Goal: Information Seeking & Learning: Learn about a topic

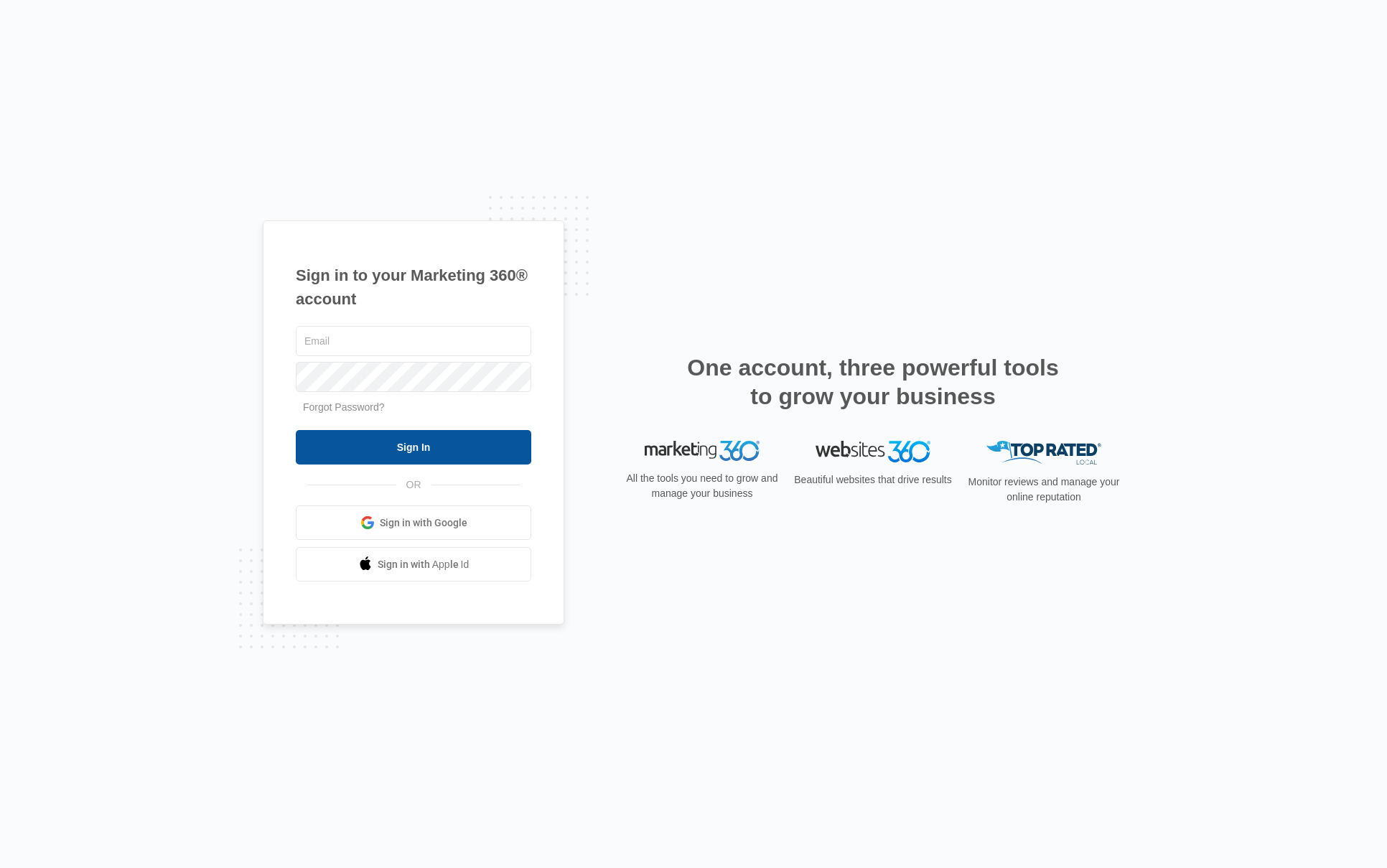
type input "[EMAIL_ADDRESS][DOMAIN_NAME]"
click at [420, 449] on input "Sign In" at bounding box center [413, 446] width 235 height 34
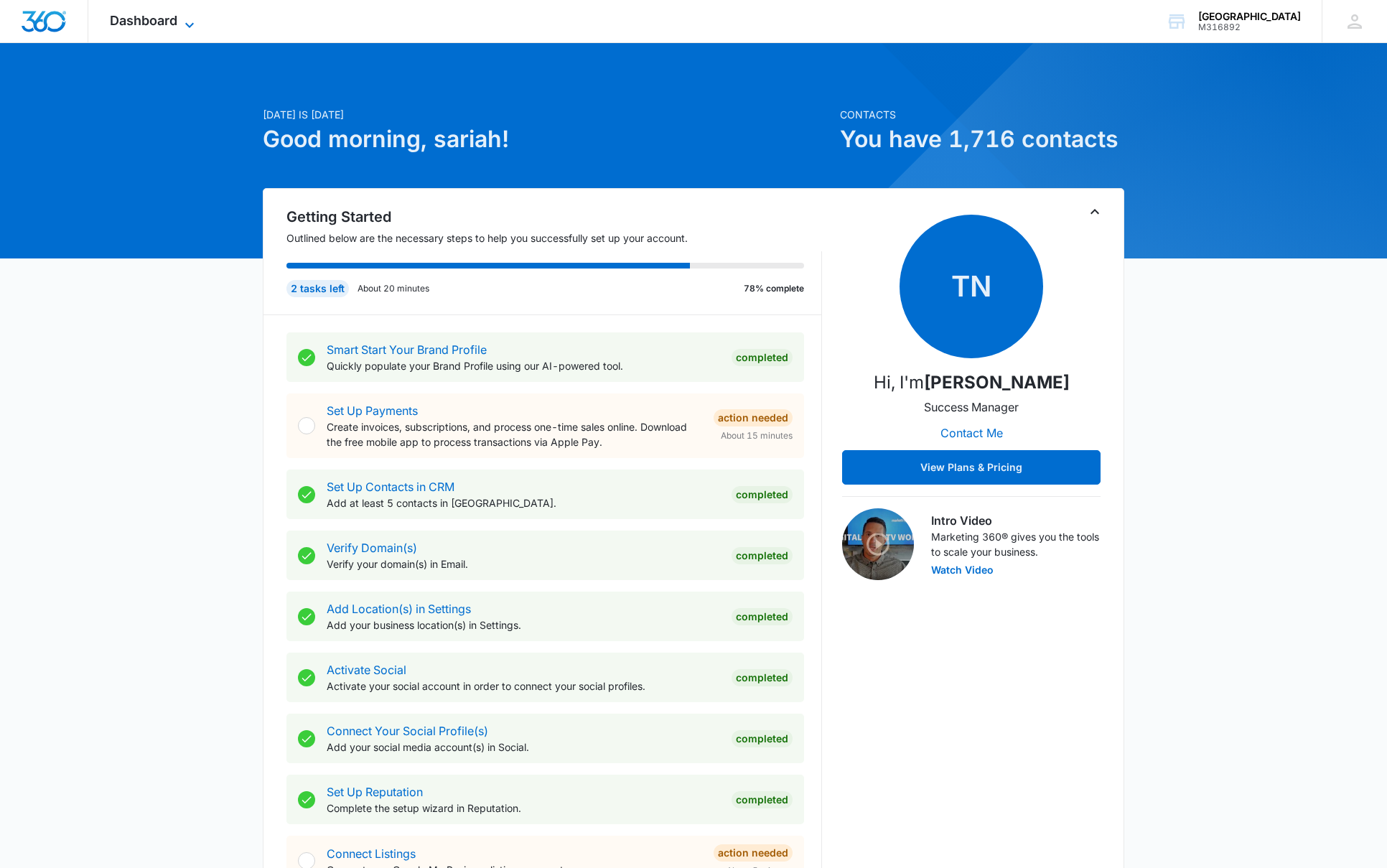
click at [157, 23] on span "Dashboard" at bounding box center [144, 21] width 67 height 15
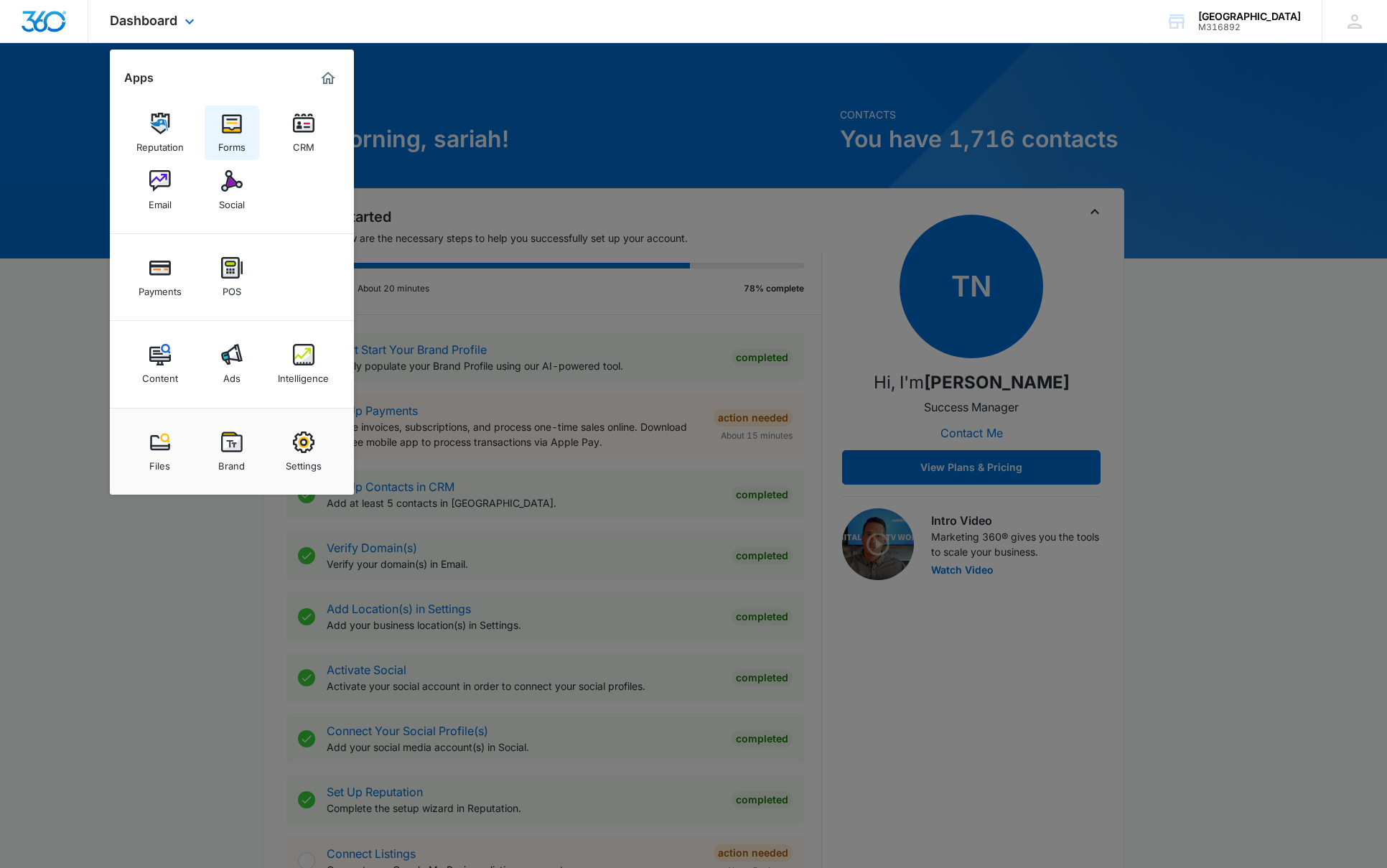
click at [231, 125] on img at bounding box center [232, 123] width 21 height 21
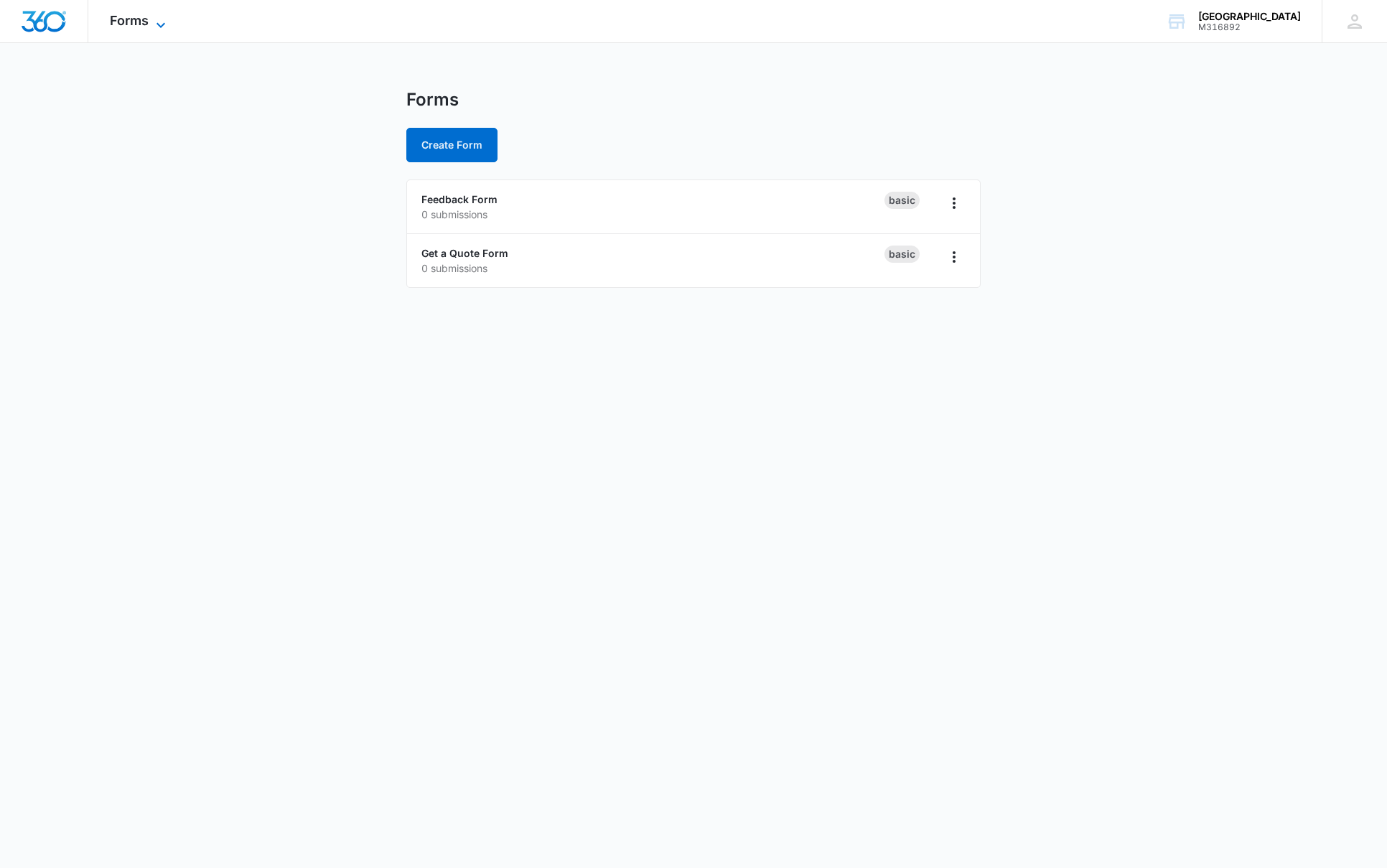
click at [124, 21] on span "Forms" at bounding box center [129, 21] width 39 height 15
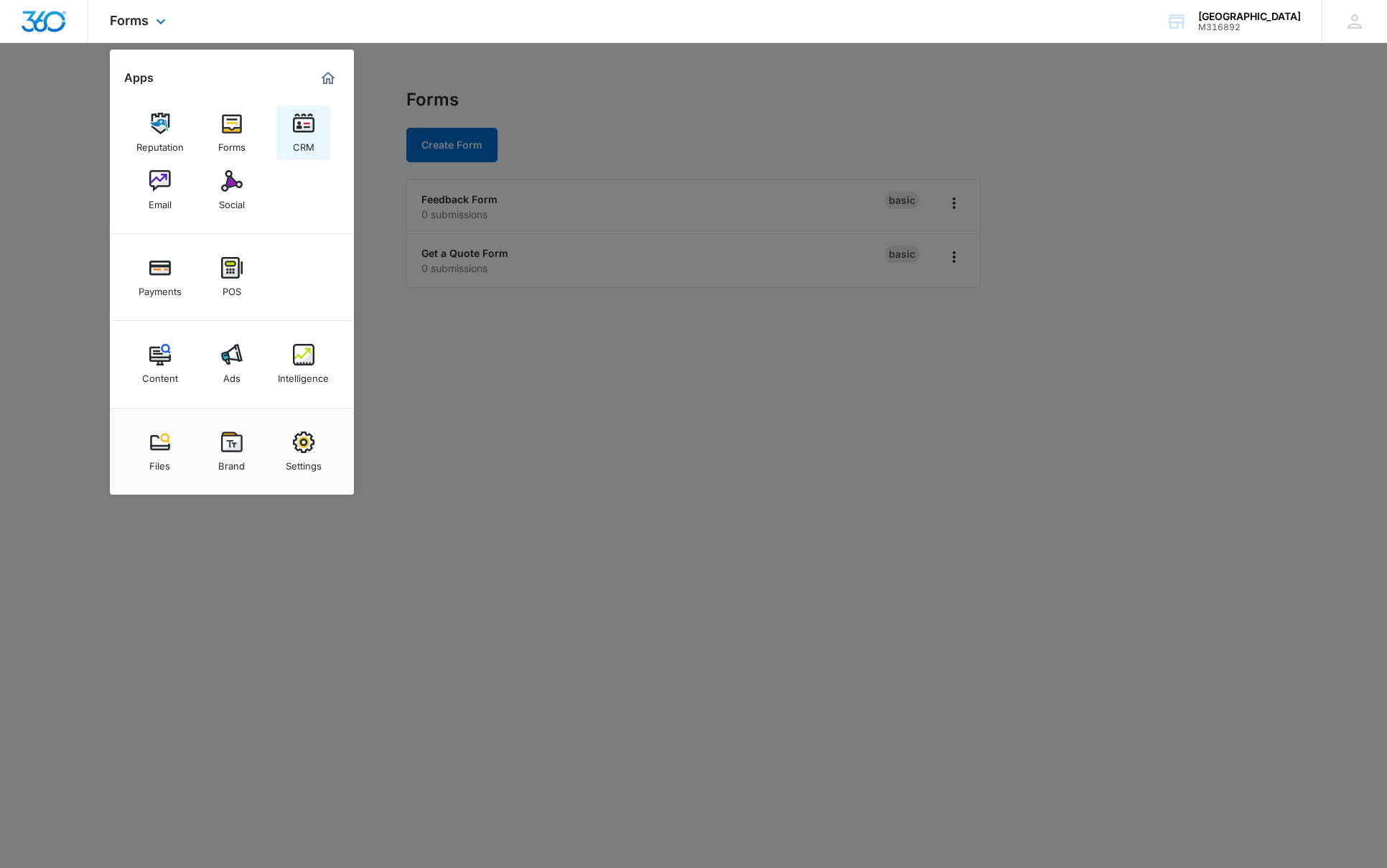
click at [304, 125] on img at bounding box center [303, 123] width 21 height 21
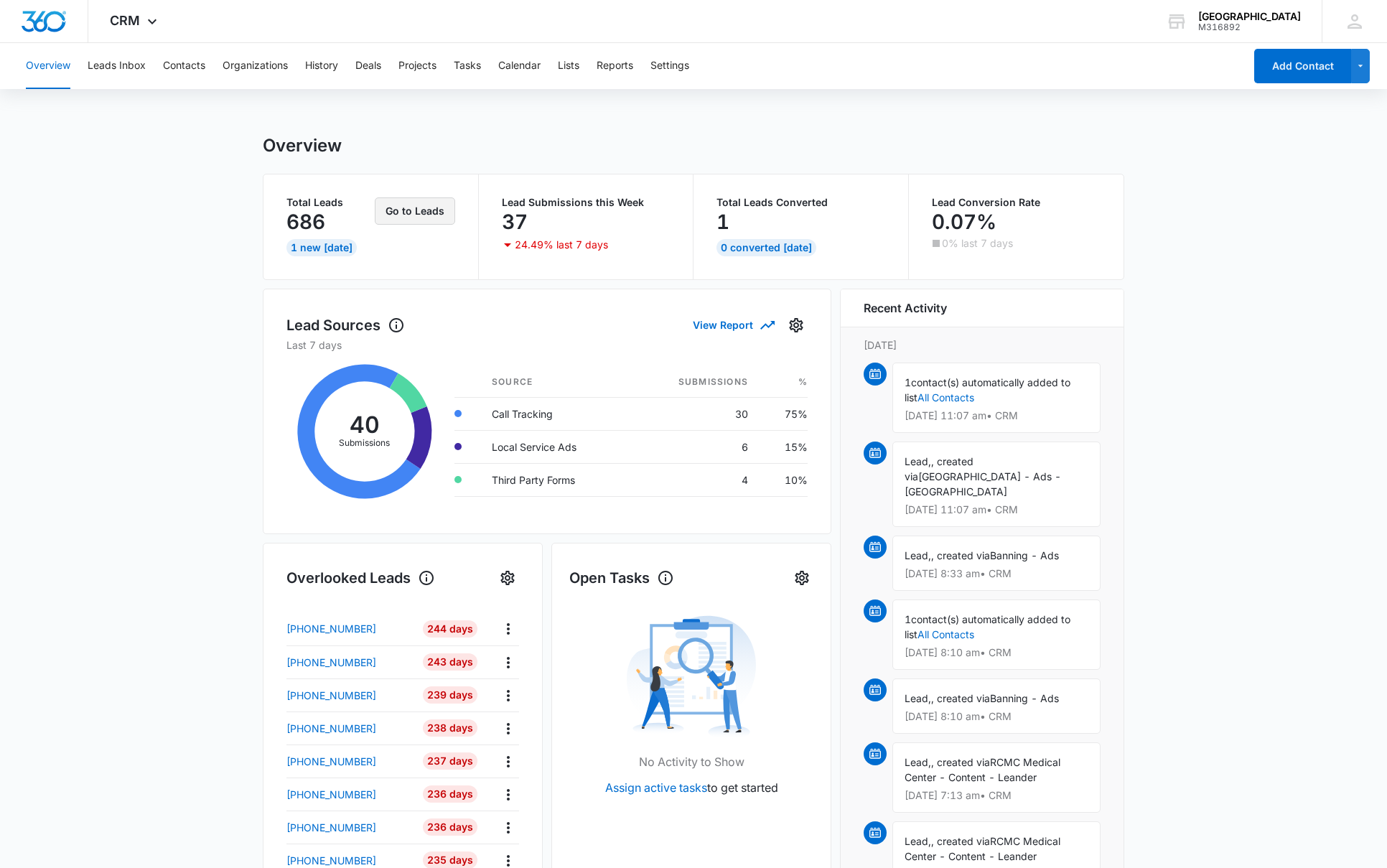
click at [404, 212] on button "Go to Leads" at bounding box center [415, 210] width 81 height 27
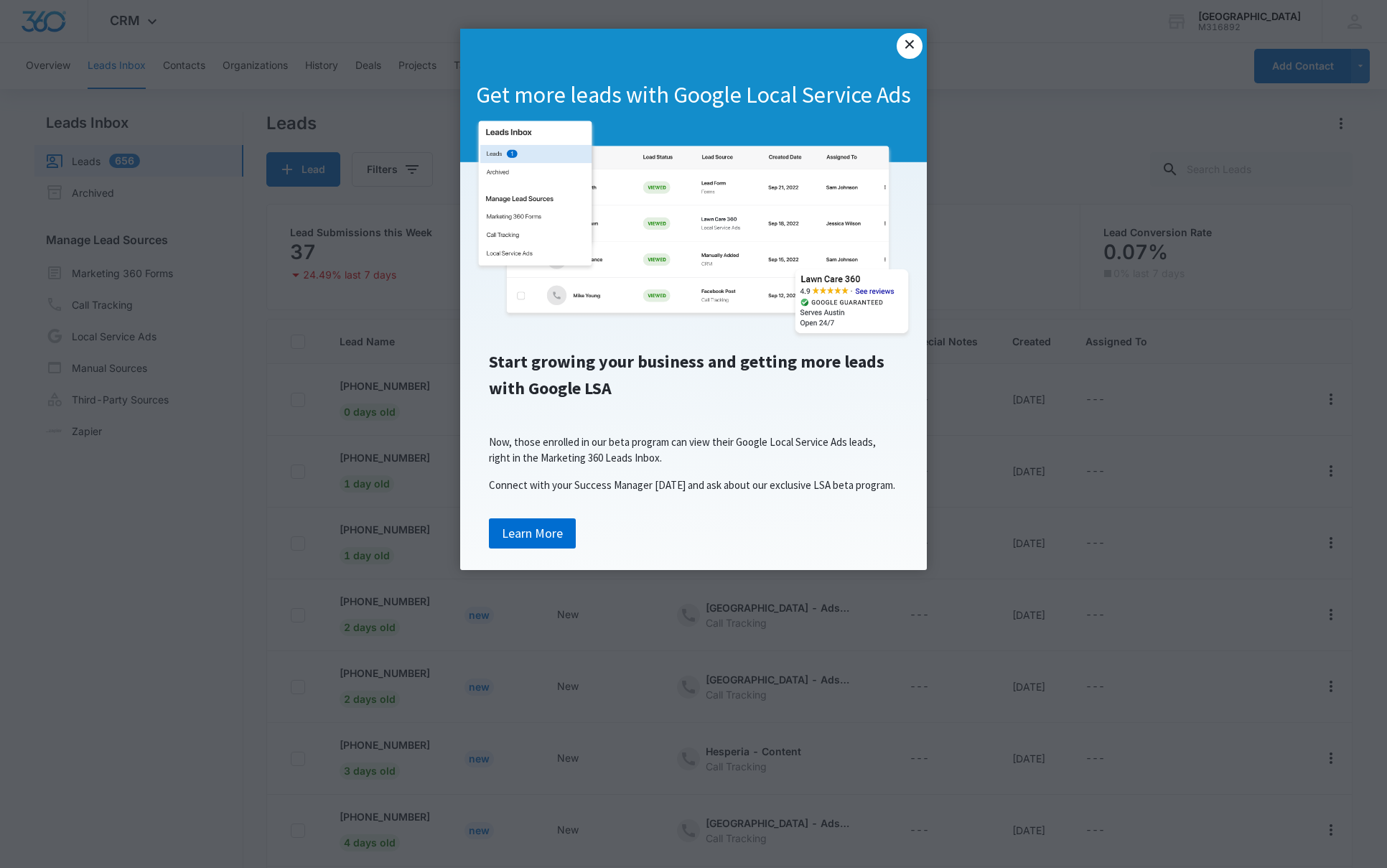
click at [912, 49] on link "×" at bounding box center [910, 45] width 26 height 26
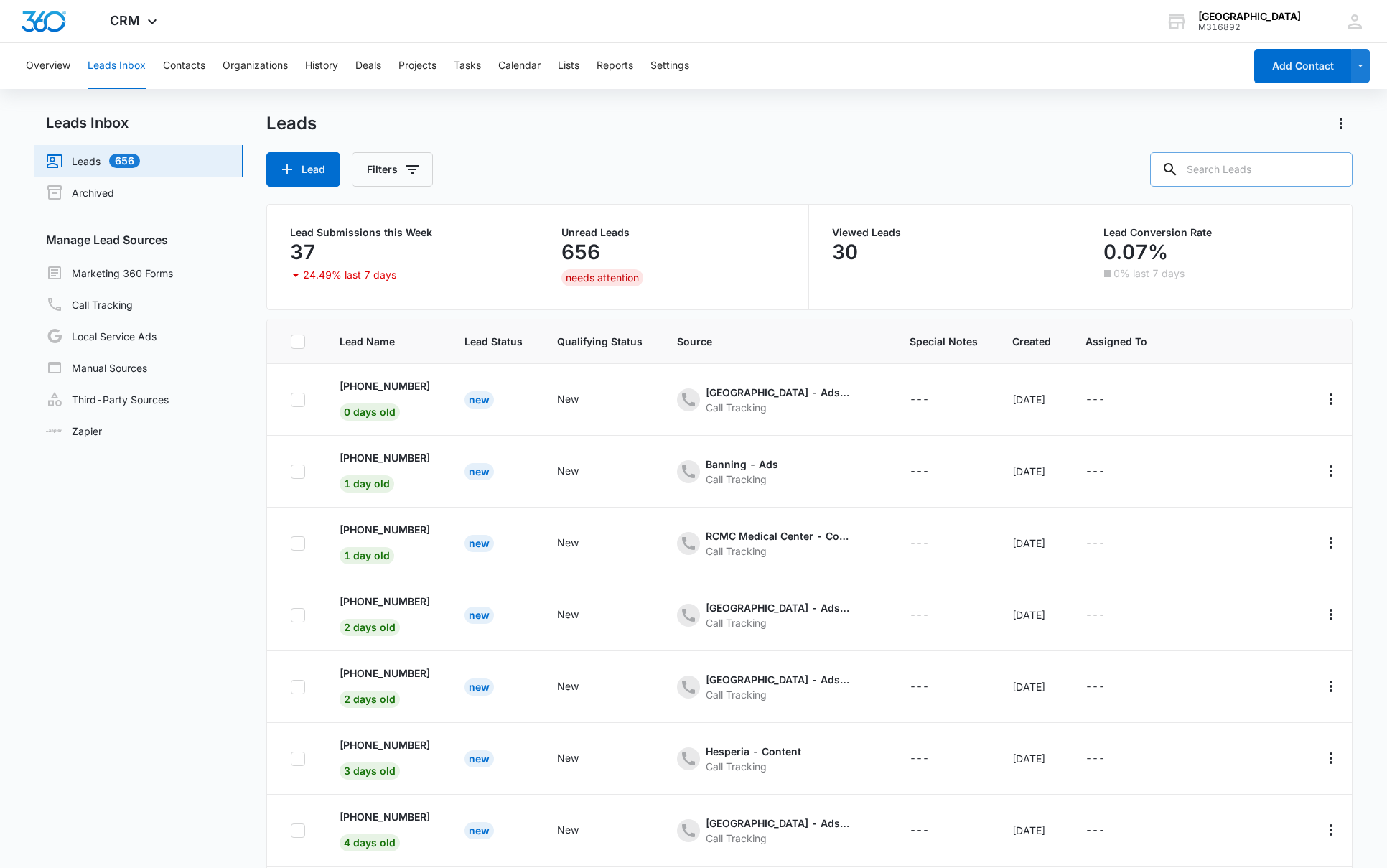
click at [1237, 172] on input "text" at bounding box center [1251, 169] width 202 height 34
type input "kelly tran"
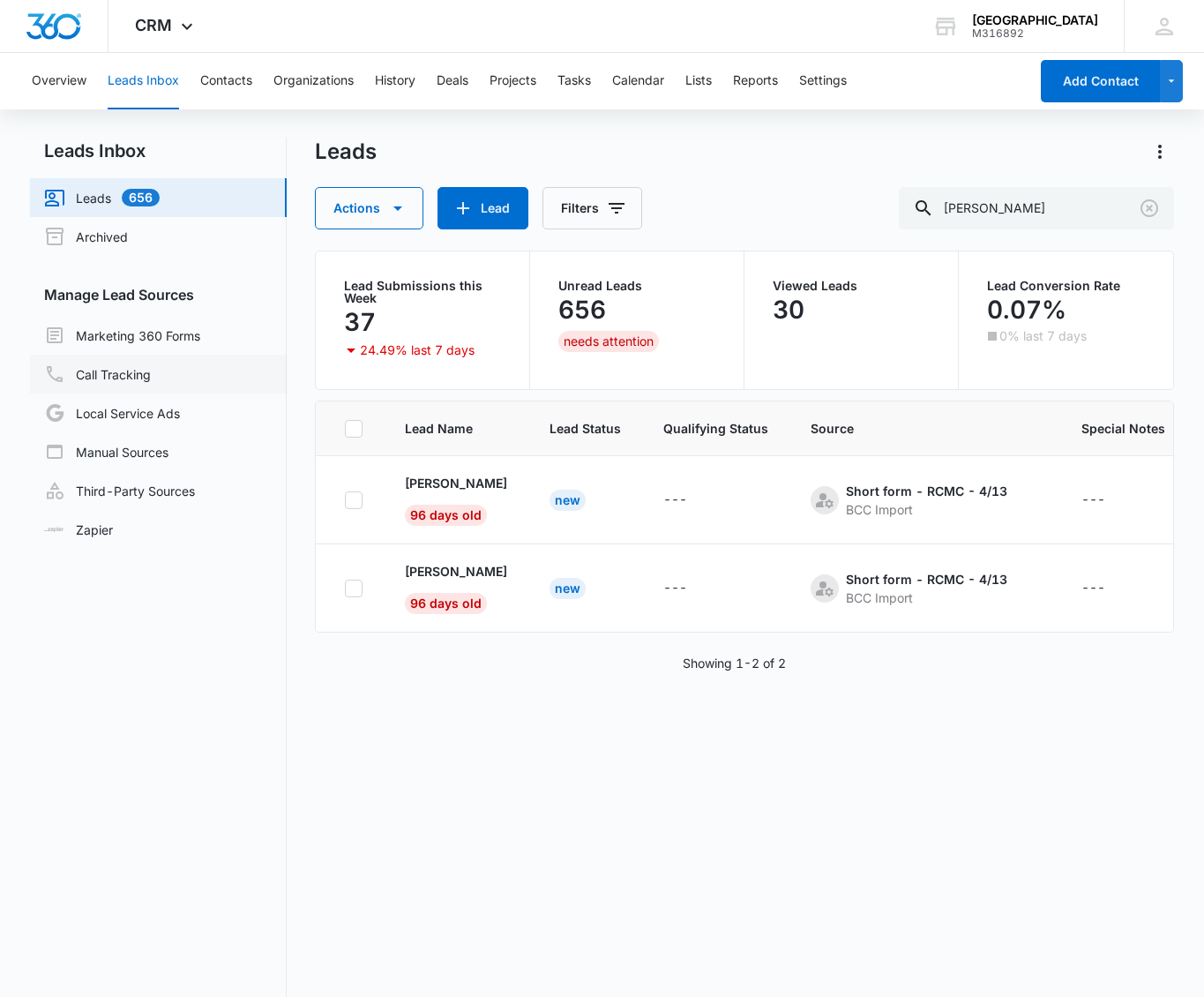
click at [95, 373] on link "Call Tracking" at bounding box center [97, 373] width 106 height 21
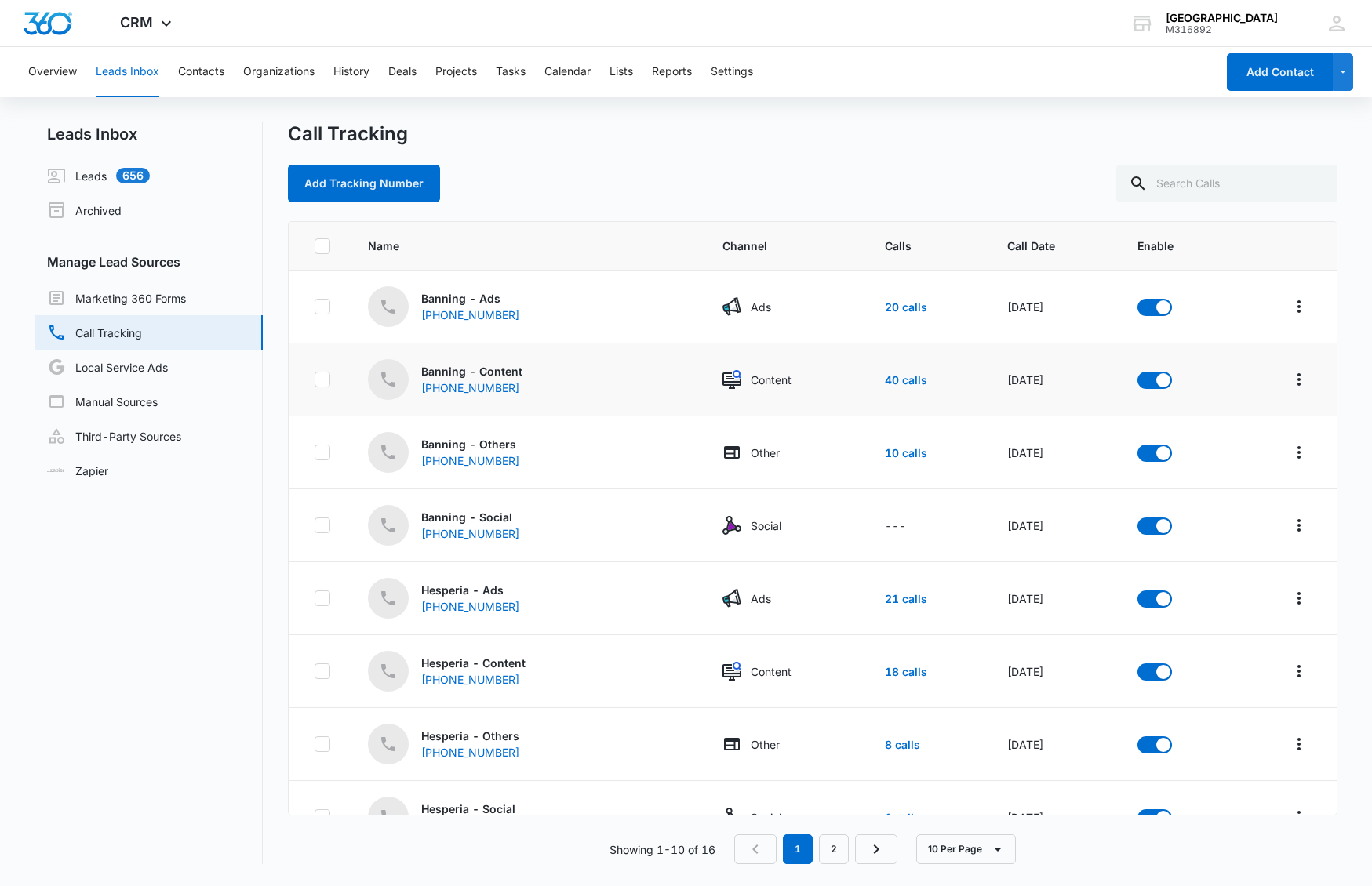
scroll to position [18, 0]
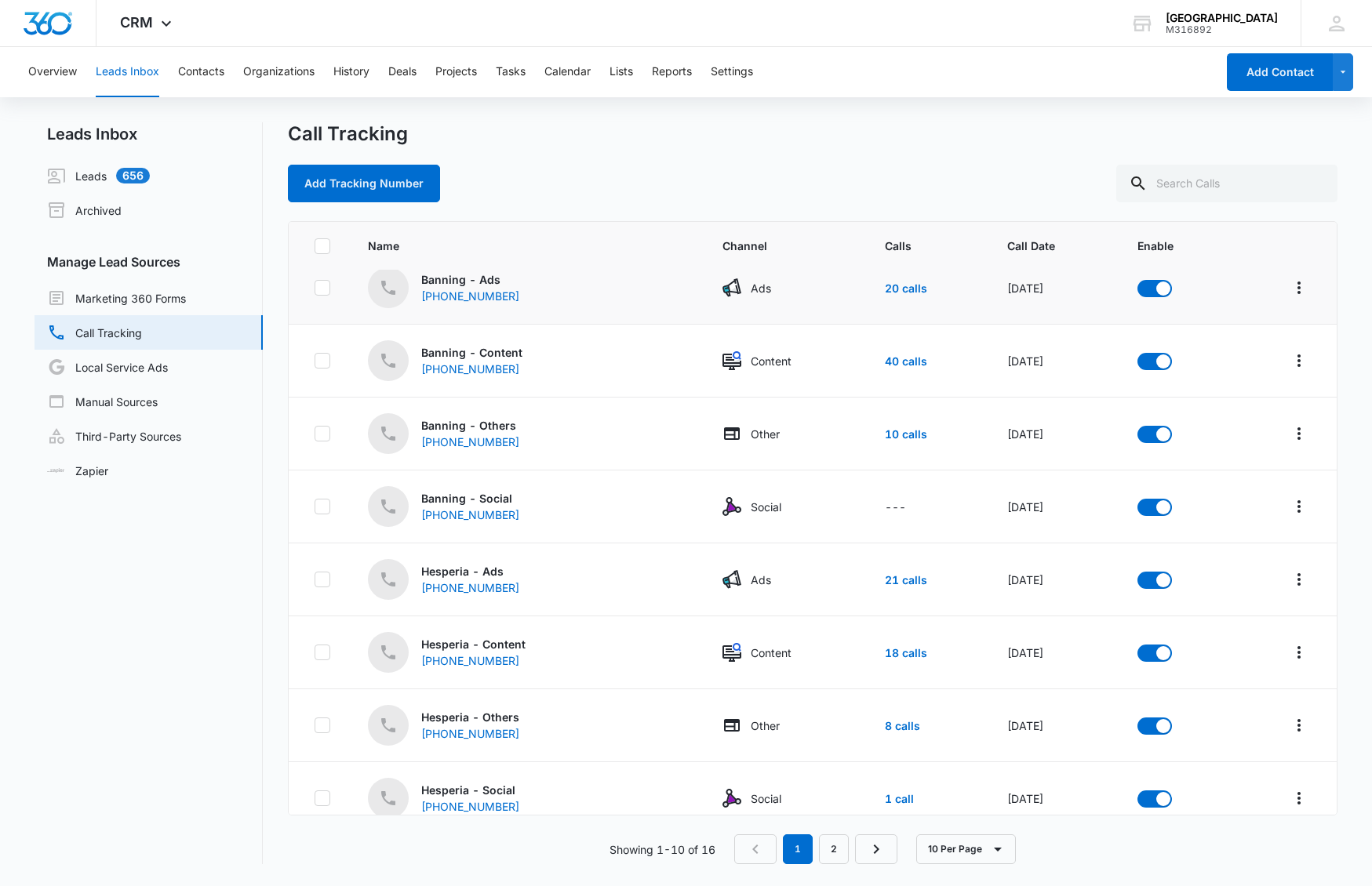
click at [732, 285] on div "Ads" at bounding box center [785, 288] width 126 height 18
click at [889, 291] on link "20 calls" at bounding box center [906, 288] width 42 height 14
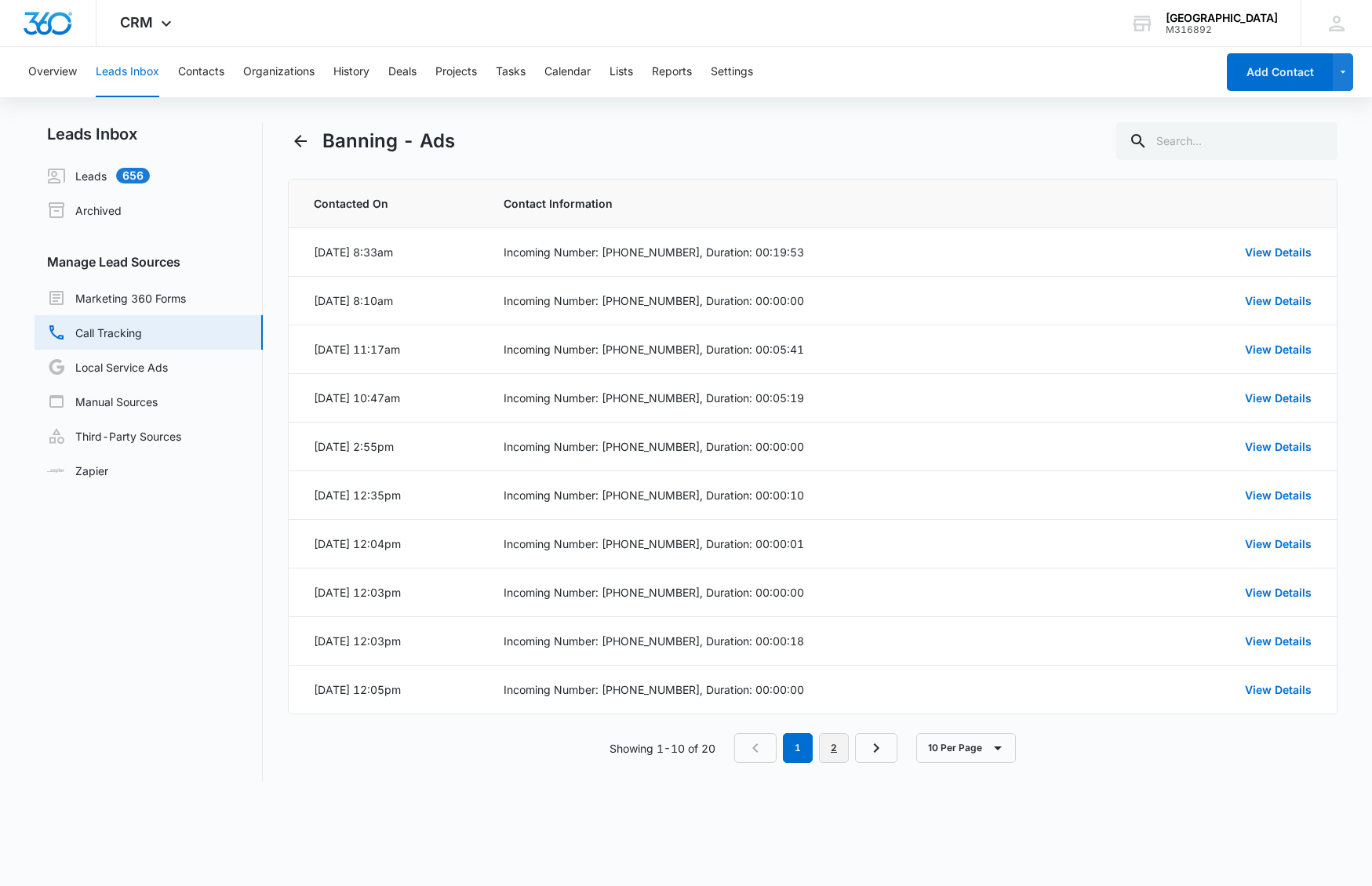
drag, startPoint x: 845, startPoint y: 757, endPoint x: 857, endPoint y: 745, distance: 17.0
click at [845, 757] on link "2" at bounding box center [833, 747] width 30 height 30
click at [803, 746] on link "1" at bounding box center [801, 747] width 30 height 30
click at [130, 364] on link "Local Service Ads" at bounding box center [107, 366] width 121 height 18
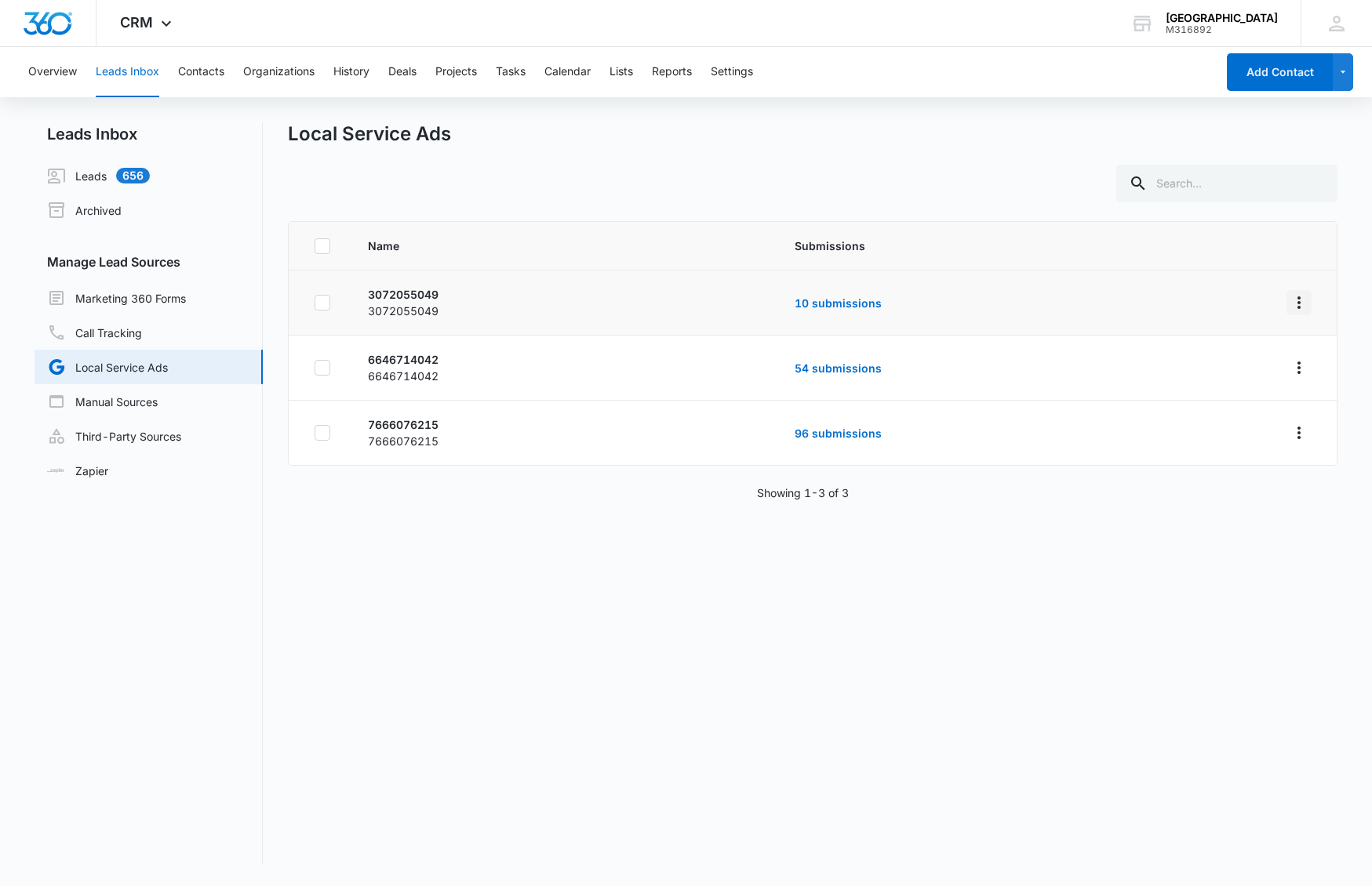
click at [1302, 302] on icon "Overflow Menu" at bounding box center [1299, 302] width 18 height 18
click at [846, 304] on link "10 submissions" at bounding box center [838, 303] width 87 height 14
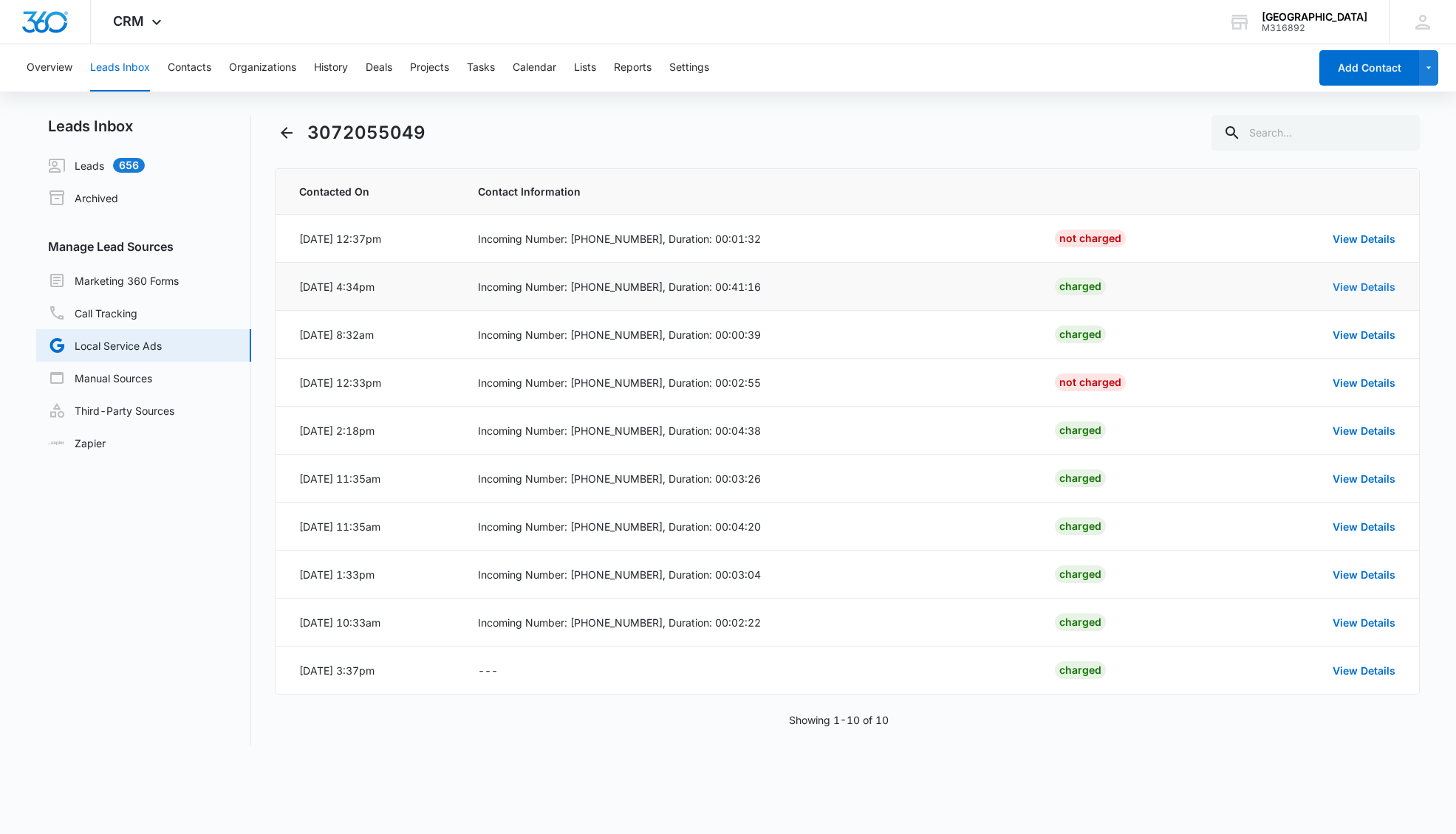
click at [1291, 286] on link "View Details" at bounding box center [1363, 287] width 63 height 13
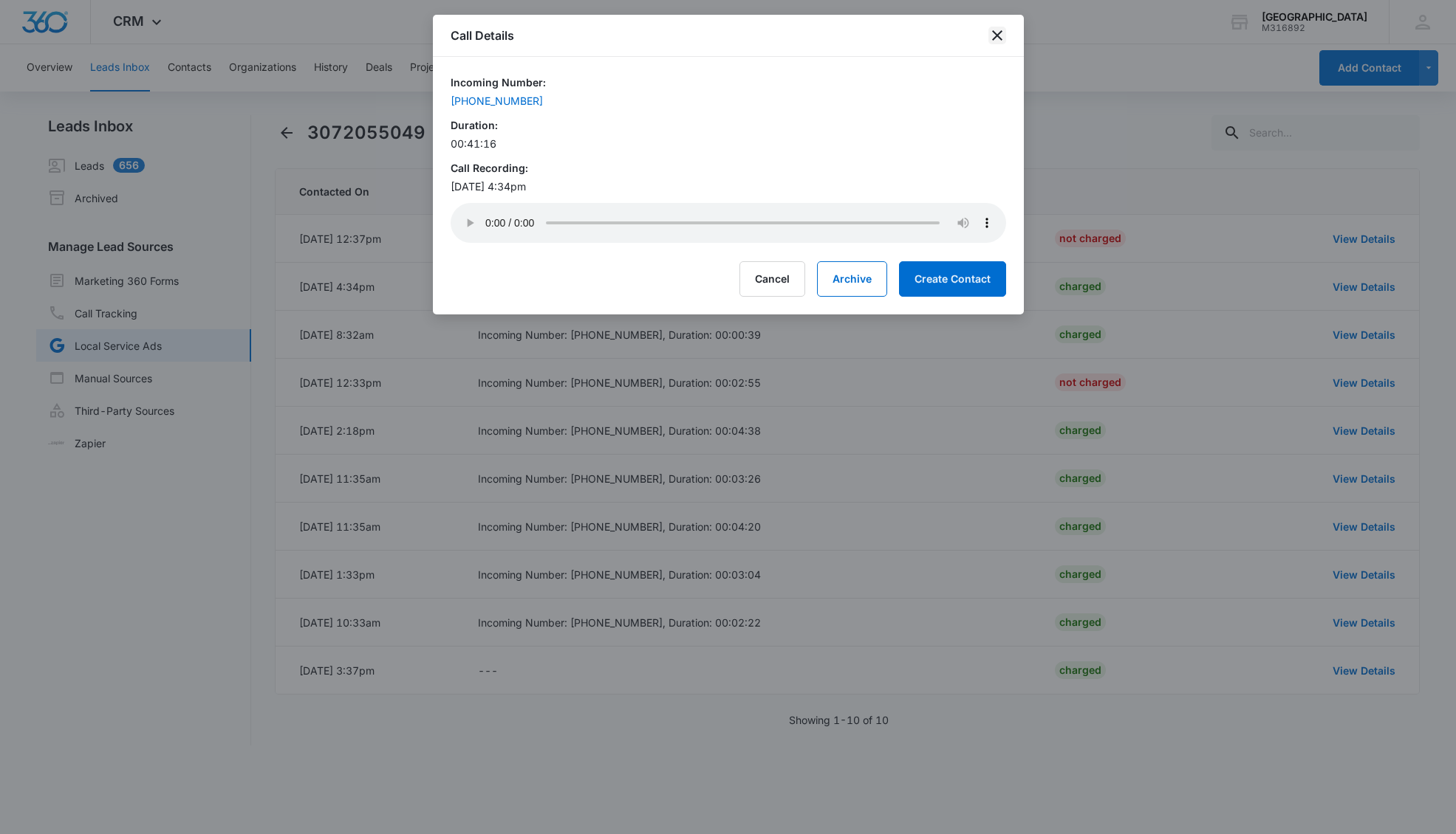
click at [996, 35] on icon "close" at bounding box center [997, 35] width 11 height 11
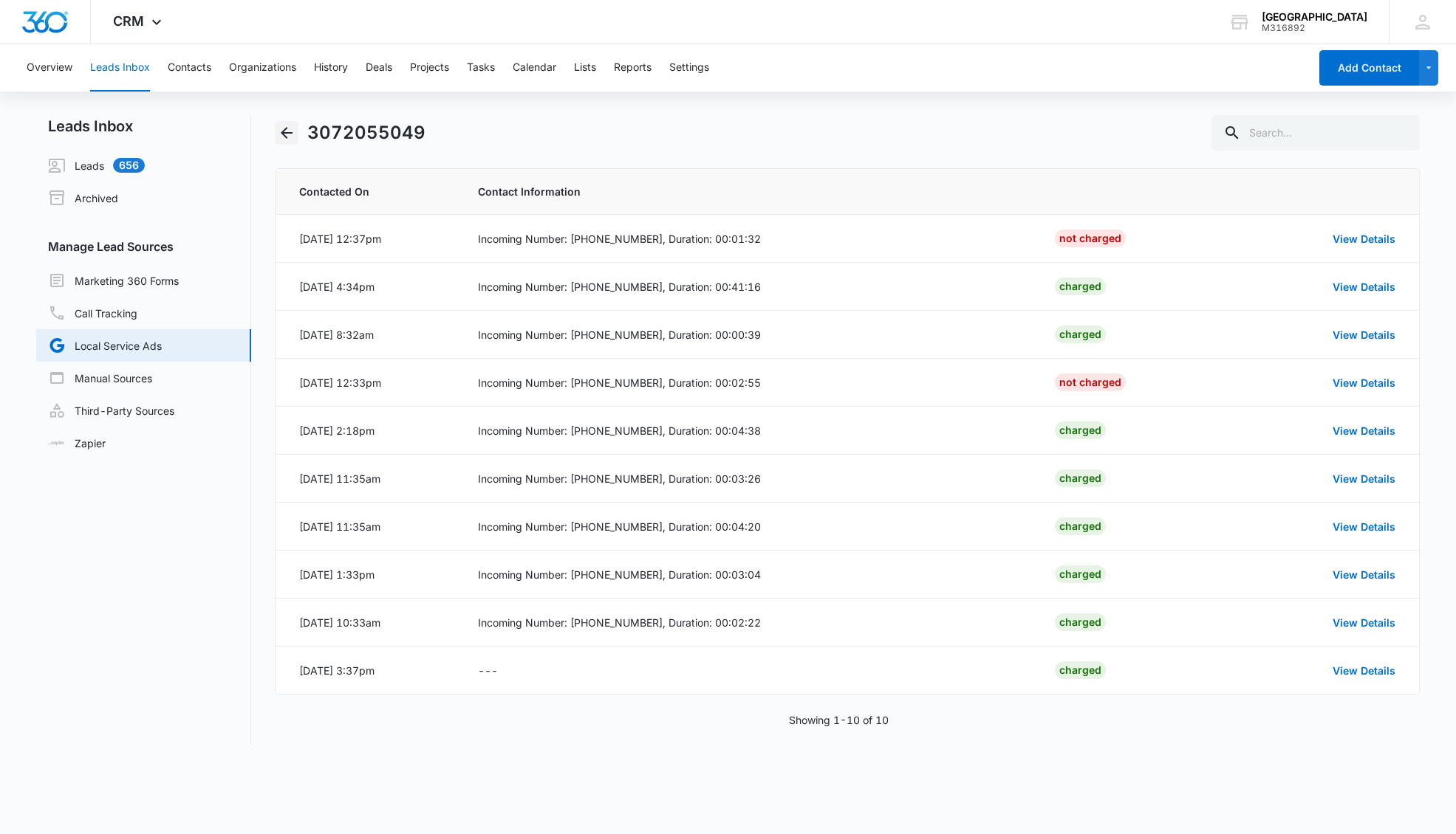
click at [292, 130] on icon "Back" at bounding box center [286, 132] width 17 height 17
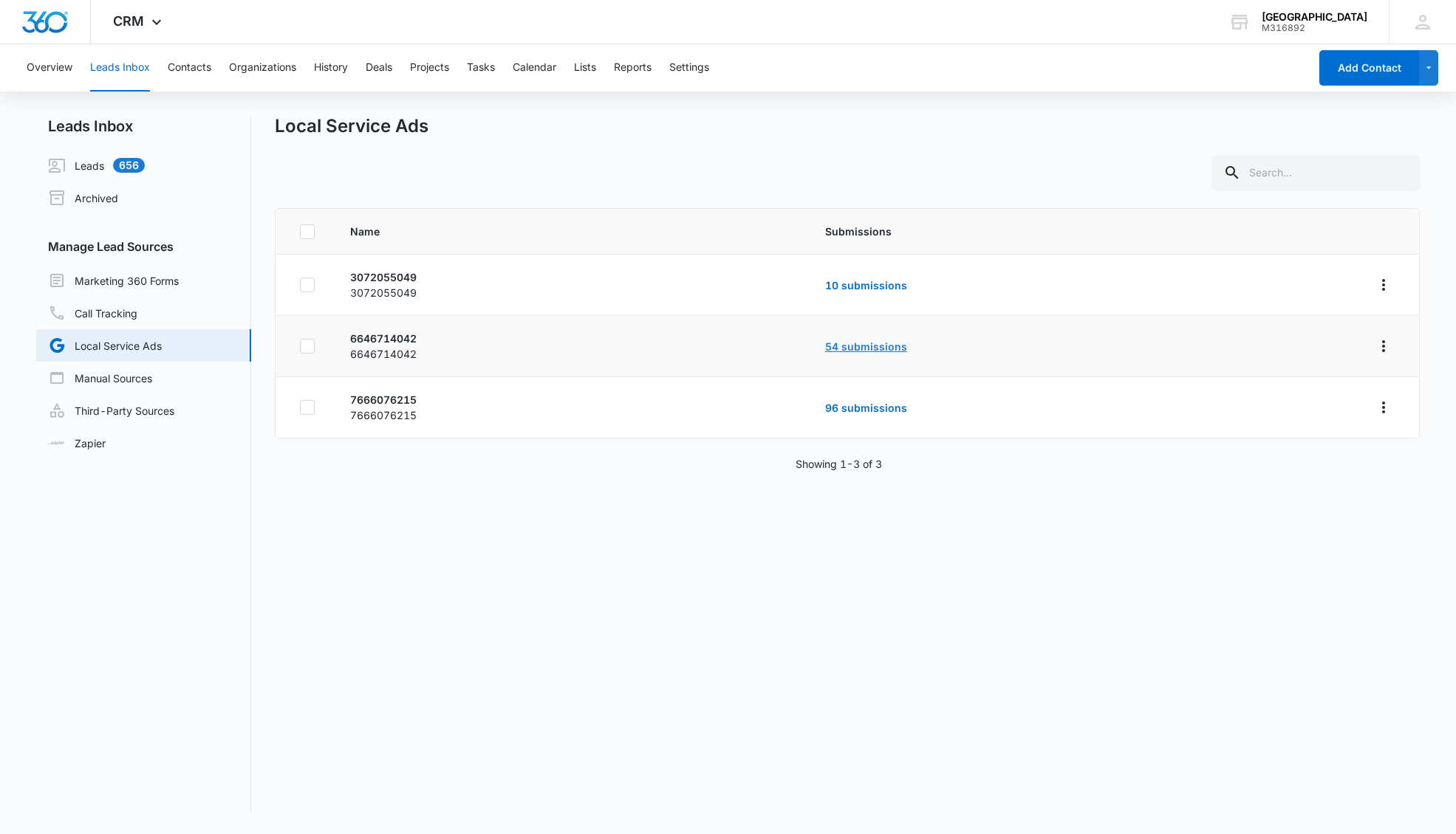
click at [862, 346] on link "54 submissions" at bounding box center [866, 346] width 82 height 13
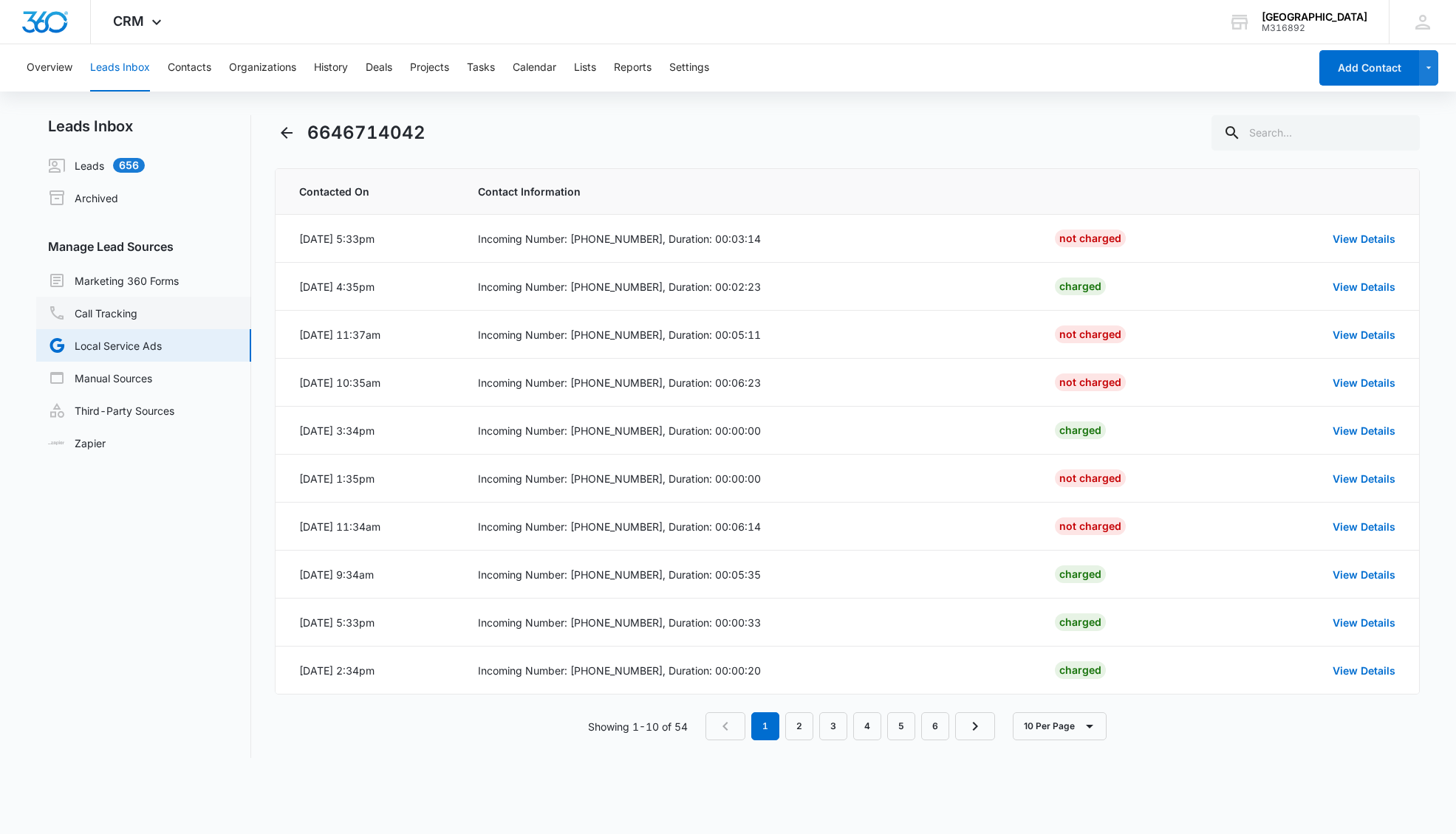
click at [104, 316] on link "Call Tracking" at bounding box center [93, 312] width 89 height 17
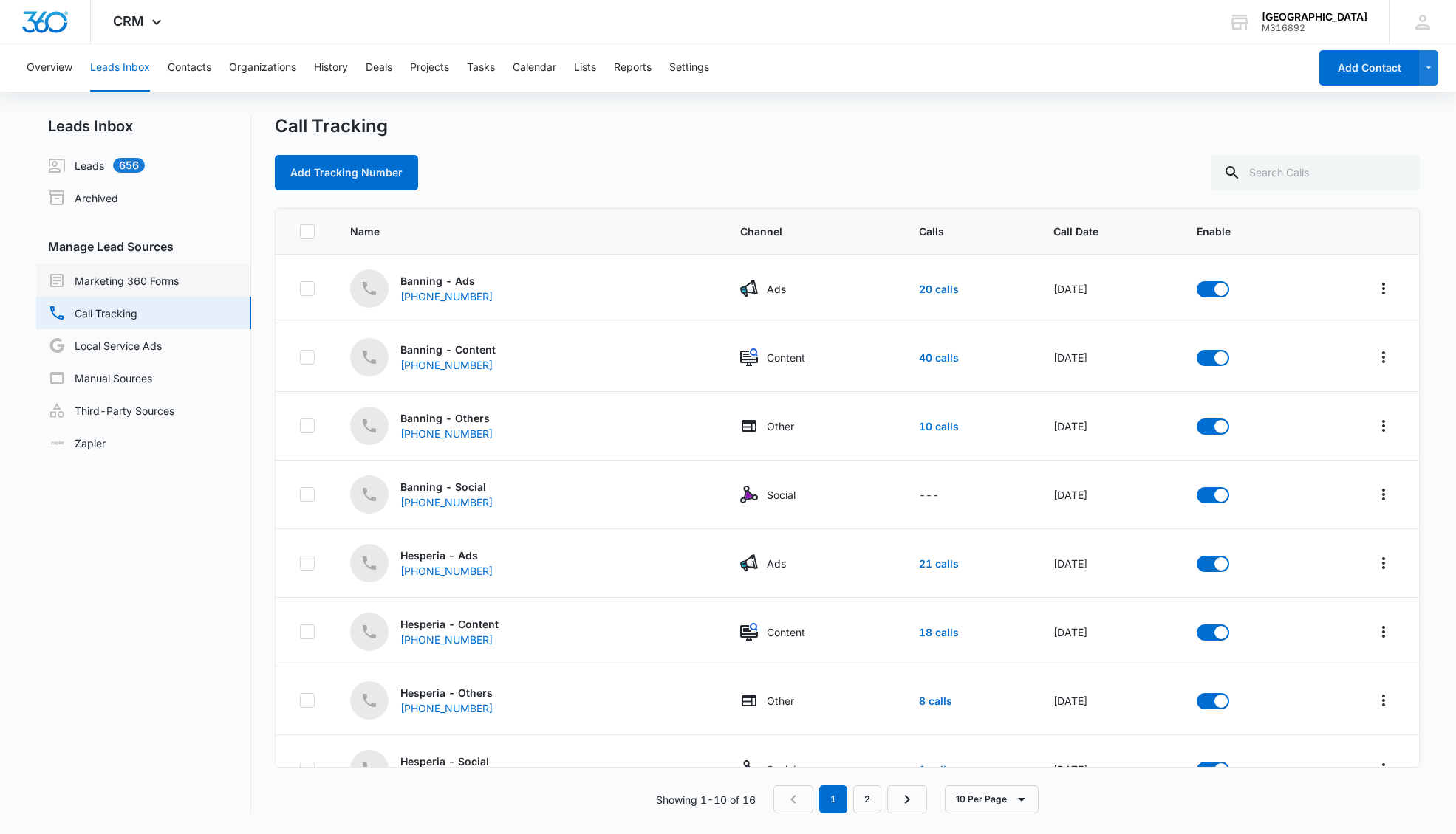
click at [116, 277] on link "Marketing 360 Forms" at bounding box center [113, 280] width 131 height 17
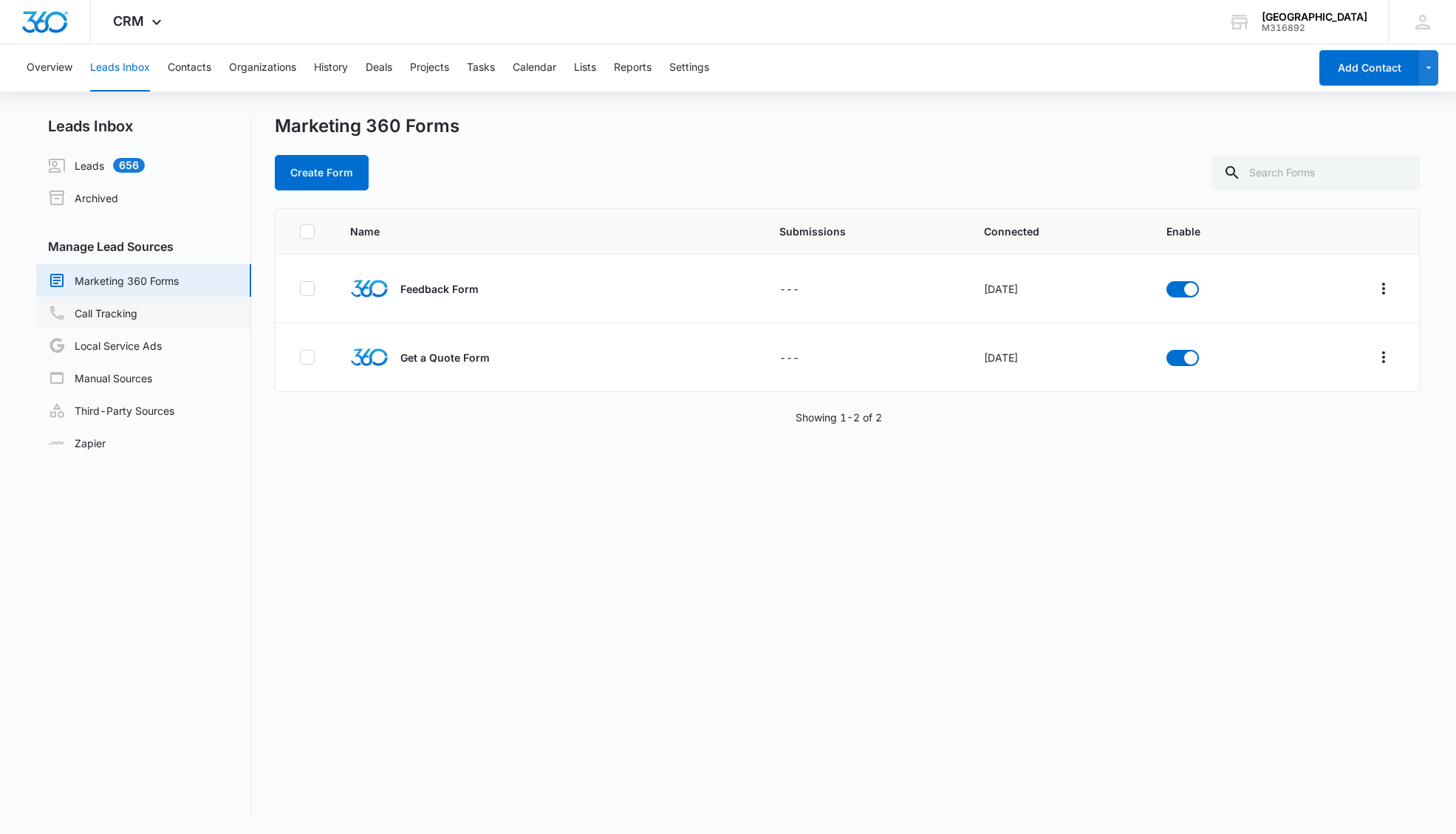
click at [115, 310] on link "Call Tracking" at bounding box center [93, 312] width 89 height 17
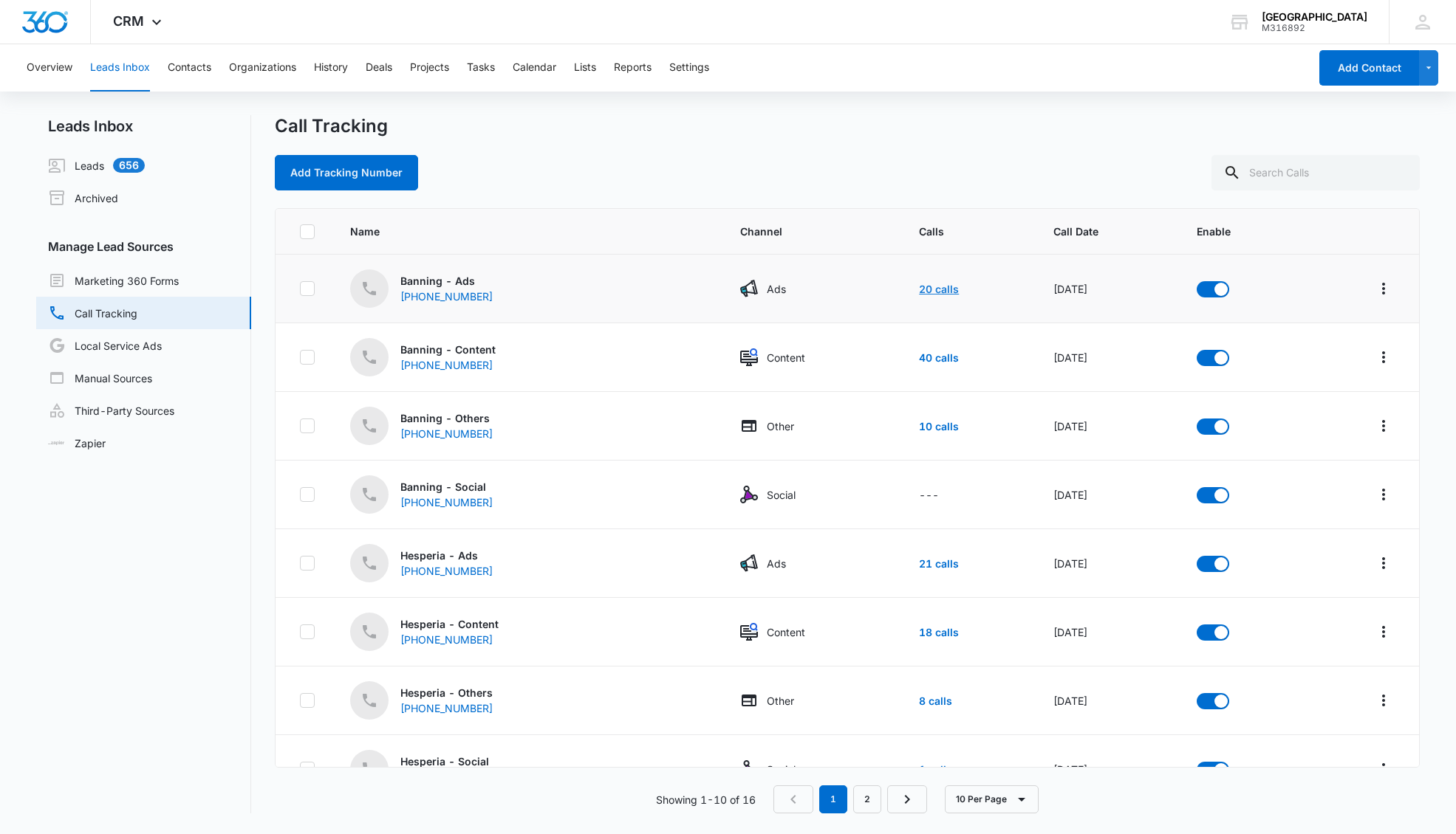
click at [919, 286] on link "20 calls" at bounding box center [938, 289] width 40 height 13
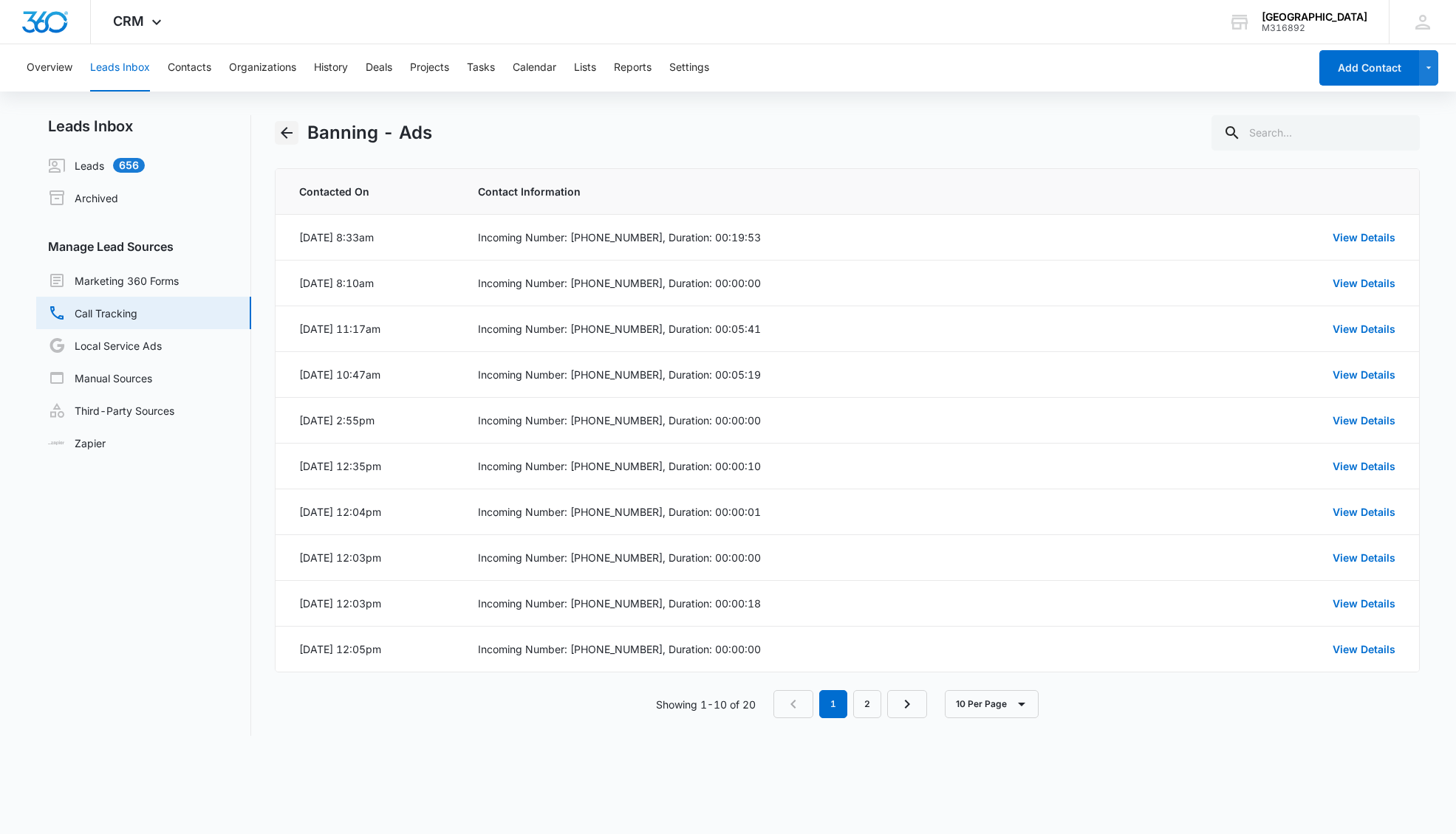
click at [290, 136] on icon "Back" at bounding box center [286, 132] width 17 height 17
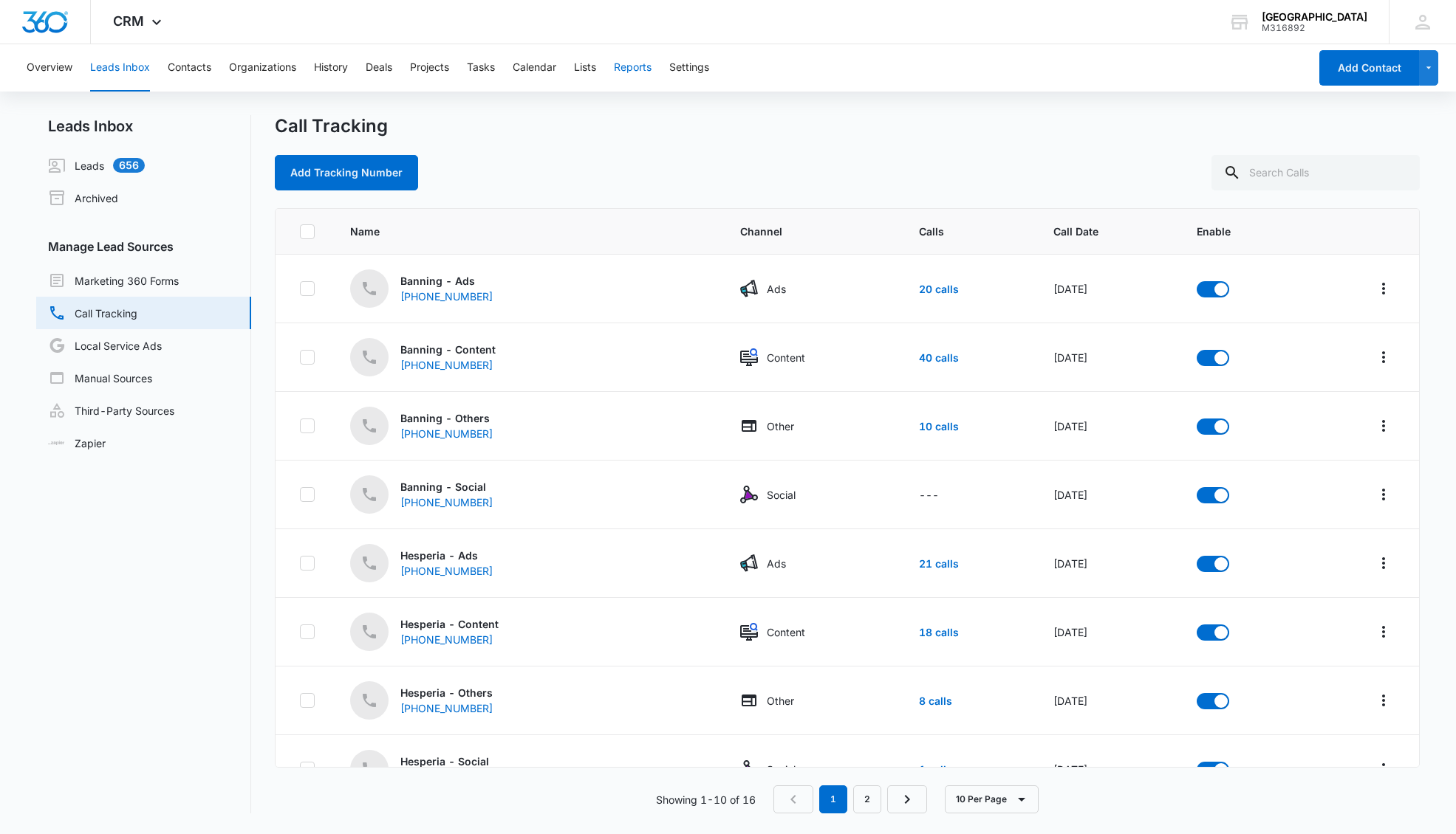
click at [636, 72] on button "Reports" at bounding box center [633, 68] width 38 height 48
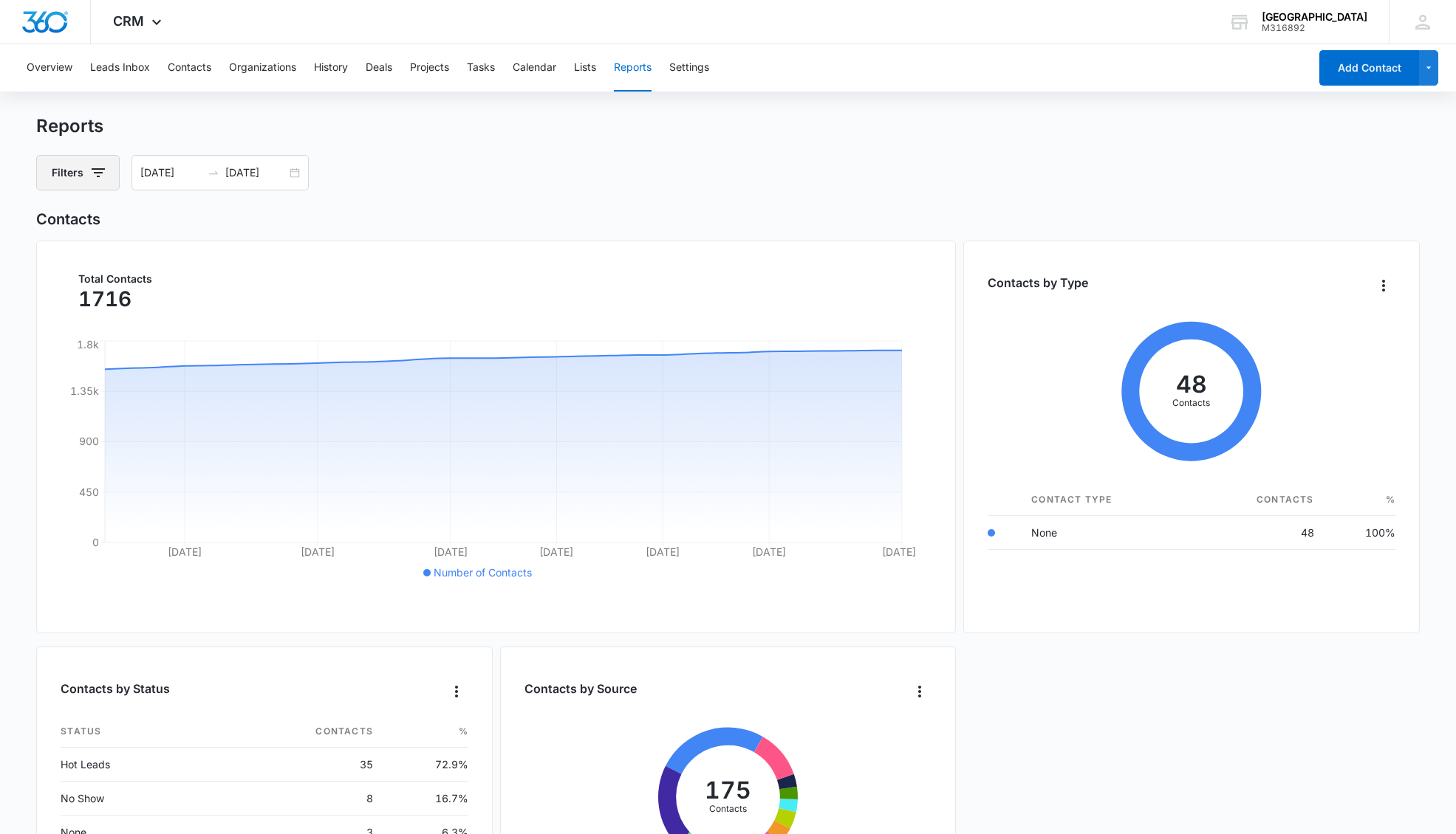
click at [77, 174] on button "Filters" at bounding box center [78, 173] width 84 height 35
click at [213, 262] on icon "Show Contact Status filters" at bounding box center [213, 265] width 17 height 17
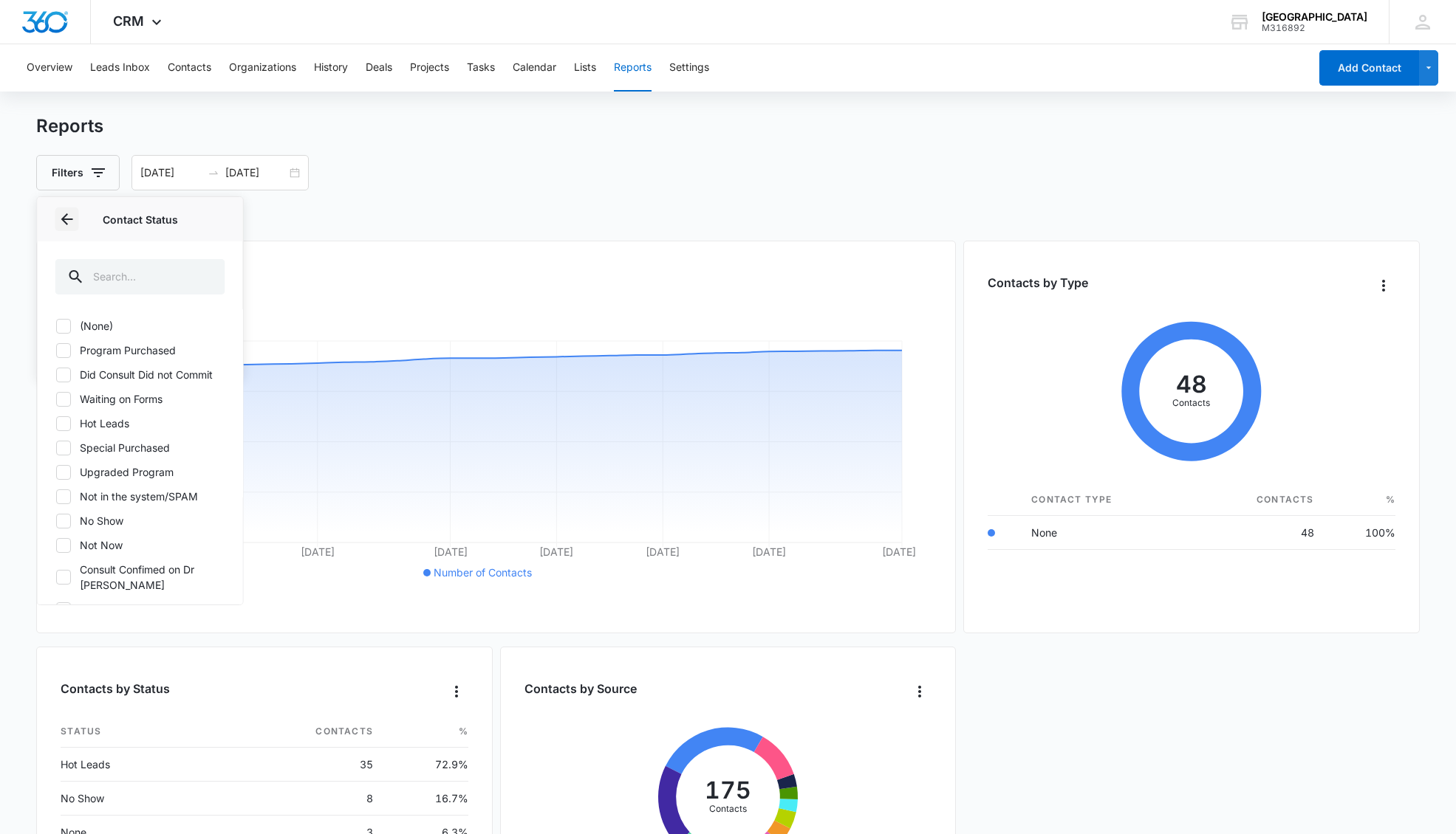
click at [71, 219] on icon "Back" at bounding box center [67, 219] width 12 height 12
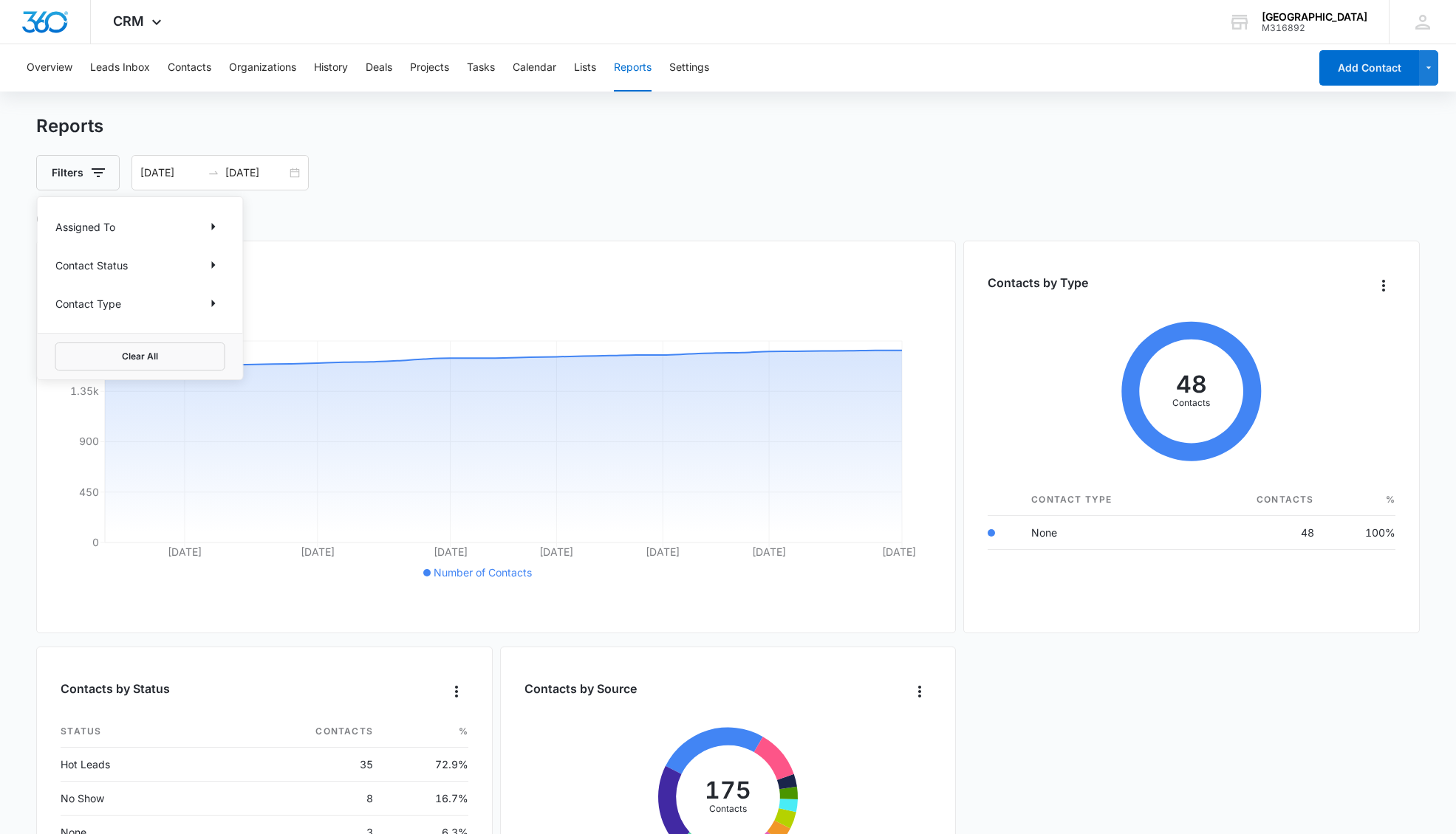
click at [104, 310] on p "Contact Type" at bounding box center [88, 304] width 66 height 16
click at [208, 302] on icon "Show Contact Type filters" at bounding box center [213, 303] width 17 height 17
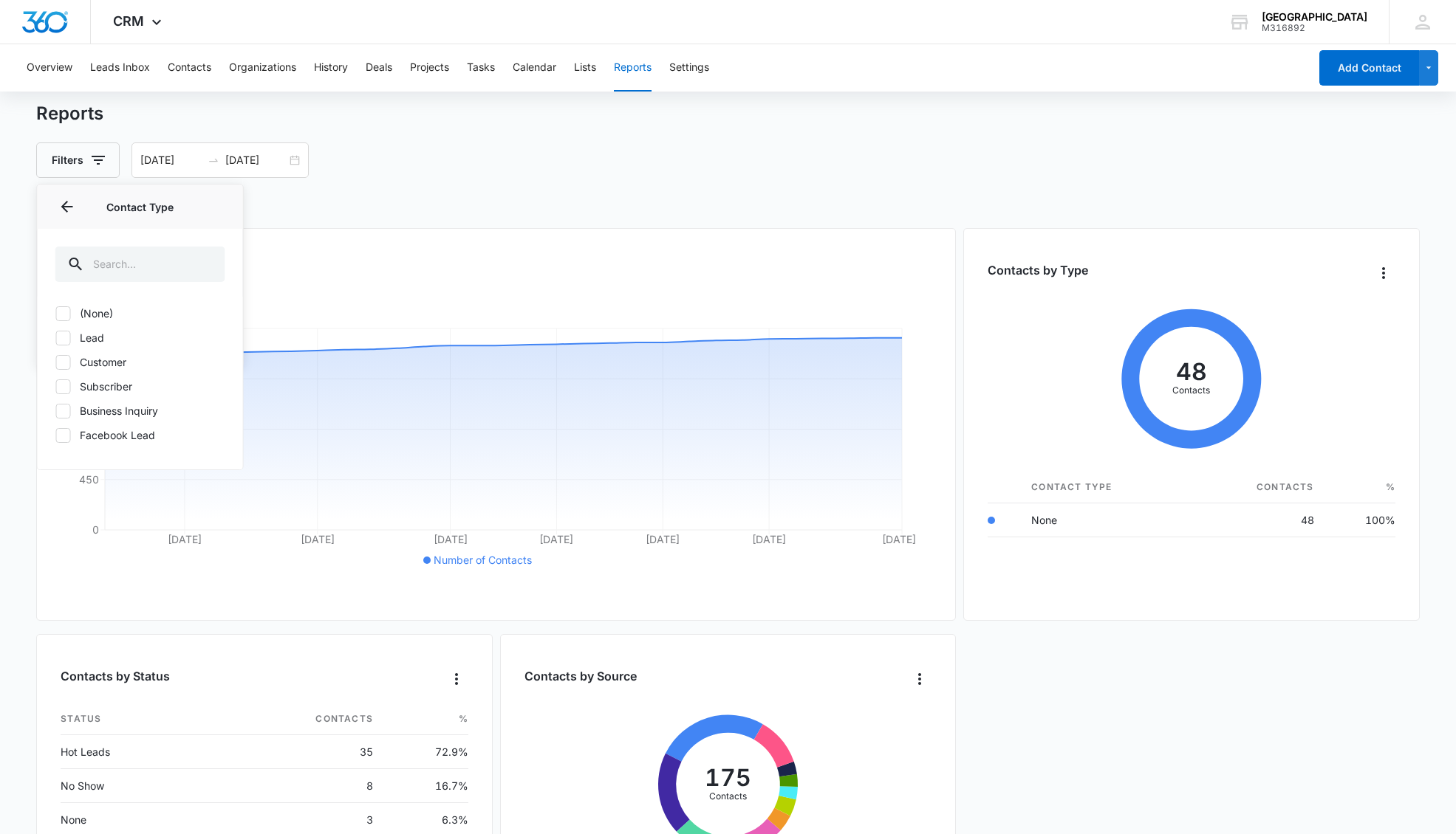
scroll to position [14, 0]
click at [66, 199] on icon "Back" at bounding box center [66, 204] width 17 height 17
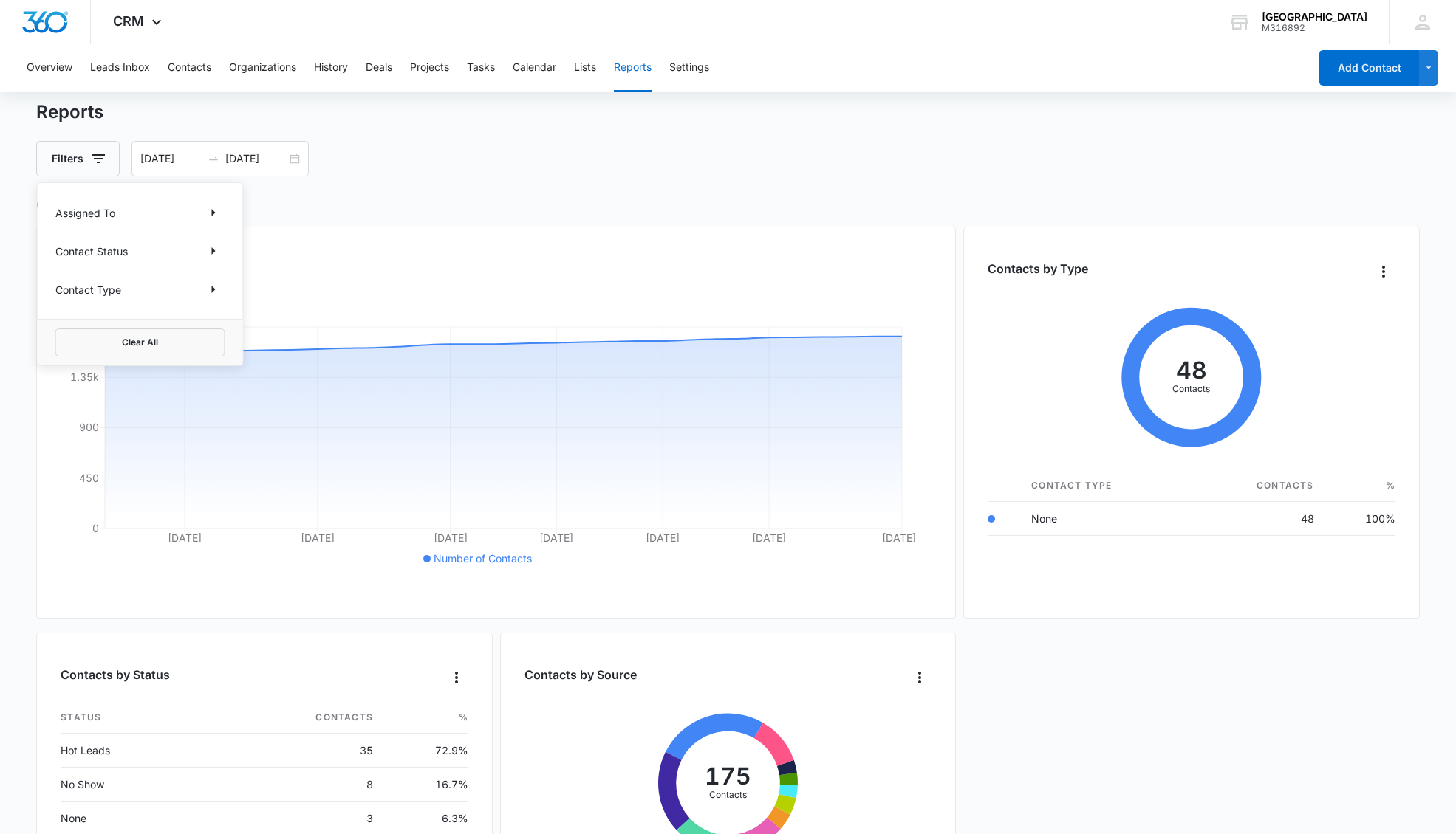
click at [389, 198] on h2 "Contacts" at bounding box center [727, 204] width 1383 height 22
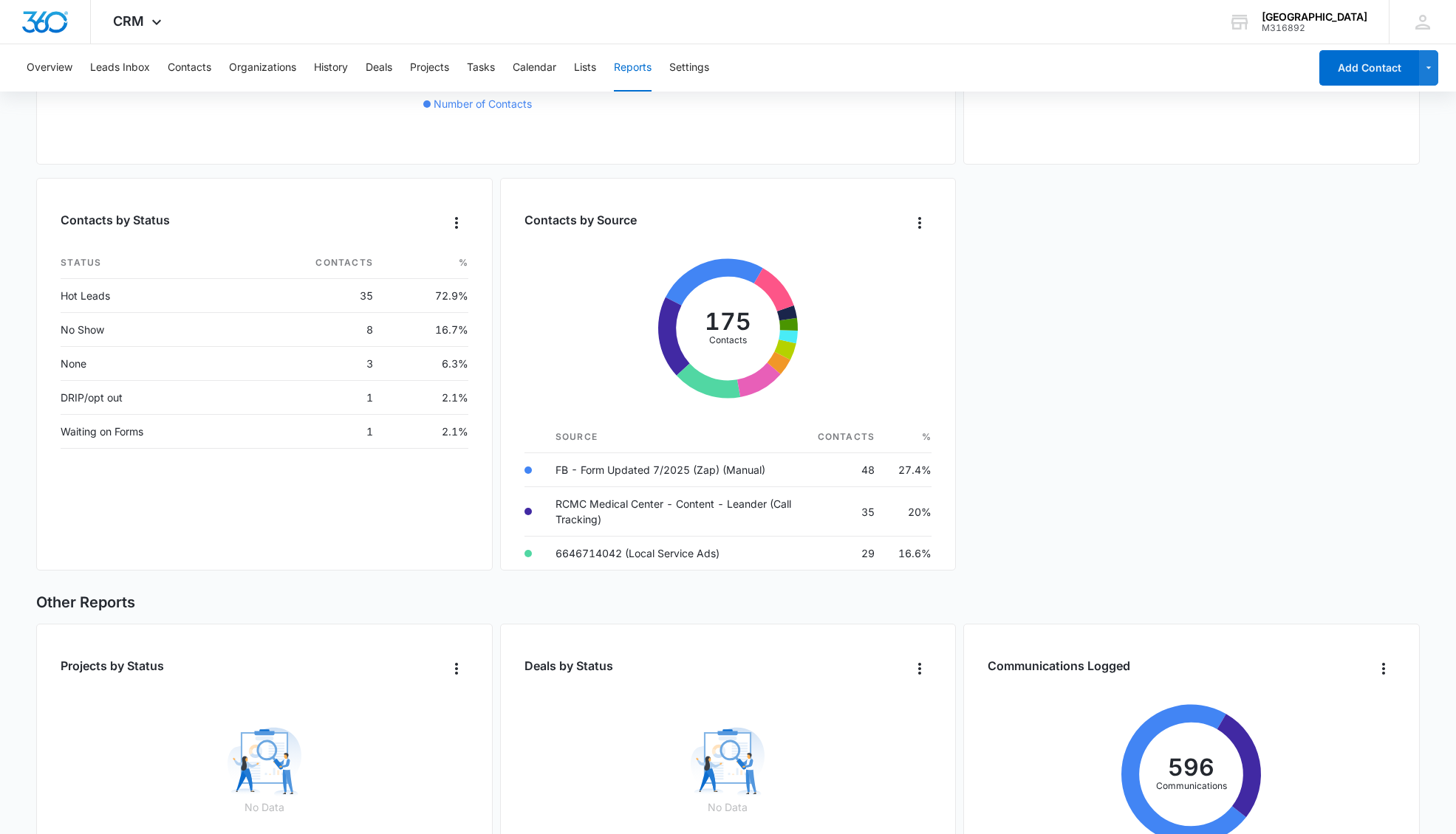
scroll to position [502, 0]
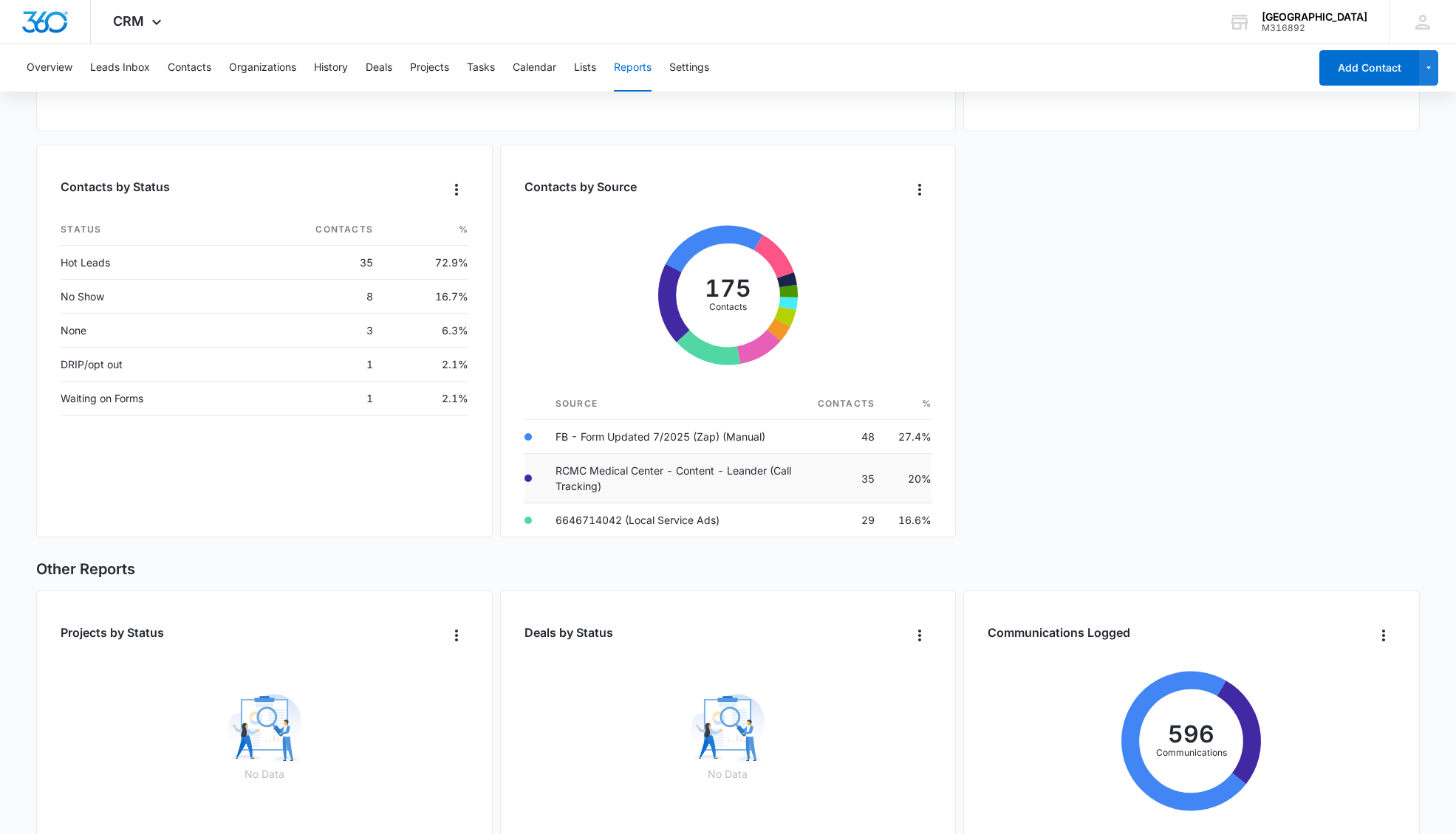
drag, startPoint x: 848, startPoint y: 478, endPoint x: 800, endPoint y: 477, distance: 48.0
click at [822, 478] on td "35" at bounding box center [846, 479] width 81 height 50
click at [616, 471] on td "RCMC Medical Center - Content - Leander (Call Tracking)" at bounding box center [675, 479] width 263 height 50
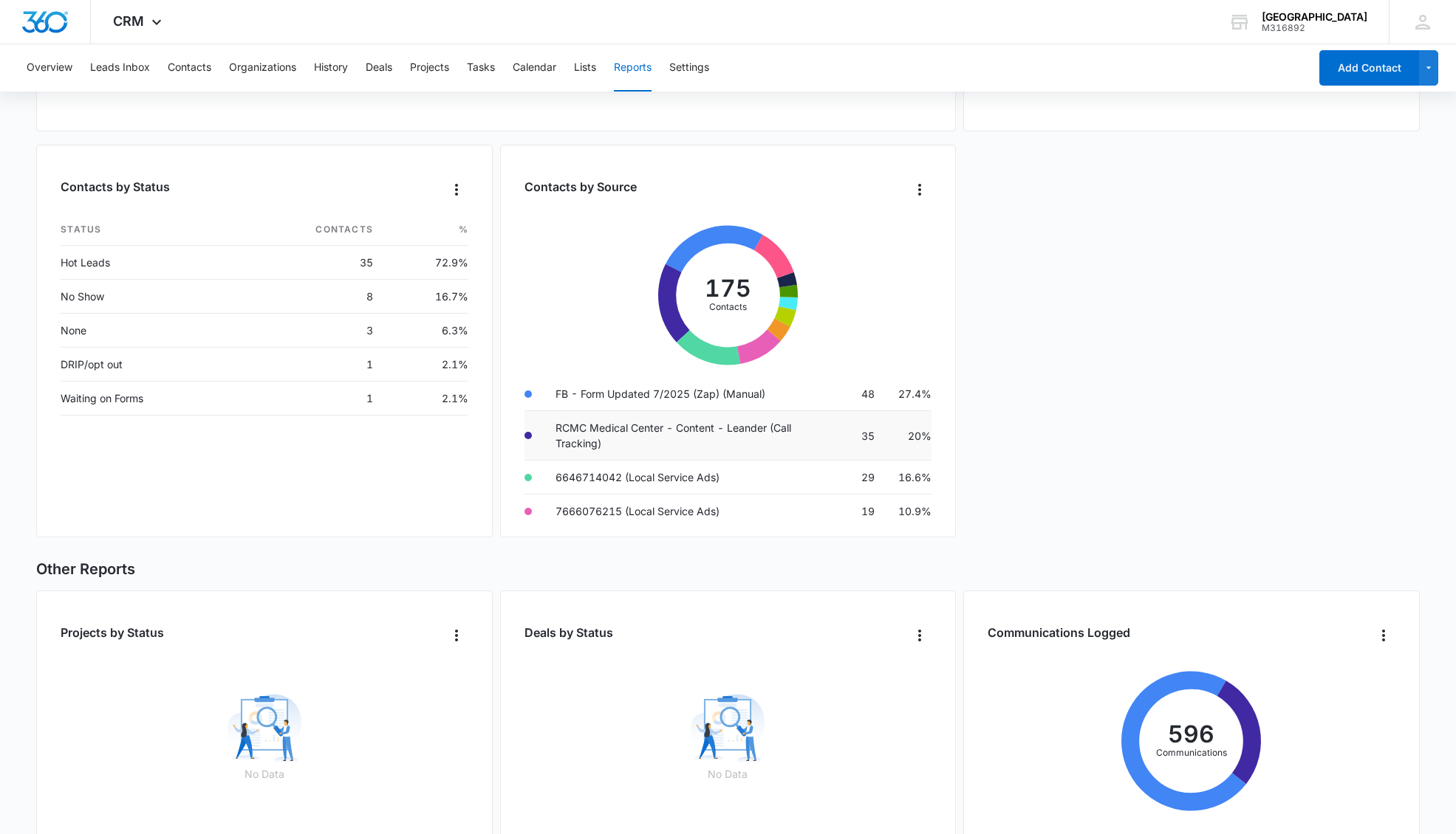
scroll to position [44, 0]
click at [594, 483] on td "6646714042 (Local Service Ads)" at bounding box center [675, 477] width 263 height 34
click at [619, 466] on td "6646714042 (Local Service Ads)" at bounding box center [675, 477] width 263 height 34
click at [619, 471] on td "6646714042 (Local Service Ads)" at bounding box center [675, 477] width 263 height 34
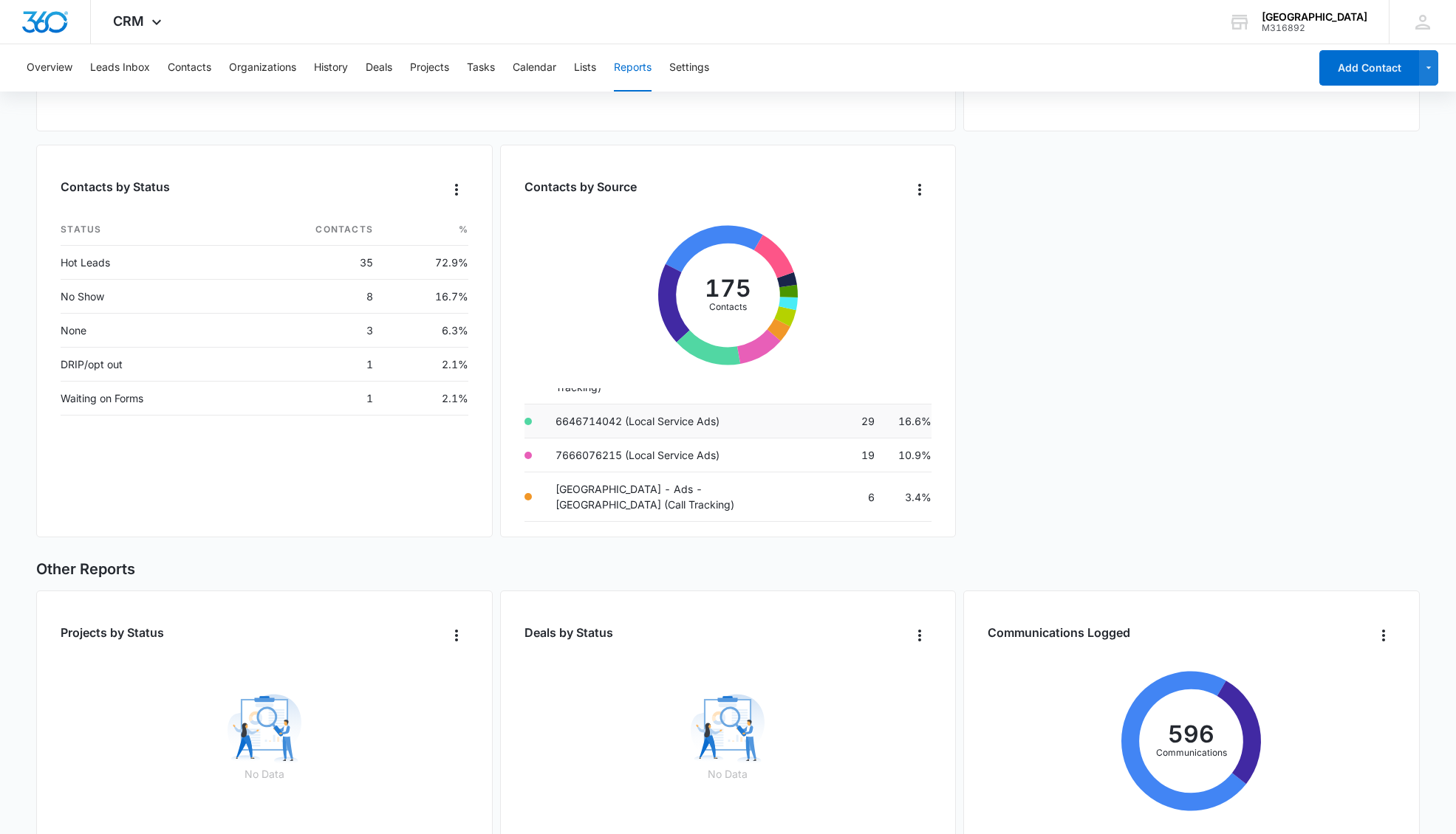
click at [619, 471] on td "7666076215 (Local Service Ads)" at bounding box center [675, 455] width 263 height 34
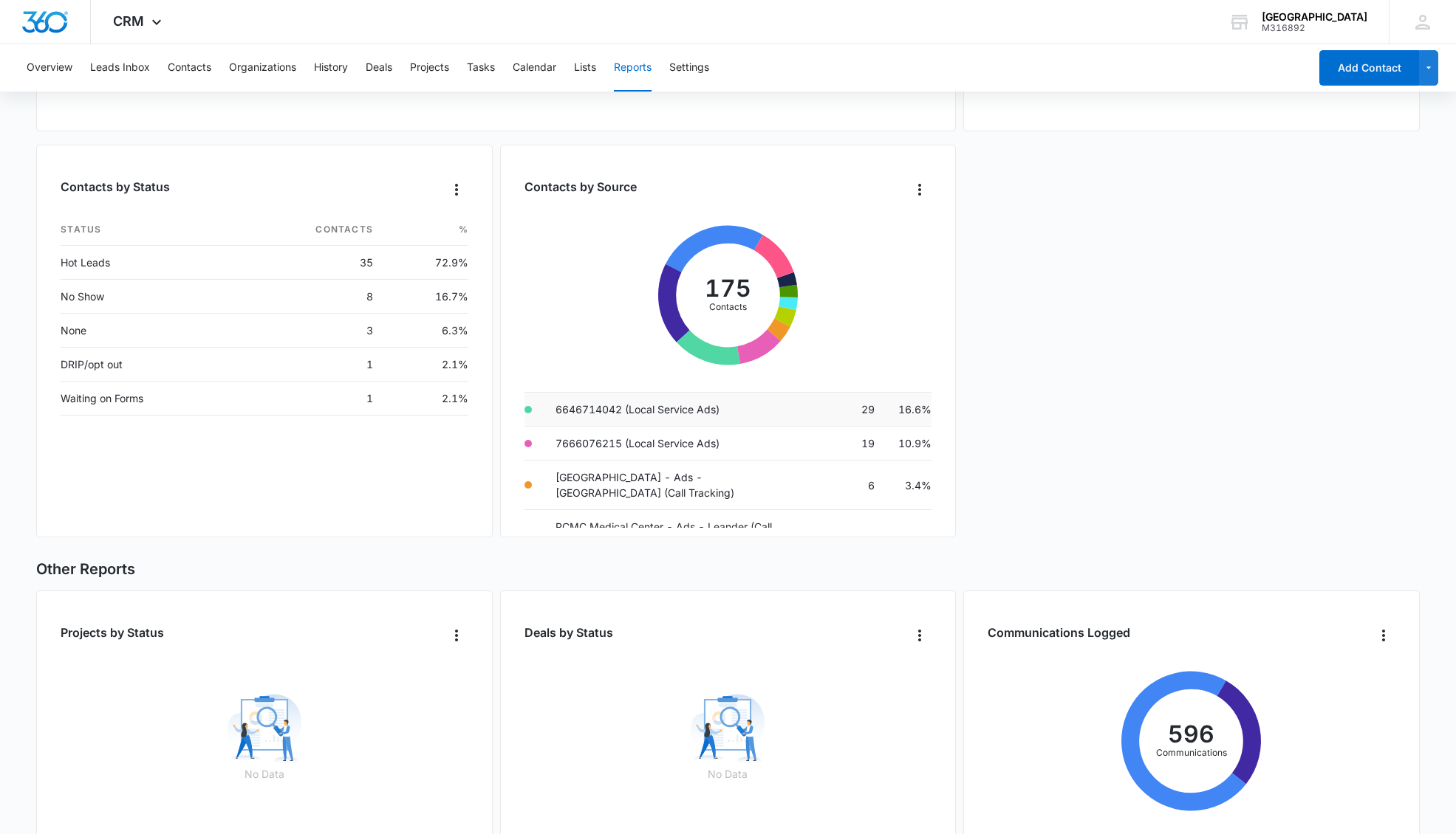
click at [619, 471] on td "RCMC Medical Center - Ads - Rancho Cucamonga (Call Tracking)" at bounding box center [675, 486] width 263 height 50
click at [619, 471] on td "RCMC Medical Center - Ads - Rancho Cucamonga (Call Tracking)" at bounding box center [675, 482] width 263 height 50
click at [619, 471] on td "3072055049 (Local Service Ads)" at bounding box center [675, 457] width 263 height 34
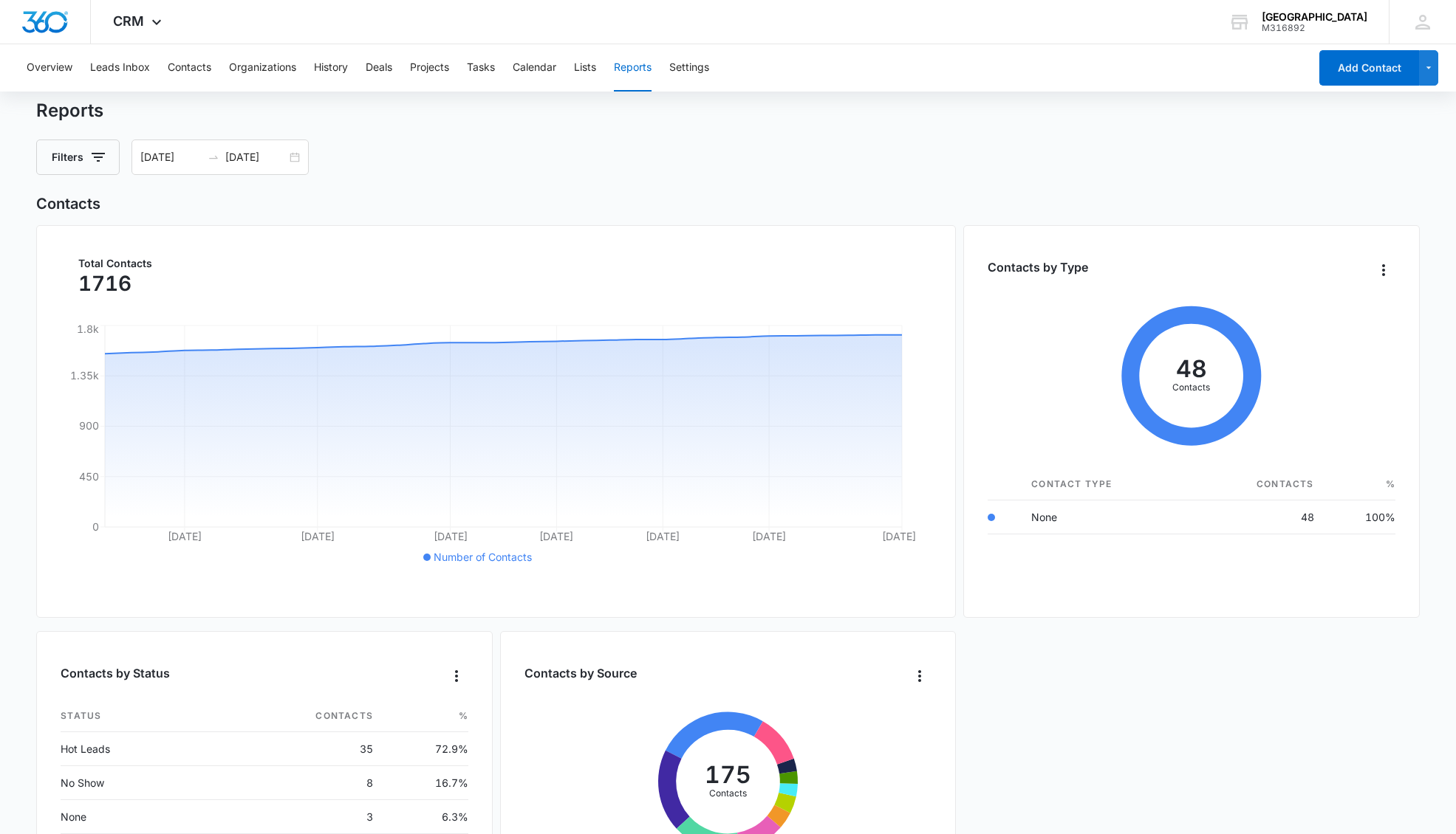
scroll to position [0, 0]
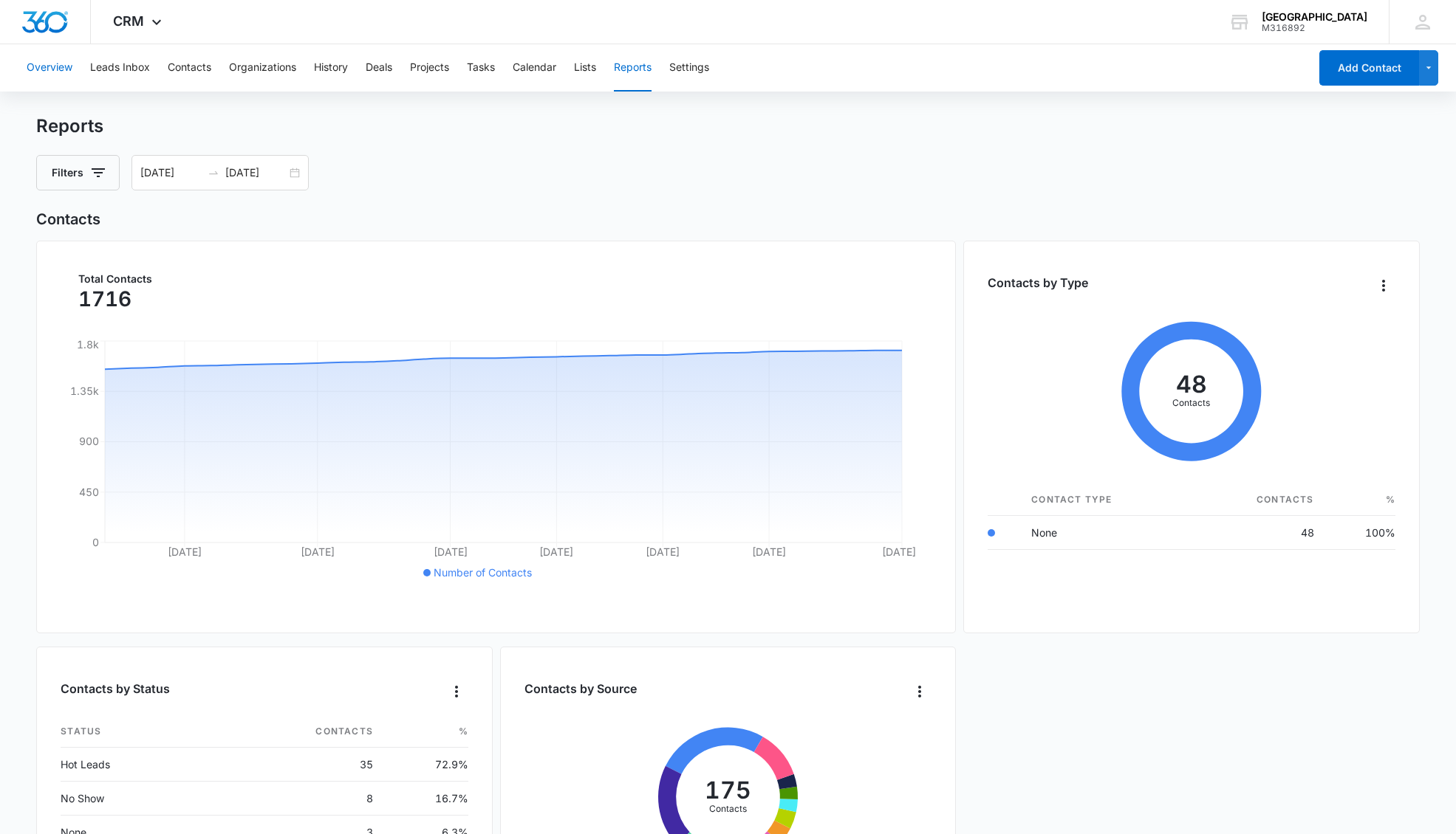
click at [45, 69] on button "Overview" at bounding box center [49, 68] width 46 height 48
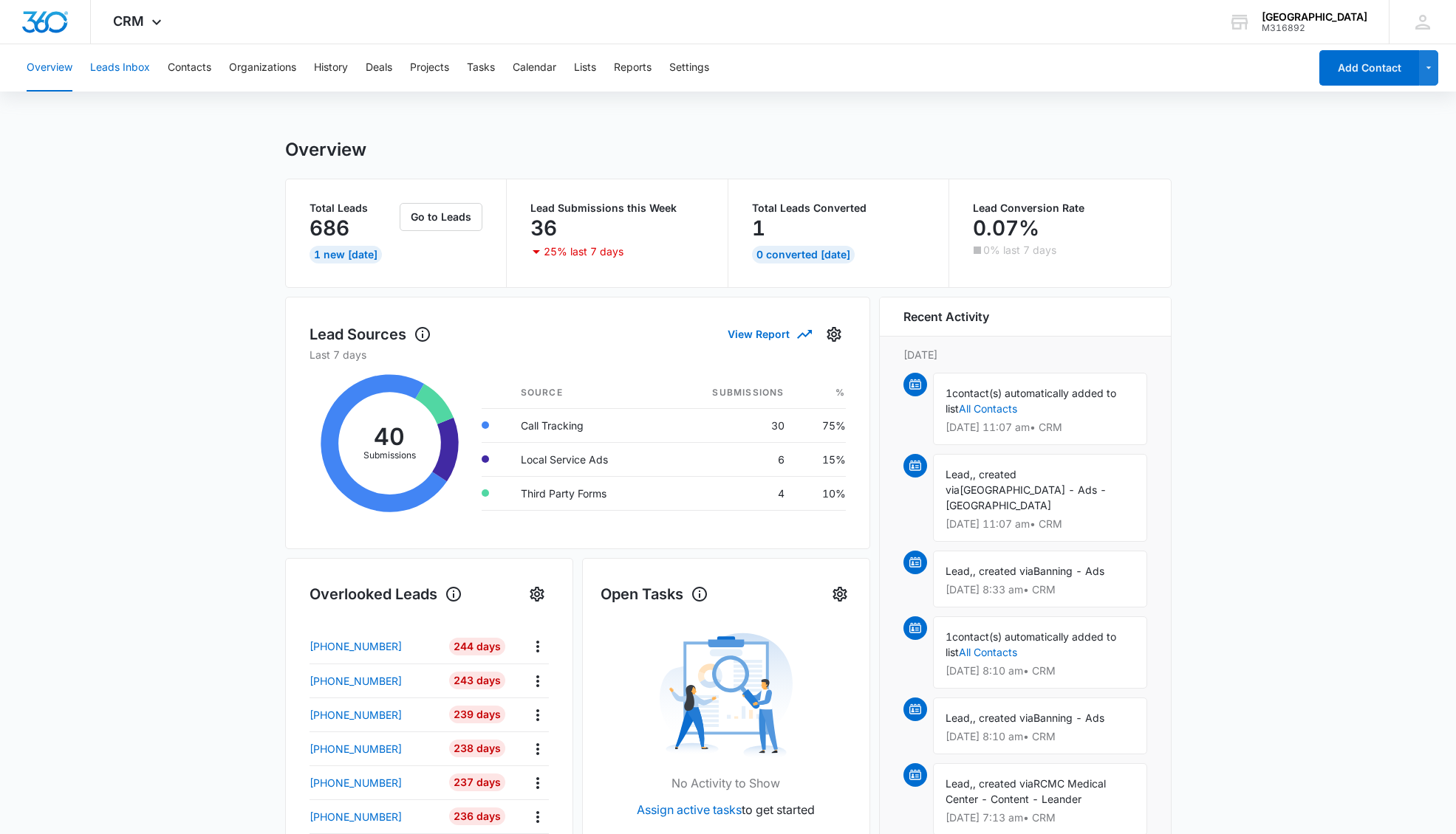
click at [125, 65] on button "Leads Inbox" at bounding box center [119, 68] width 60 height 48
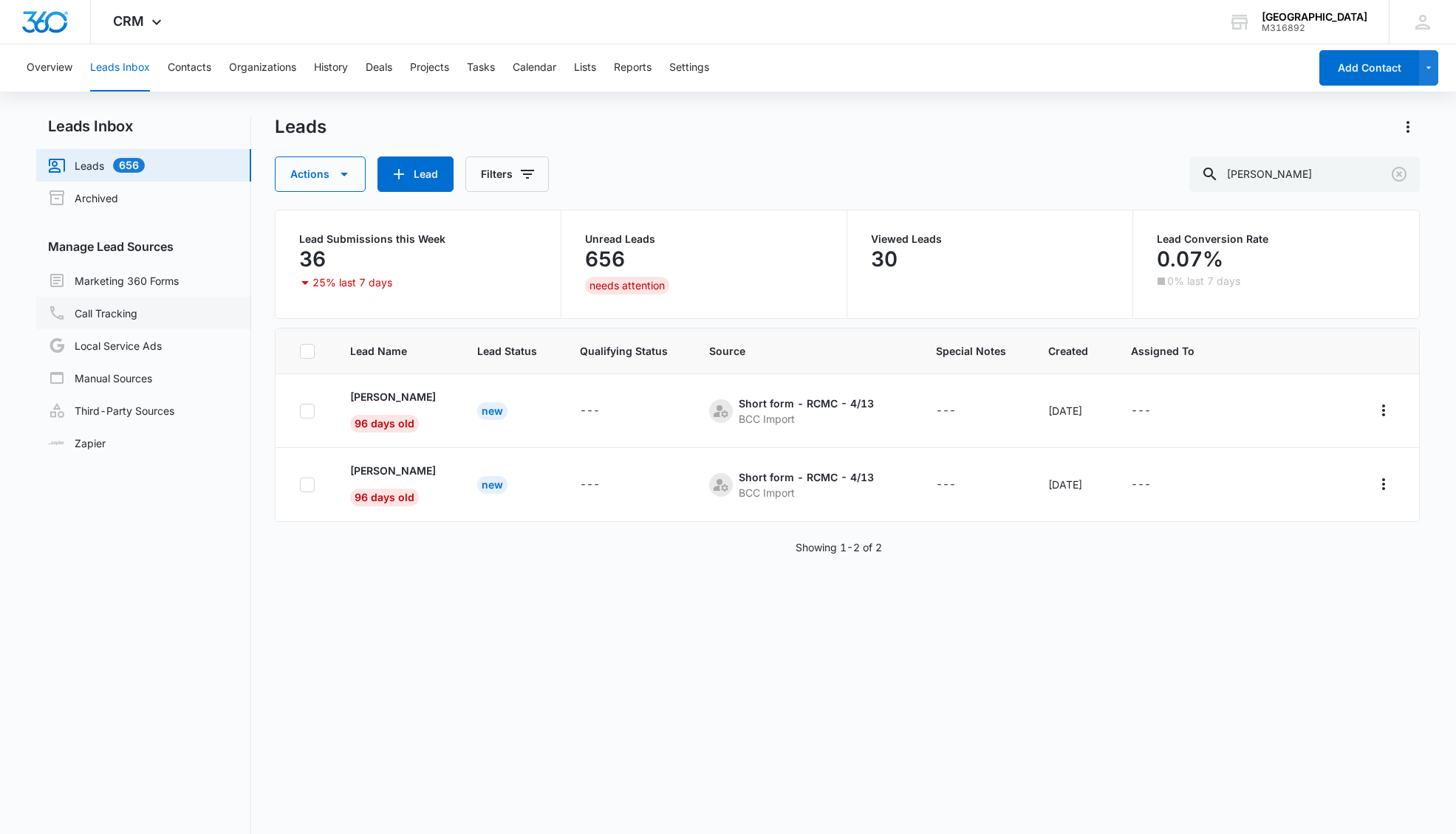
click at [110, 316] on link "Call Tracking" at bounding box center [93, 312] width 89 height 17
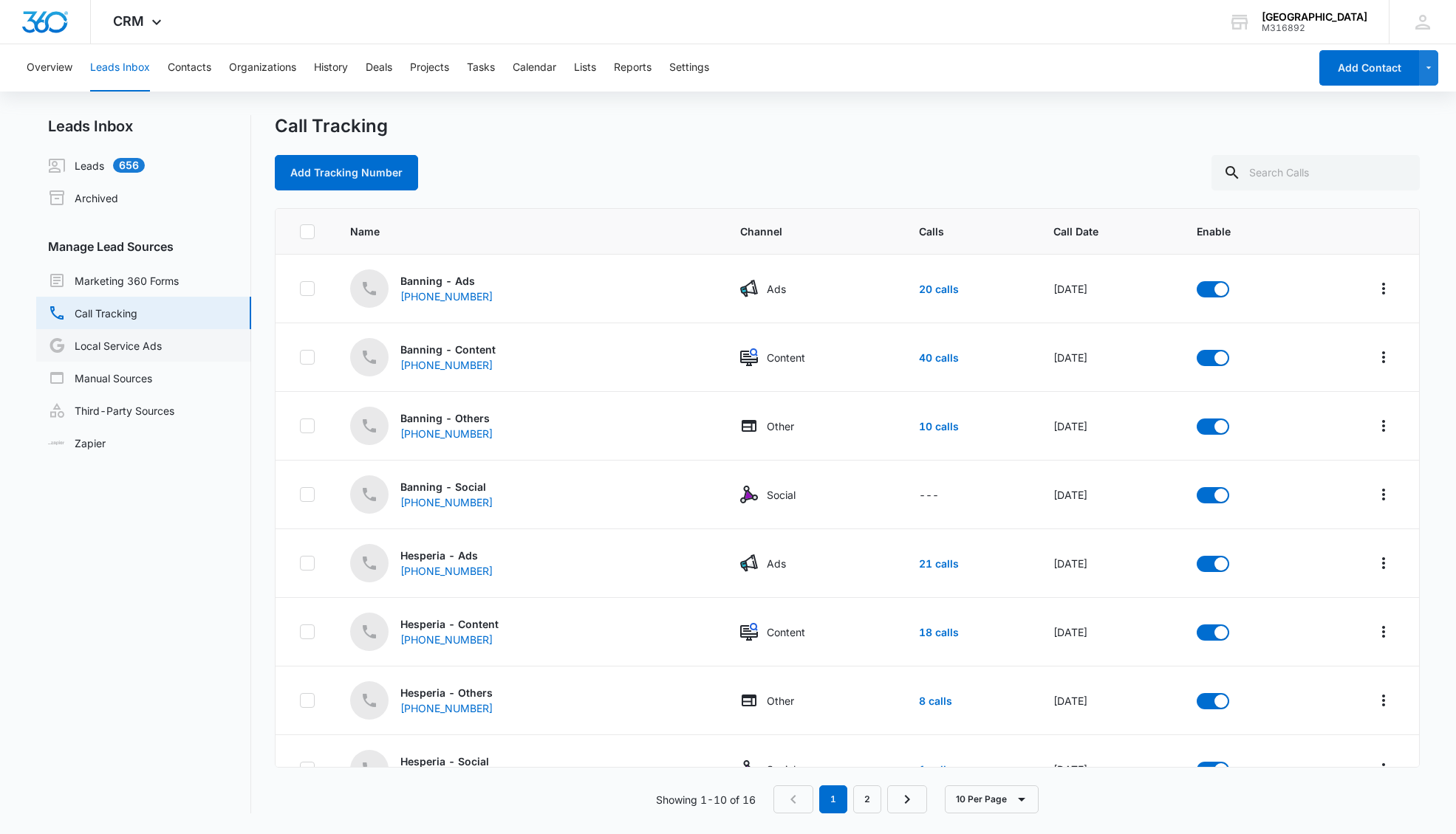
click at [115, 354] on link "Local Service Ads" at bounding box center [105, 345] width 114 height 17
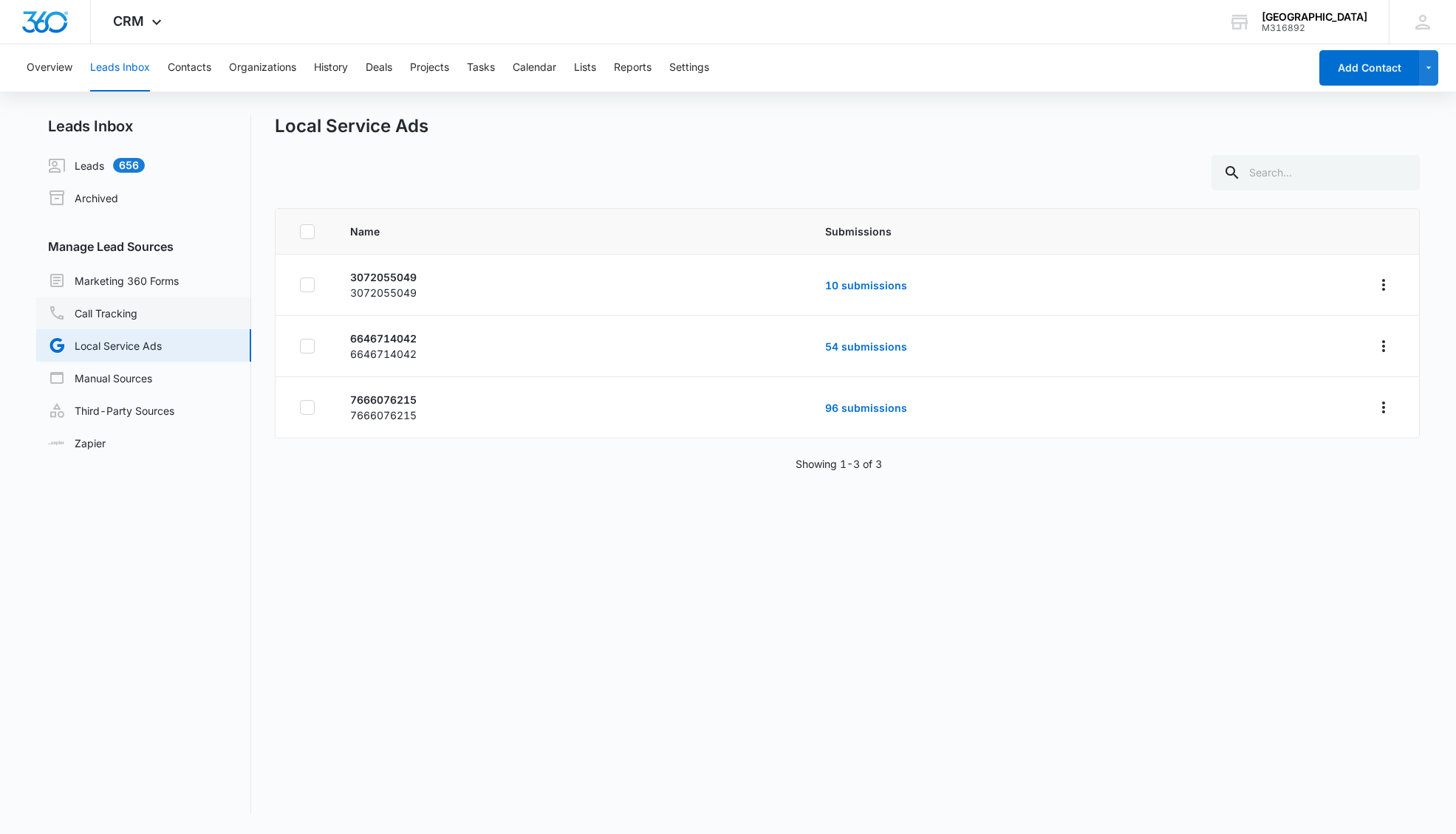
click at [137, 314] on link "Call Tracking" at bounding box center [93, 312] width 89 height 17
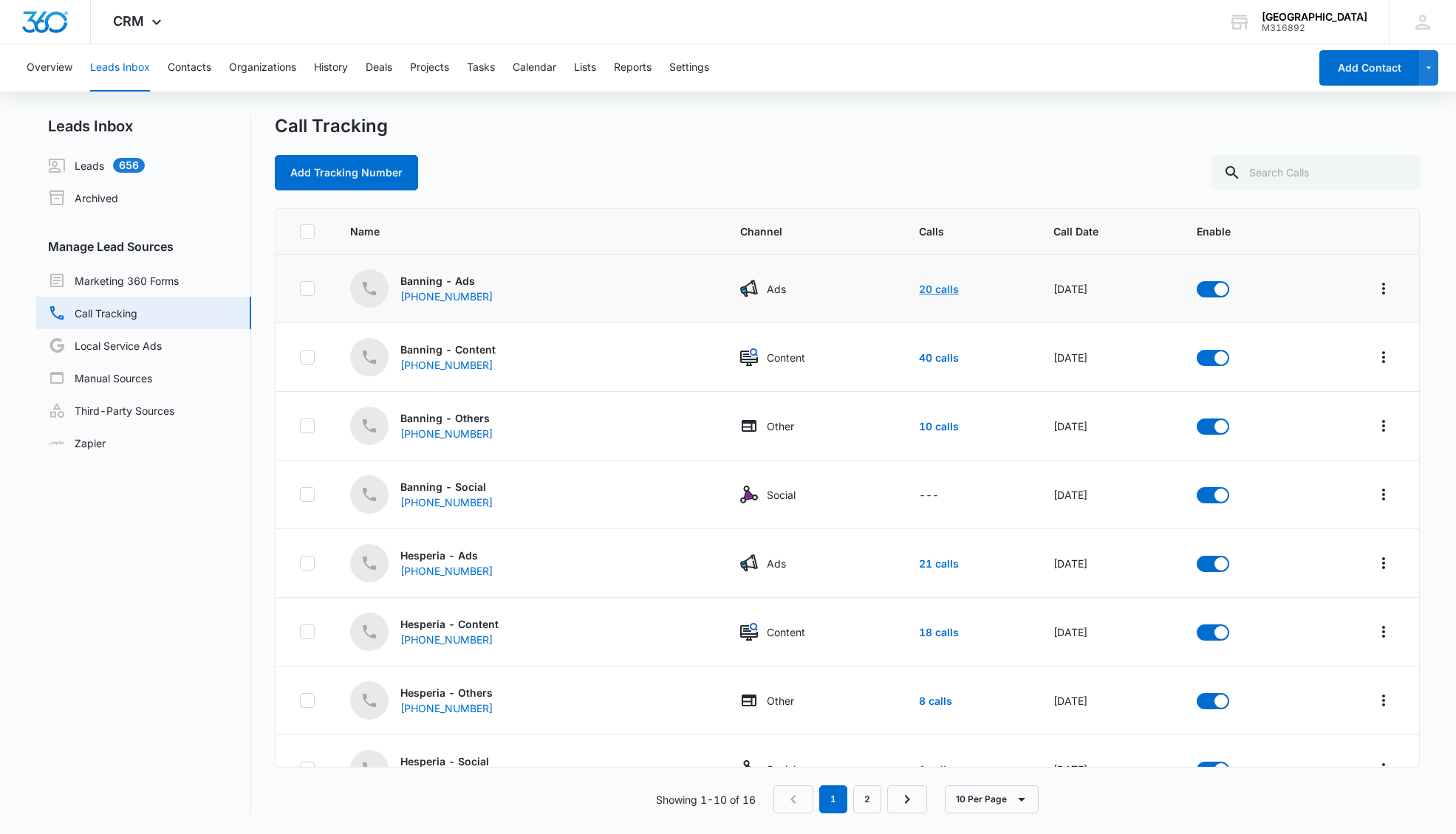
click at [919, 289] on link "20 calls" at bounding box center [938, 289] width 40 height 13
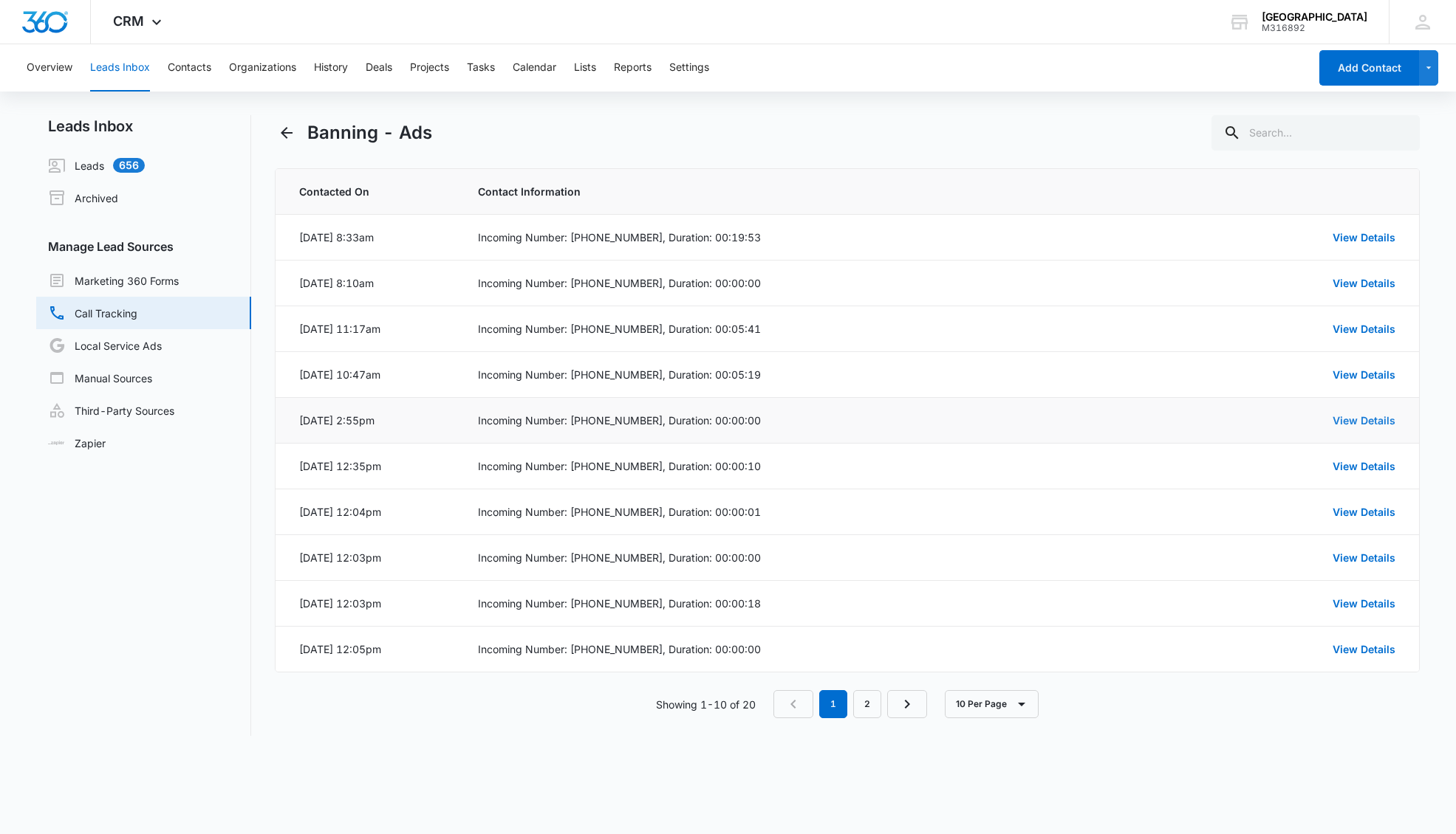
click at [1291, 419] on link "View Details" at bounding box center [1363, 420] width 63 height 13
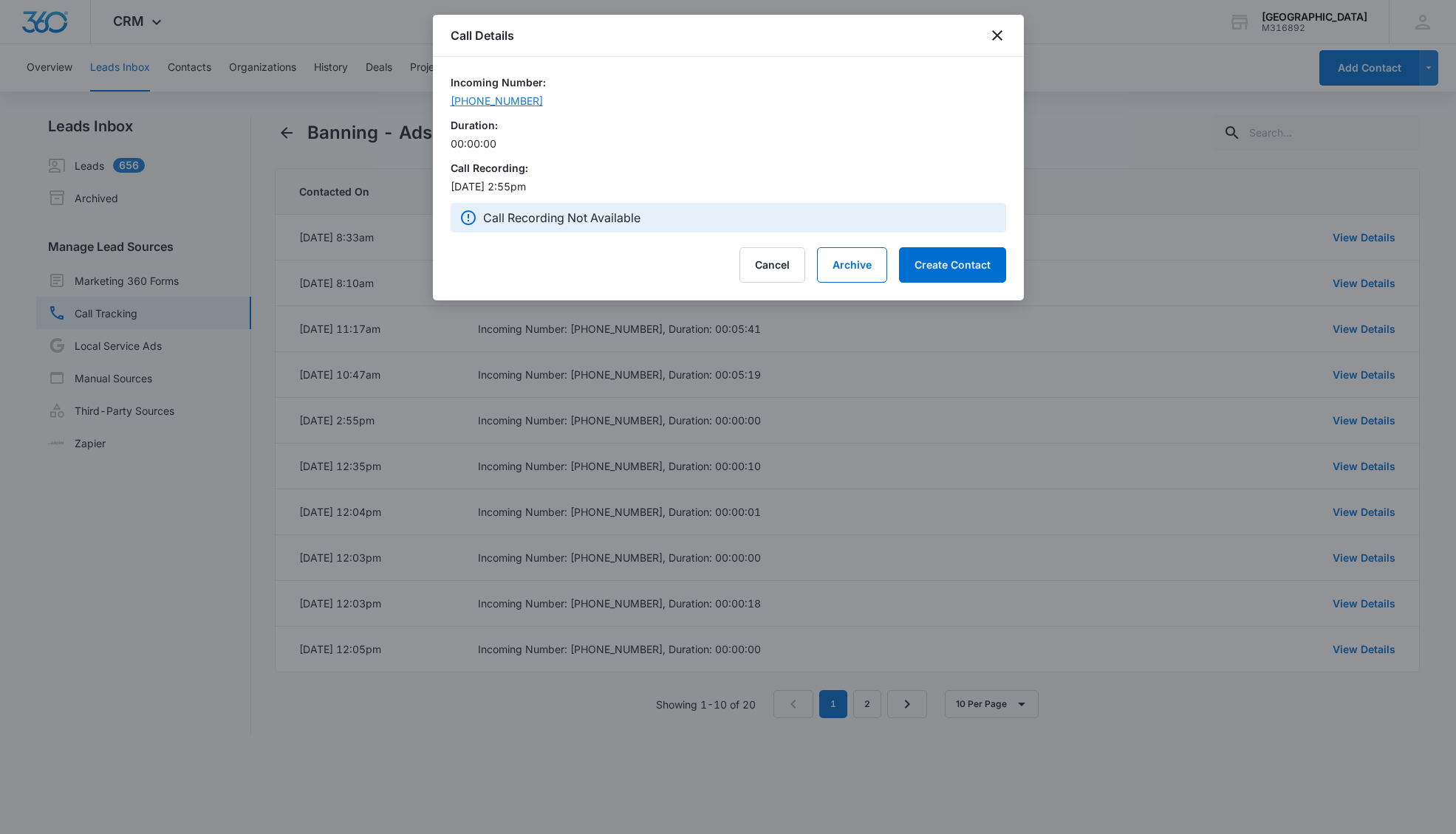
click at [508, 97] on div "(951) 203-8010" at bounding box center [720, 100] width 541 height 16
click at [773, 265] on button "Cancel" at bounding box center [772, 265] width 66 height 35
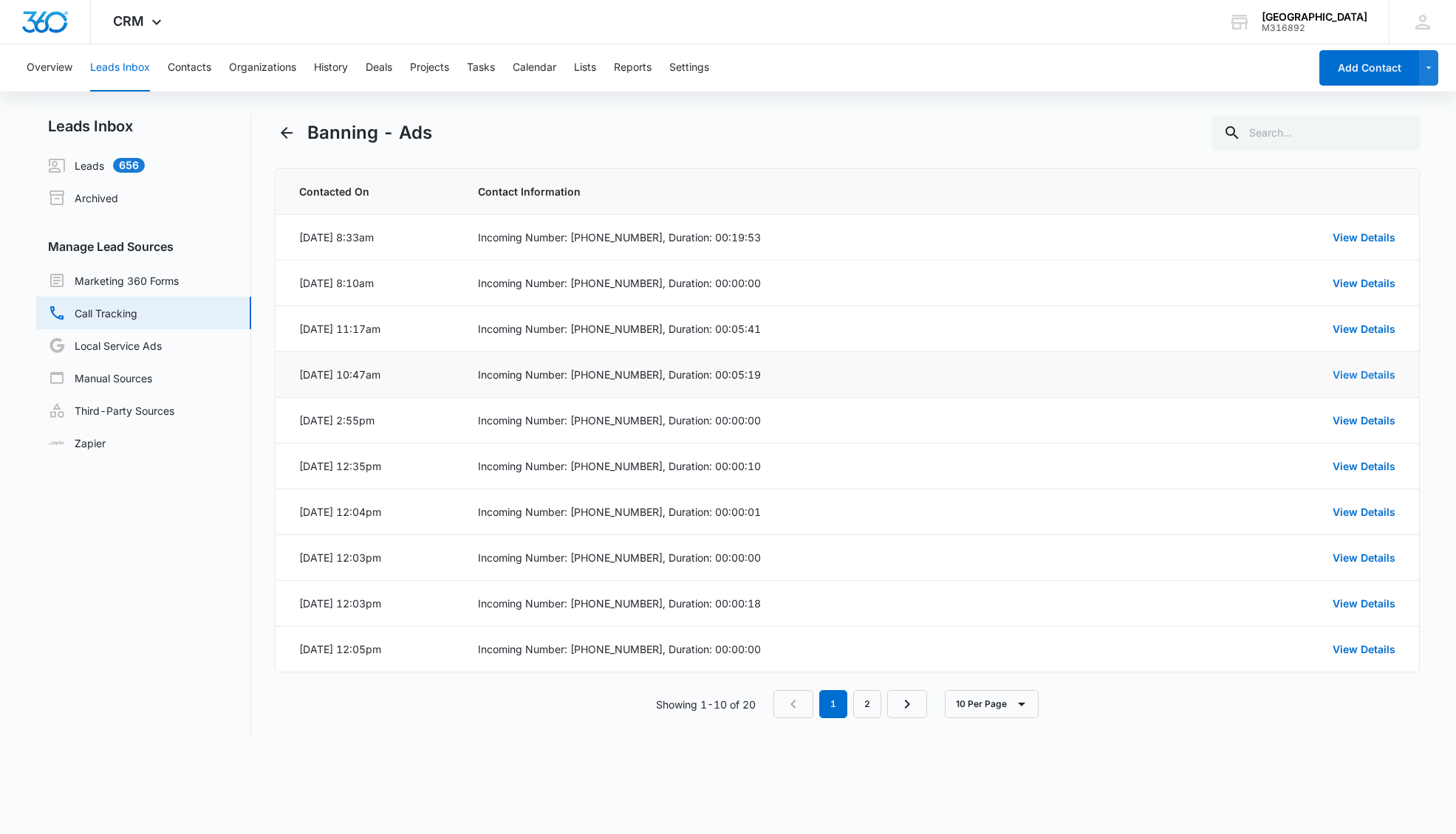
click at [1291, 376] on link "View Details" at bounding box center [1363, 375] width 63 height 13
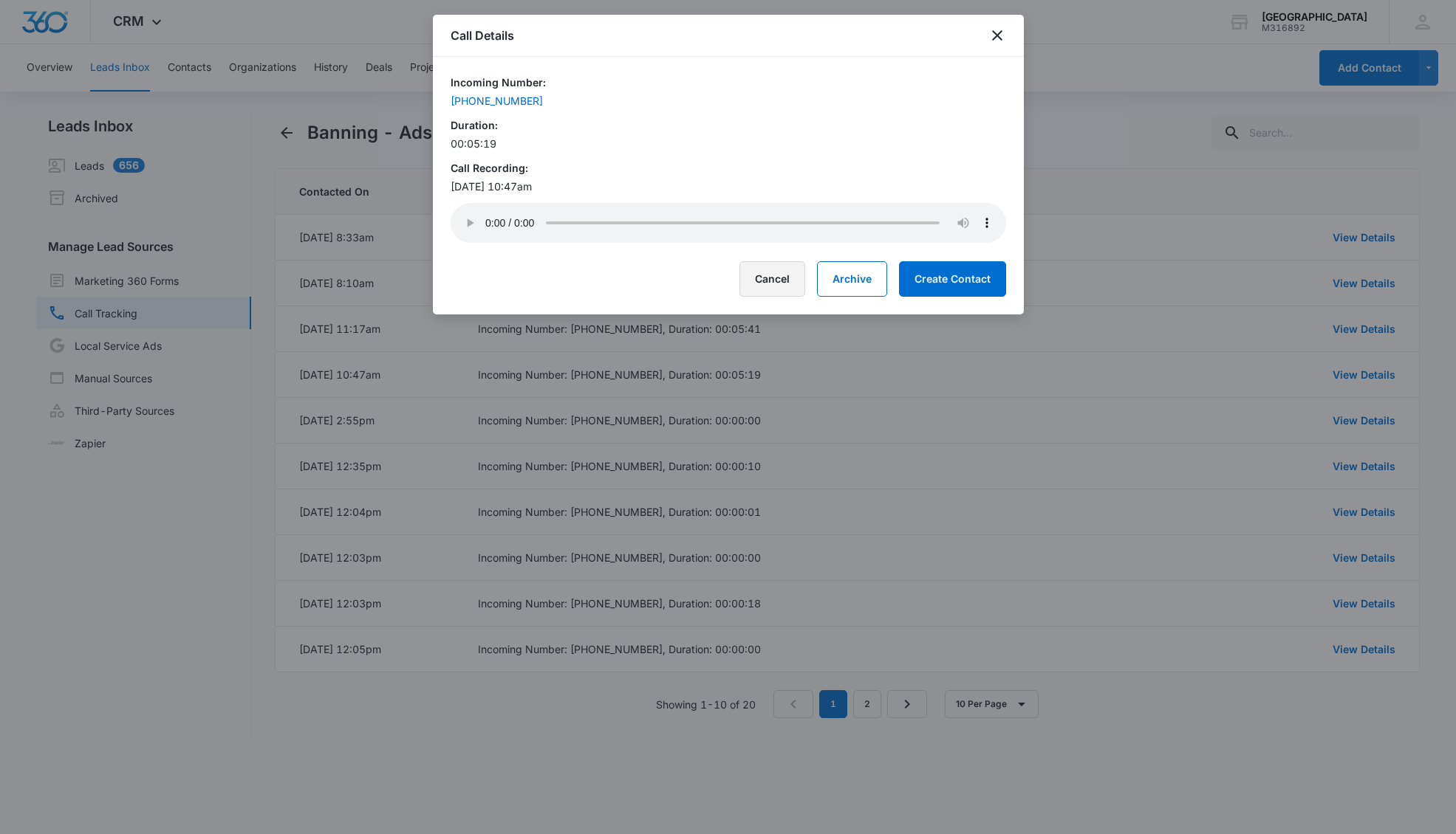
click at [788, 275] on button "Cancel" at bounding box center [772, 279] width 66 height 35
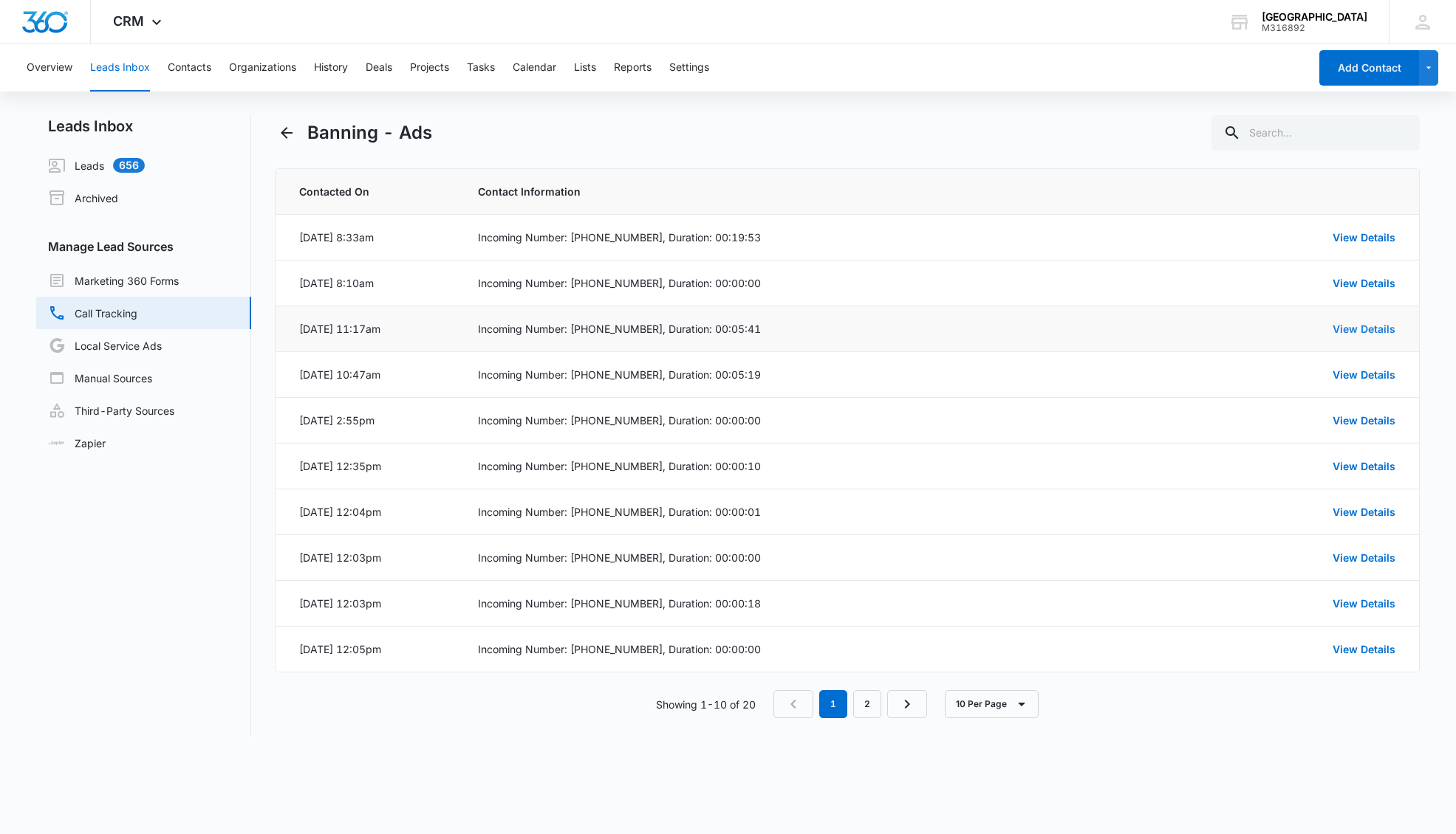
click at [1291, 326] on link "View Details" at bounding box center [1363, 329] width 63 height 13
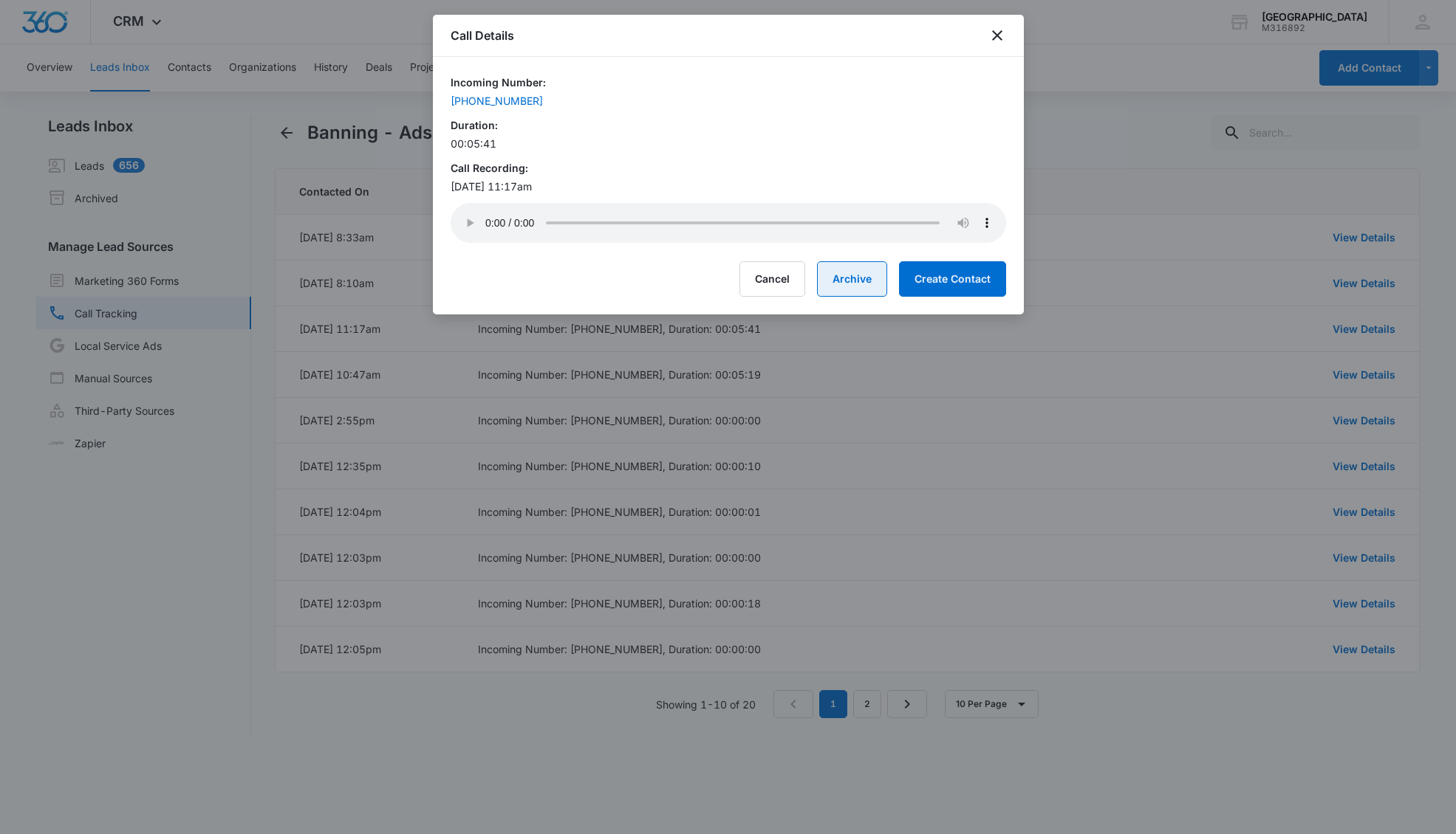
click at [841, 274] on button "Archive" at bounding box center [852, 279] width 70 height 35
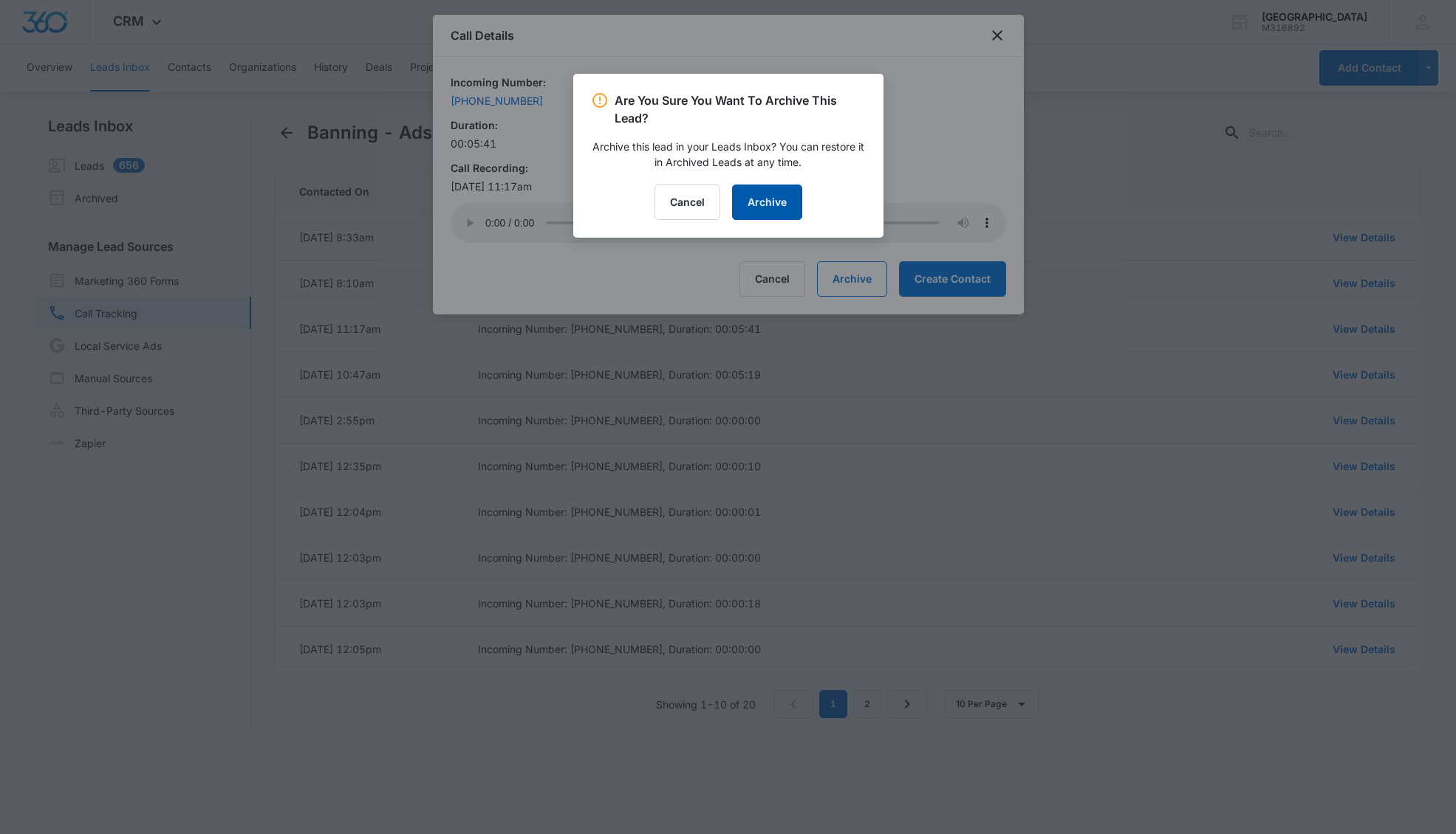
click at [793, 205] on button "Archive" at bounding box center [766, 202] width 70 height 35
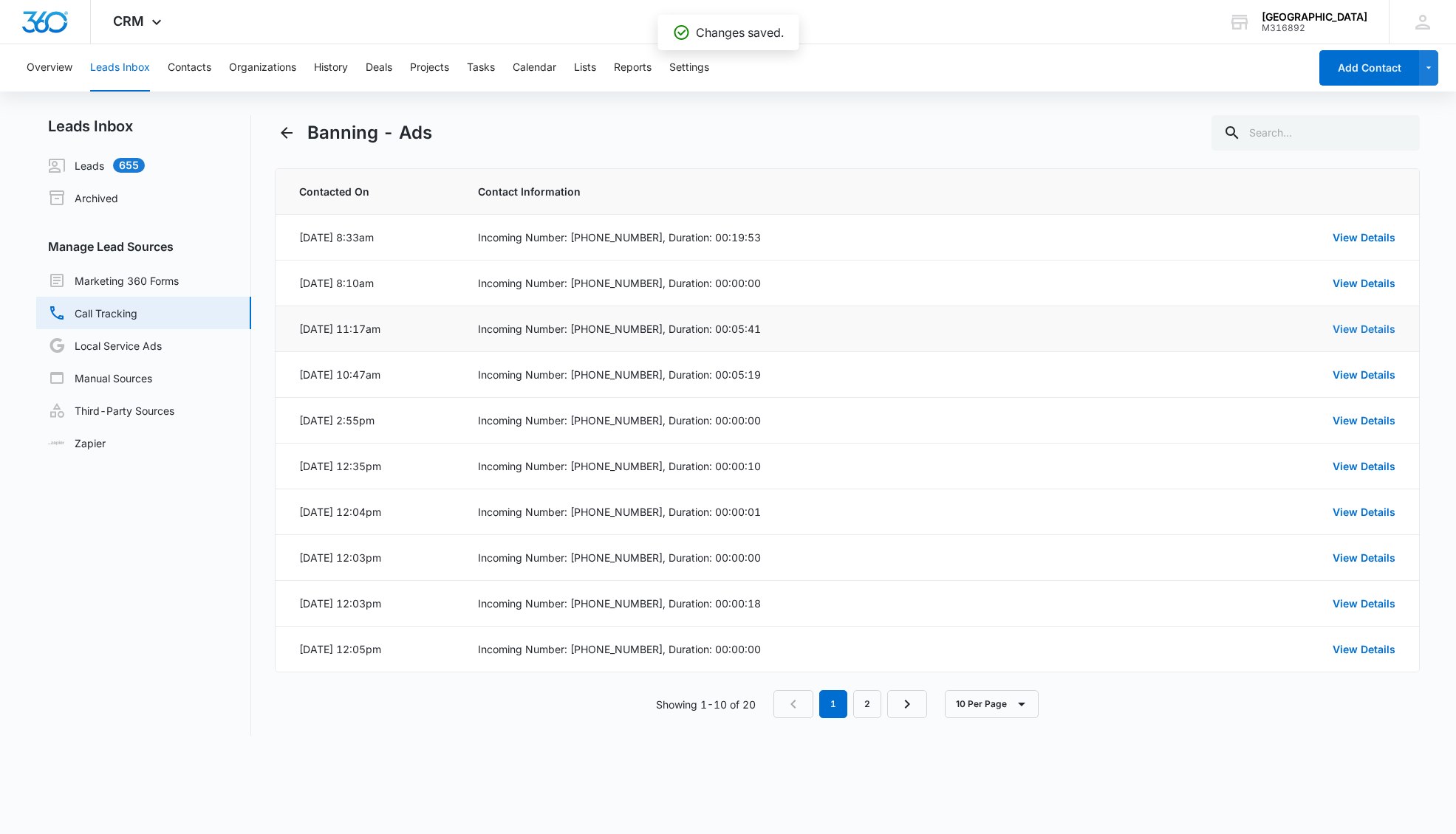
click at [1291, 330] on link "View Details" at bounding box center [1363, 329] width 63 height 13
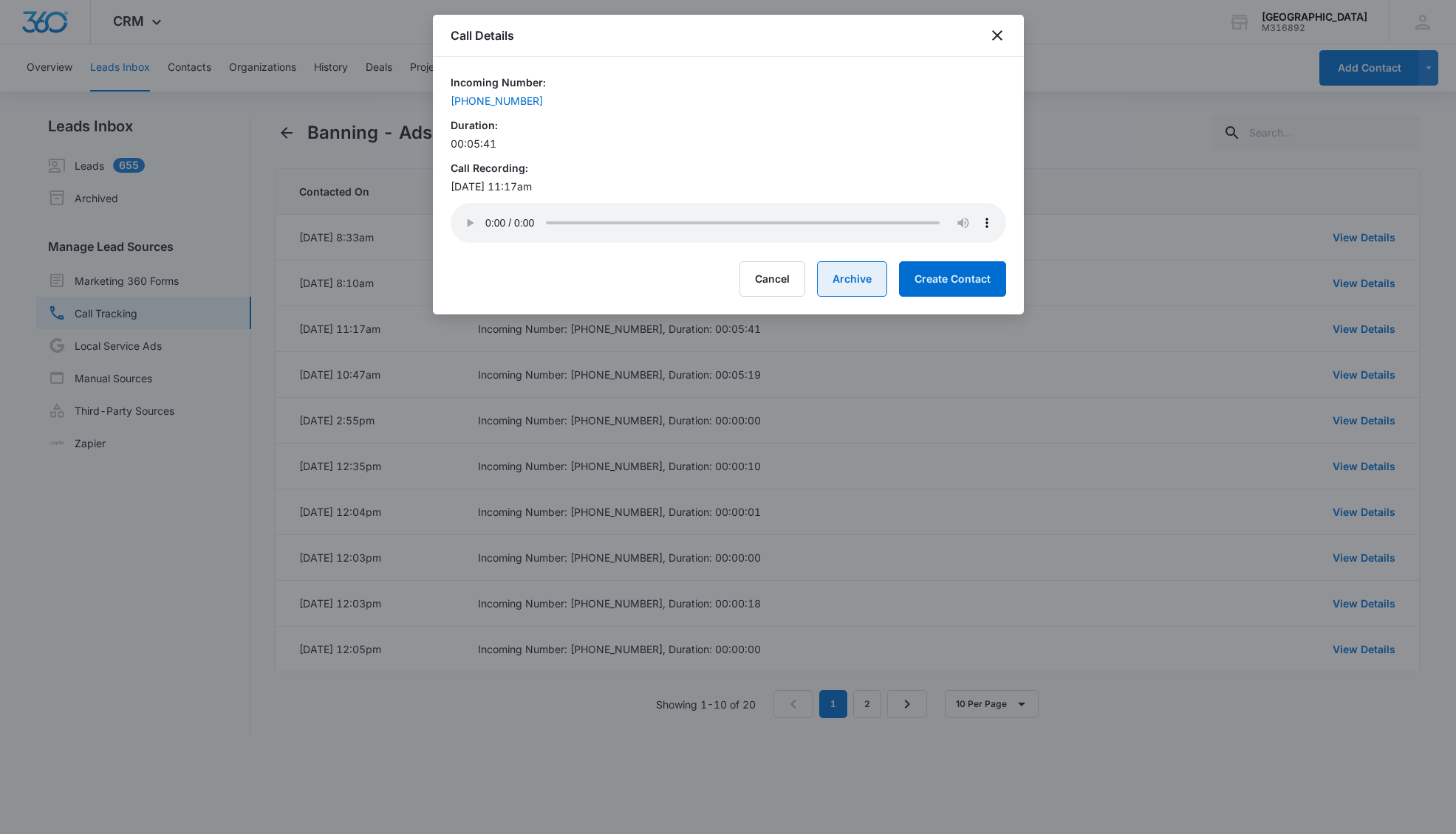
click at [871, 274] on button "Archive" at bounding box center [852, 279] width 70 height 35
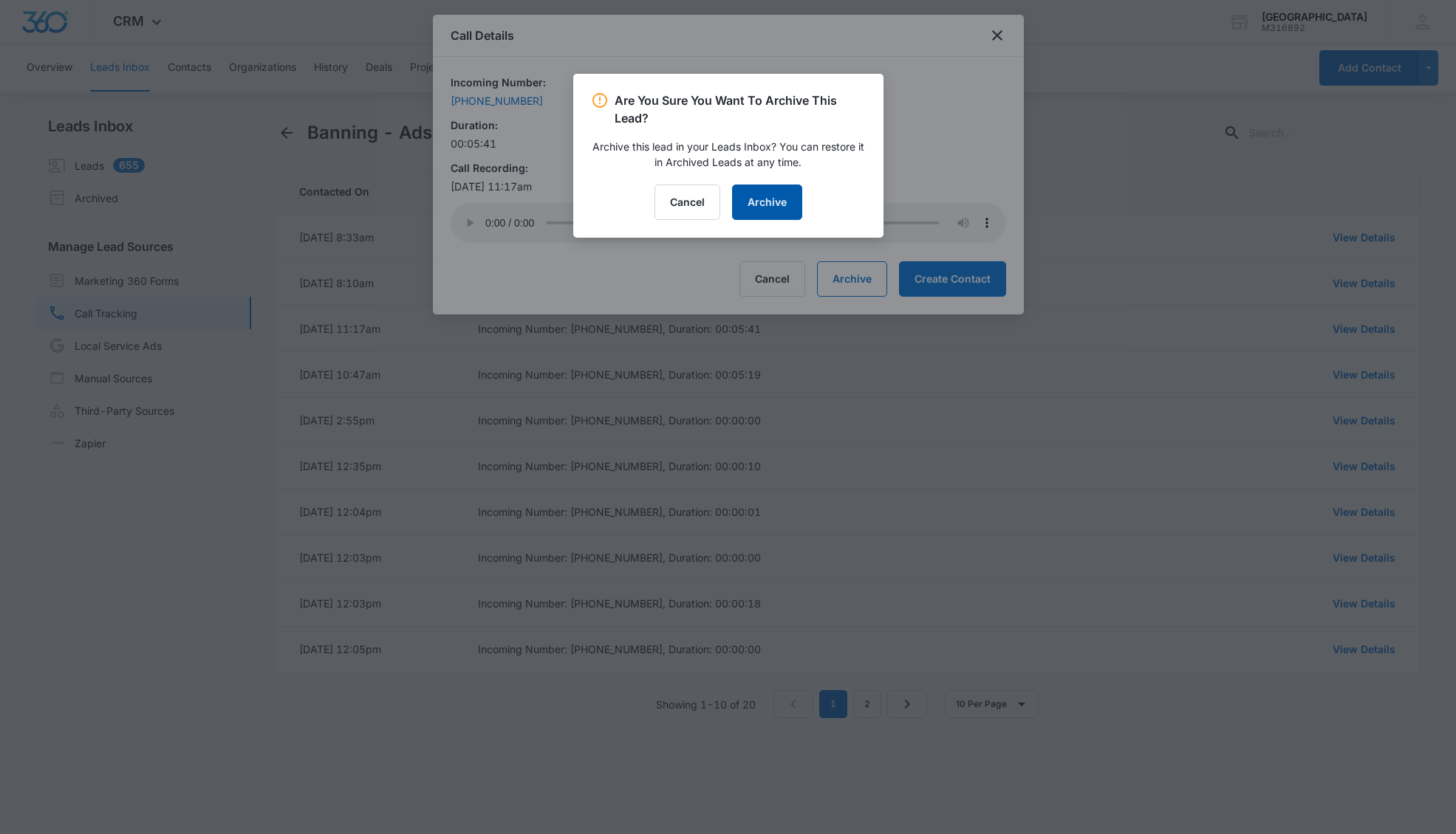
click at [778, 206] on button "Archive" at bounding box center [766, 202] width 70 height 35
click at [768, 201] on button "Archive" at bounding box center [766, 202] width 70 height 35
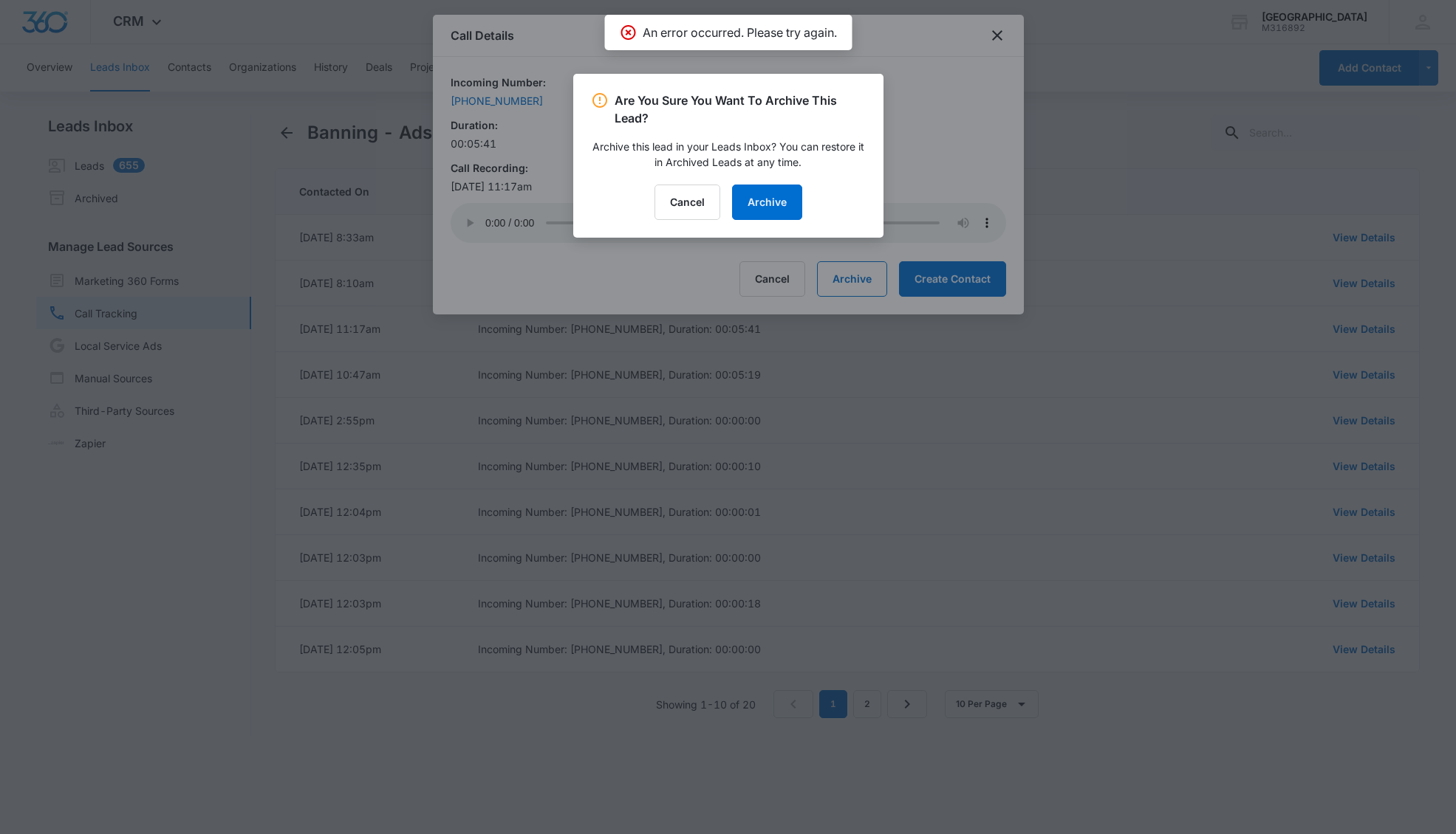
click at [997, 29] on div at bounding box center [728, 417] width 1456 height 834
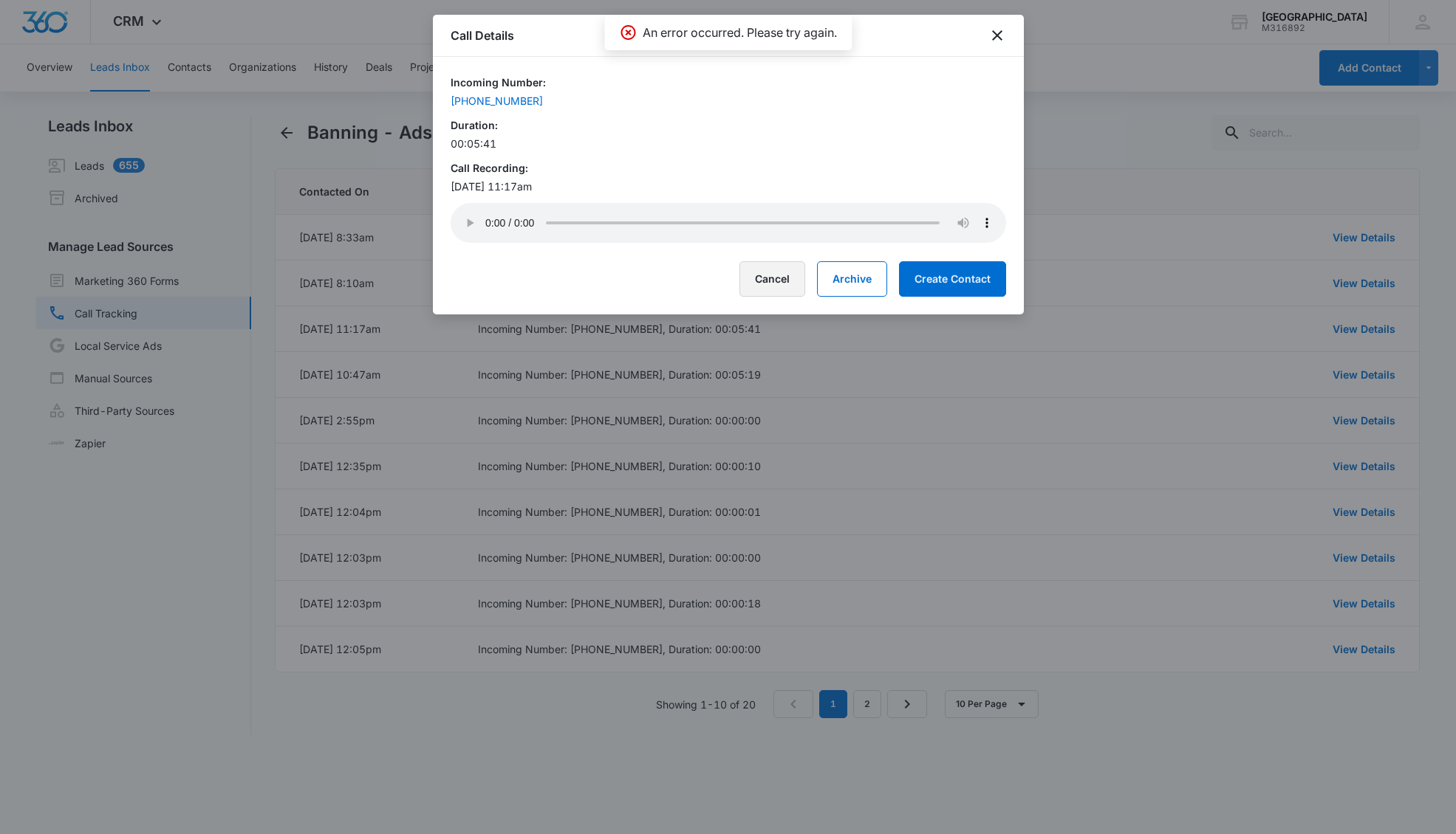
click at [763, 278] on button "Cancel" at bounding box center [772, 279] width 66 height 35
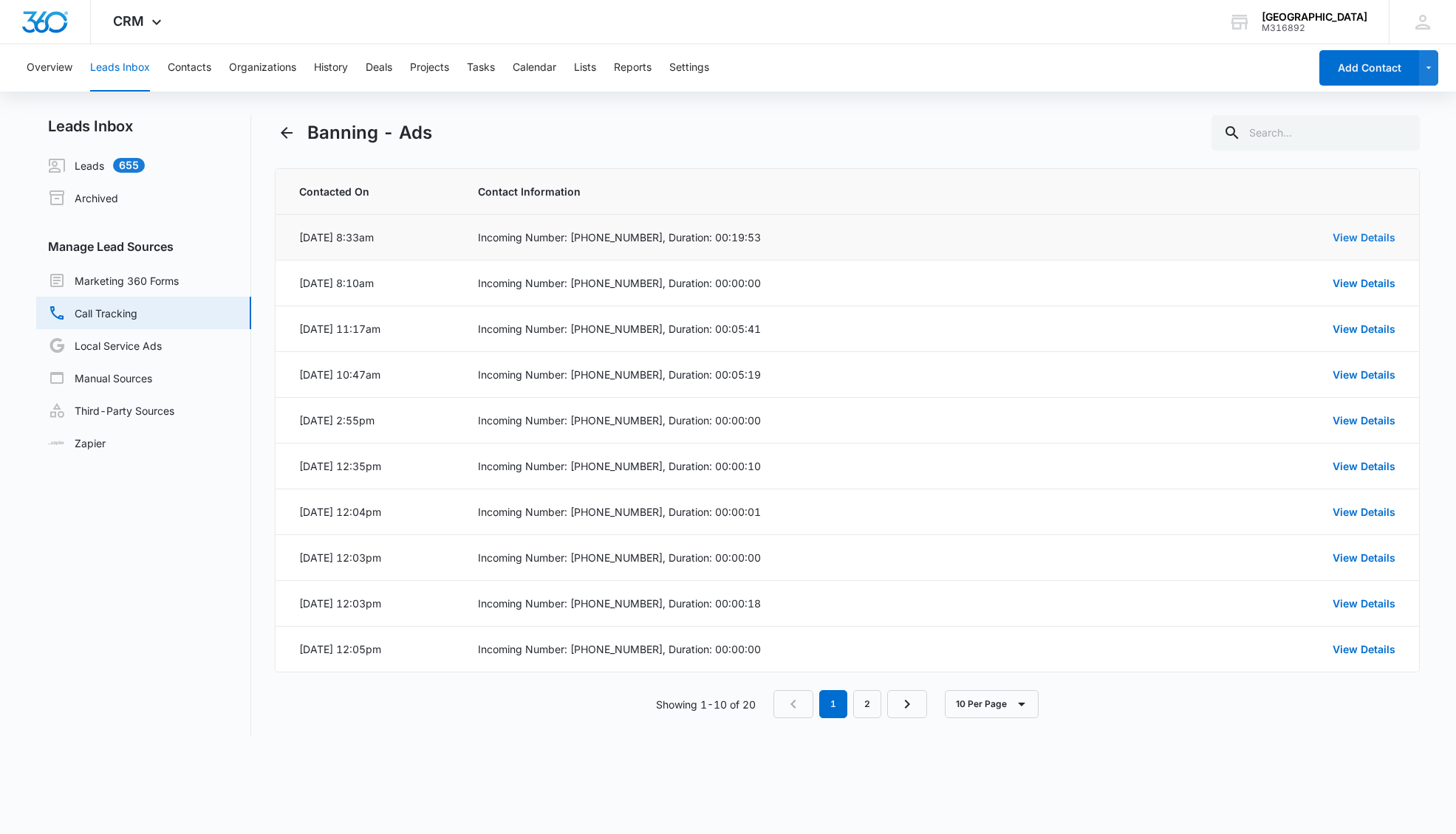
click at [1291, 237] on link "View Details" at bounding box center [1363, 237] width 63 height 13
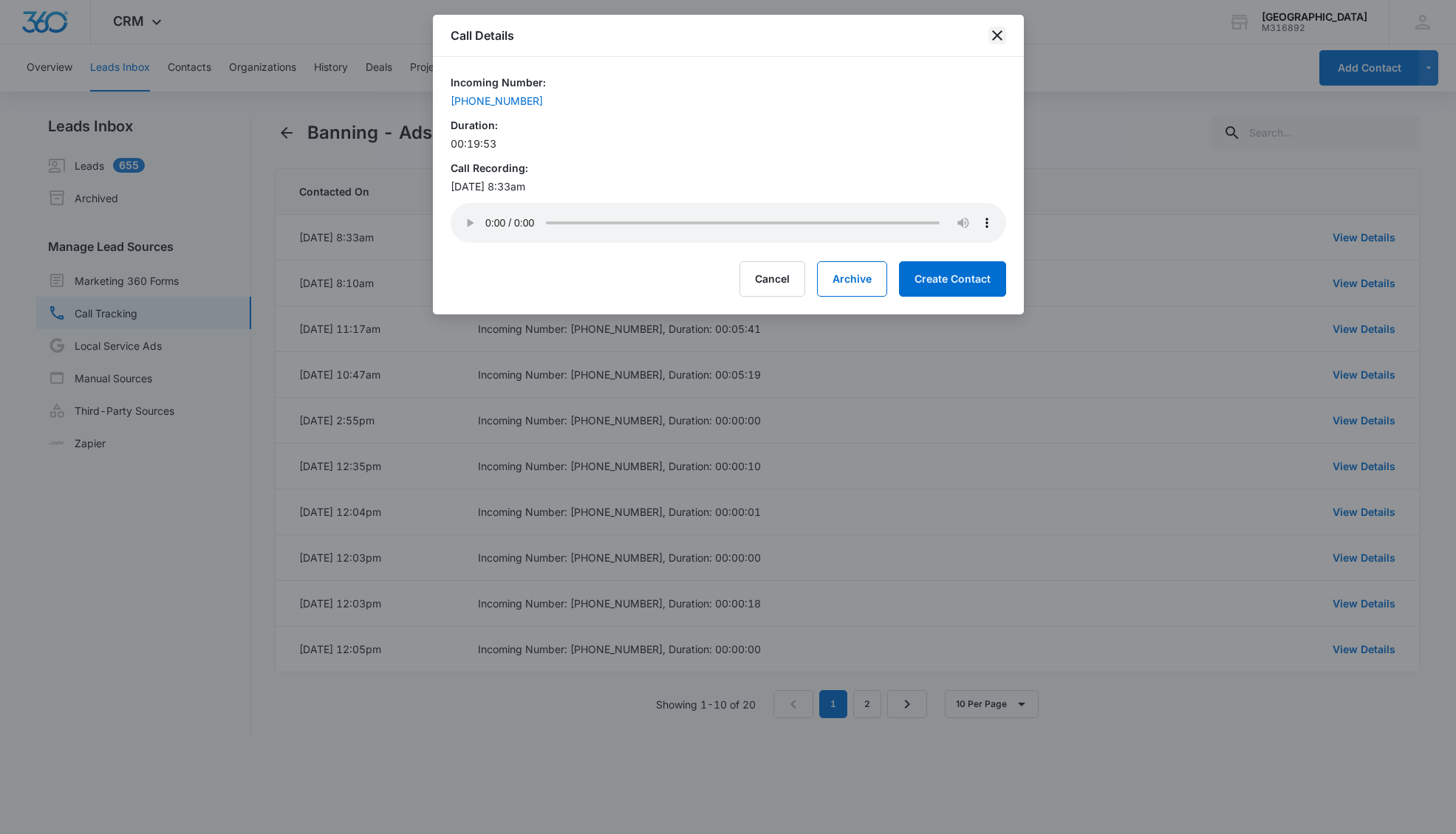
click at [994, 39] on icon "close" at bounding box center [997, 35] width 17 height 17
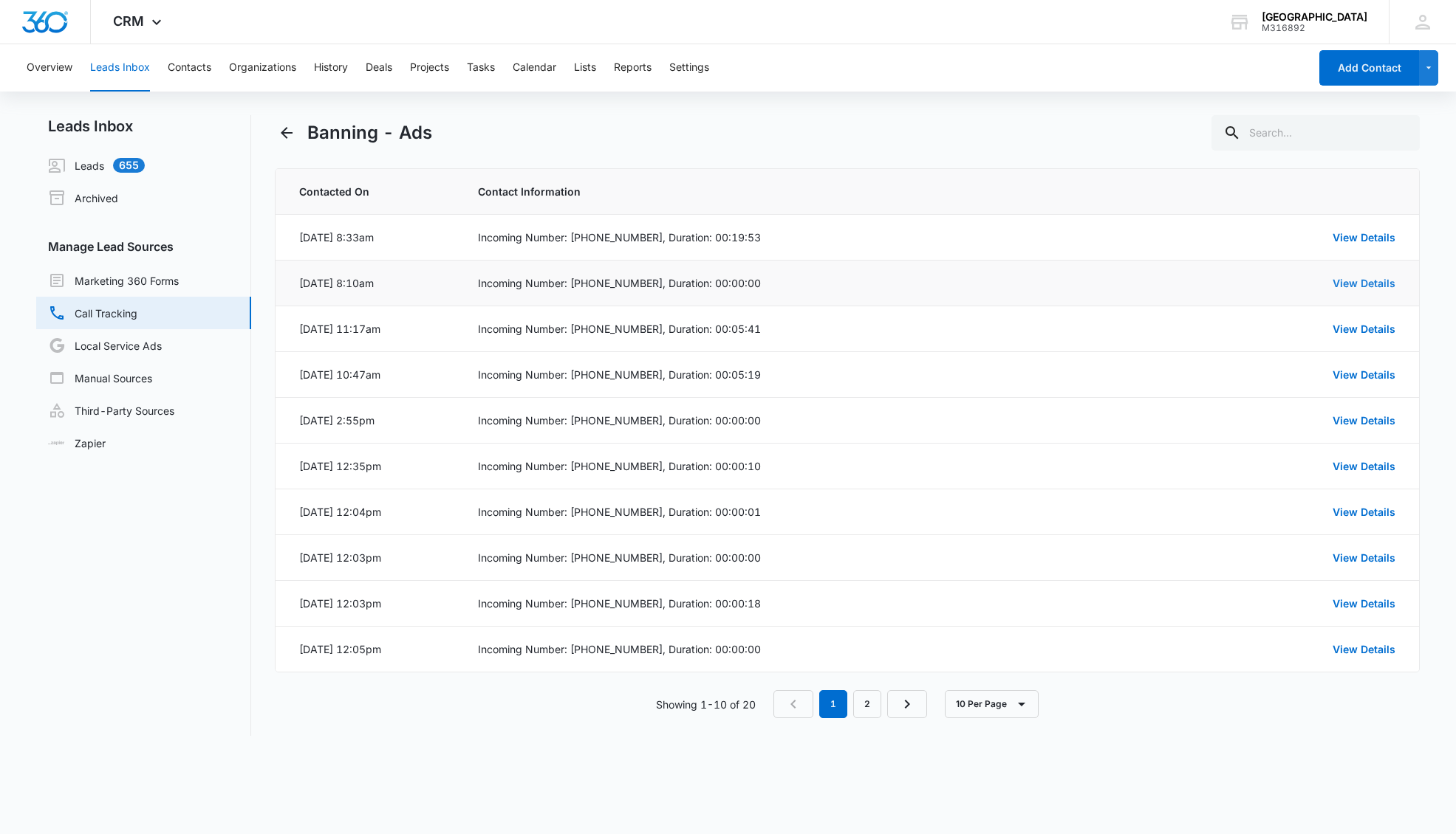
click at [1291, 283] on link "View Details" at bounding box center [1363, 283] width 63 height 13
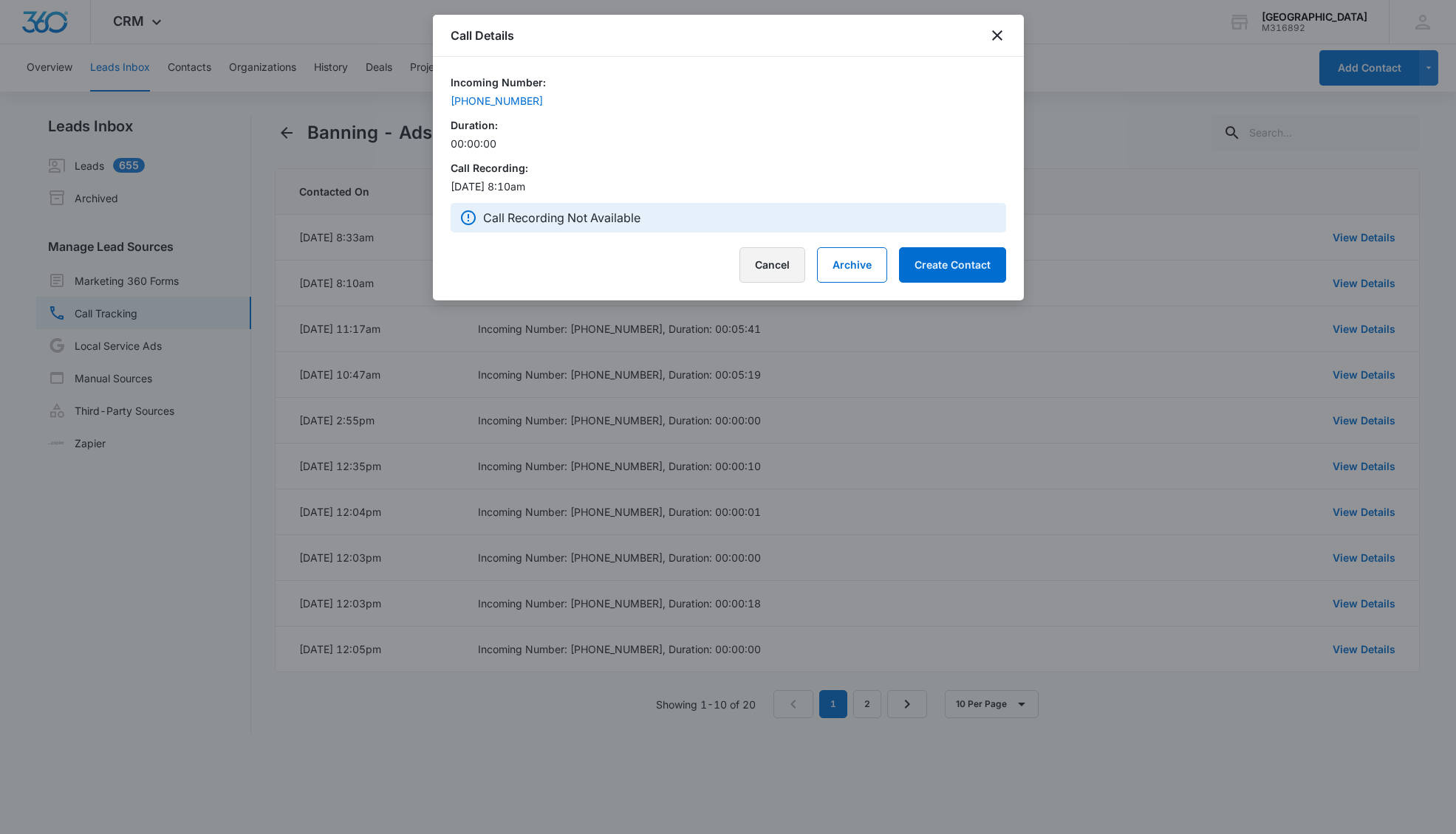
click at [800, 264] on button "Cancel" at bounding box center [772, 265] width 66 height 35
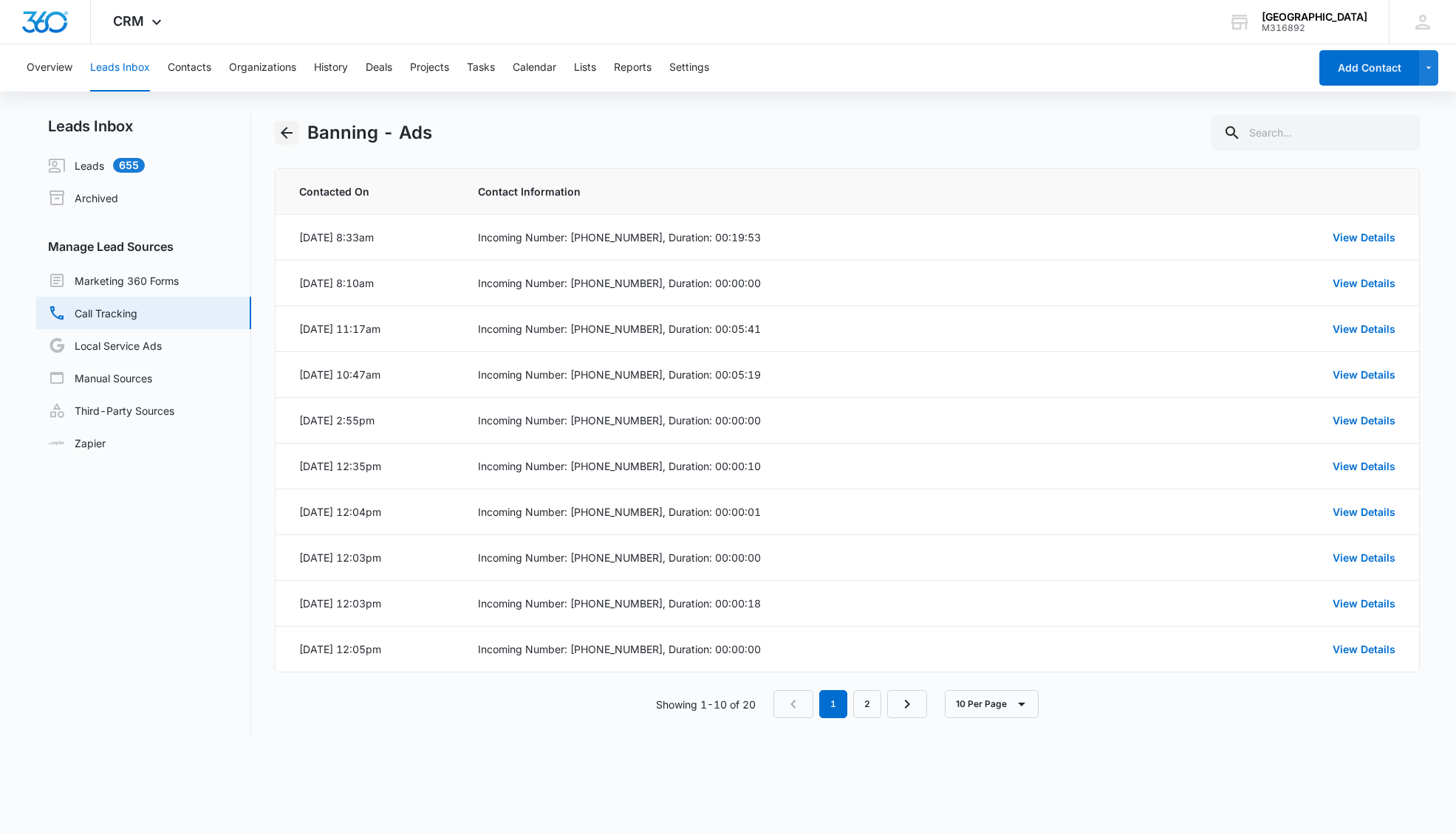
click at [289, 132] on icon "Back" at bounding box center [287, 133] width 12 height 12
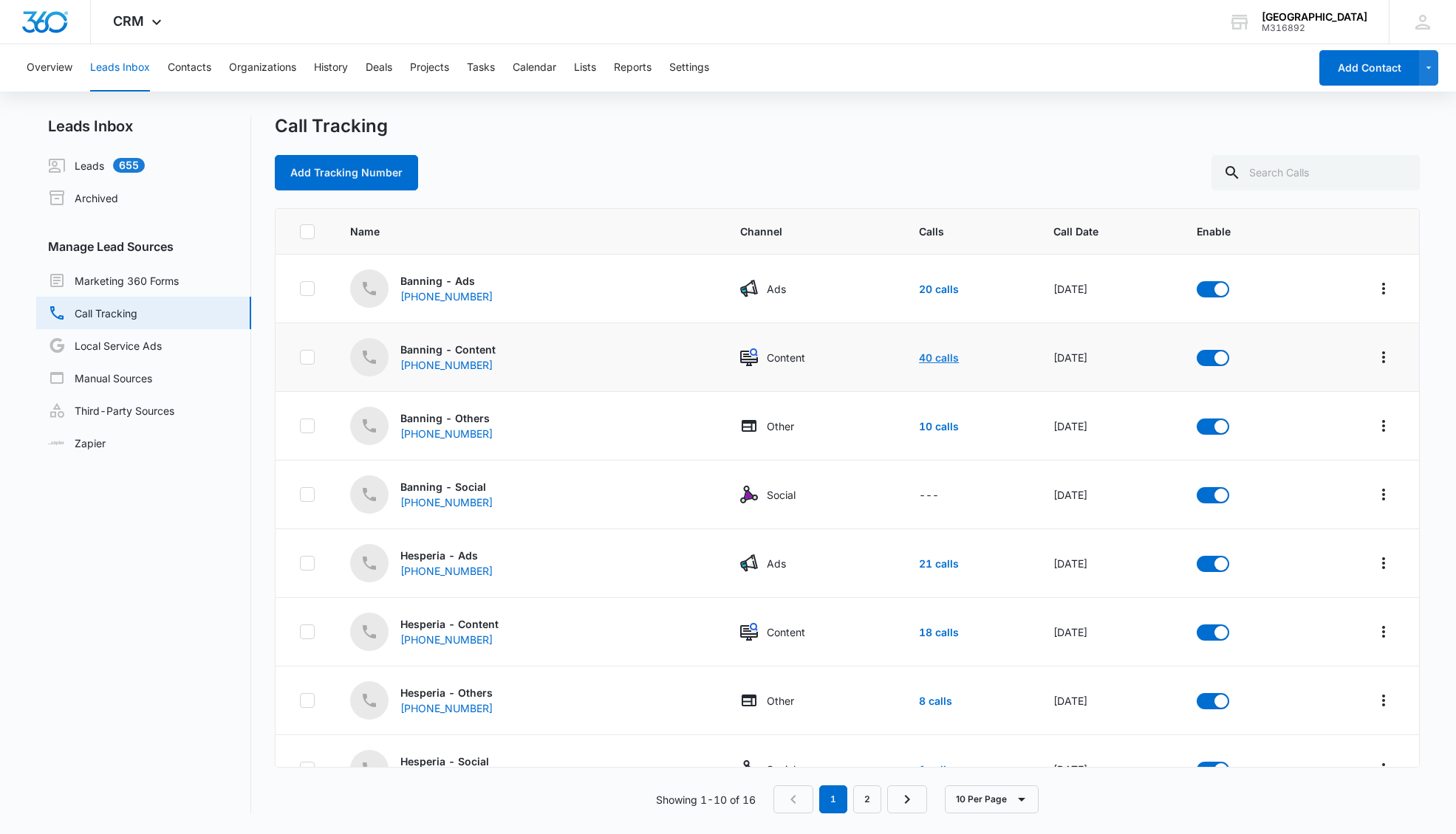
click at [919, 355] on link "40 calls" at bounding box center [938, 357] width 40 height 13
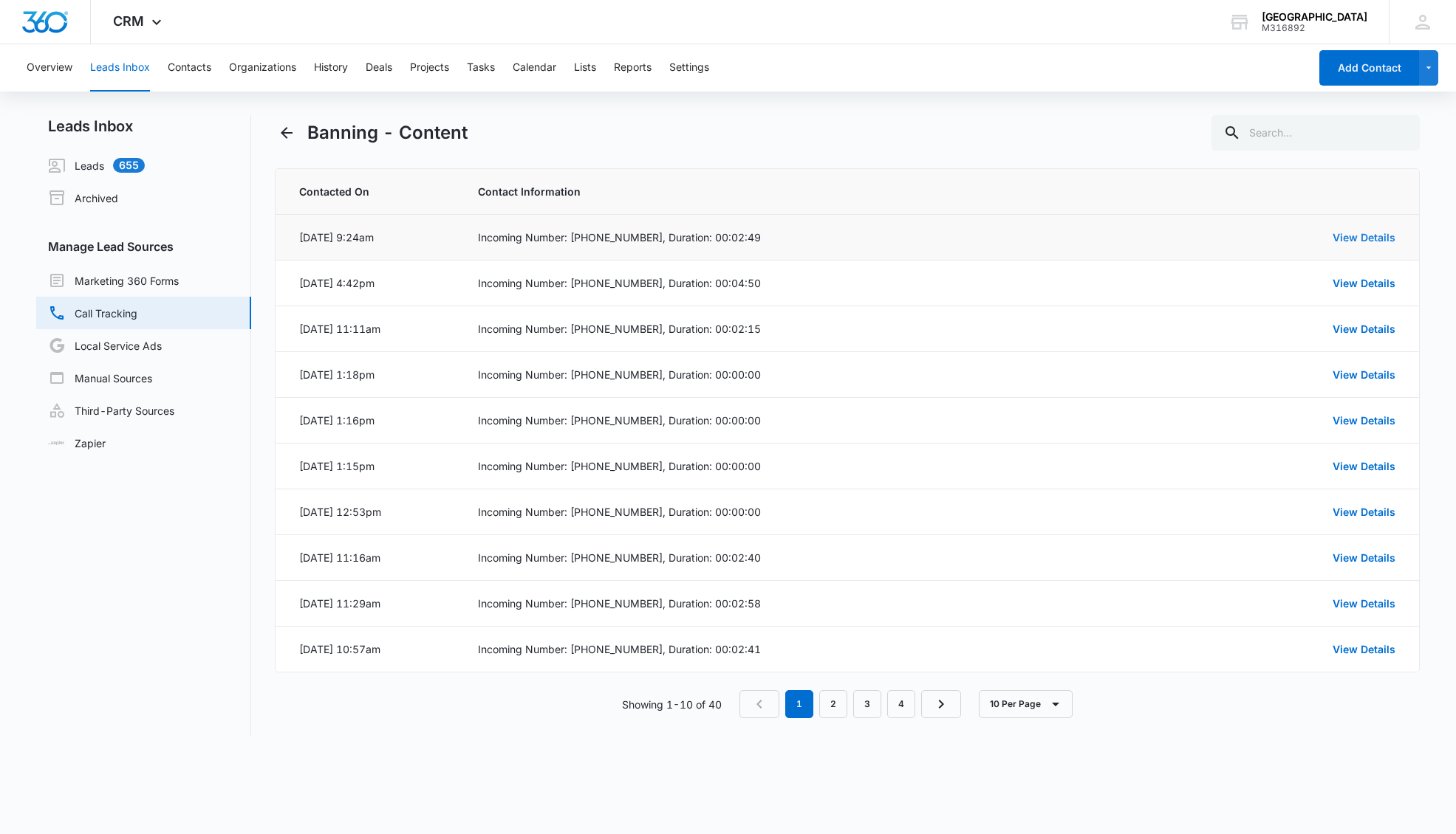
click at [1291, 232] on link "View Details" at bounding box center [1363, 237] width 63 height 13
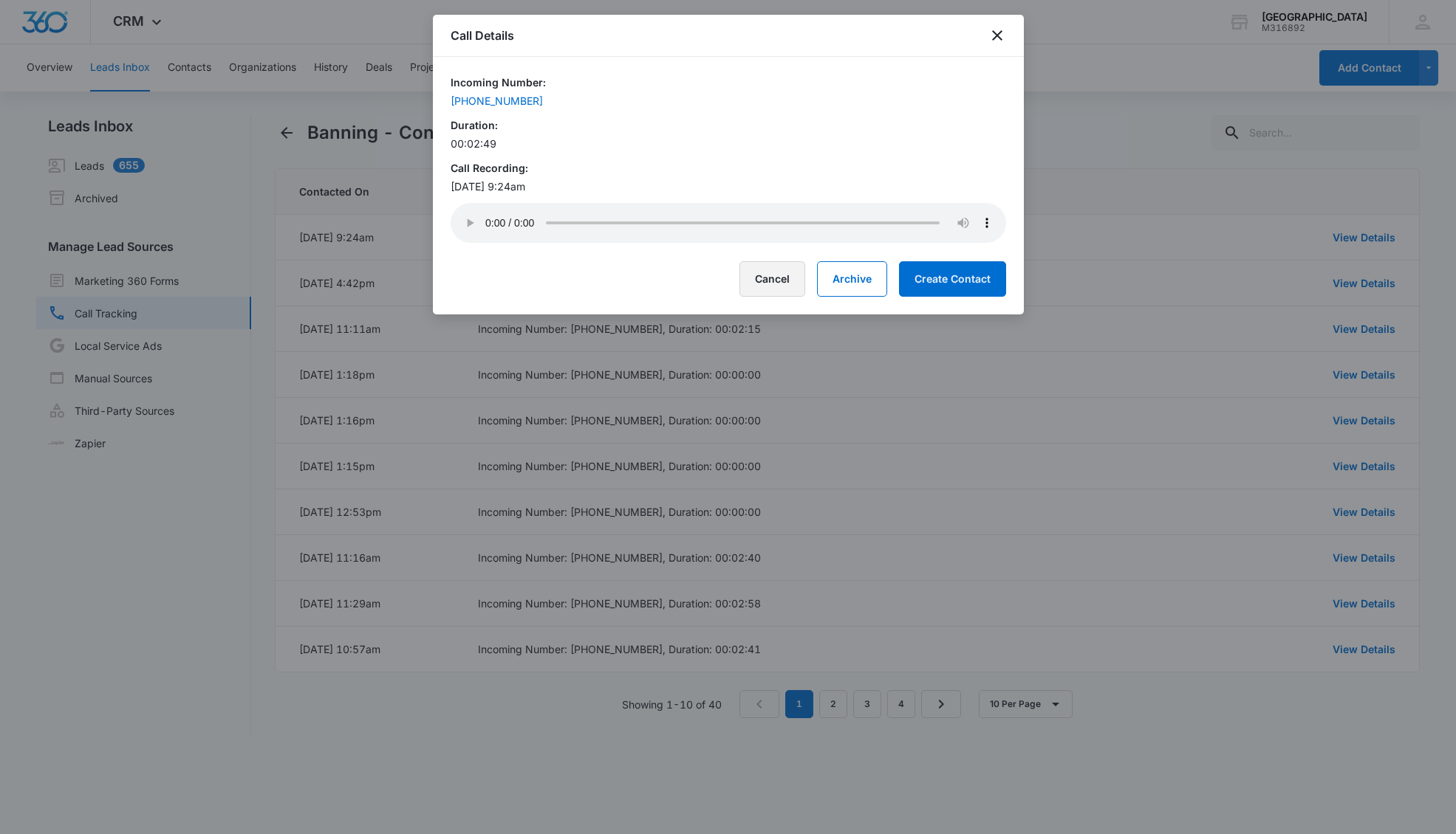
click at [769, 278] on button "Cancel" at bounding box center [772, 279] width 66 height 35
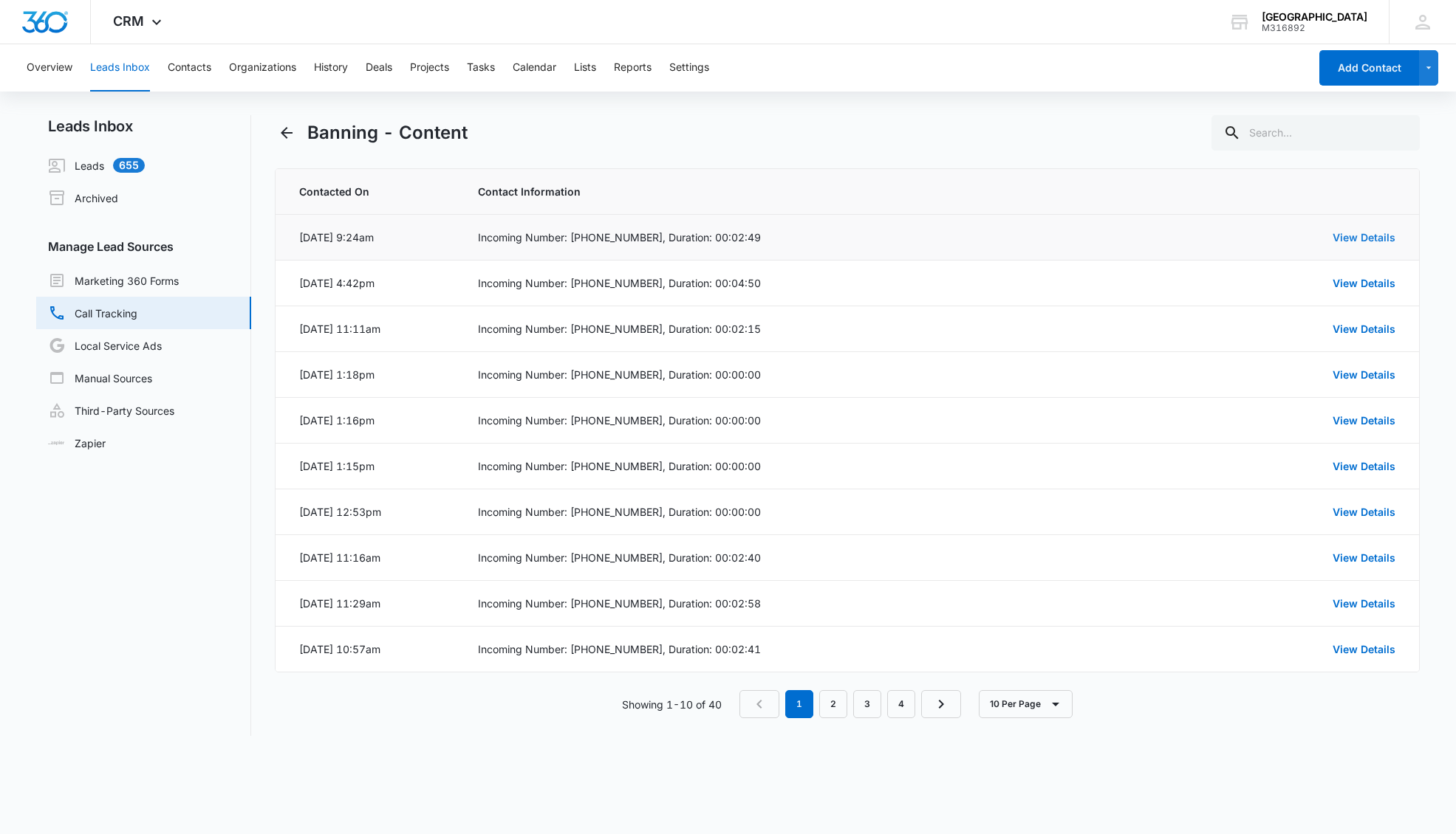
click at [1291, 231] on link "View Details" at bounding box center [1363, 237] width 63 height 13
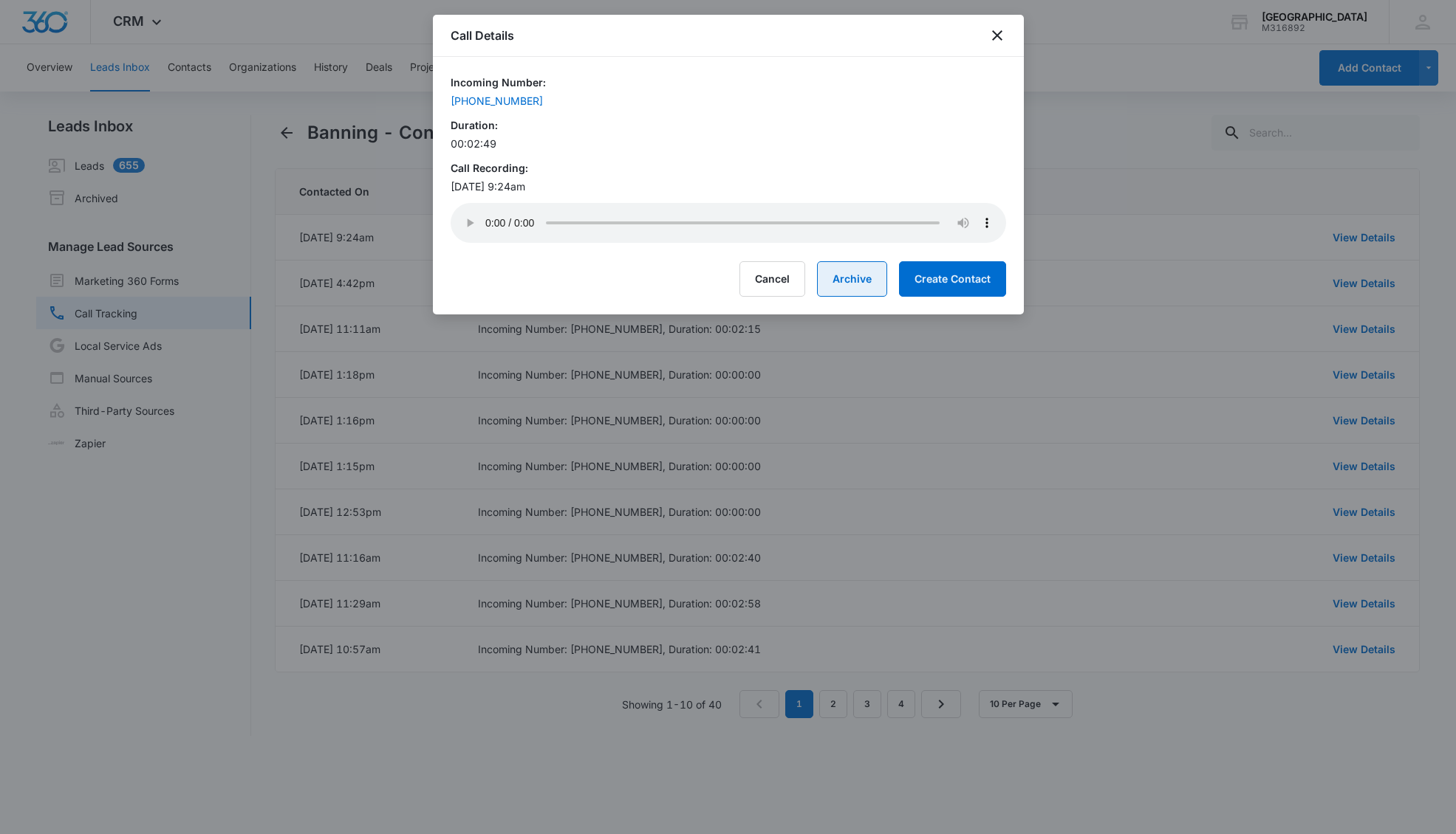
click at [870, 277] on button "Archive" at bounding box center [852, 279] width 70 height 35
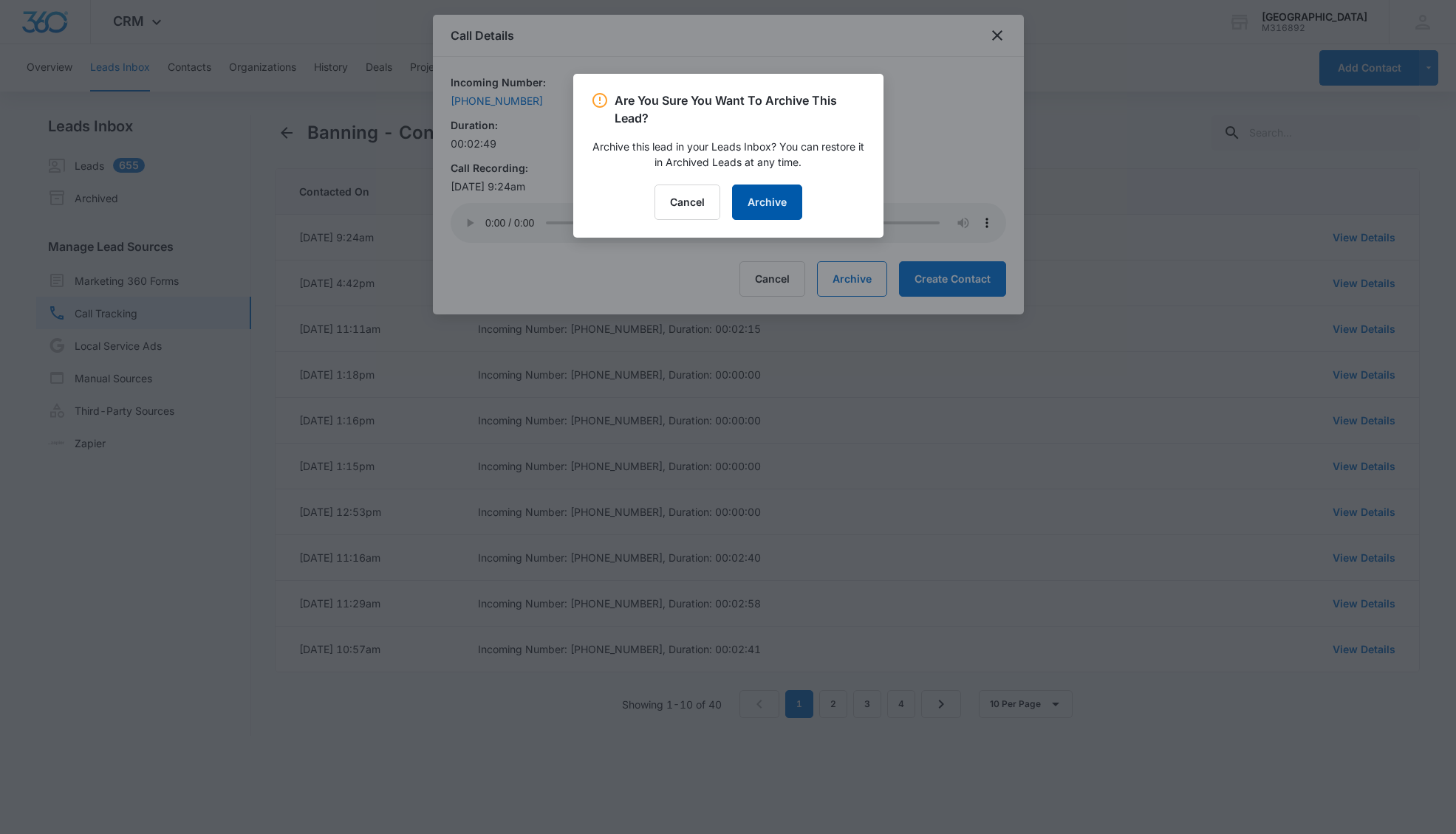
click at [762, 198] on button "Archive" at bounding box center [766, 202] width 70 height 35
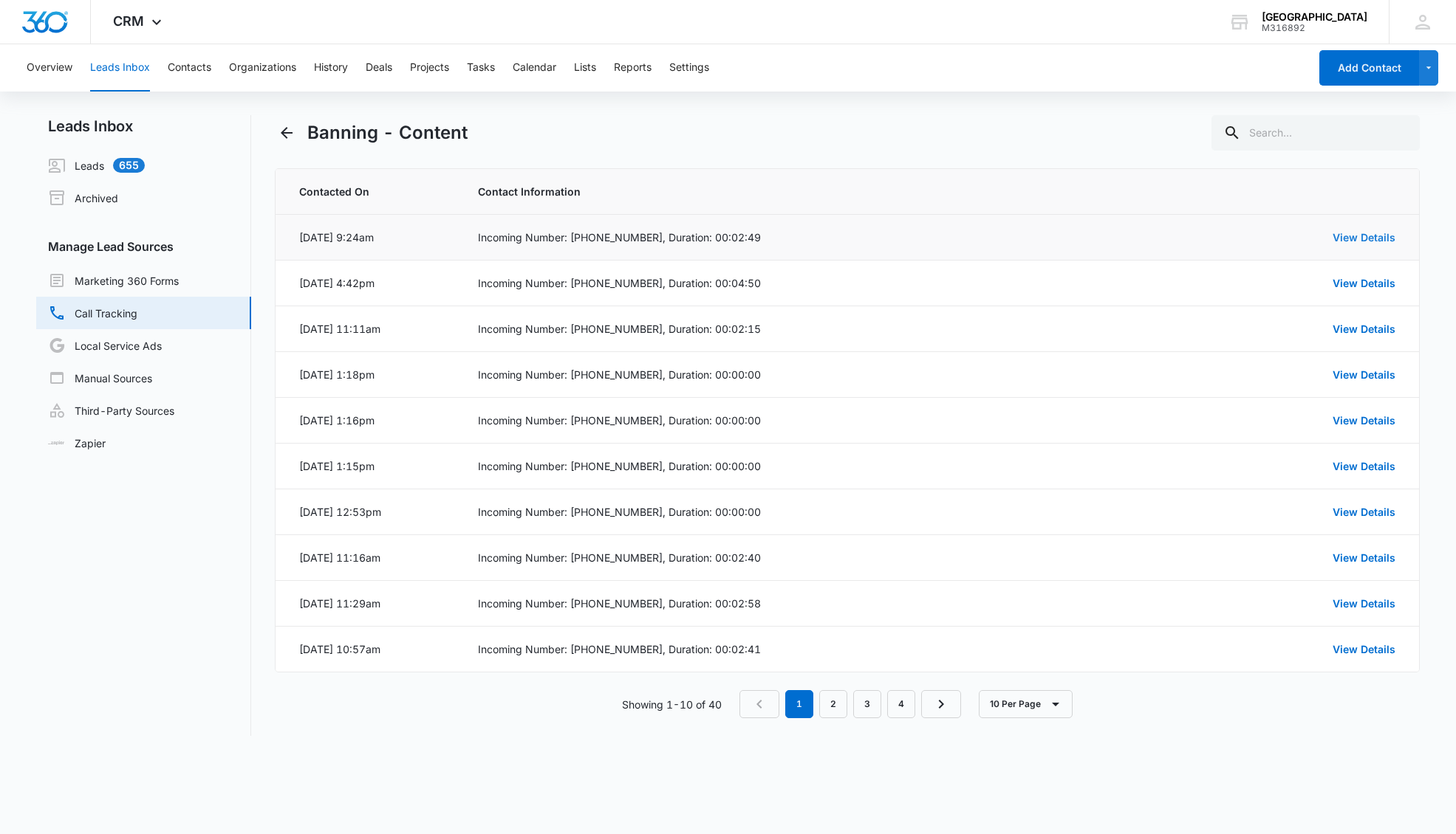
click at [1291, 231] on link "View Details" at bounding box center [1363, 237] width 63 height 13
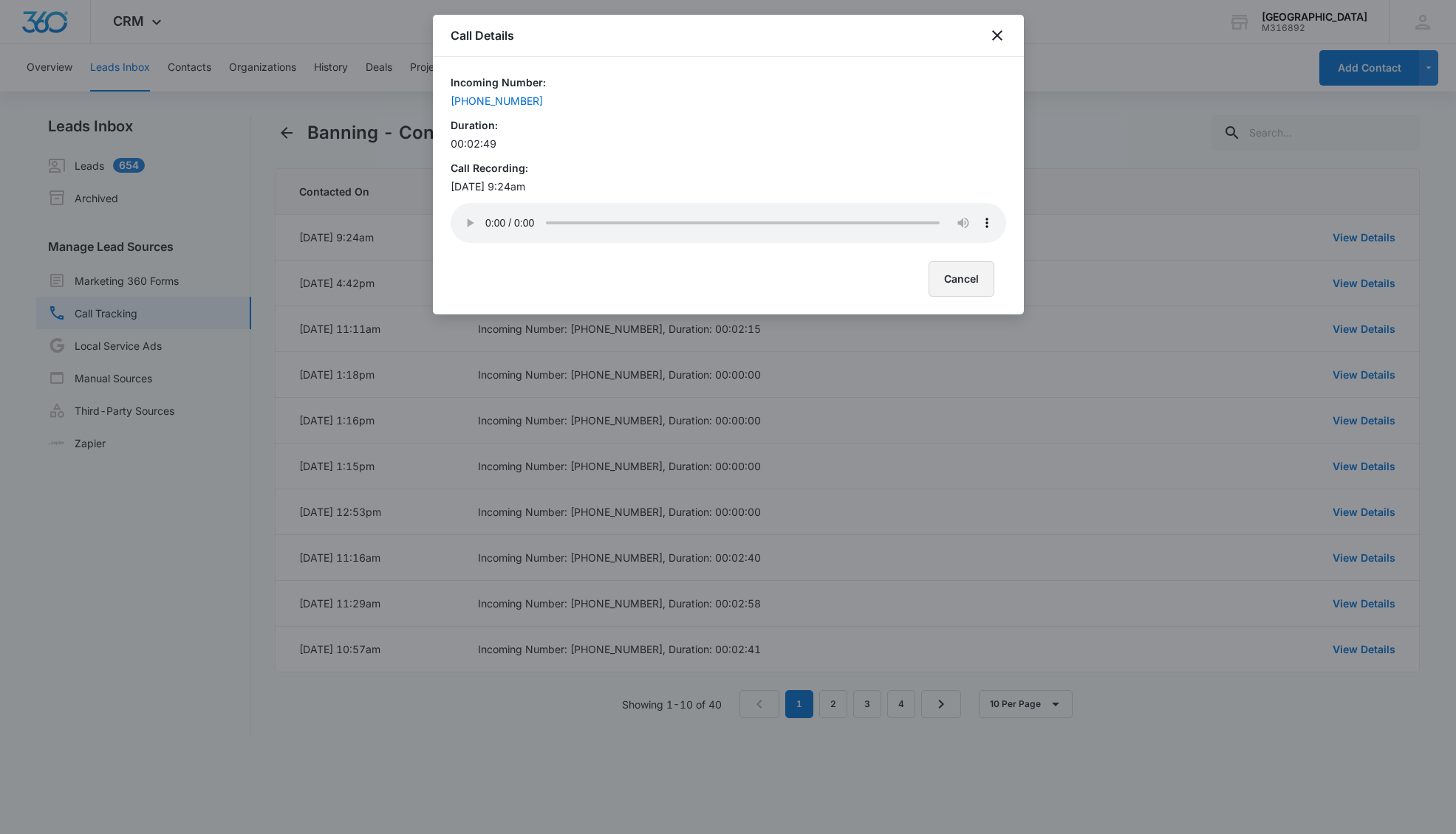
click at [958, 277] on button "Cancel" at bounding box center [961, 279] width 66 height 35
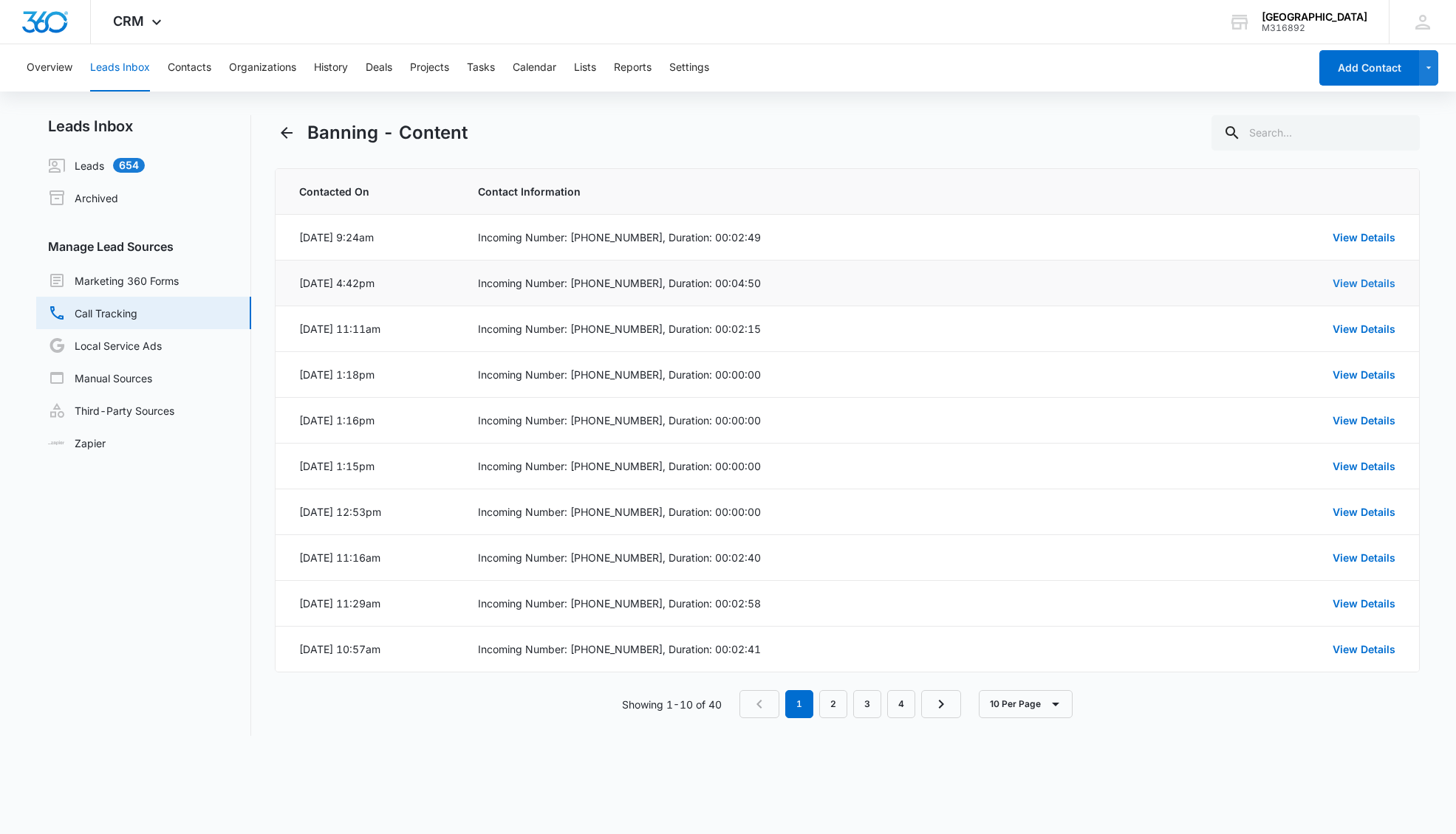
click at [1291, 284] on link "View Details" at bounding box center [1363, 283] width 63 height 13
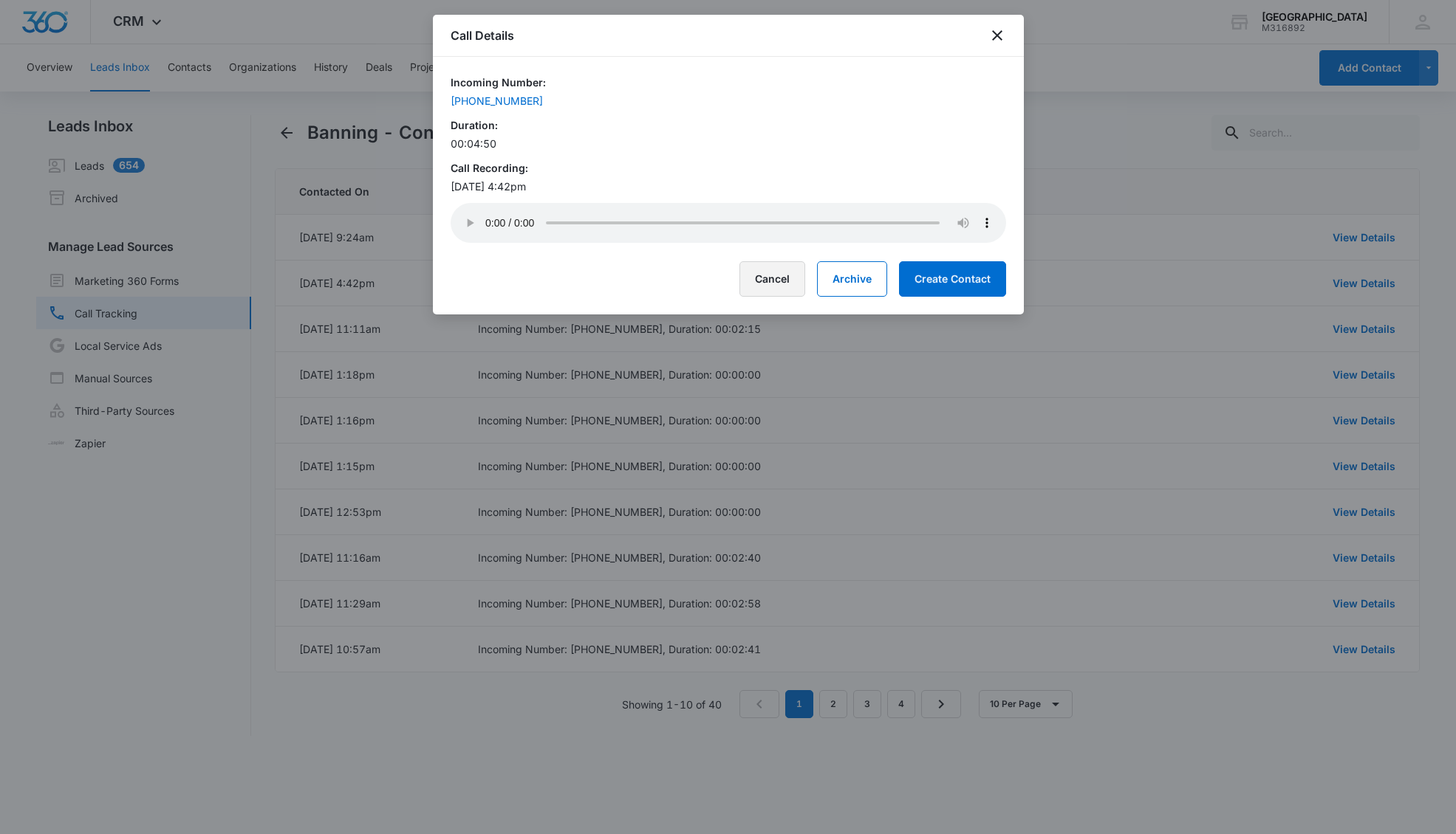
click at [794, 284] on button "Cancel" at bounding box center [772, 279] width 66 height 35
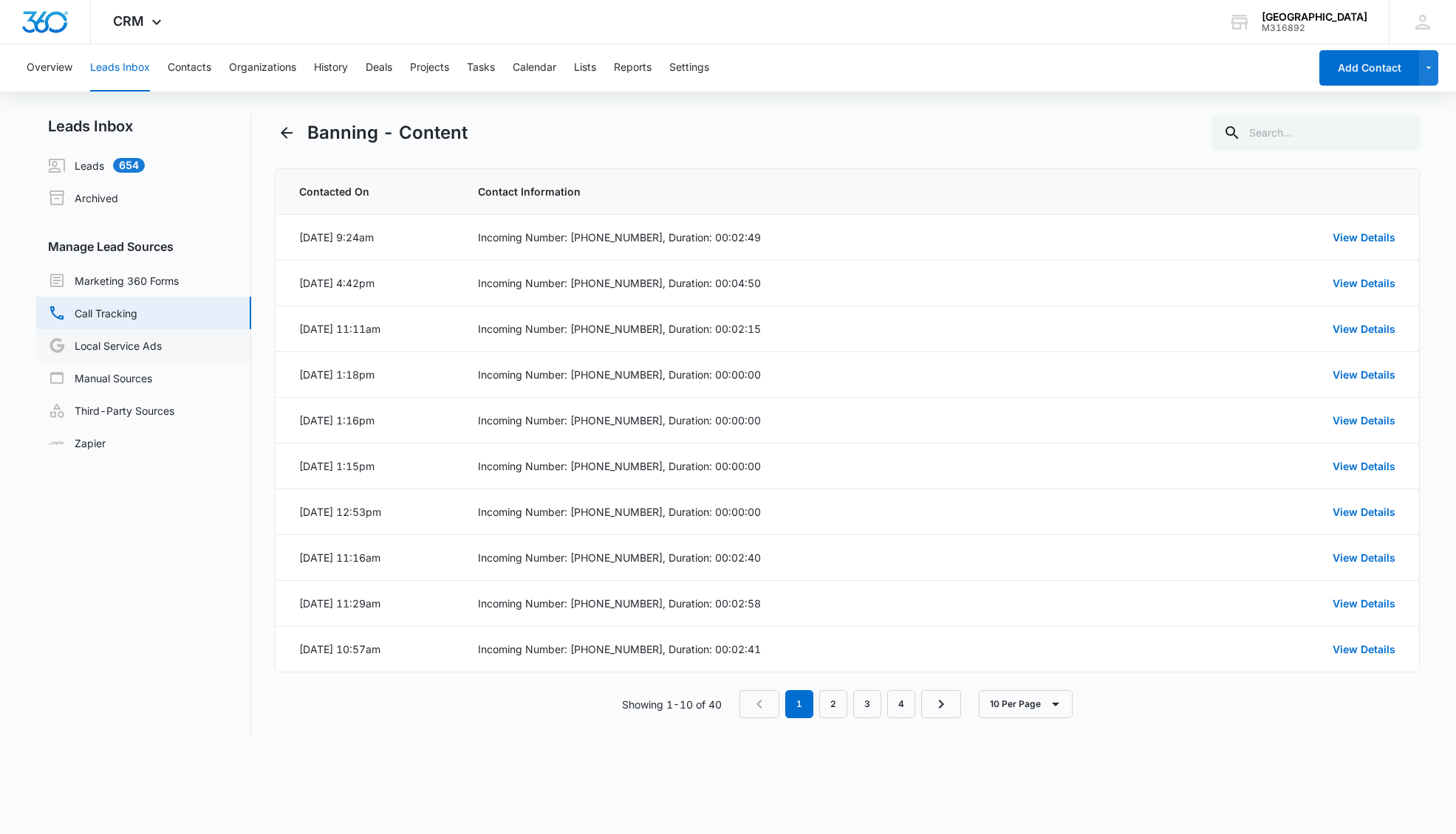
click at [106, 345] on link "Local Service Ads" at bounding box center [105, 345] width 114 height 17
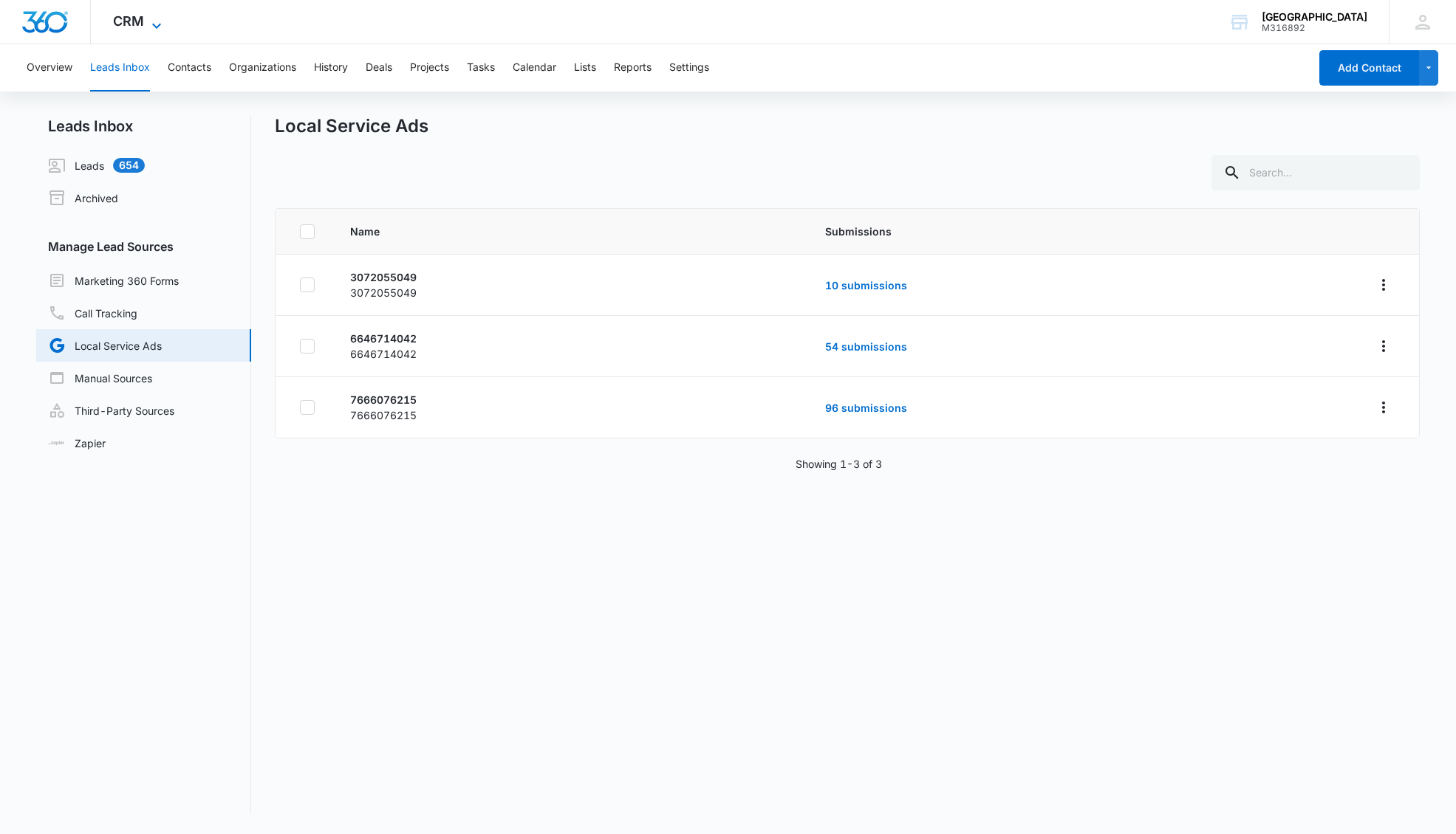
click at [158, 23] on icon at bounding box center [156, 26] width 17 height 17
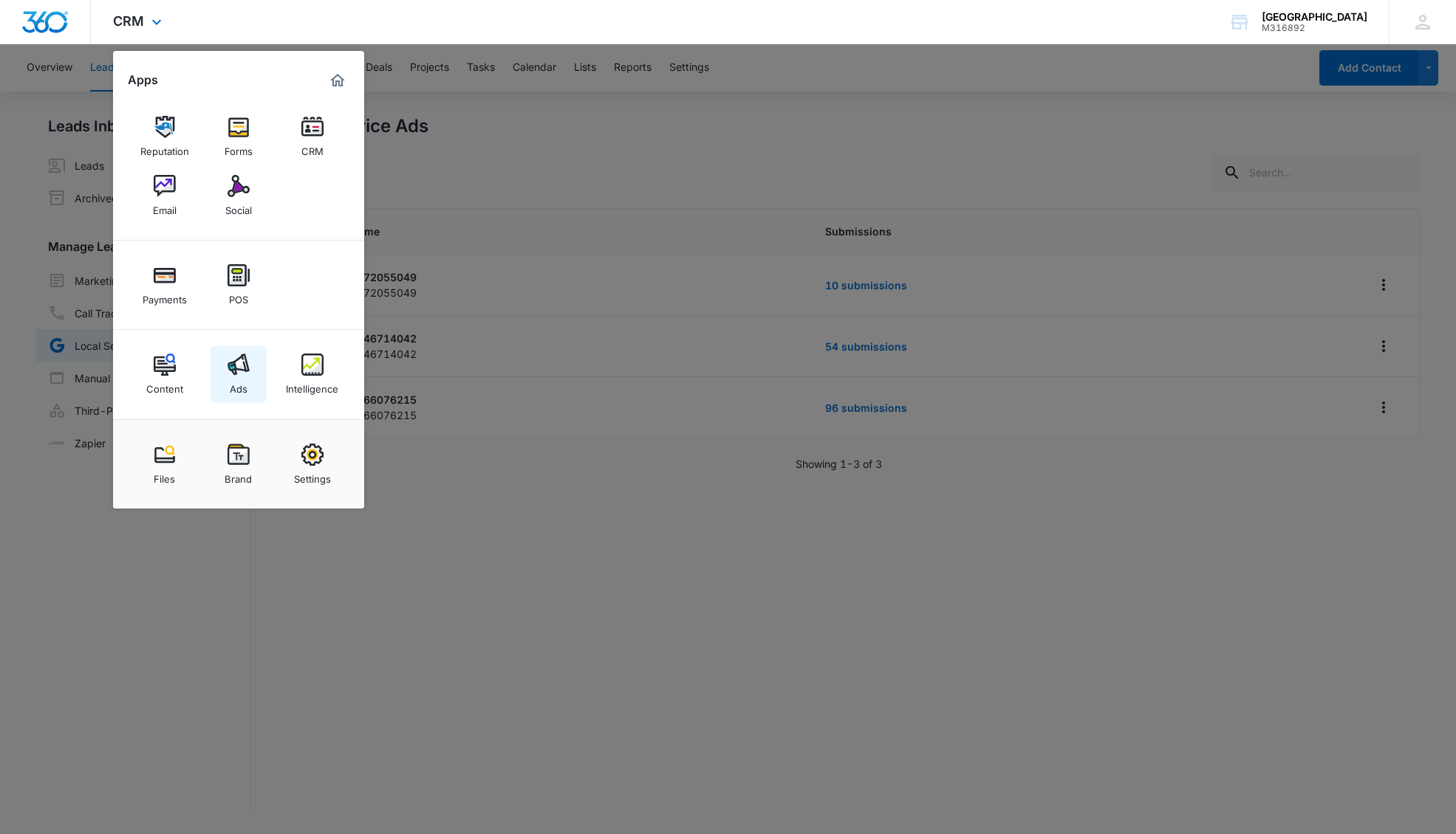
click at [238, 376] on div "Ads" at bounding box center [238, 385] width 17 height 19
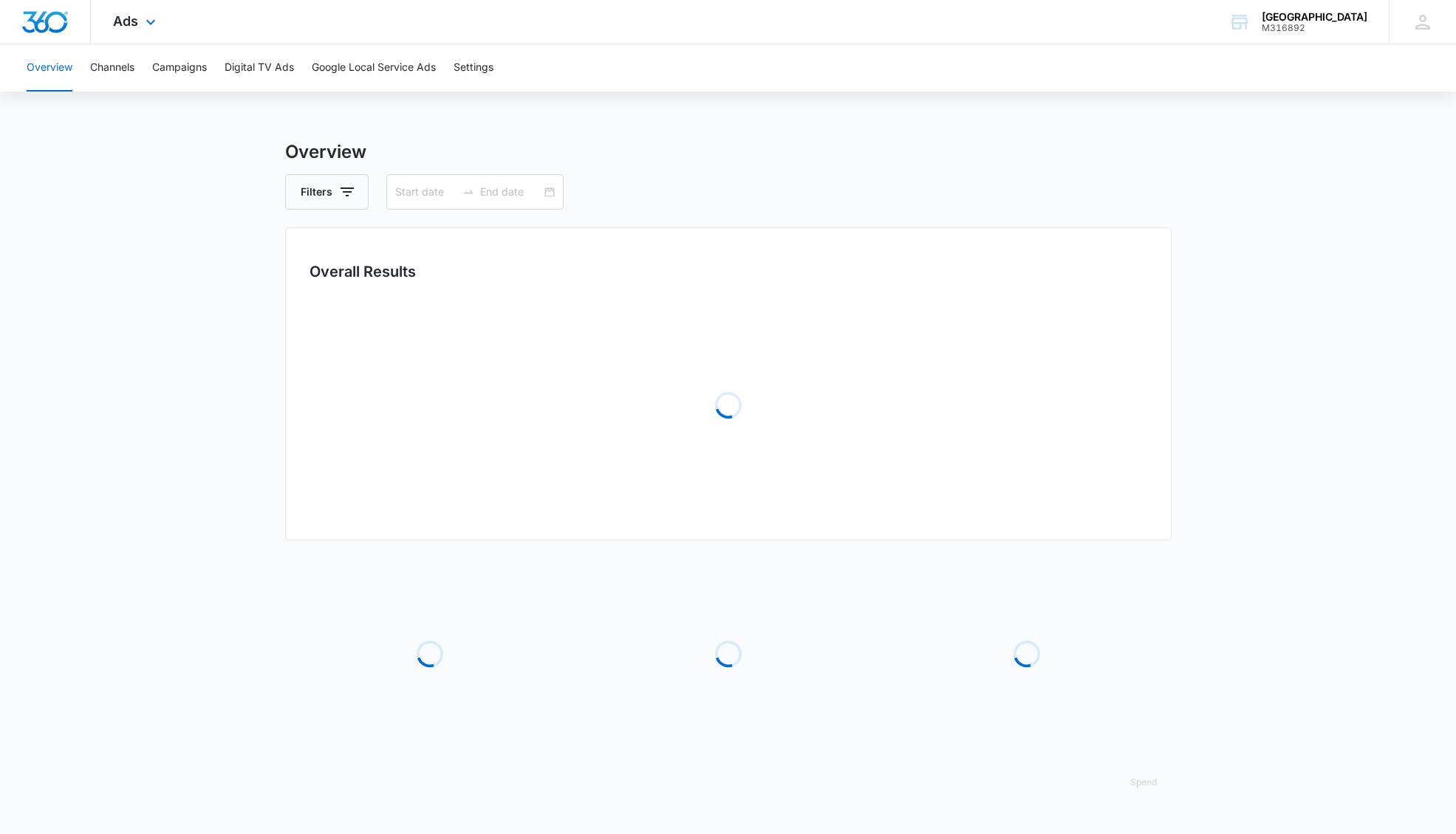
type input "08/16/2025"
type input "09/15/2025"
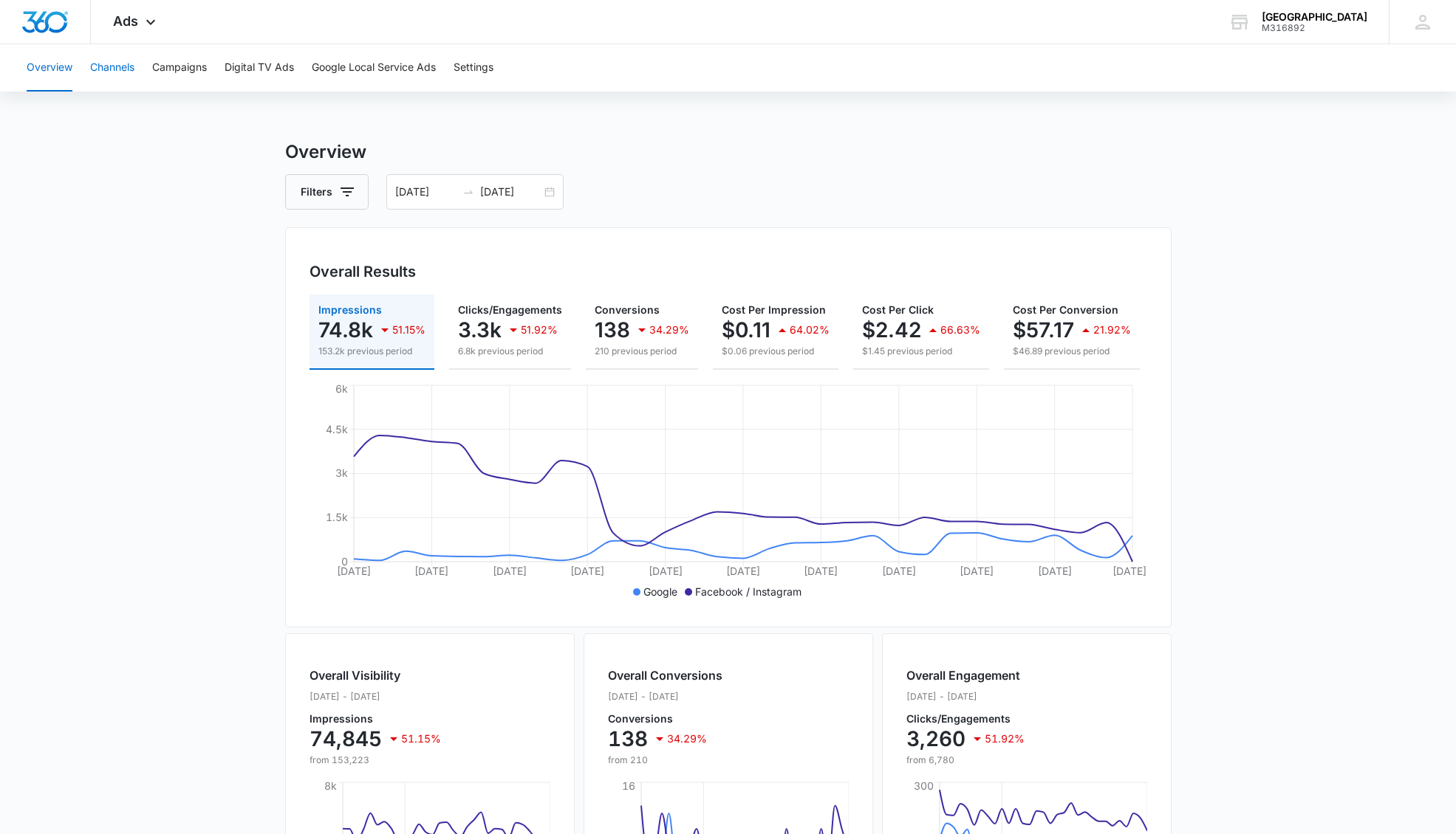
click at [109, 68] on button "Channels" at bounding box center [112, 68] width 45 height 48
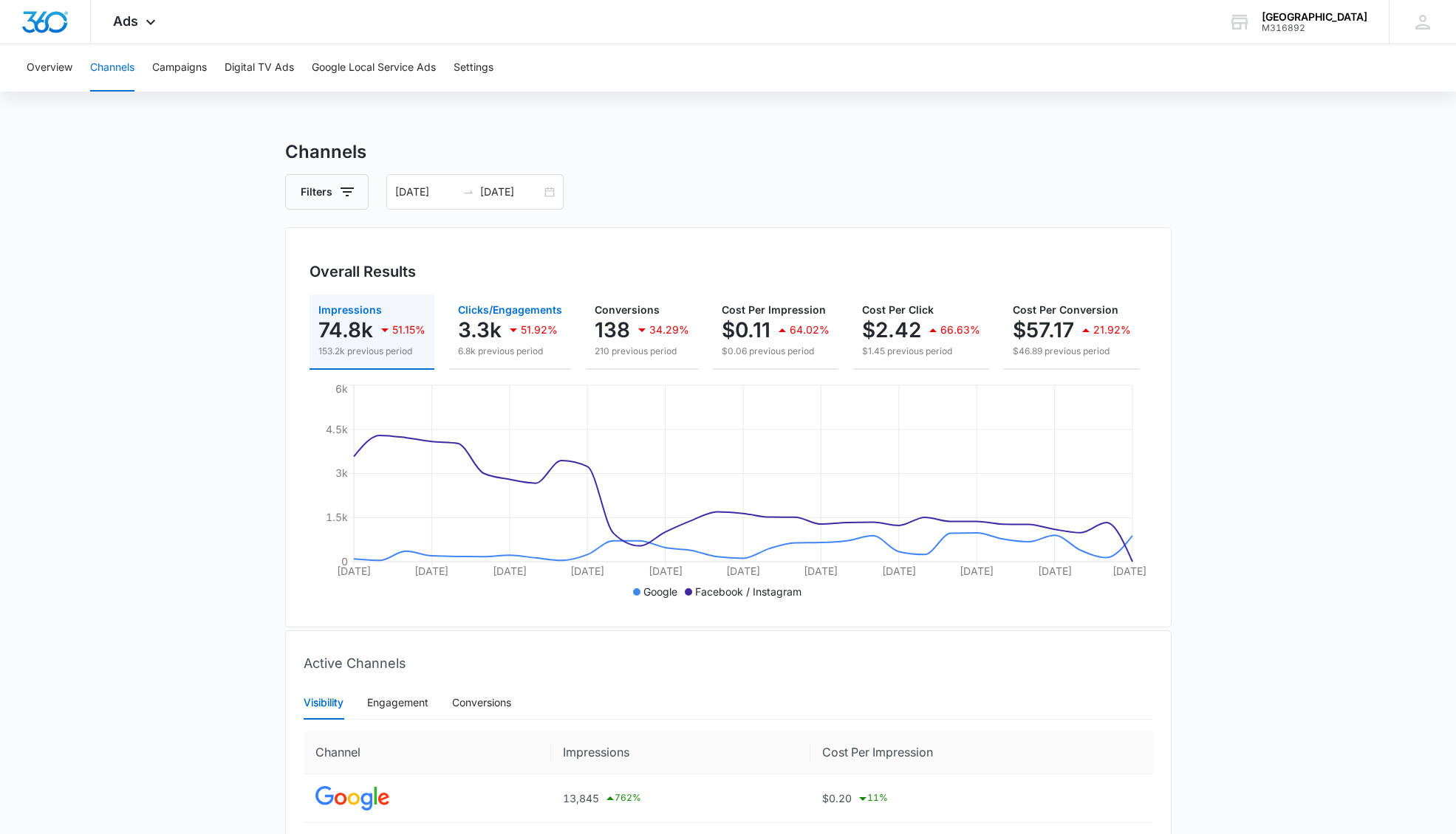
scroll to position [4, 0]
click at [500, 327] on p "3.3k" at bounding box center [480, 327] width 44 height 23
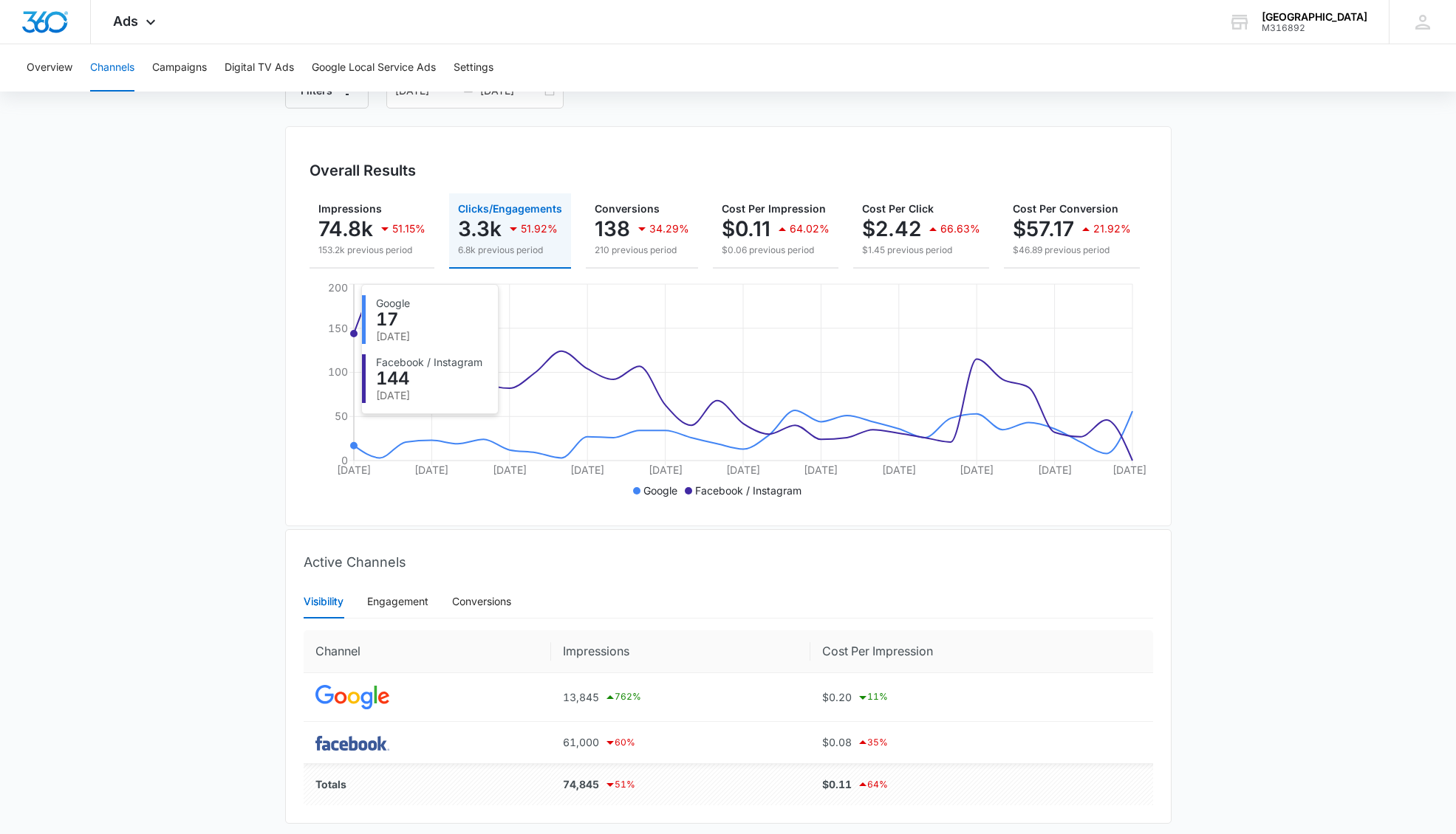
scroll to position [144, 0]
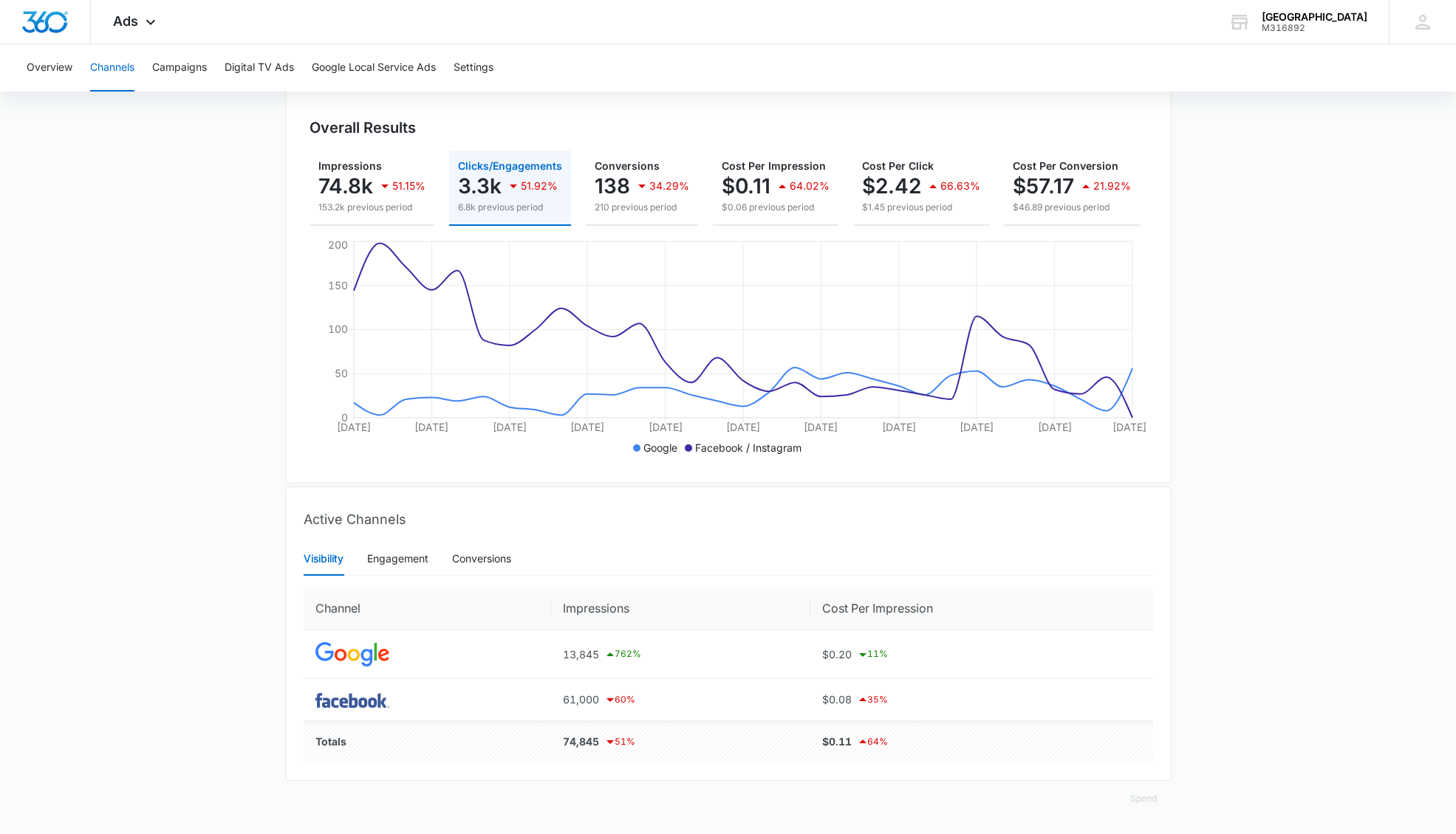
click at [324, 562] on div "Visibility" at bounding box center [323, 559] width 40 height 17
click at [405, 561] on div "Engagement" at bounding box center [398, 559] width 61 height 17
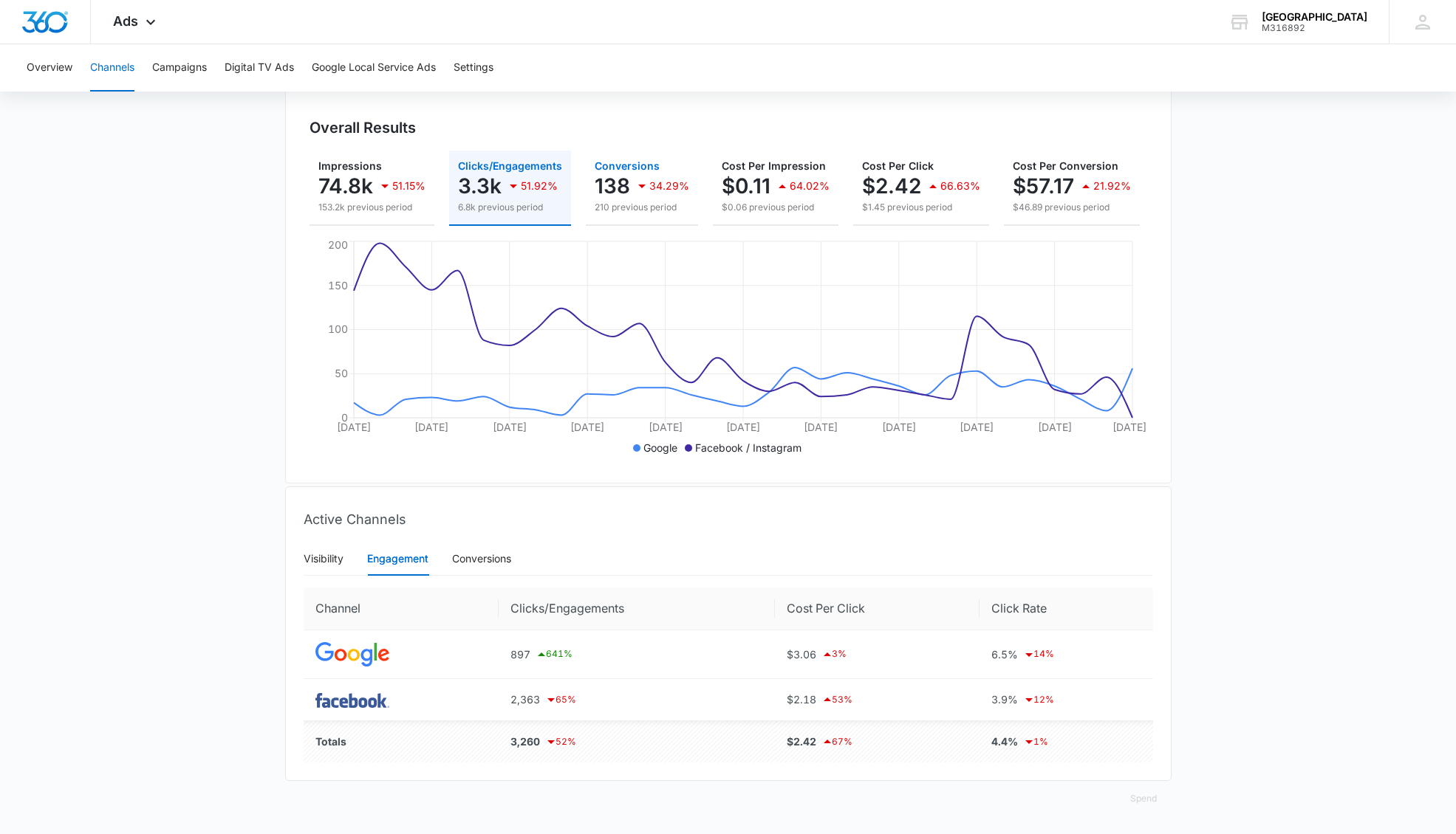
click at [627, 205] on p "210 previous period" at bounding box center [641, 207] width 94 height 14
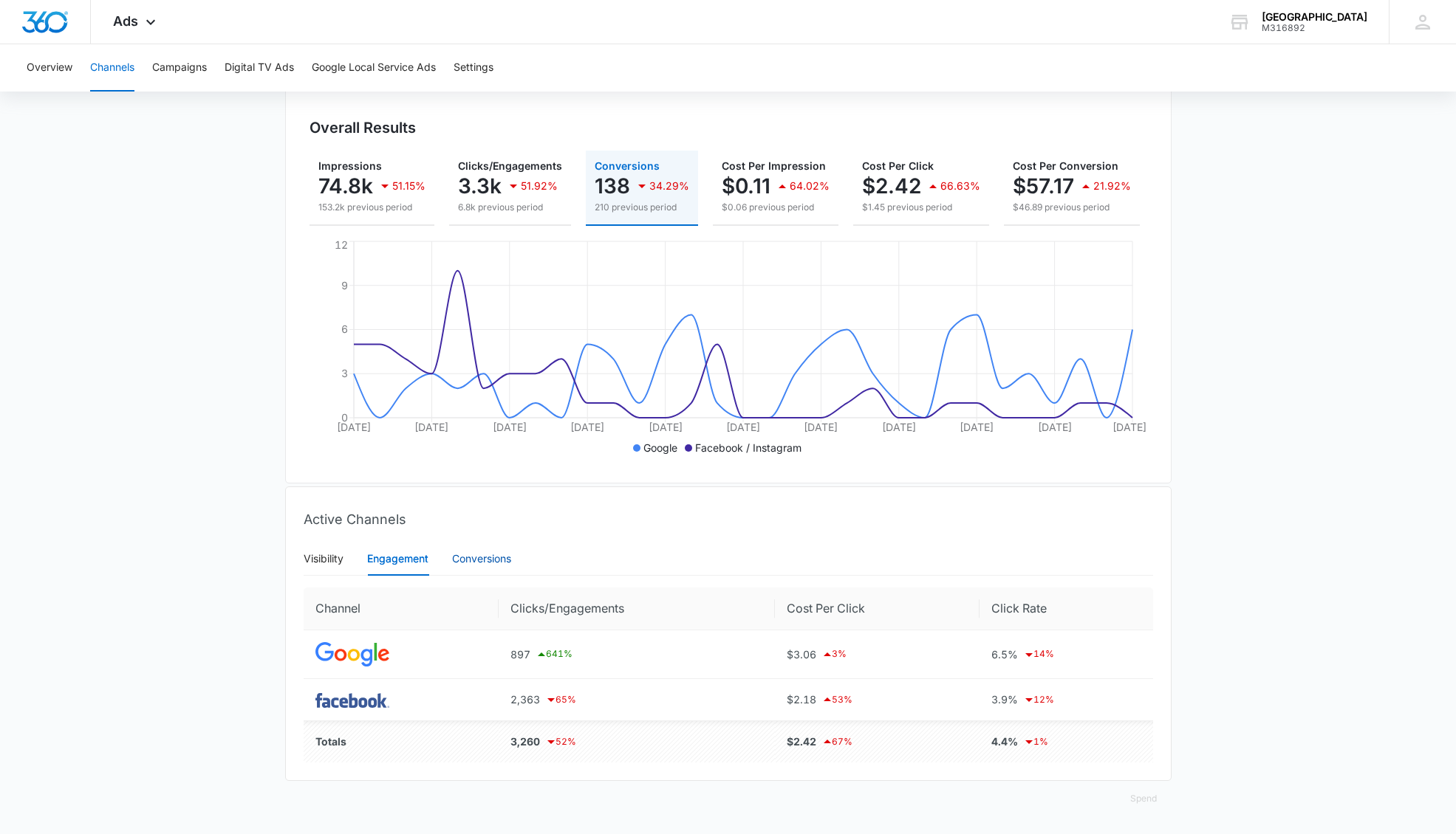
click at [484, 564] on div "Conversions" at bounding box center [481, 559] width 59 height 17
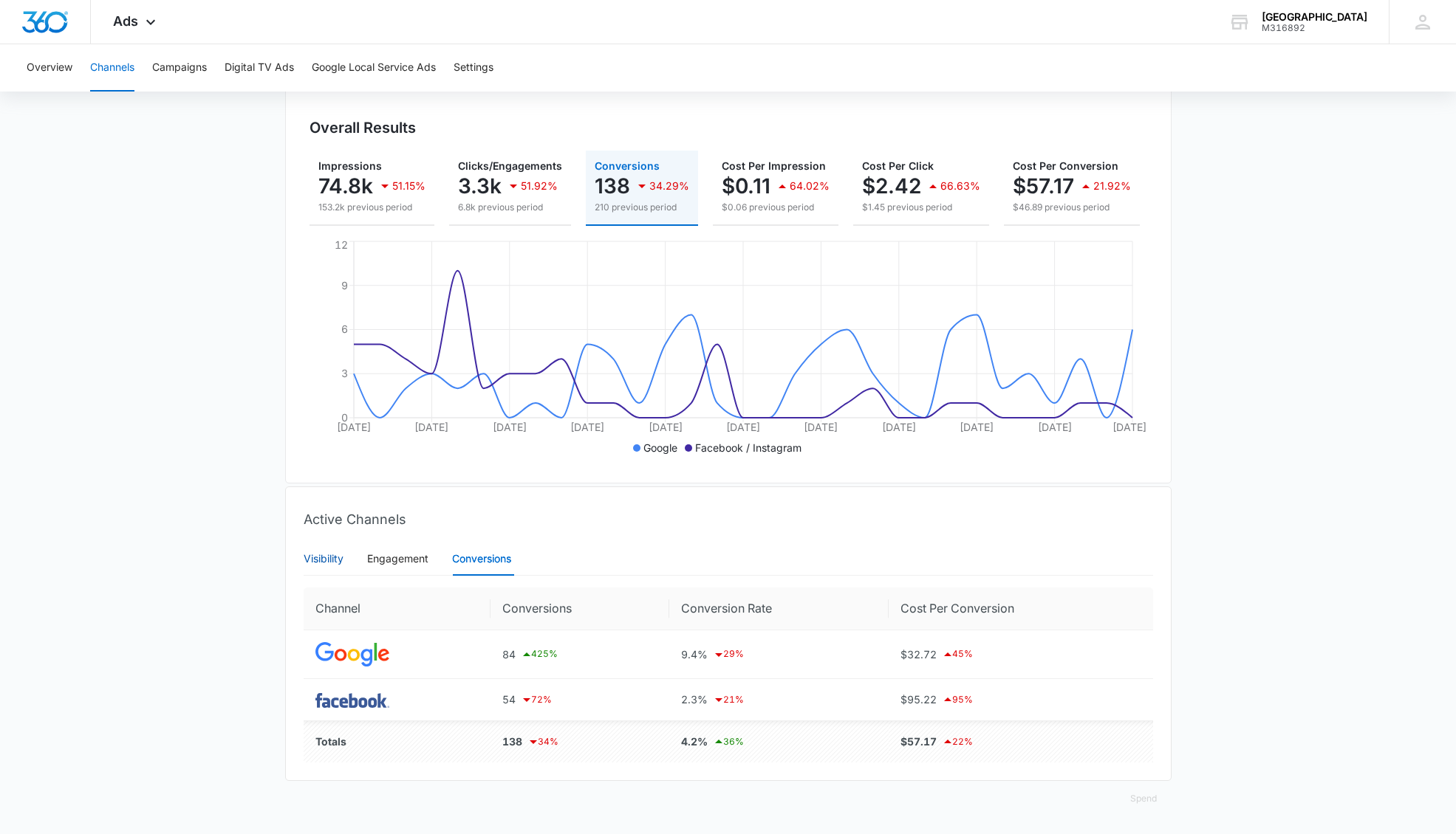
click at [331, 552] on div "Visibility" at bounding box center [323, 559] width 40 height 17
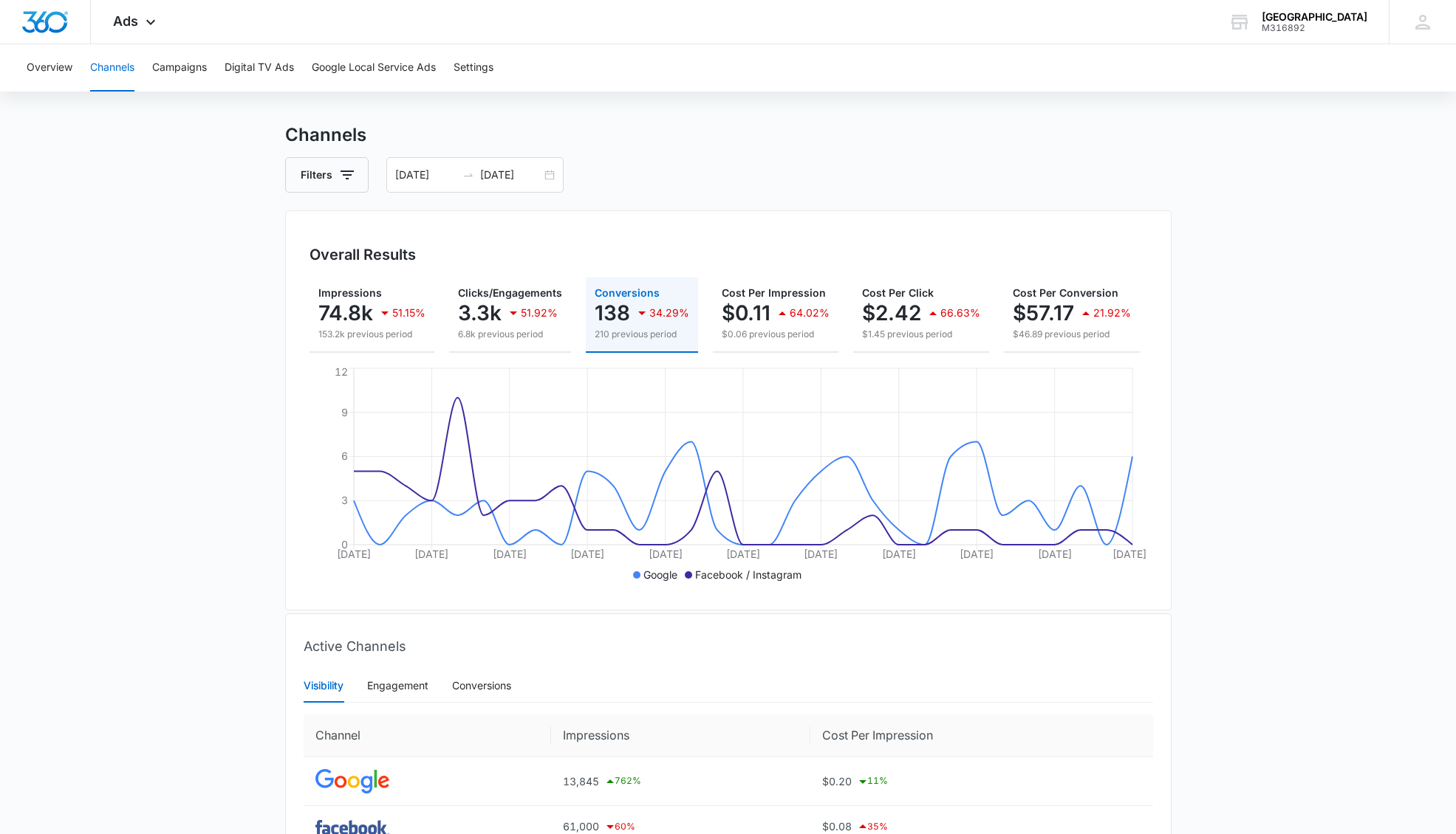
scroll to position [0, 0]
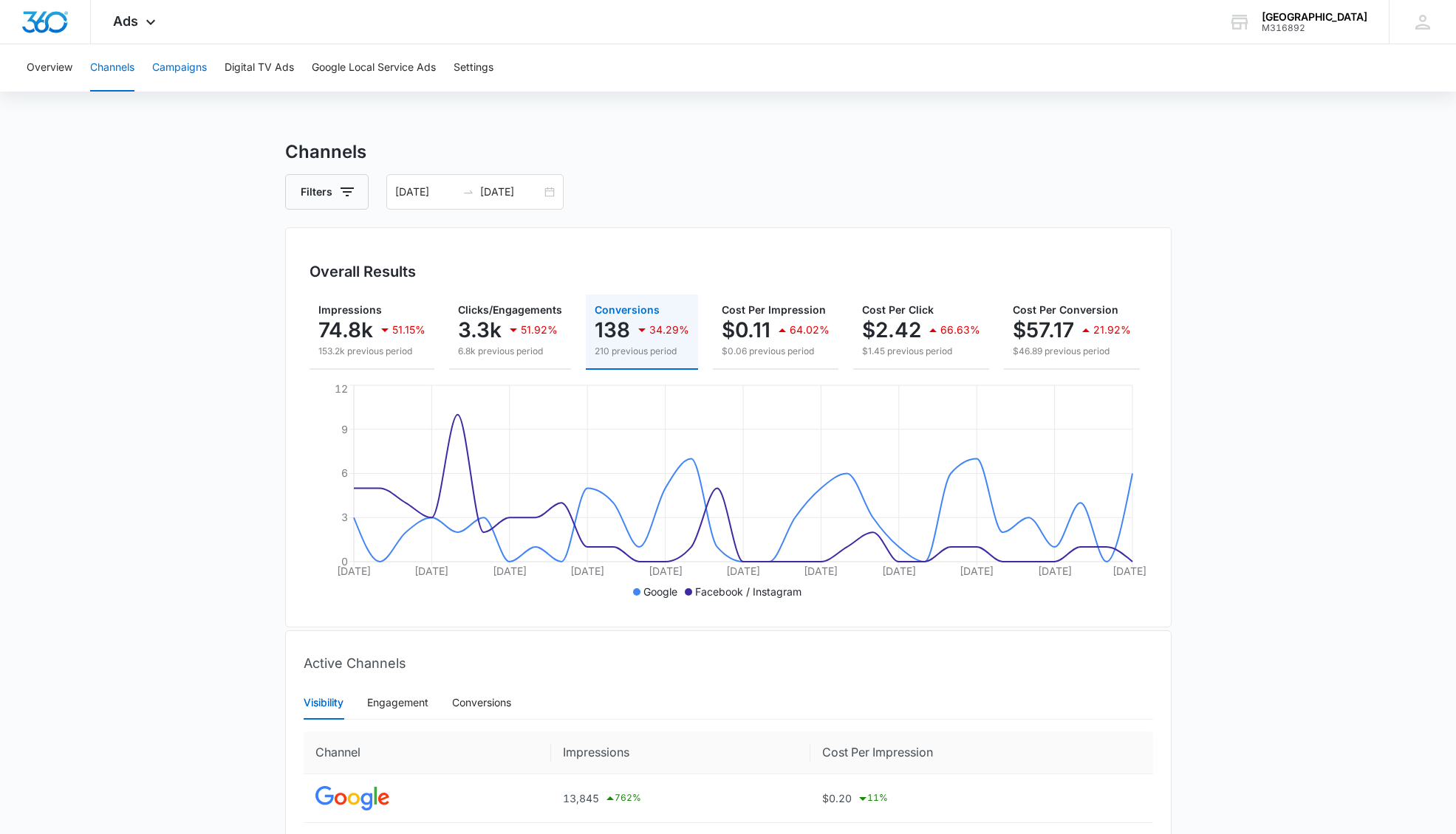
click at [187, 66] on button "Campaigns" at bounding box center [180, 68] width 54 height 48
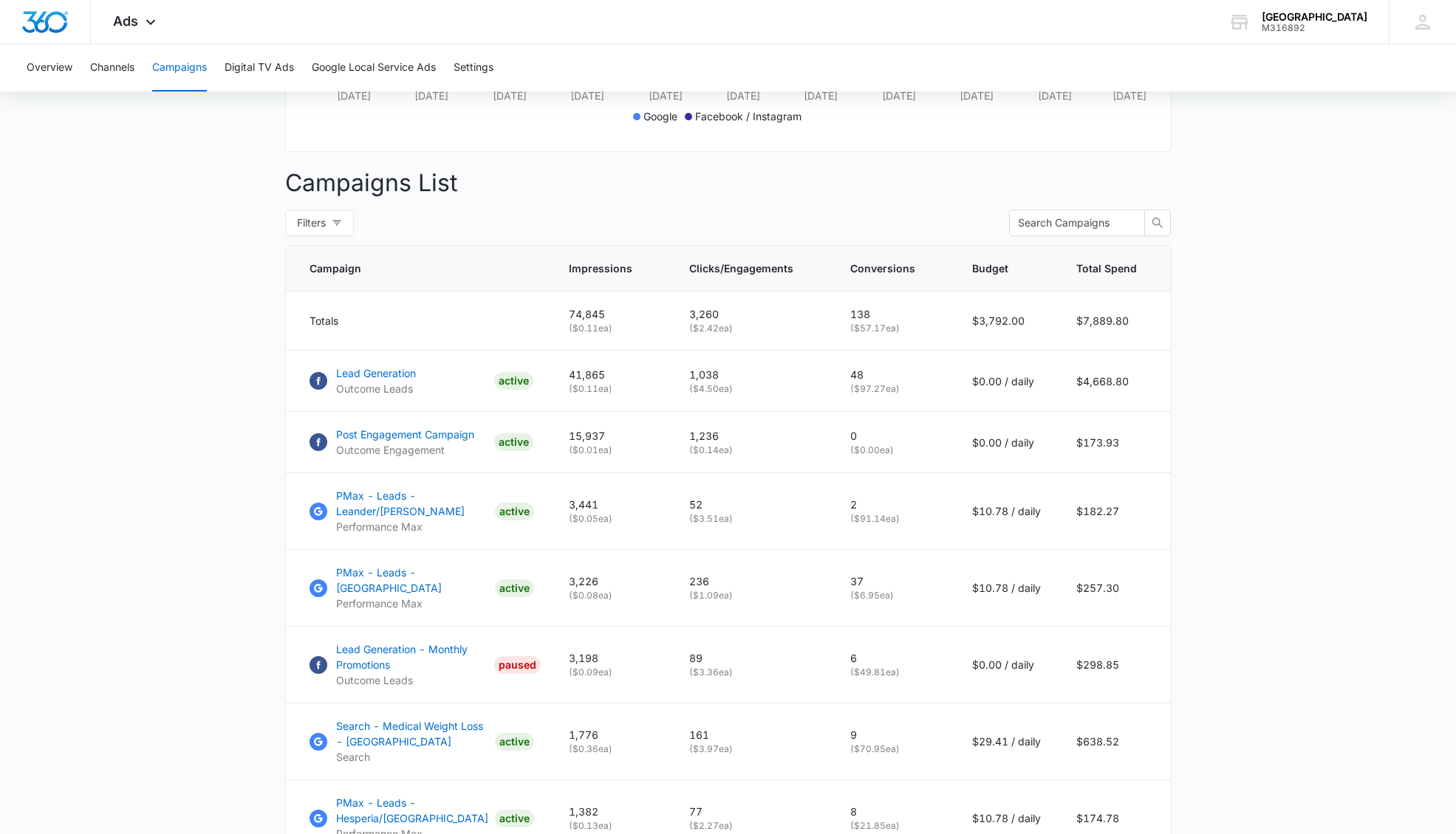
scroll to position [478, 0]
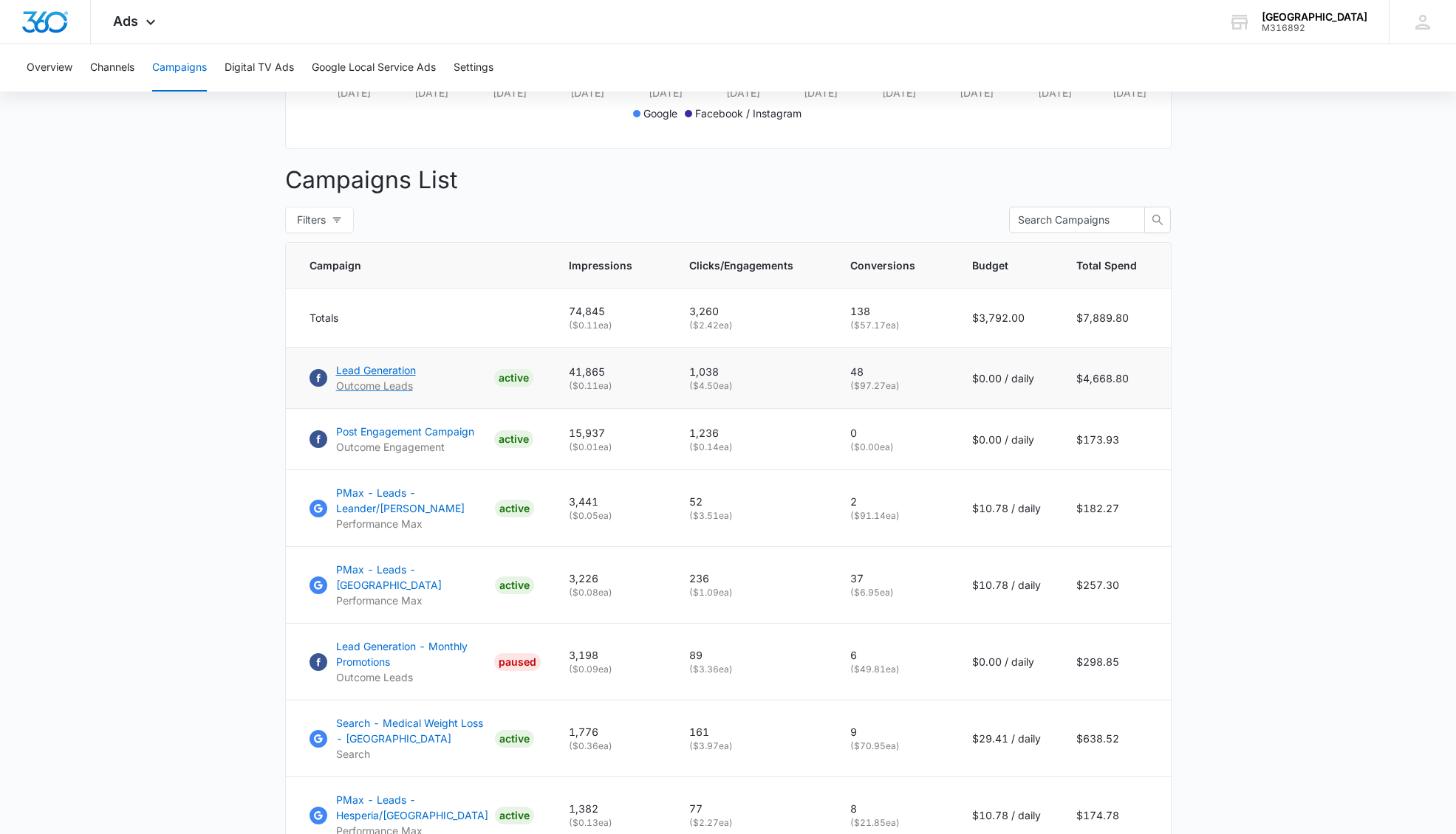
click at [365, 372] on p "Lead Generation" at bounding box center [376, 370] width 80 height 16
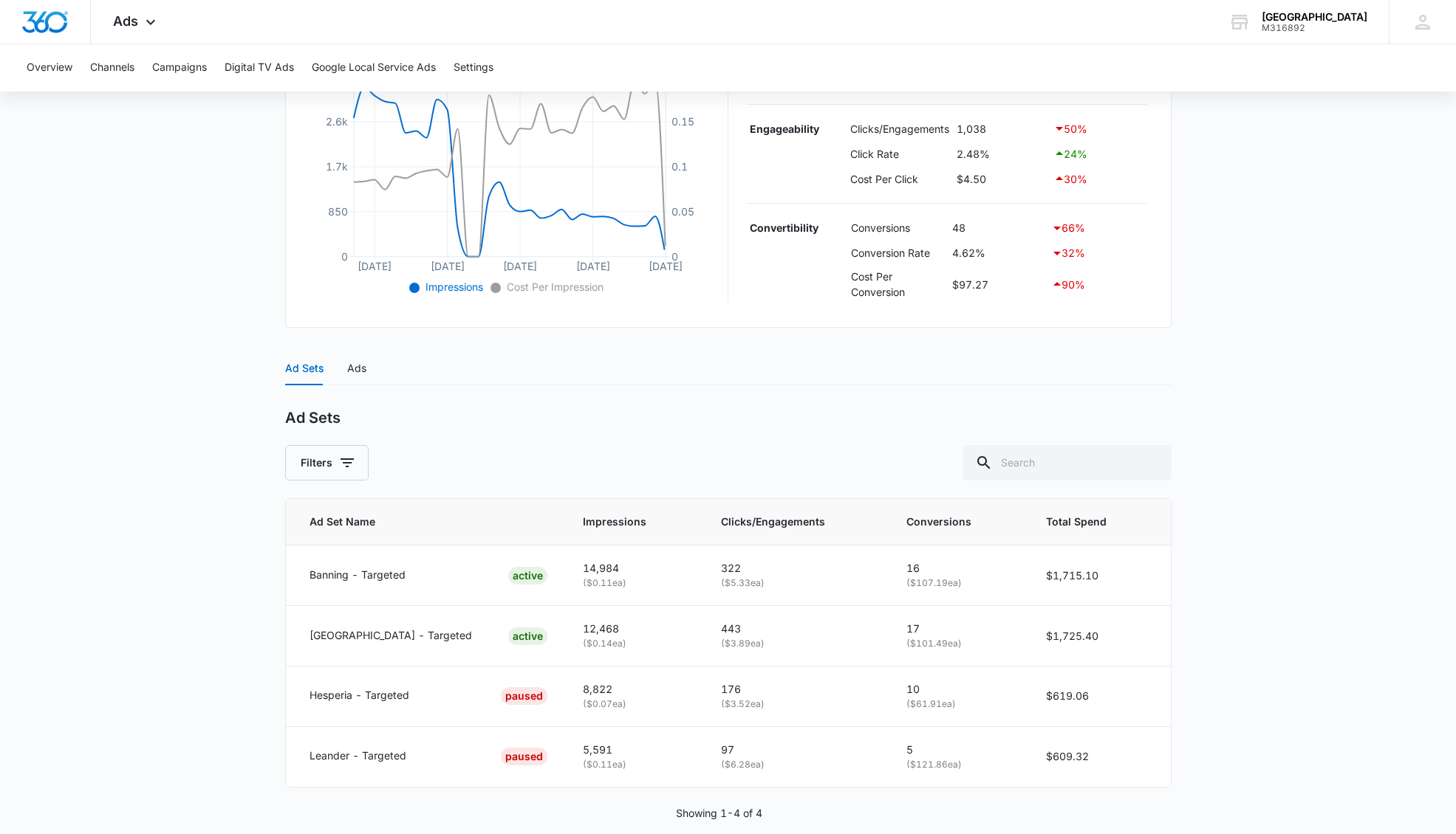
scroll to position [375, 0]
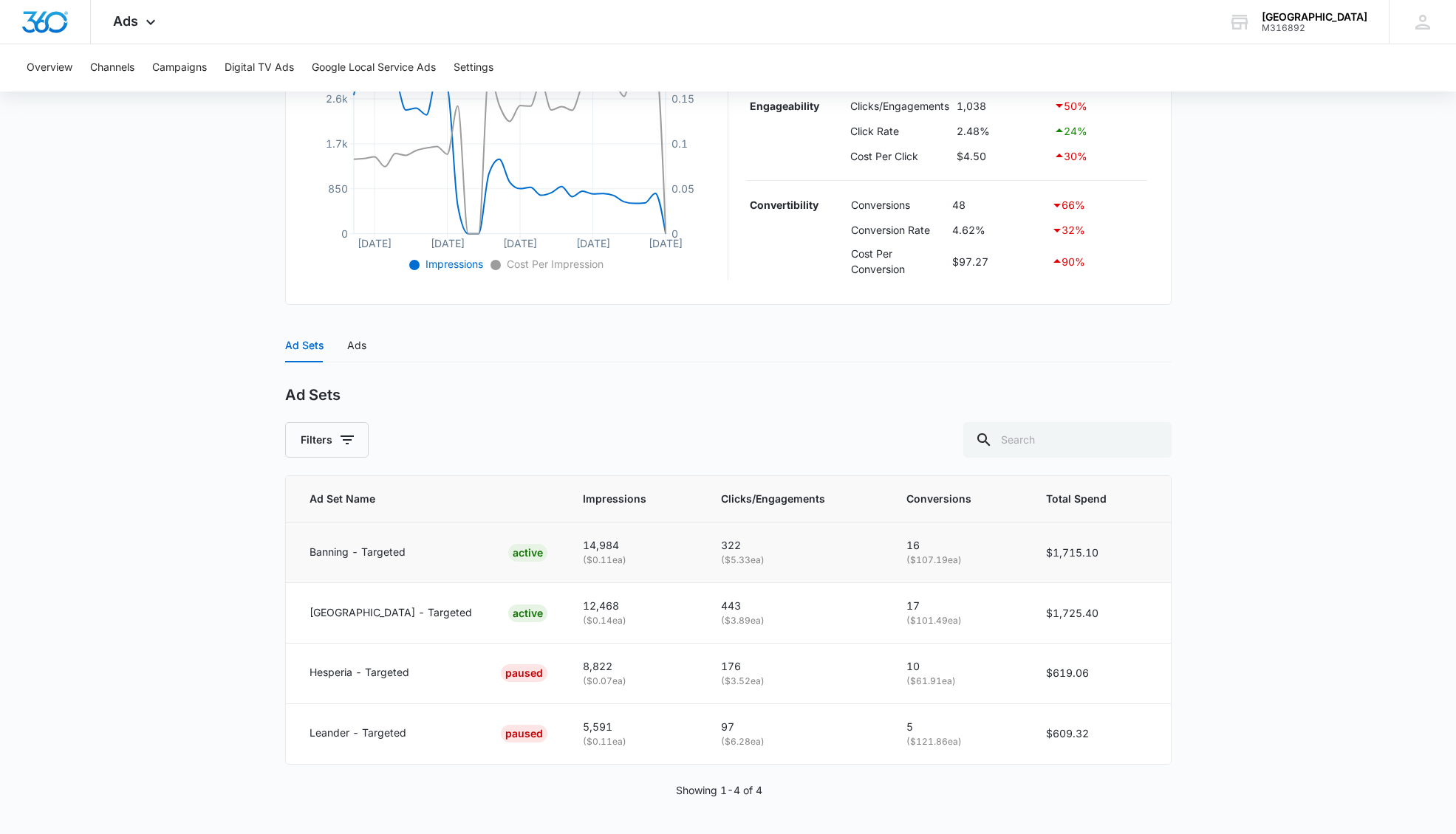
click at [383, 556] on p "Banning - Targeted" at bounding box center [357, 553] width 96 height 17
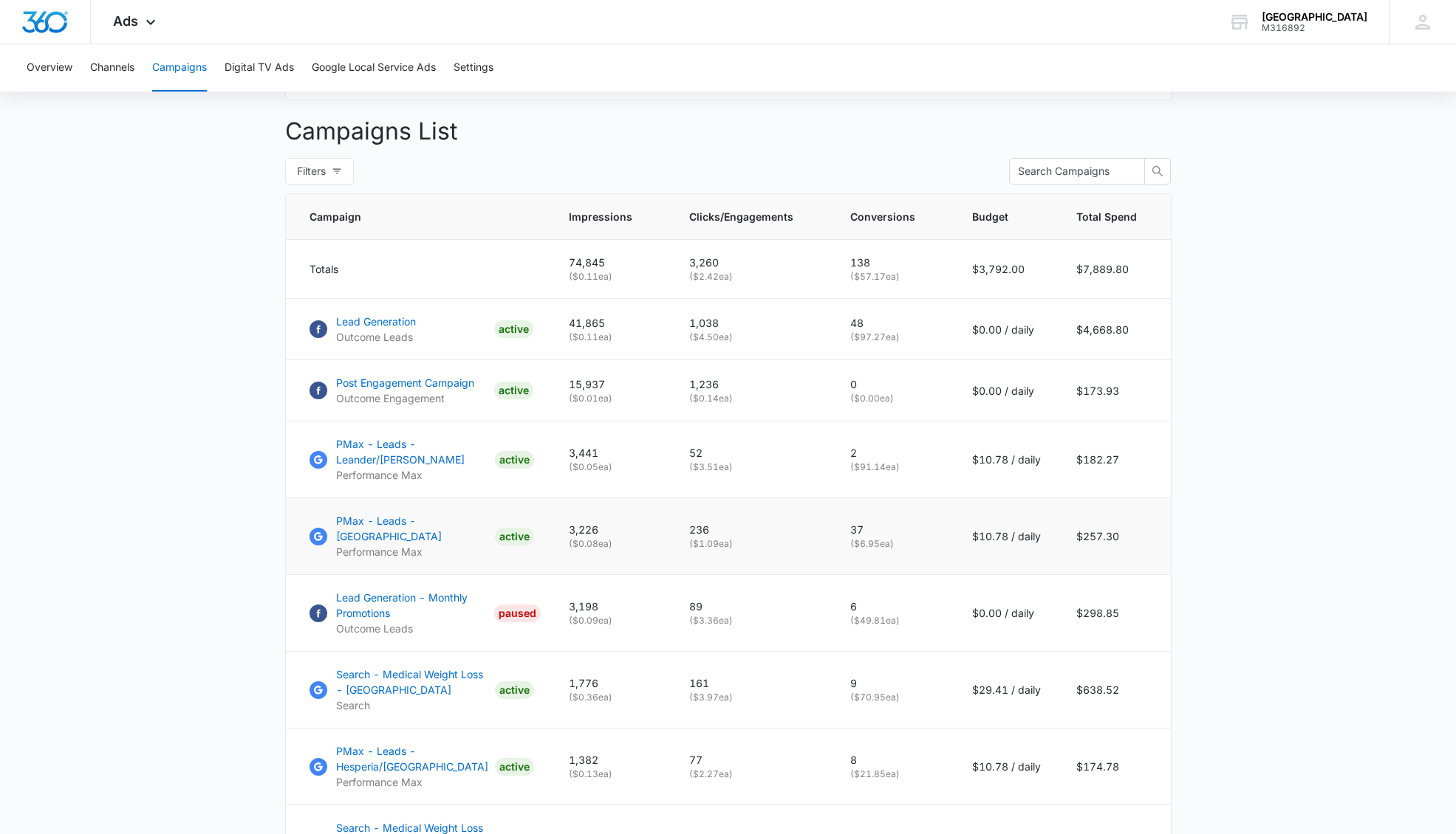
scroll to position [530, 0]
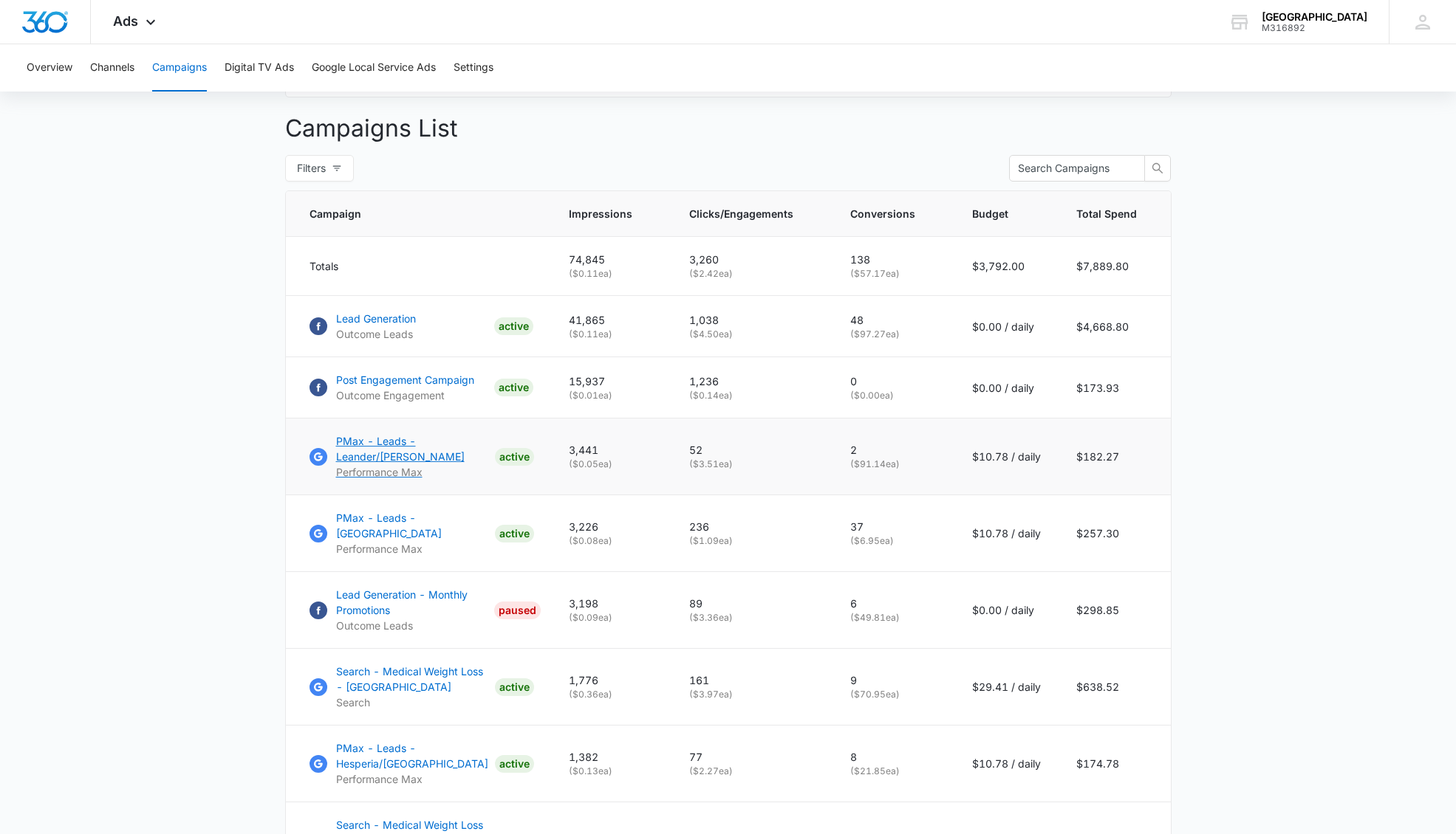
click at [378, 444] on p "PMax - Leads - Leander/[PERSON_NAME]" at bounding box center [412, 449] width 153 height 31
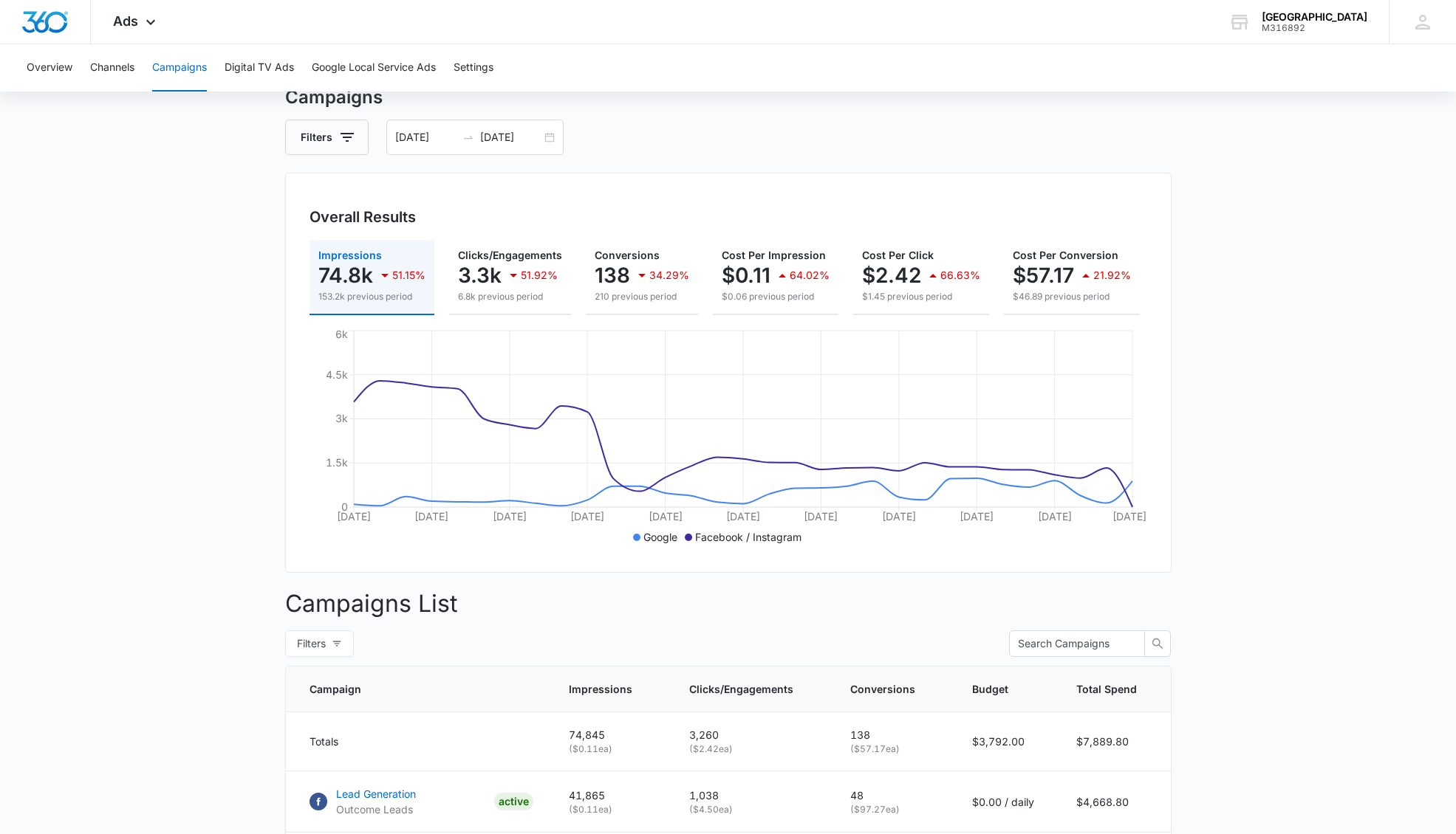
scroll to position [0, 0]
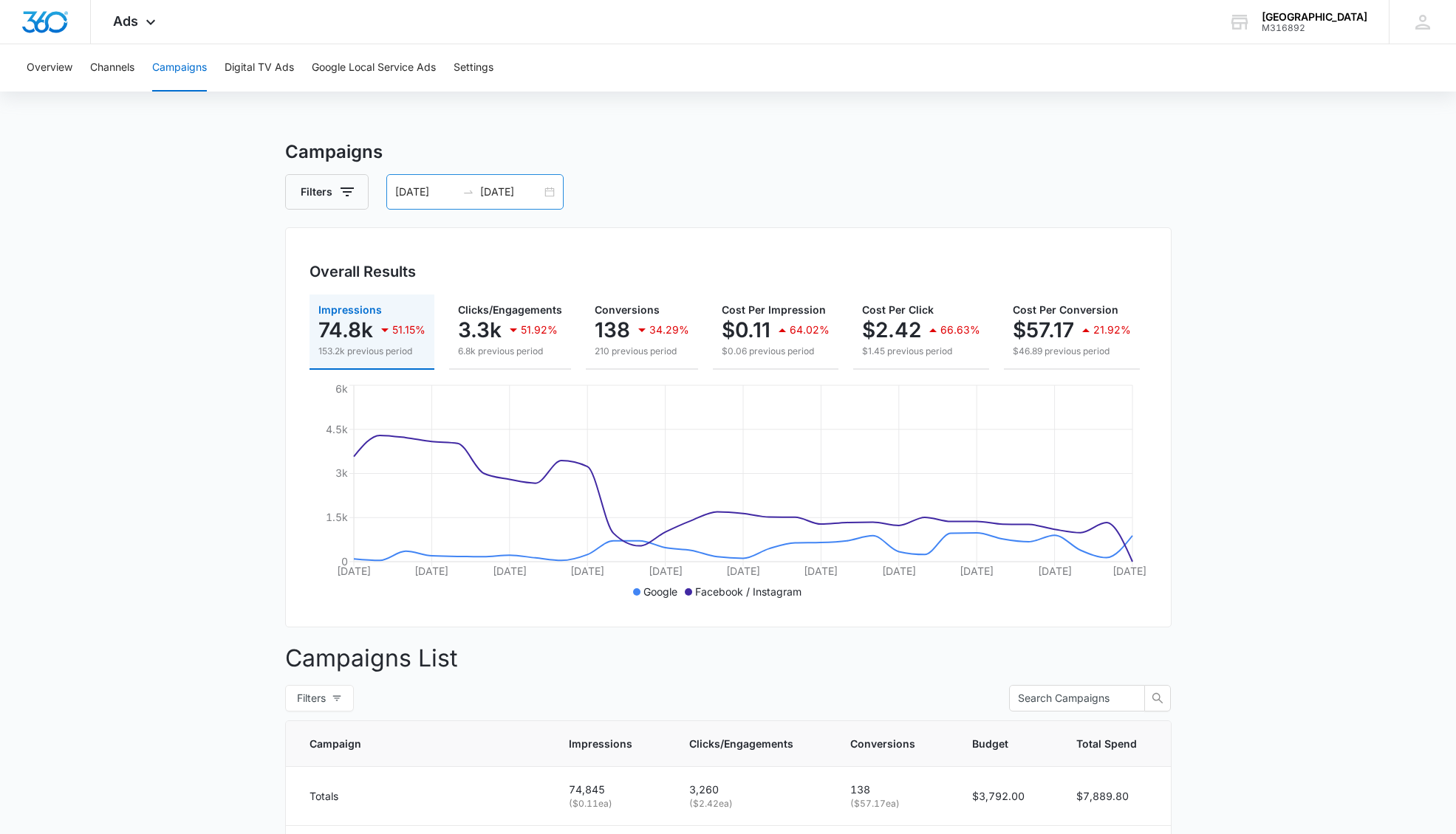
click at [414, 195] on input "08/16/2025" at bounding box center [425, 192] width 61 height 17
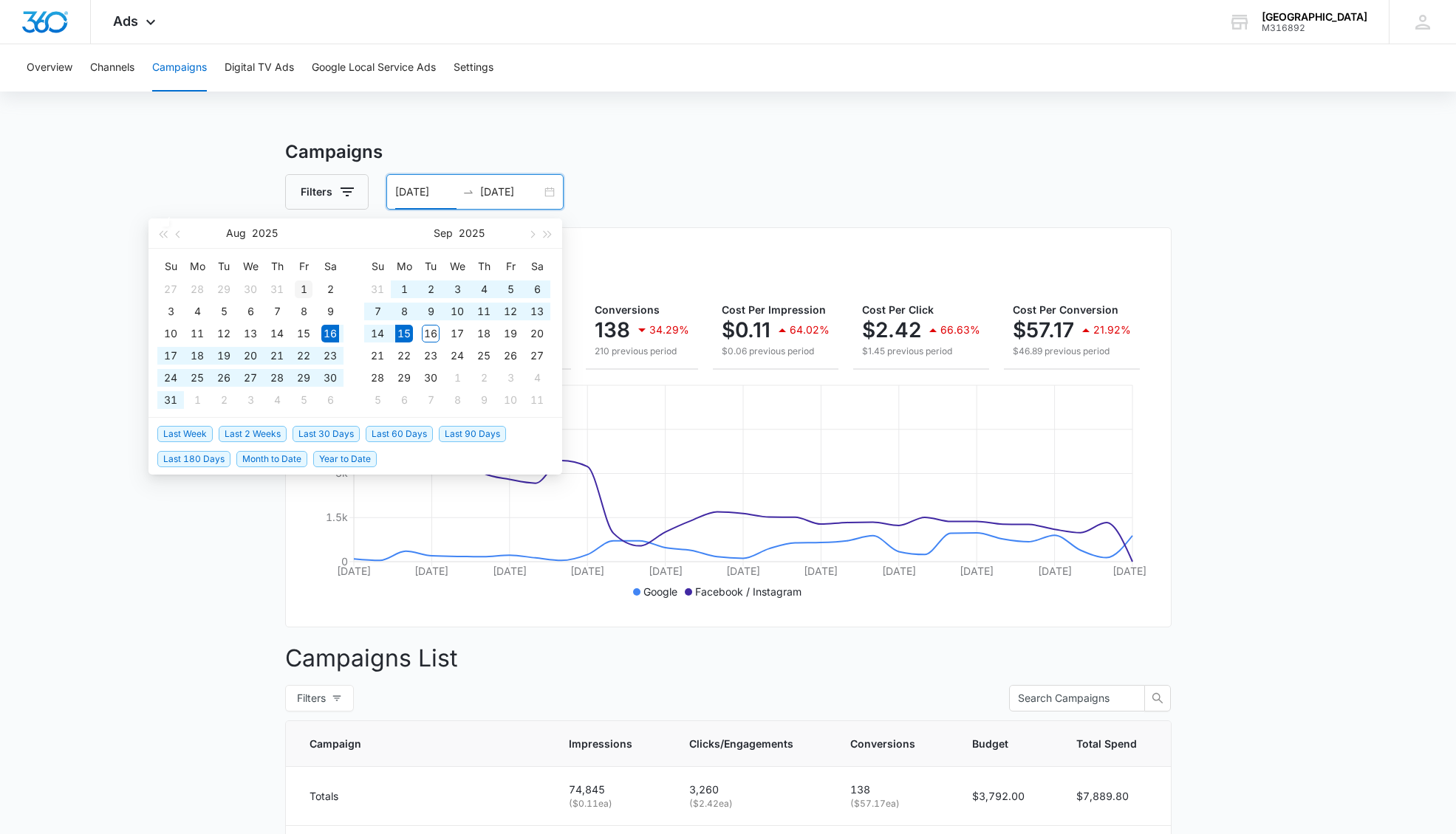
type input "08/01/2025"
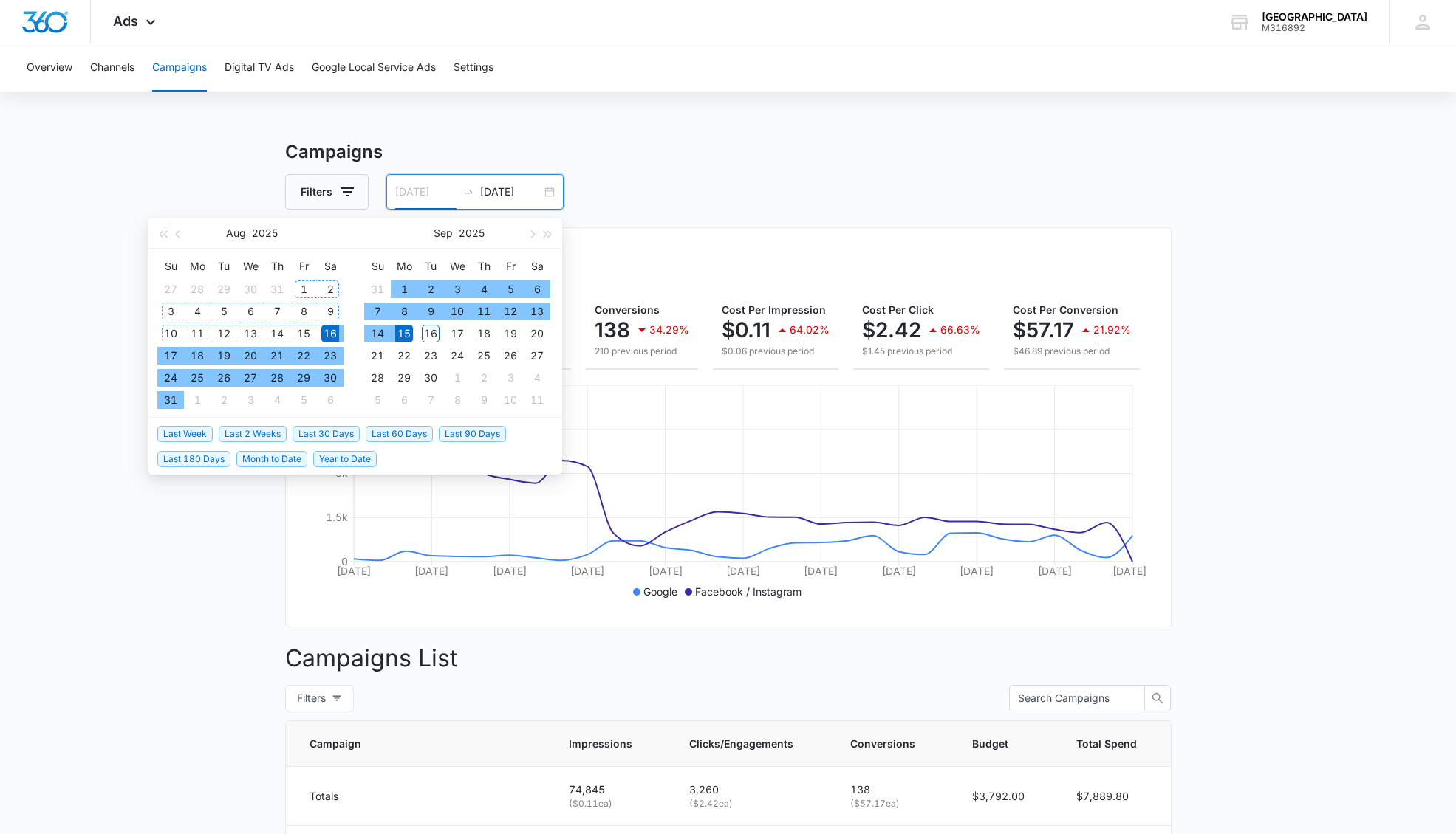
click at [303, 290] on div "1" at bounding box center [303, 289] width 17 height 17
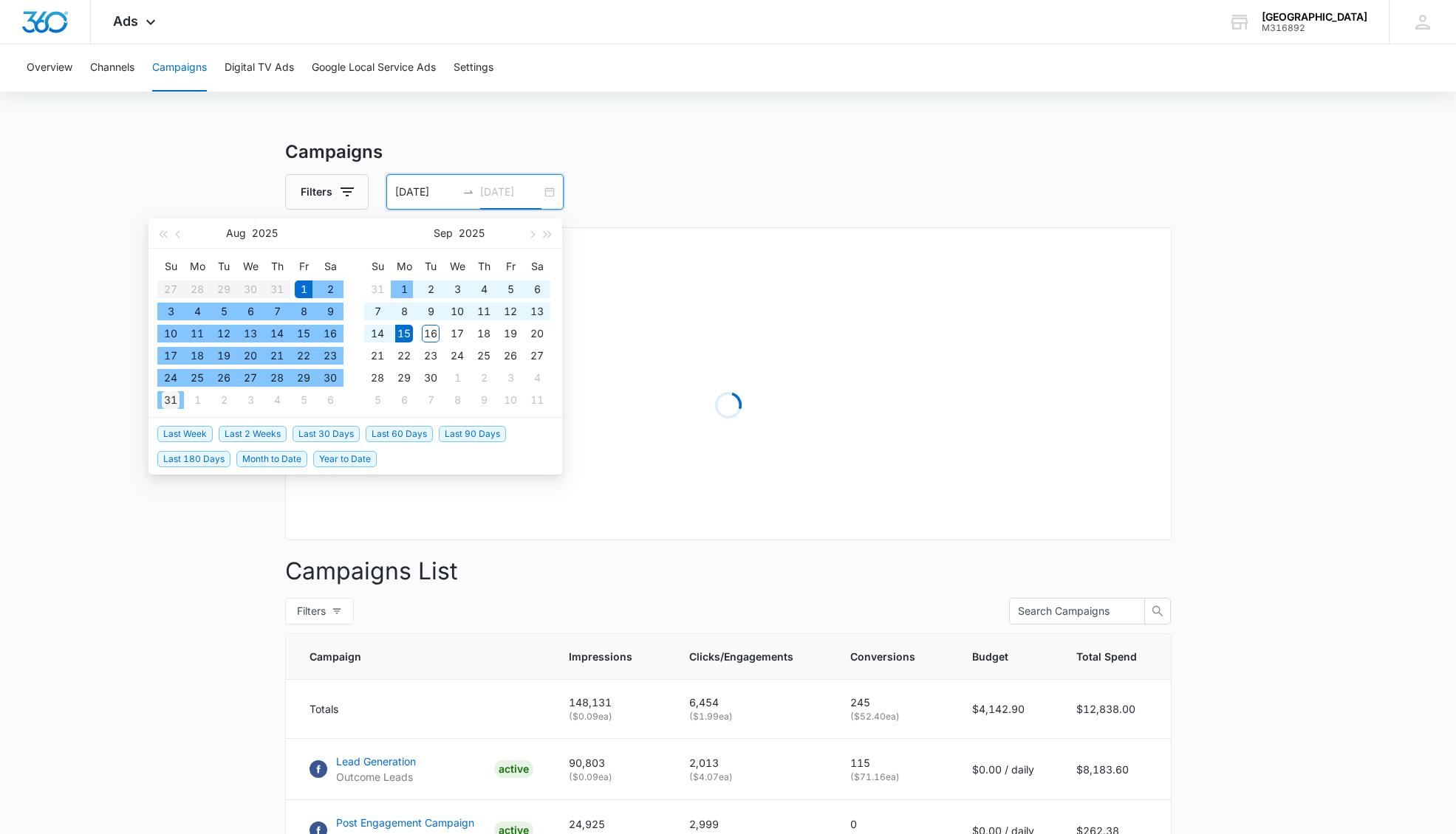
type input "08/31/2025"
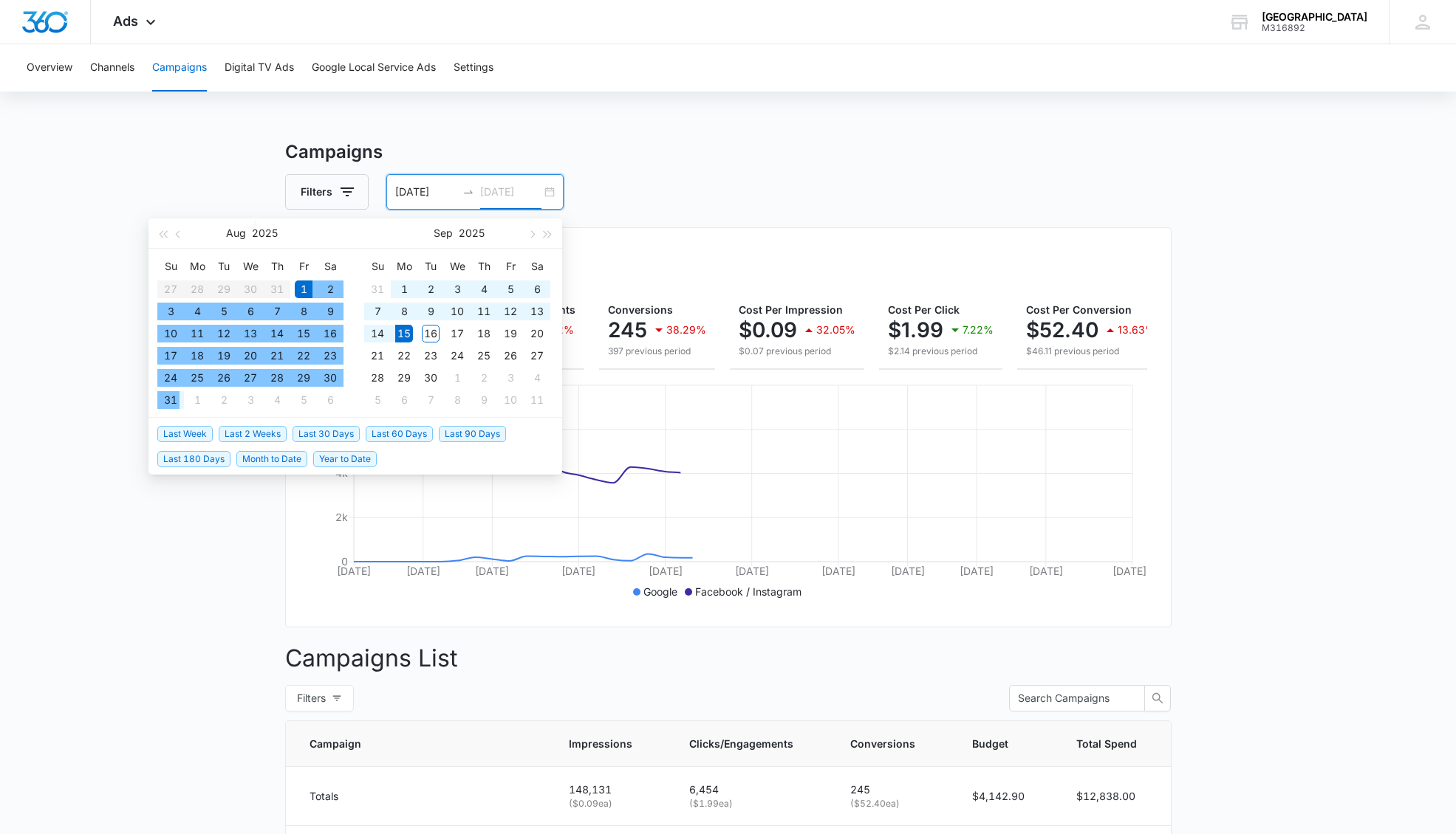
click at [175, 403] on div "31" at bounding box center [170, 400] width 17 height 17
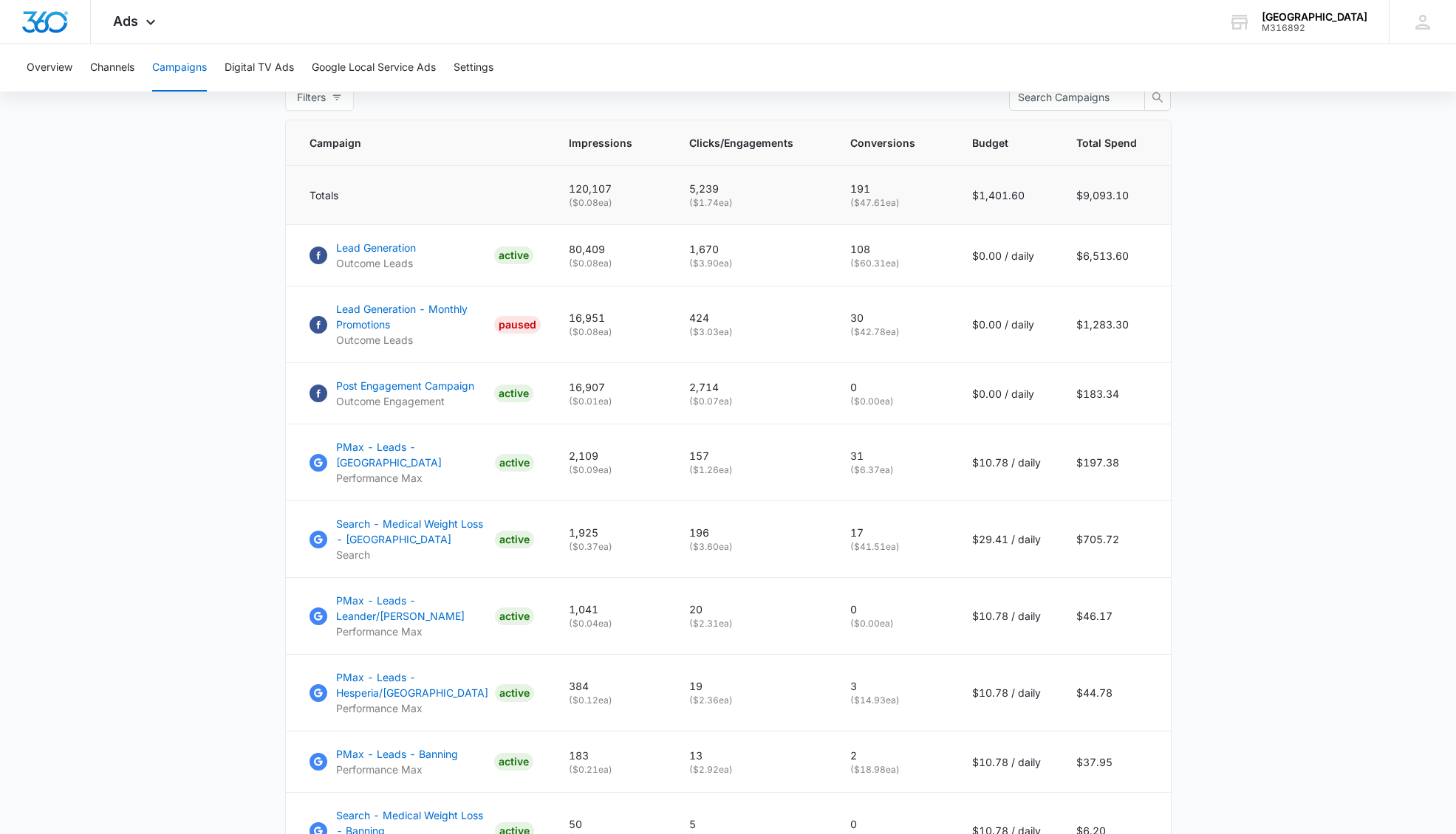
scroll to position [630, 0]
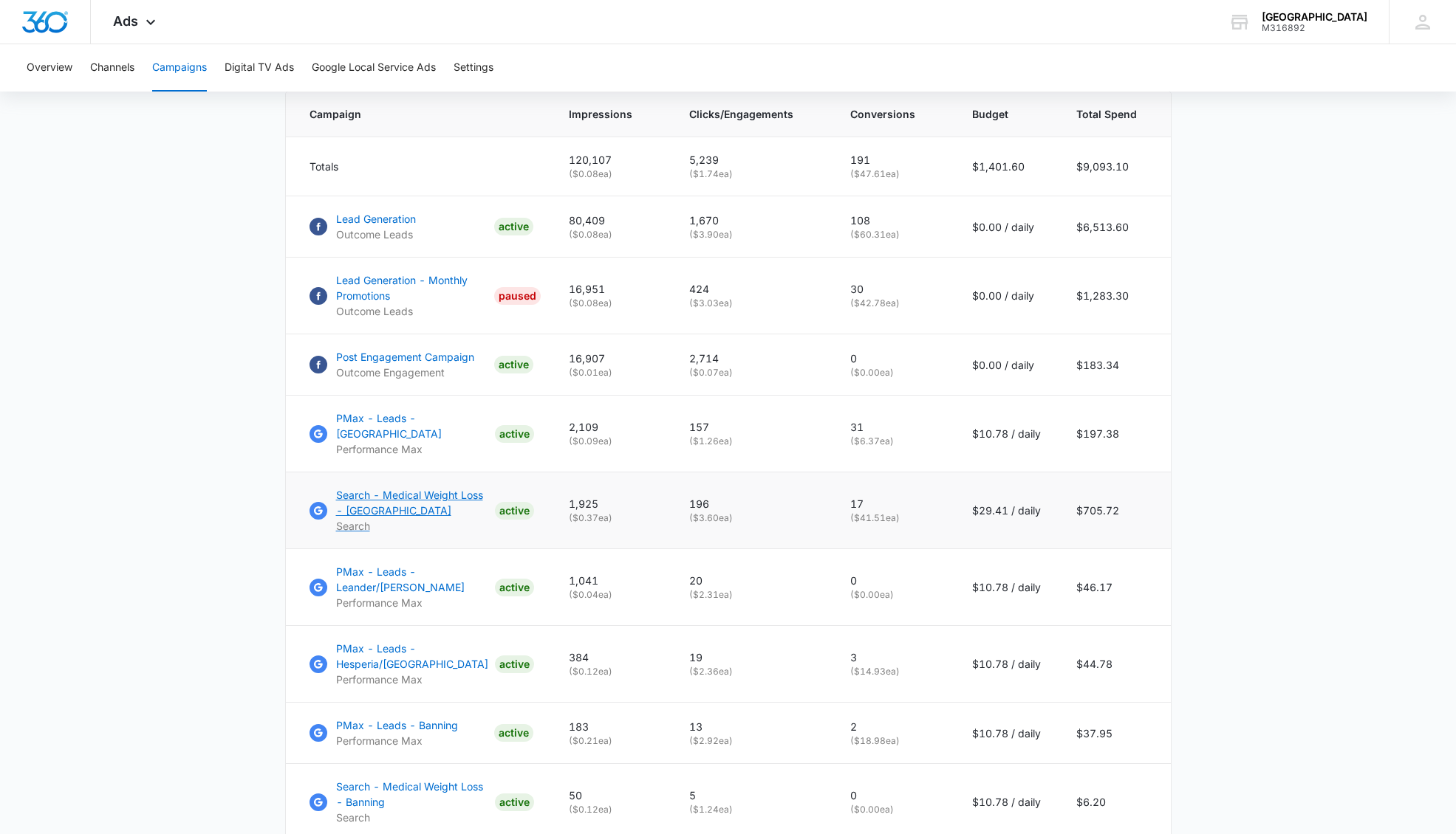
click at [382, 499] on p "Search - Medical Weight Loss - Rancho Cucamonga" at bounding box center [412, 502] width 153 height 31
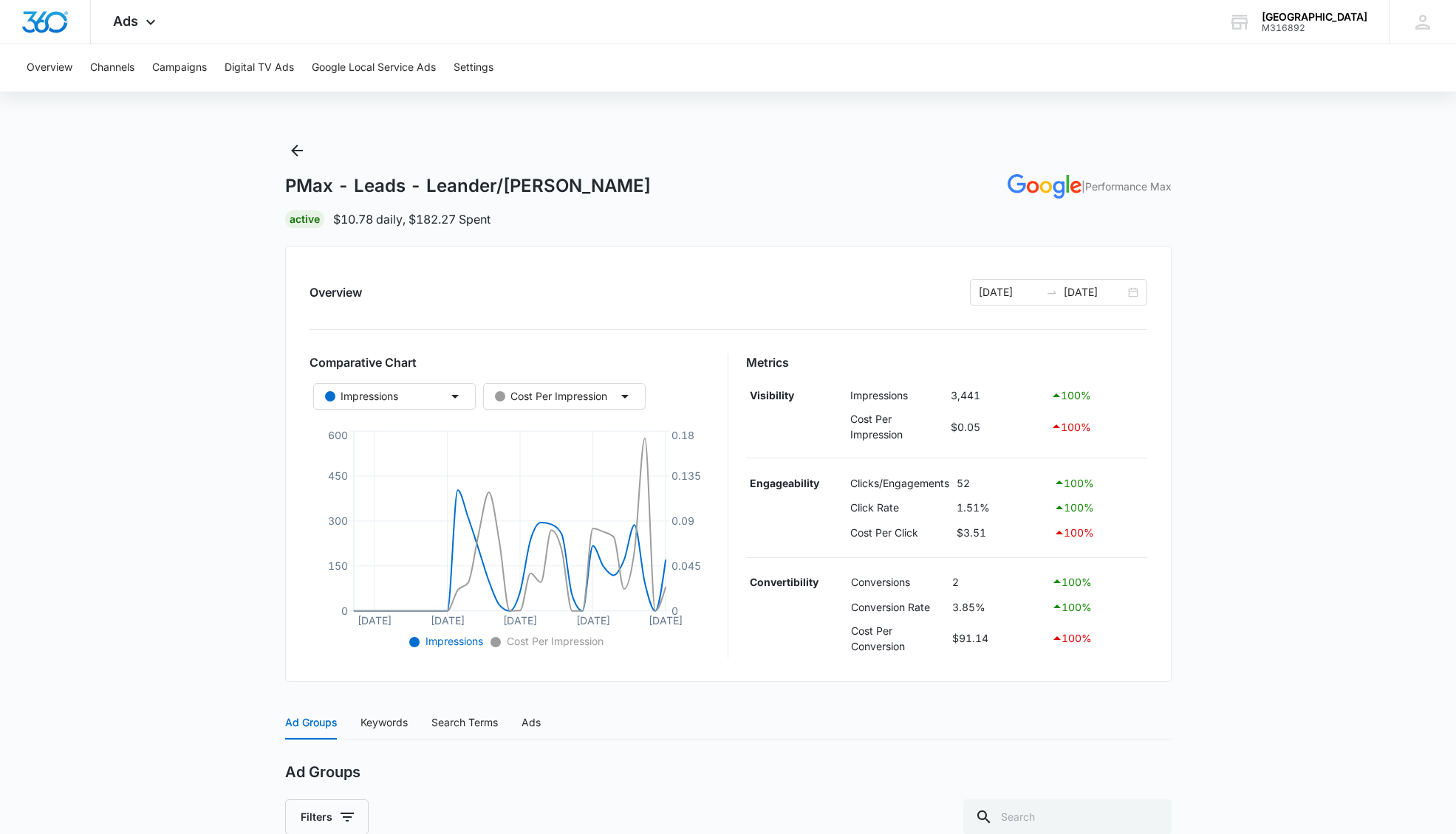
scroll to position [1, 0]
click at [292, 148] on icon "Back" at bounding box center [296, 149] width 17 height 17
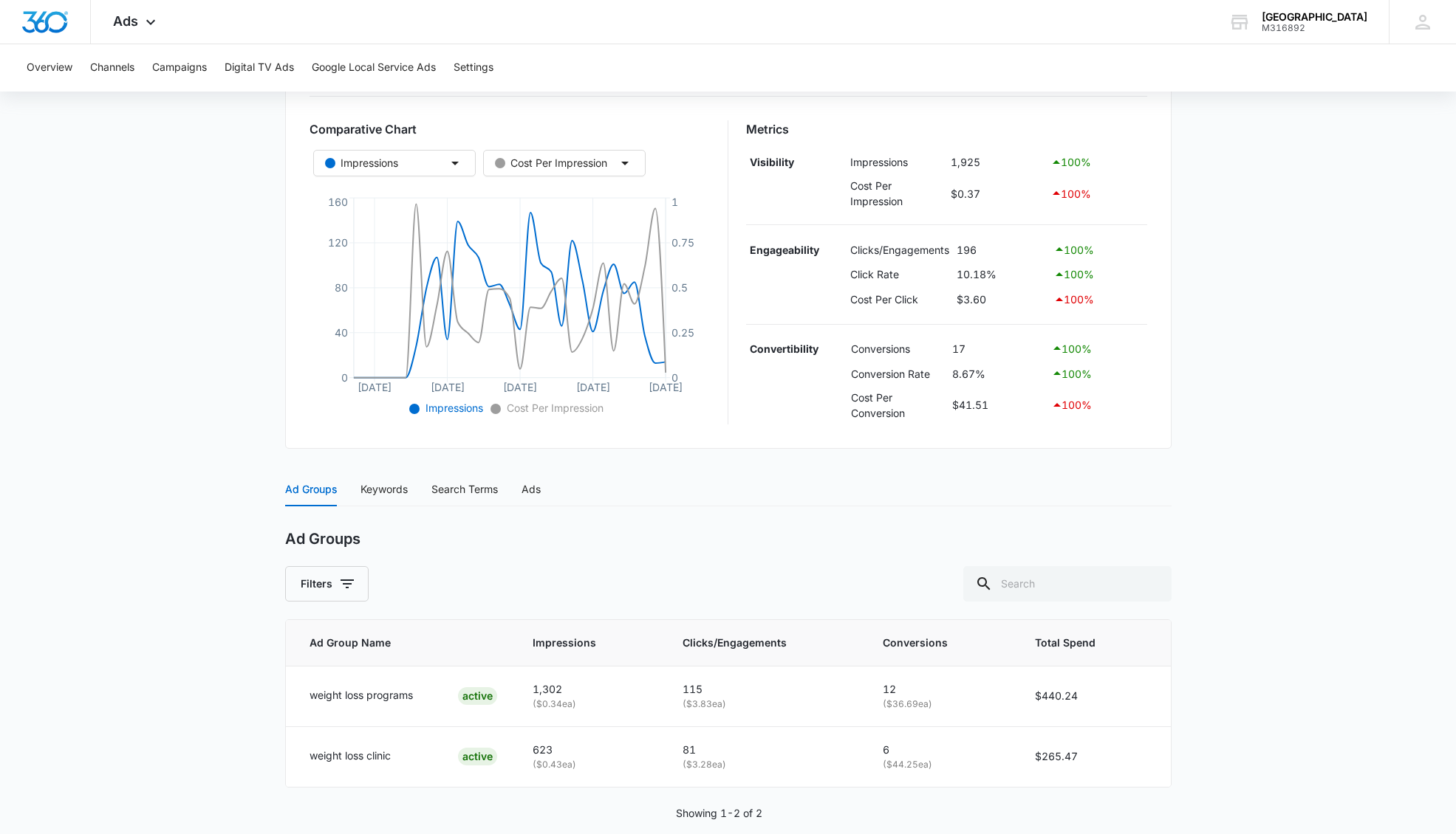
scroll to position [256, 0]
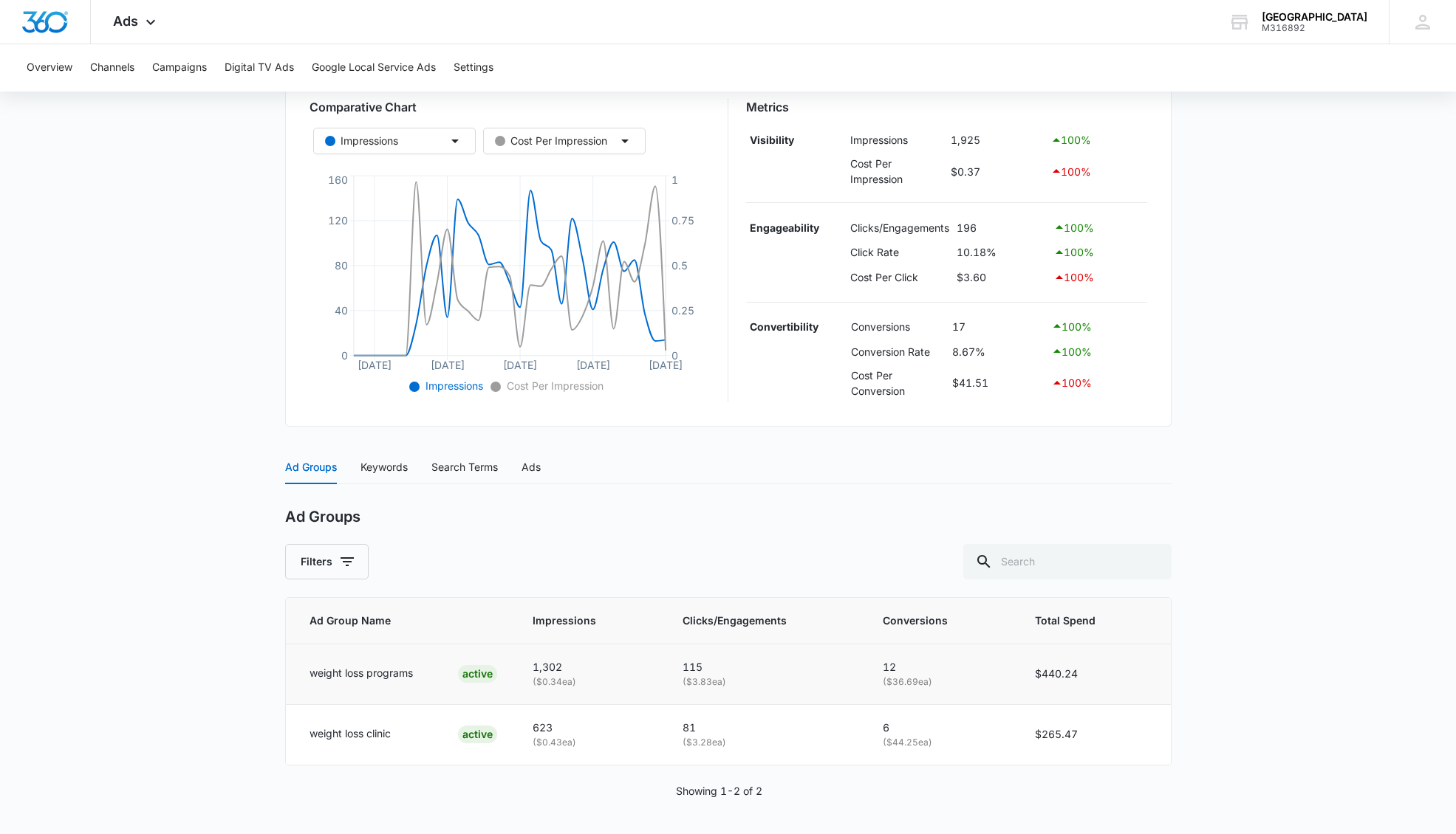
click at [480, 674] on div "ACTIVE" at bounding box center [478, 673] width 39 height 17
click at [370, 674] on p "weight loss programs" at bounding box center [361, 673] width 103 height 17
click at [539, 469] on div "Ads" at bounding box center [530, 468] width 19 height 17
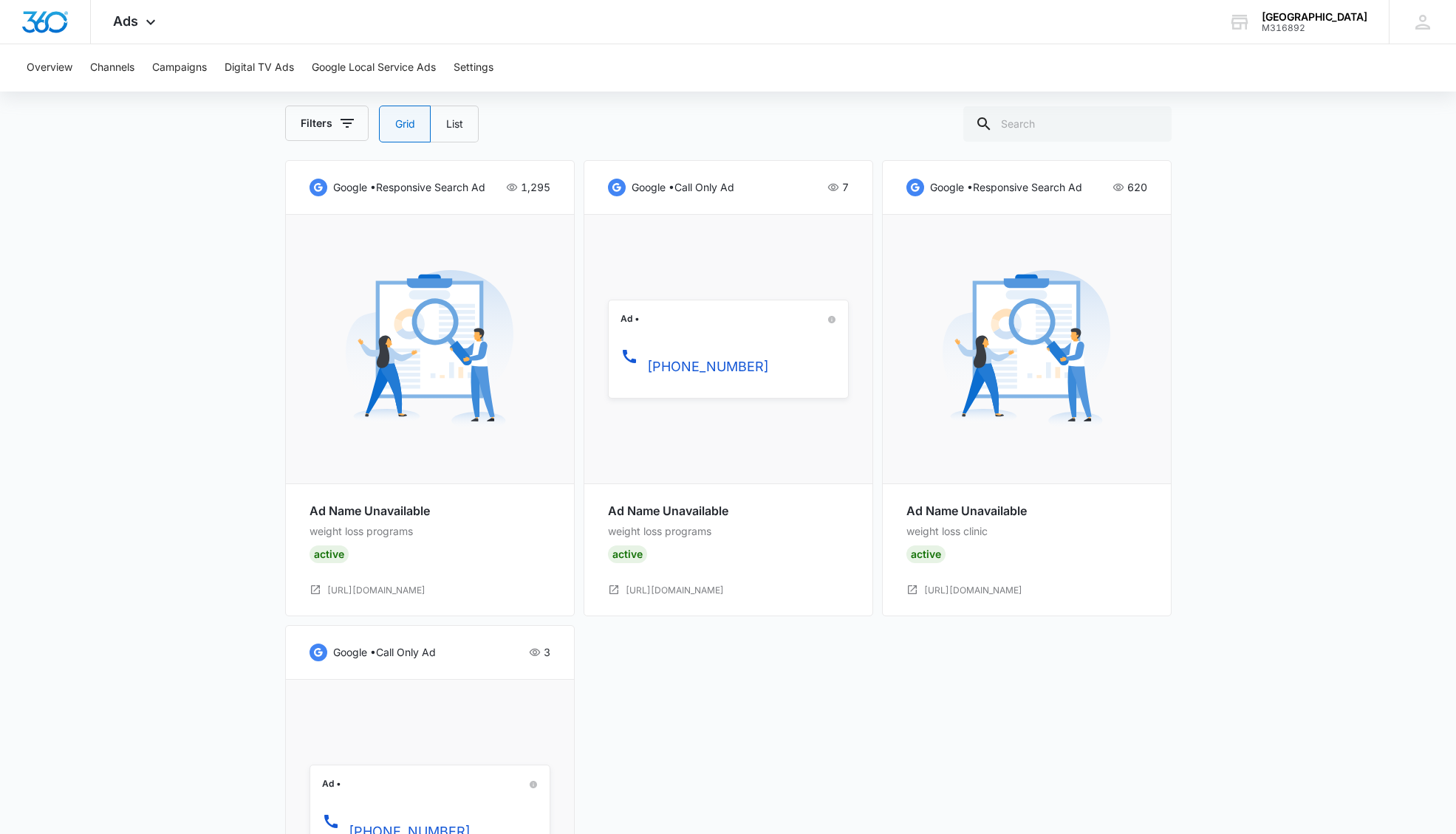
scroll to position [740, 0]
click at [408, 593] on link "https://www.rcmcmedicalcenter.com/weight-loss/" at bounding box center [376, 593] width 98 height 14
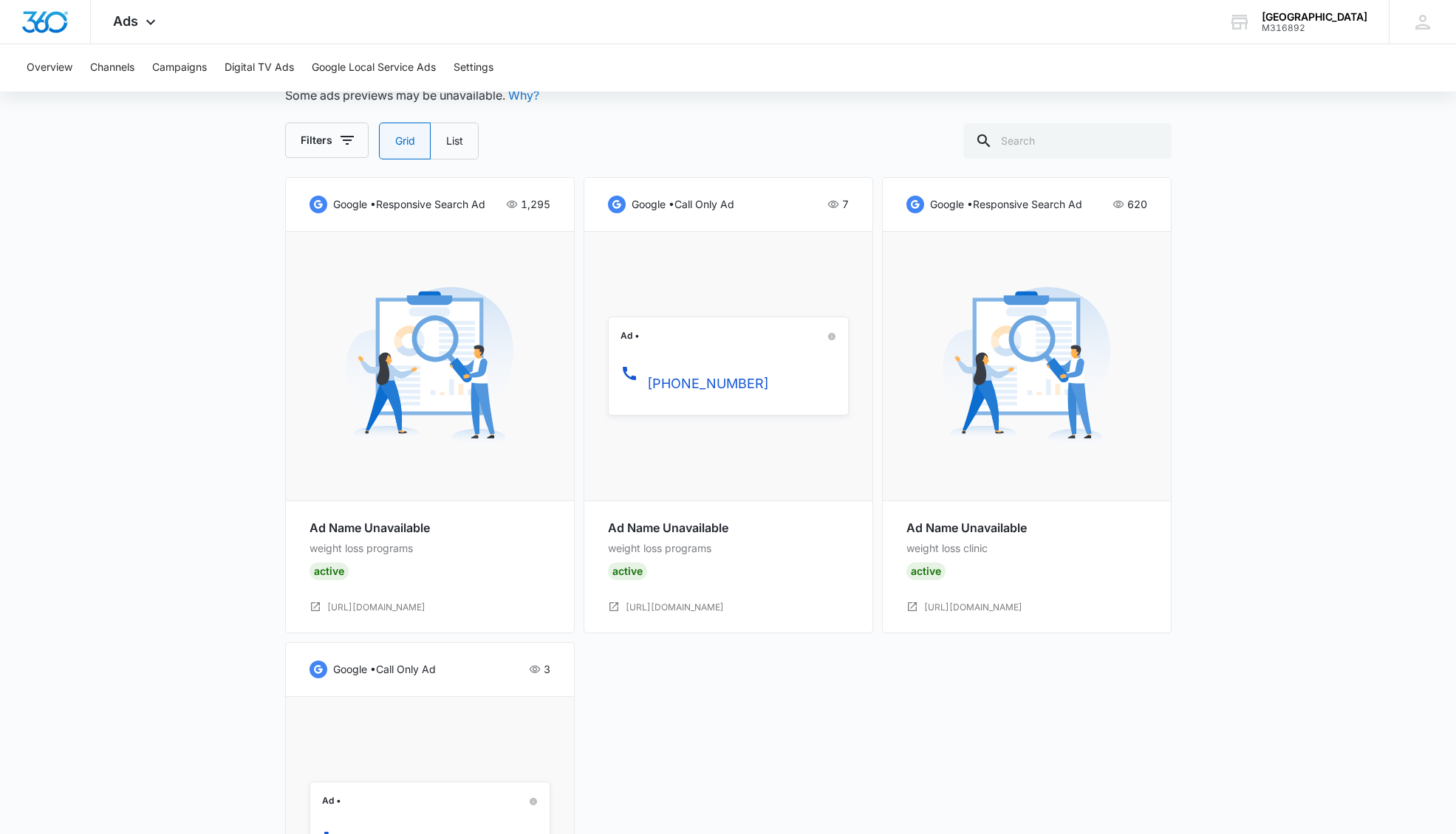
click at [474, 207] on p "google • responsive search ad" at bounding box center [410, 204] width 152 height 17
click at [1031, 207] on p "google • responsive search ad" at bounding box center [1006, 204] width 152 height 17
click at [919, 204] on img at bounding box center [914, 204] width 17 height 17
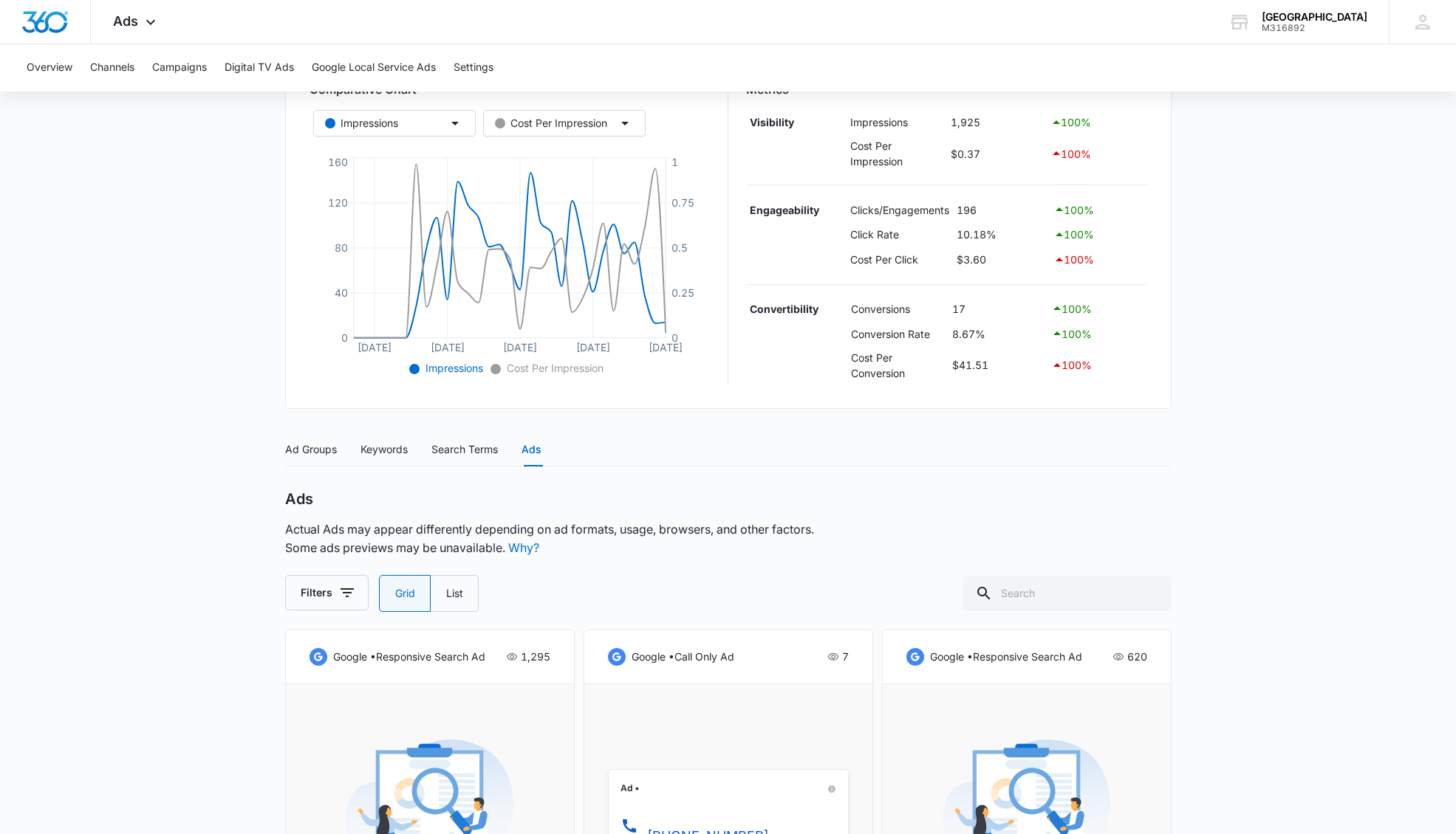
scroll to position [276, 0]
click at [480, 448] on div "Search Terms" at bounding box center [465, 447] width 66 height 17
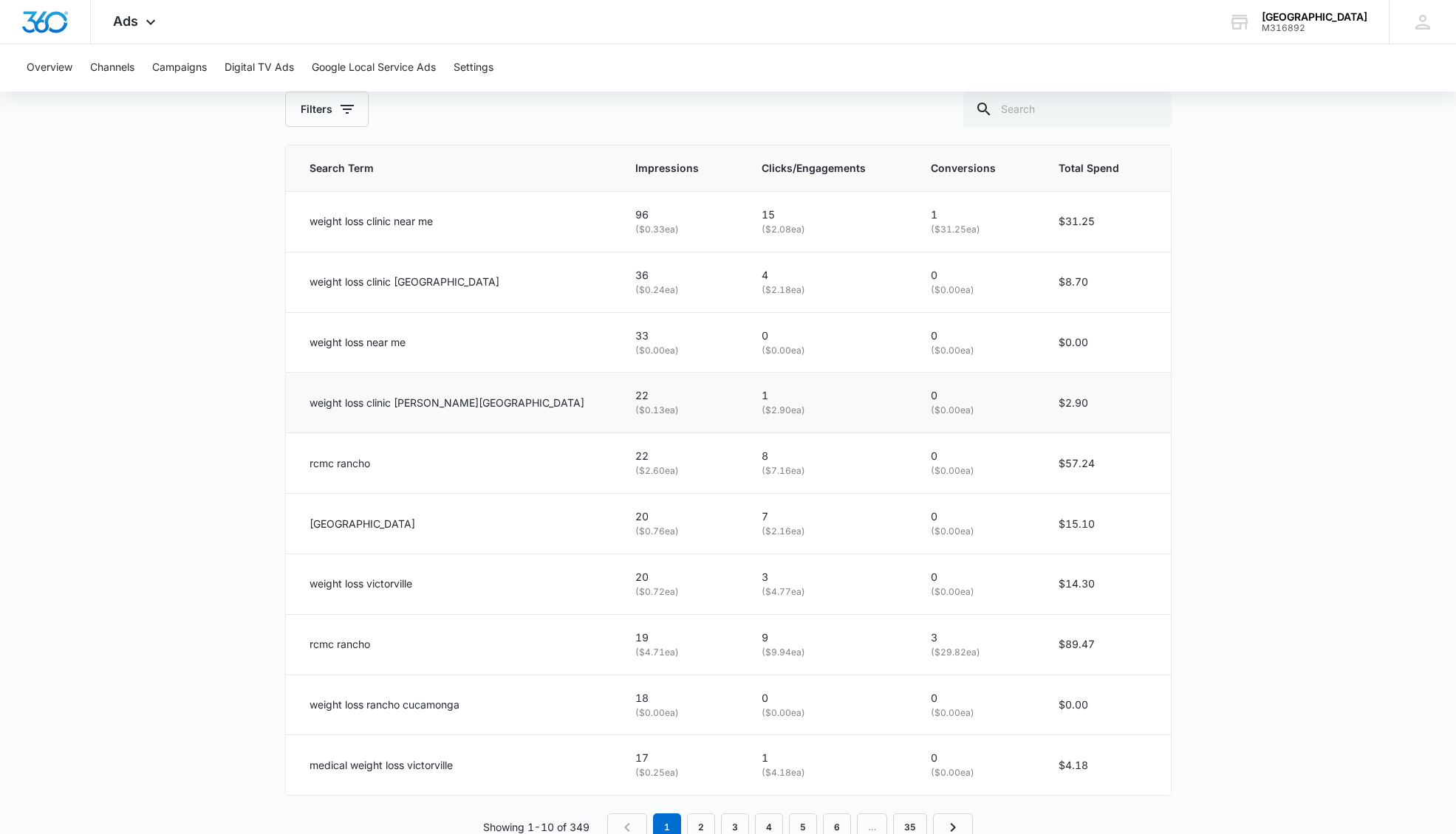
scroll to position [751, 0]
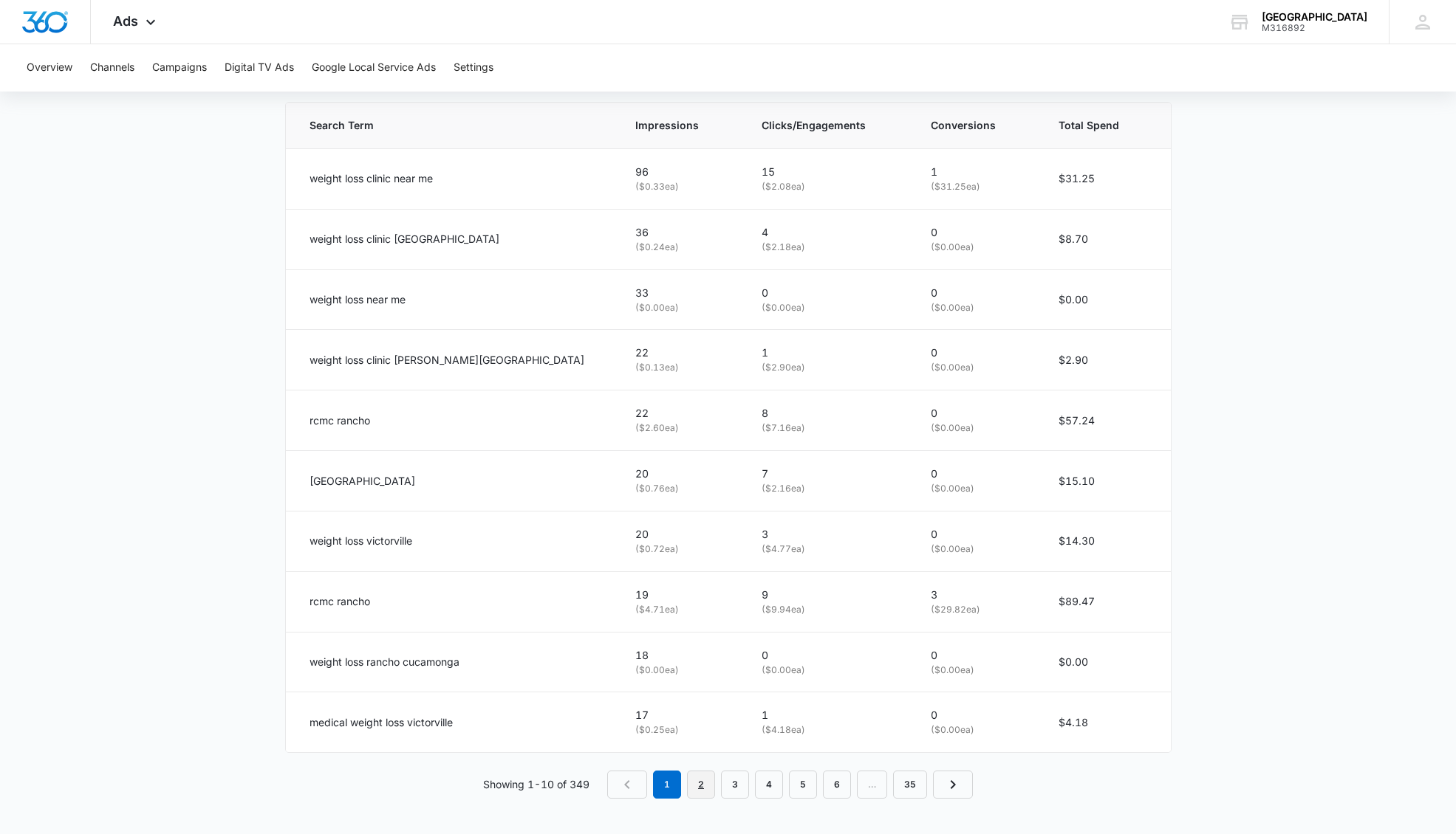
click at [698, 789] on link "2" at bounding box center [700, 784] width 28 height 28
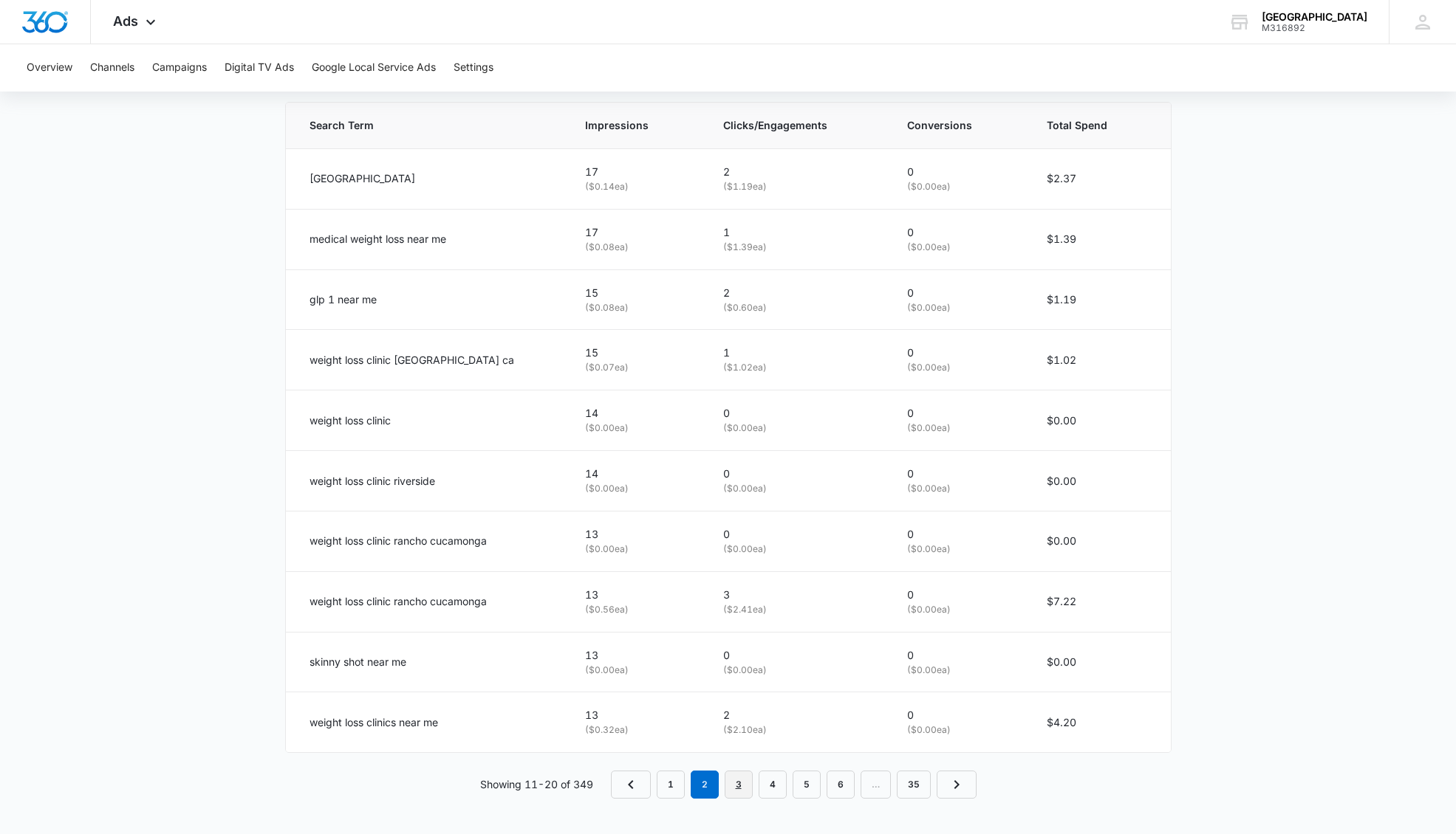
click at [740, 782] on link "3" at bounding box center [738, 784] width 28 height 28
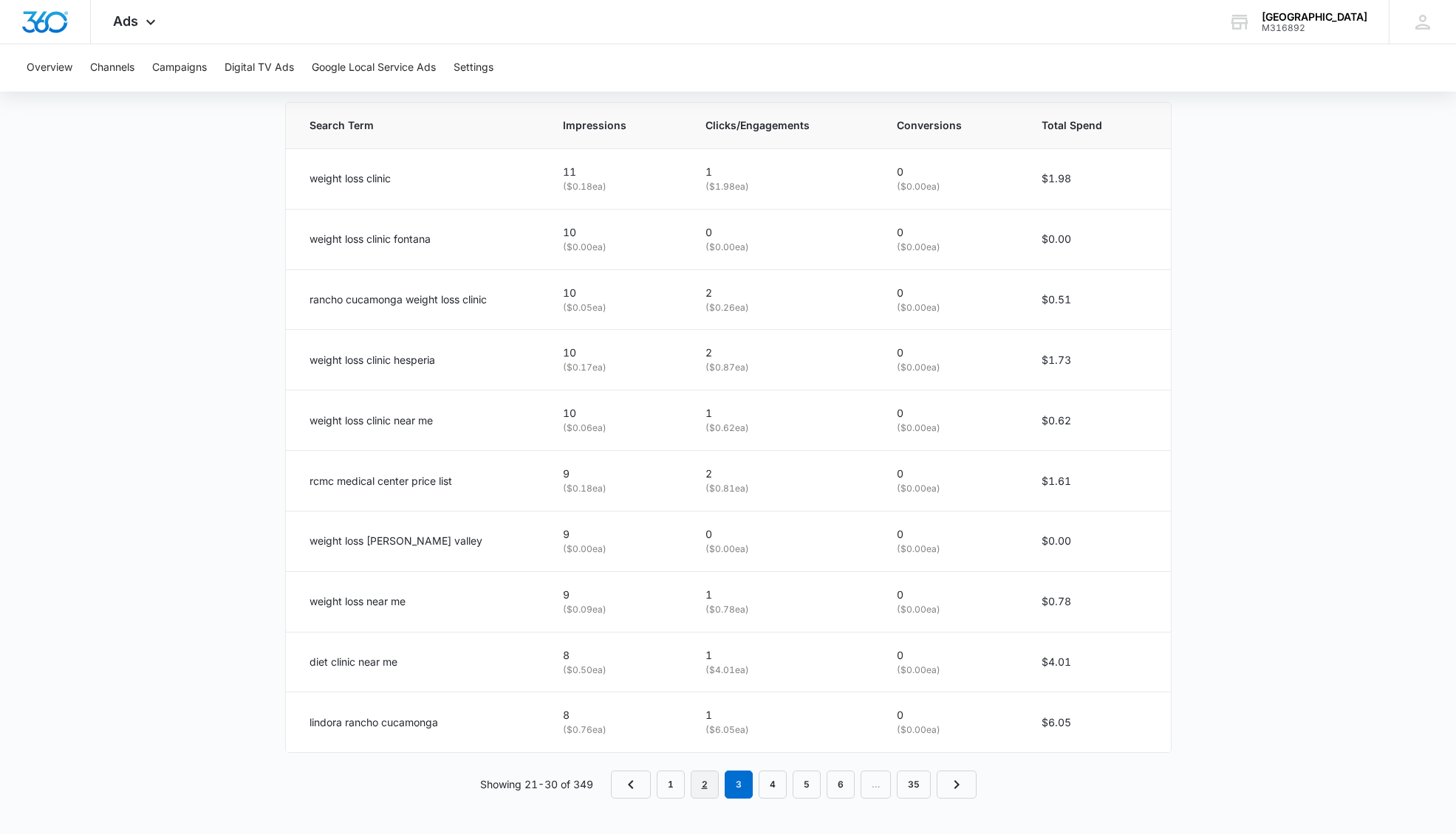
click at [701, 781] on link "2" at bounding box center [704, 784] width 28 height 28
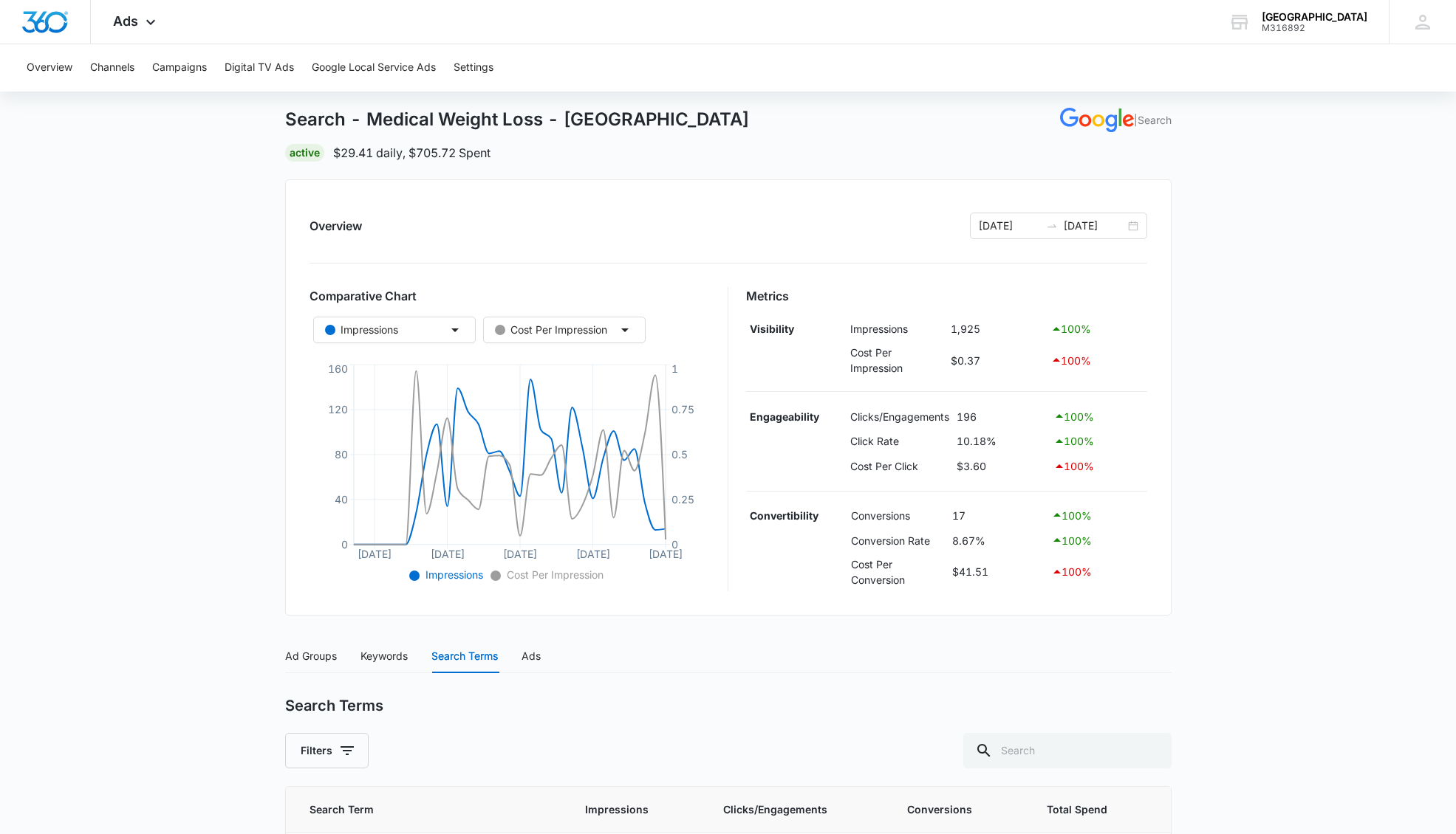
scroll to position [0, 0]
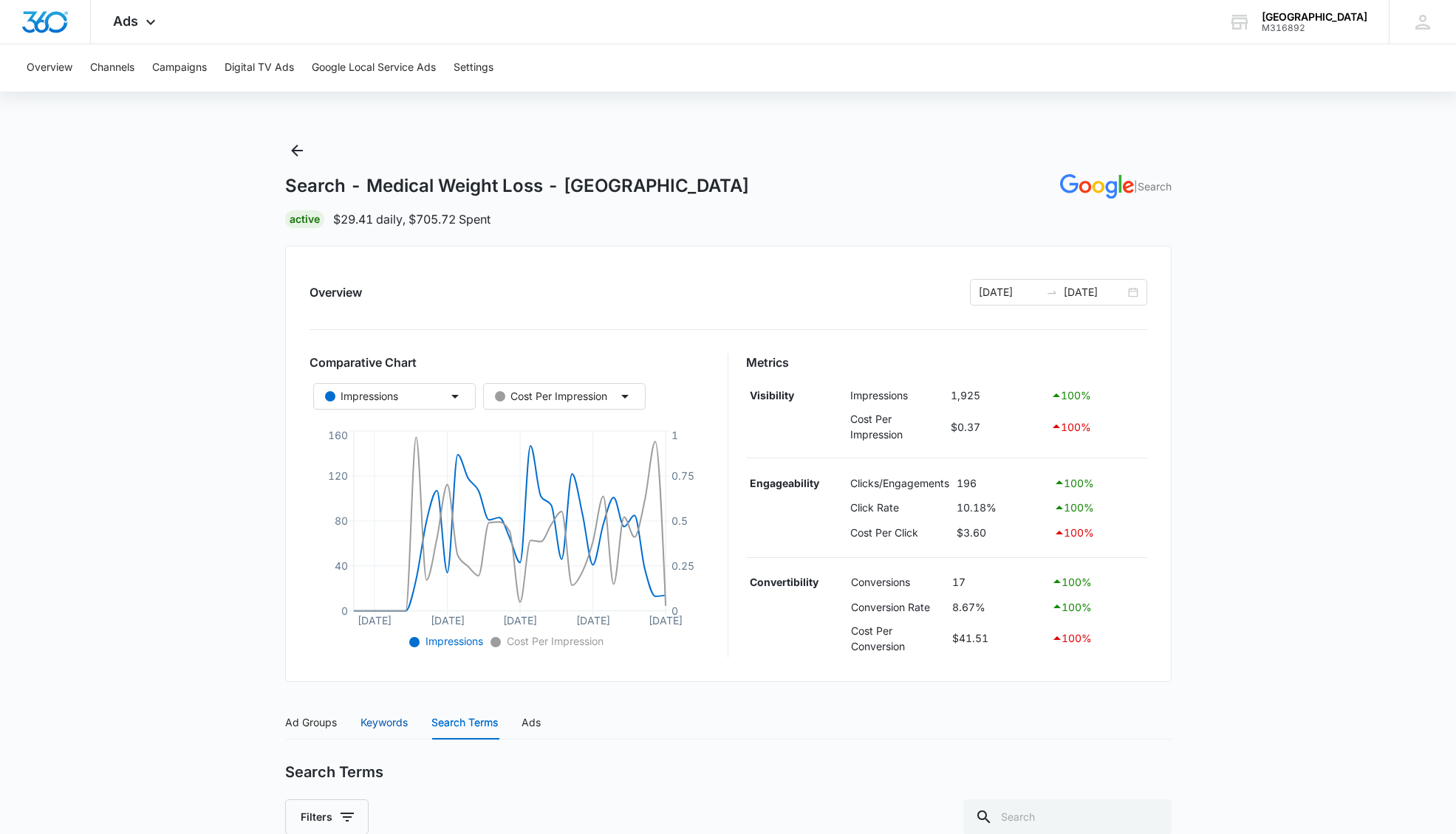
click at [384, 727] on div "Keywords" at bounding box center [384, 723] width 48 height 17
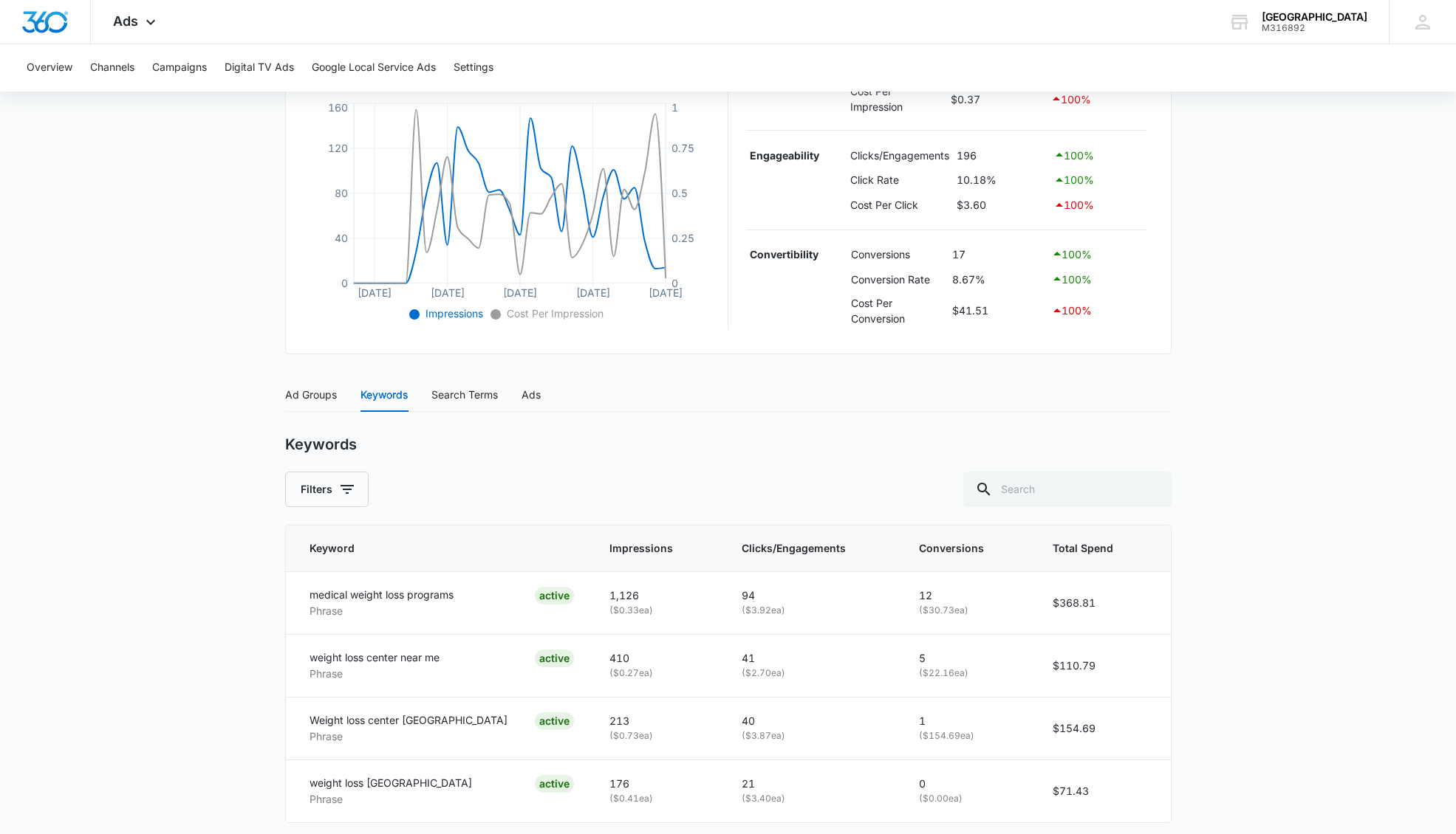
scroll to position [386, 0]
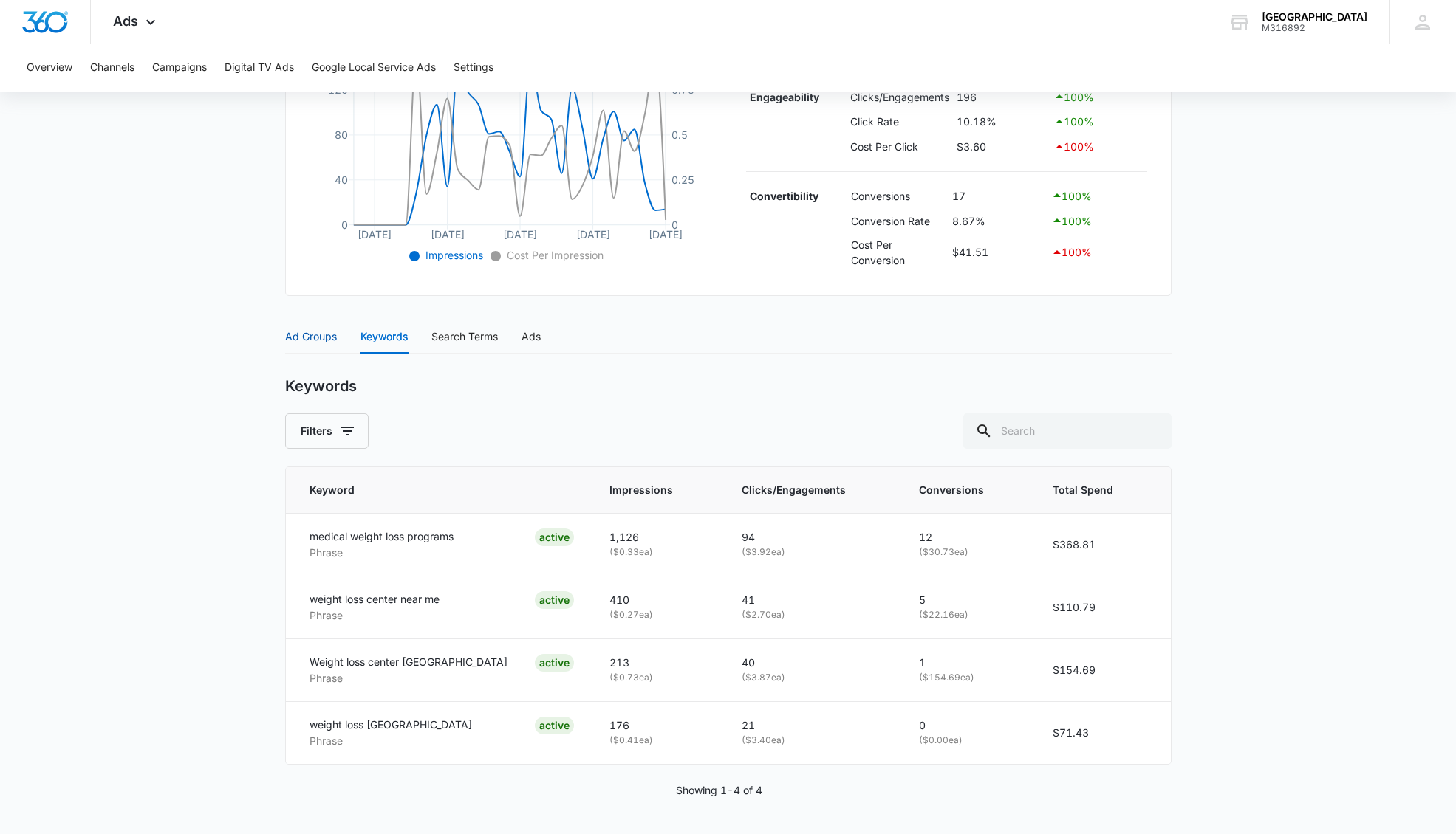
click at [321, 339] on div "Ad Groups" at bounding box center [311, 337] width 52 height 17
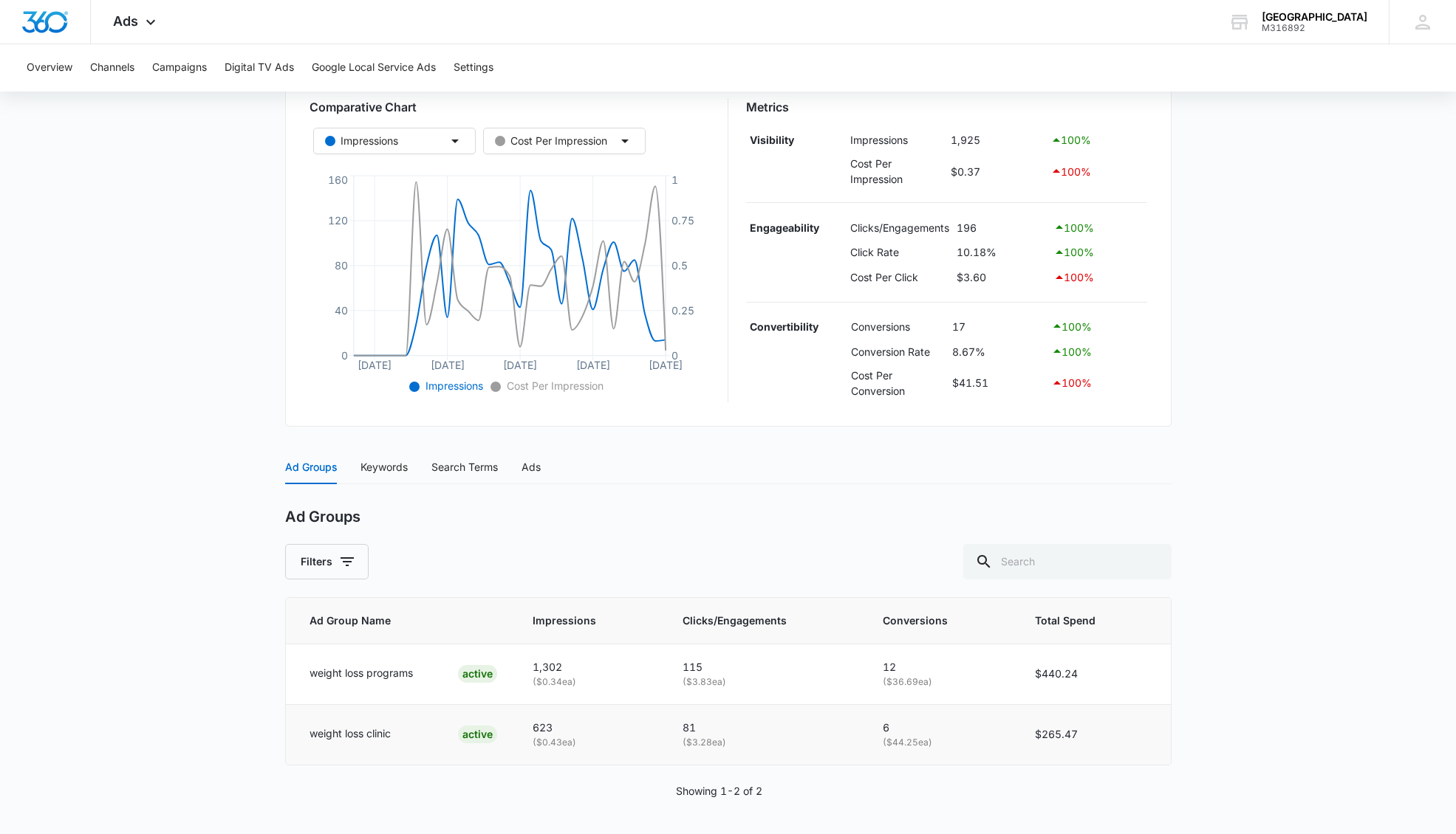
click at [366, 737] on p "weight loss clinic" at bounding box center [350, 734] width 81 height 17
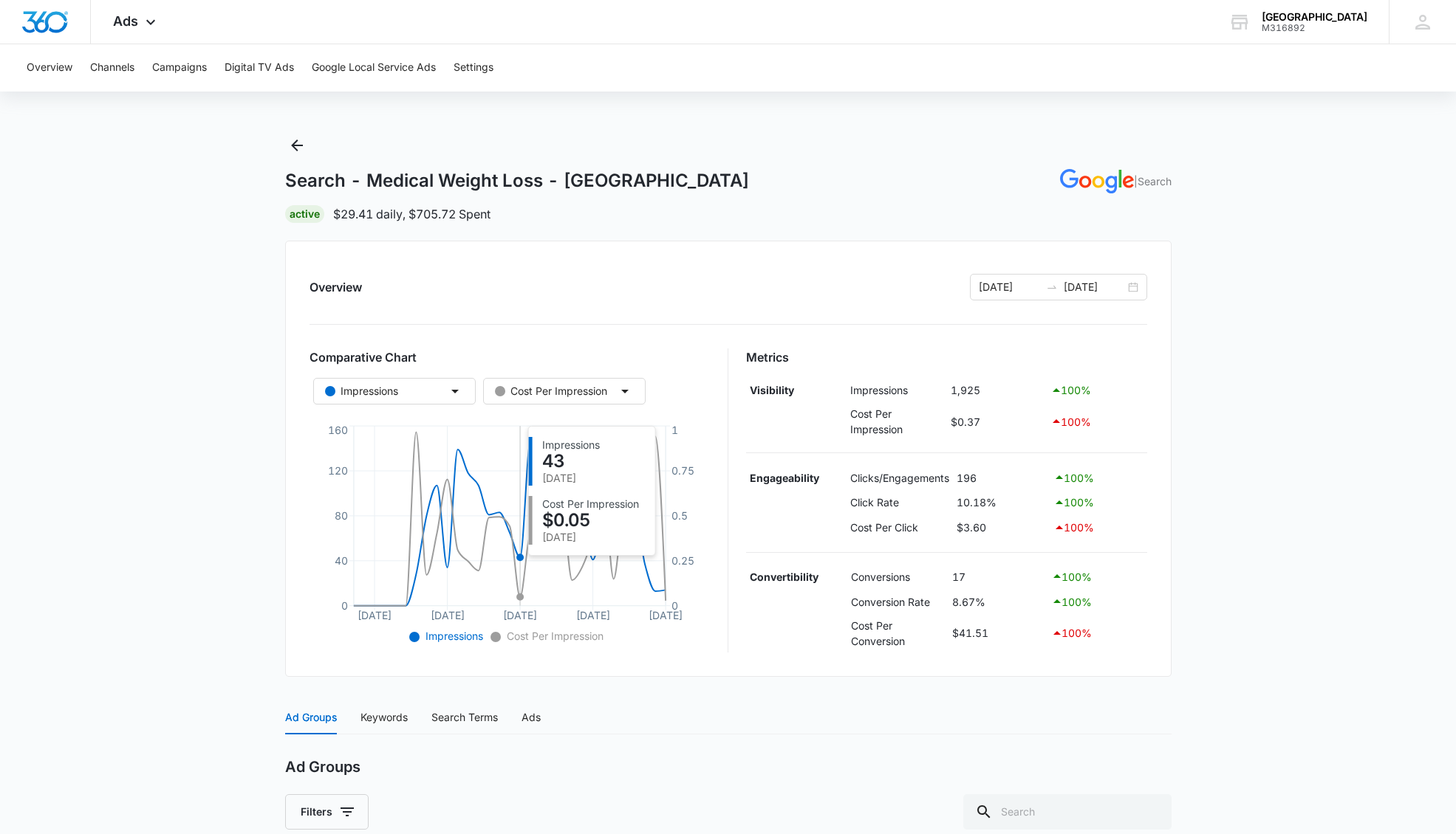
scroll to position [0, 0]
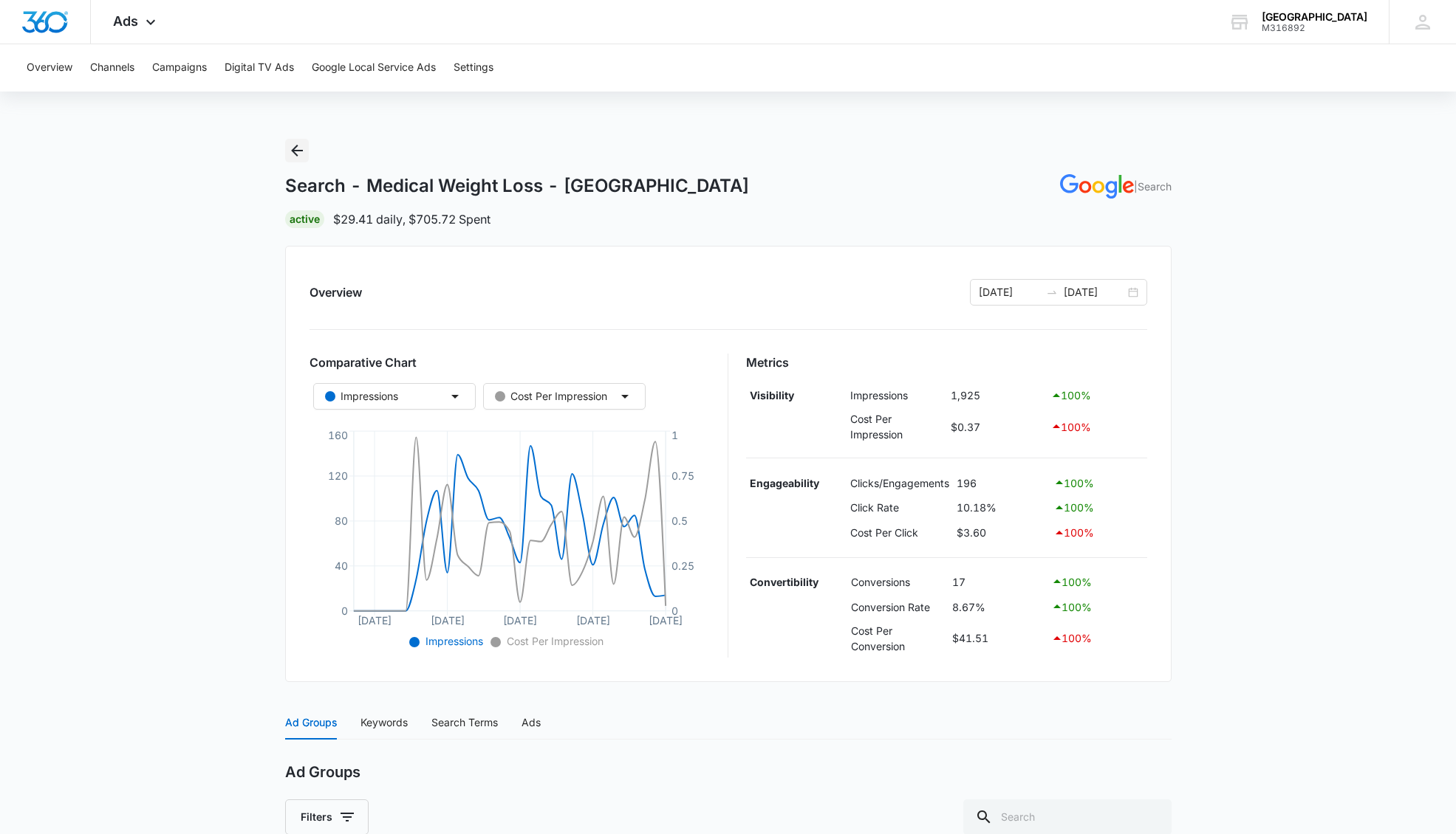
click at [294, 149] on icon "Back" at bounding box center [297, 151] width 12 height 12
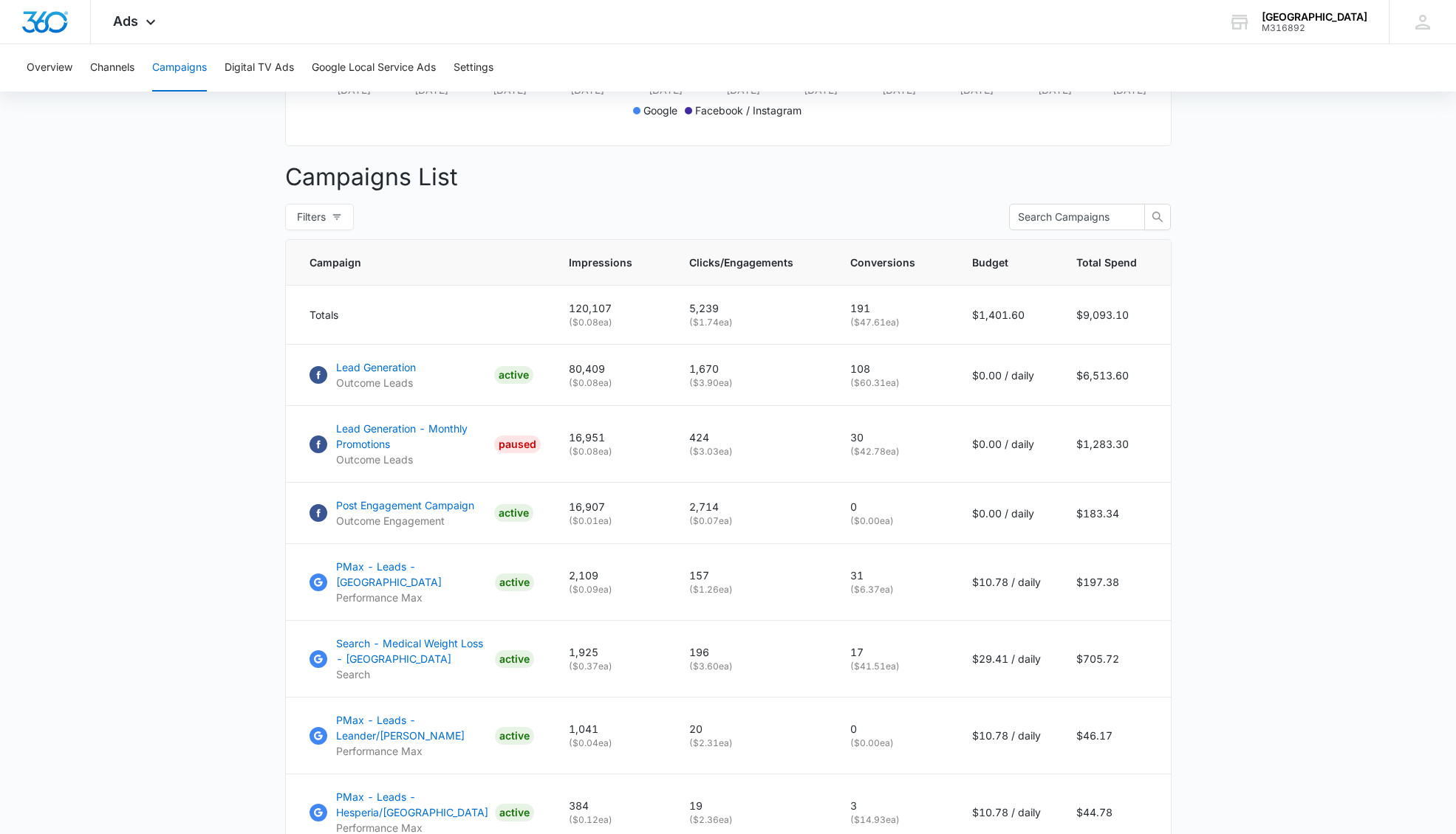
scroll to position [458, 0]
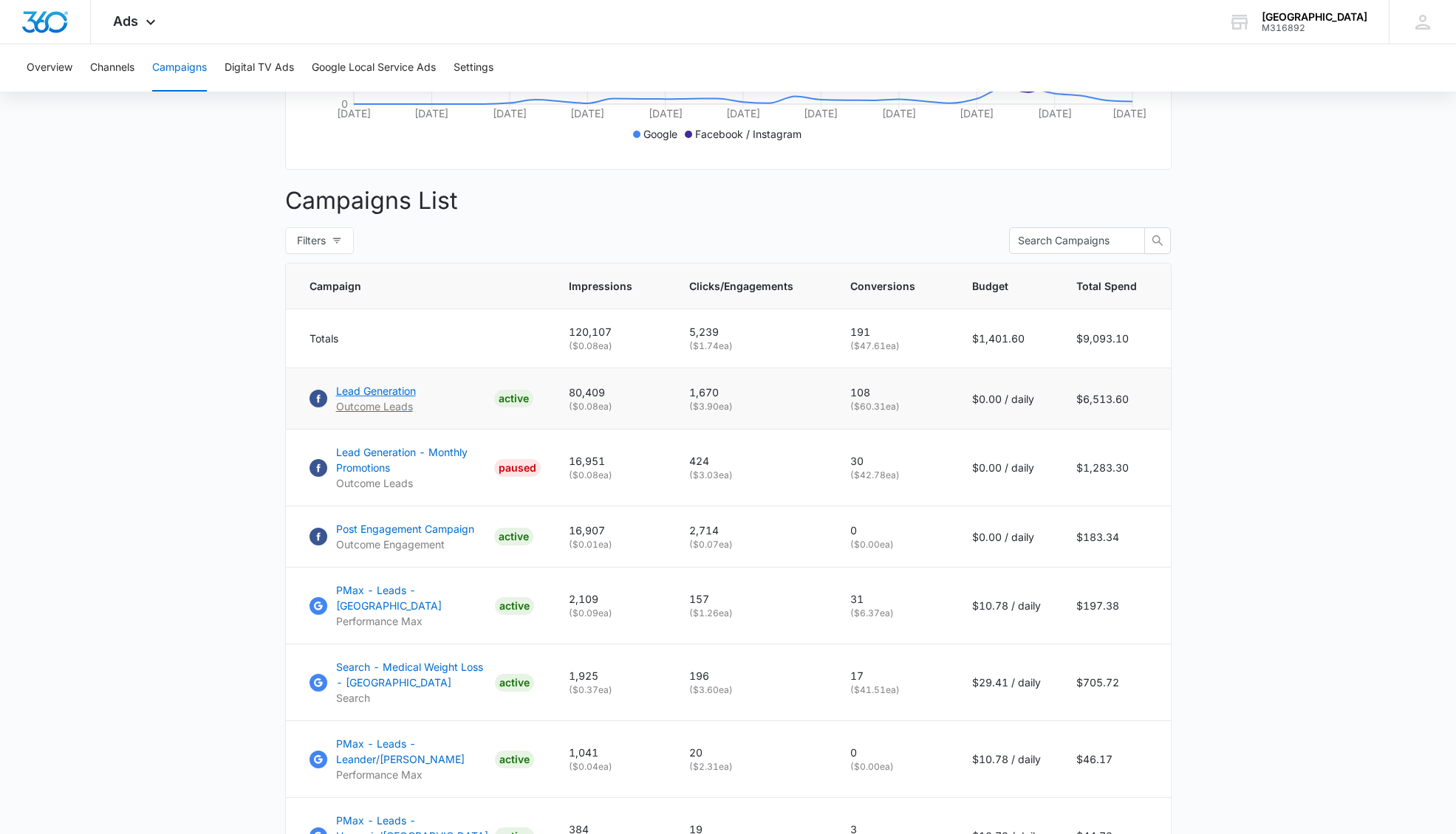
click at [355, 388] on p "Lead Generation" at bounding box center [376, 391] width 80 height 16
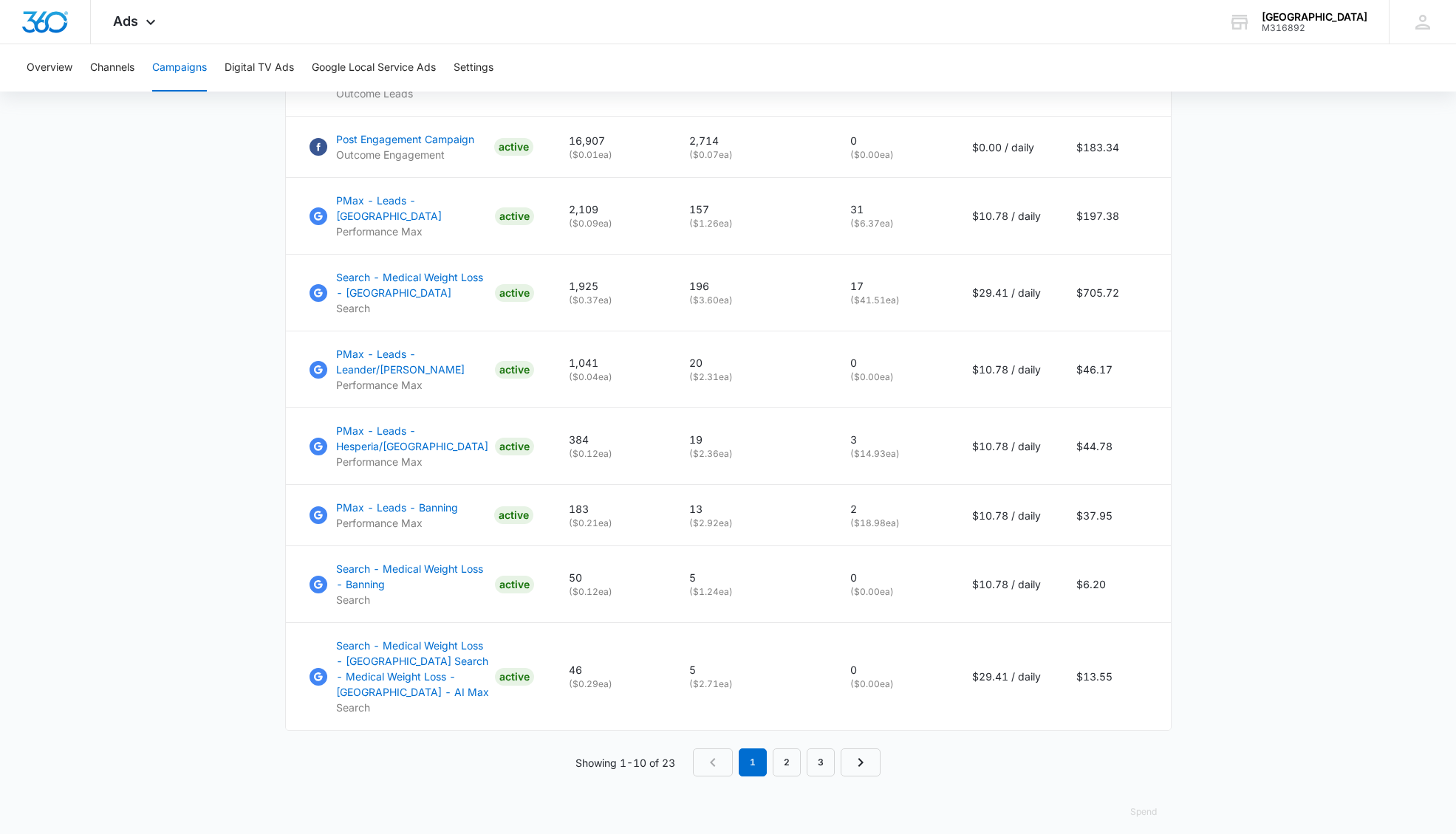
scroll to position [861, 0]
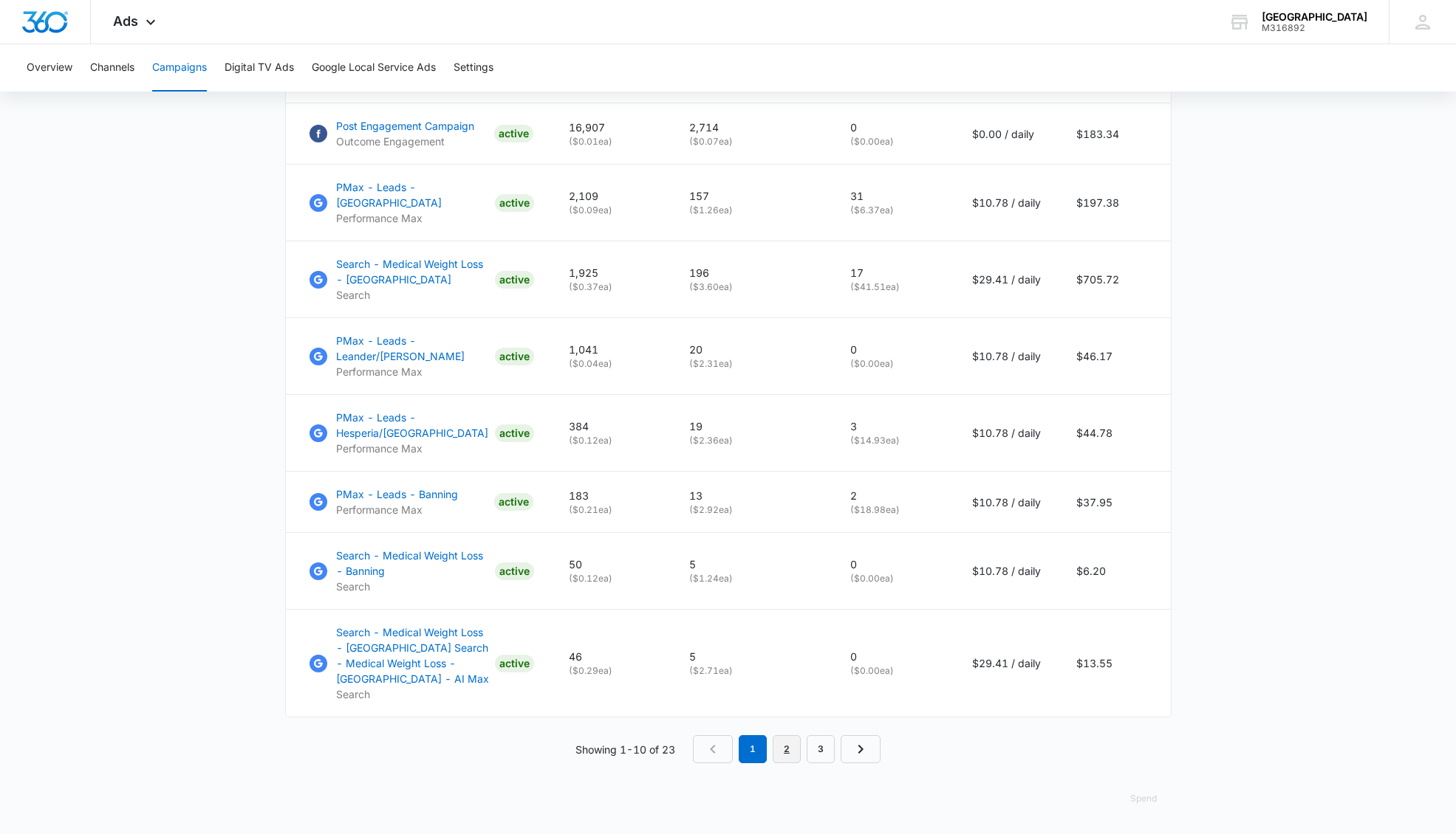
click at [784, 756] on link "2" at bounding box center [786, 749] width 28 height 28
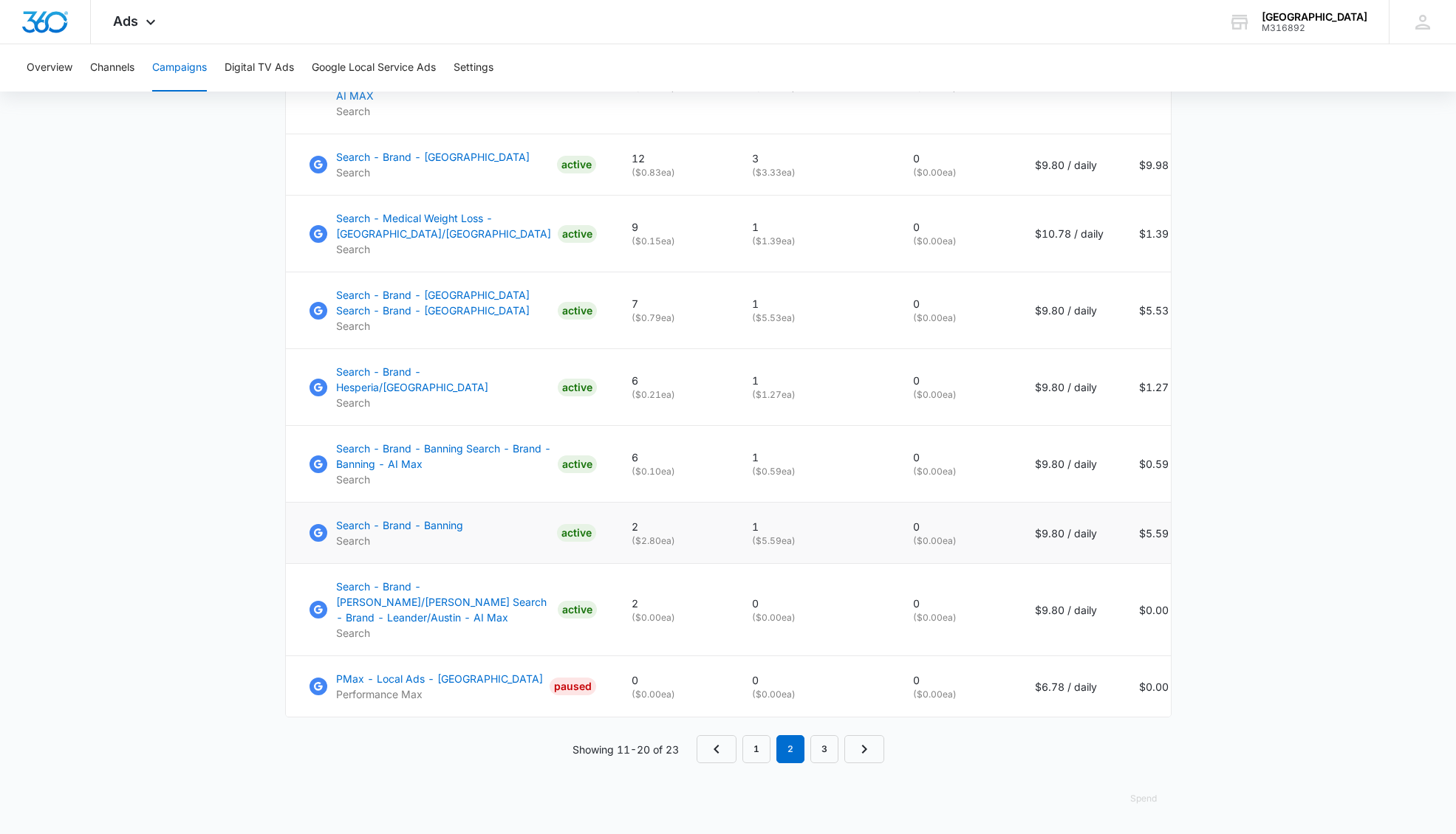
scroll to position [954, 0]
click at [757, 746] on link "1" at bounding box center [756, 749] width 28 height 28
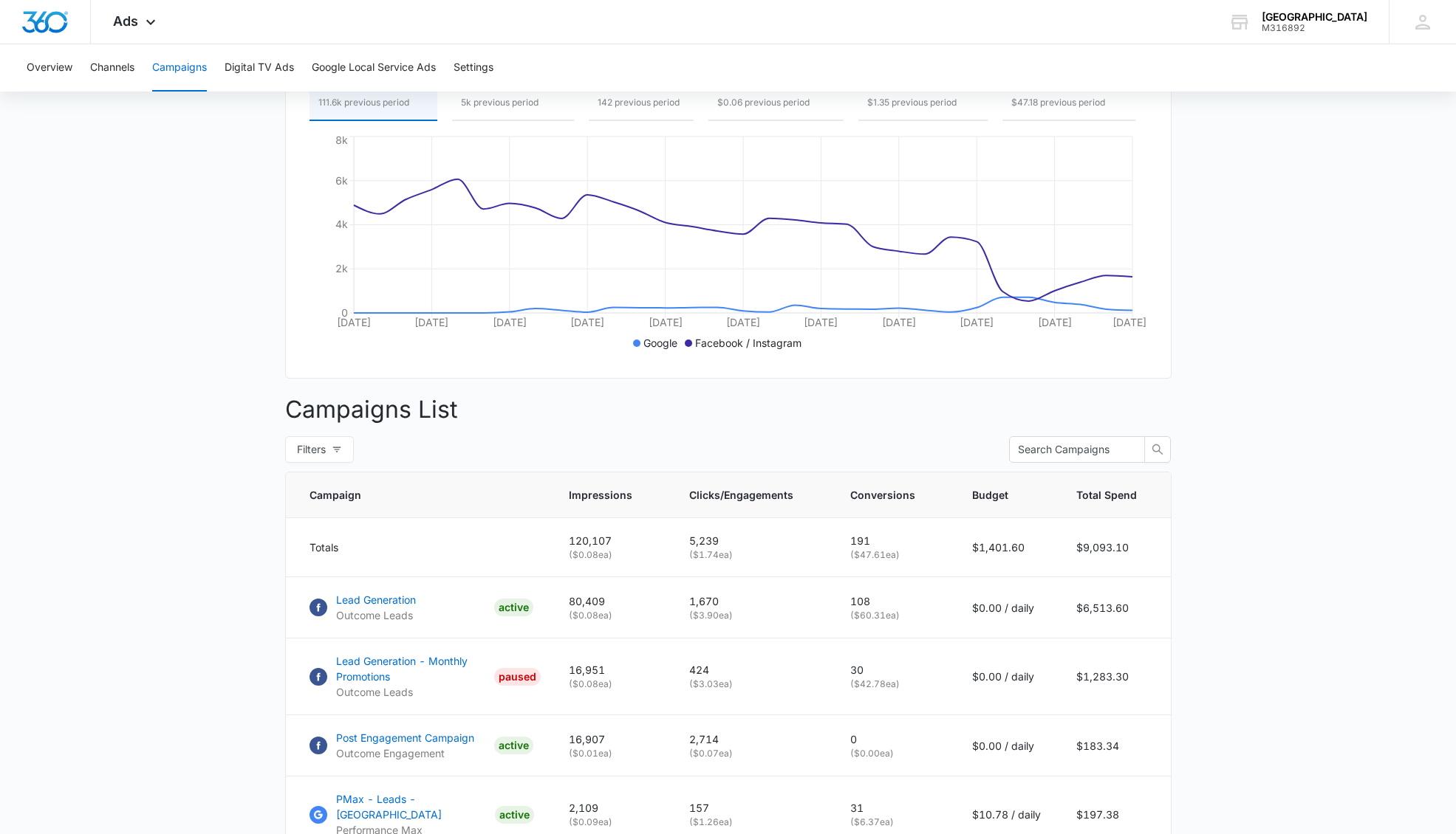
scroll to position [0, 0]
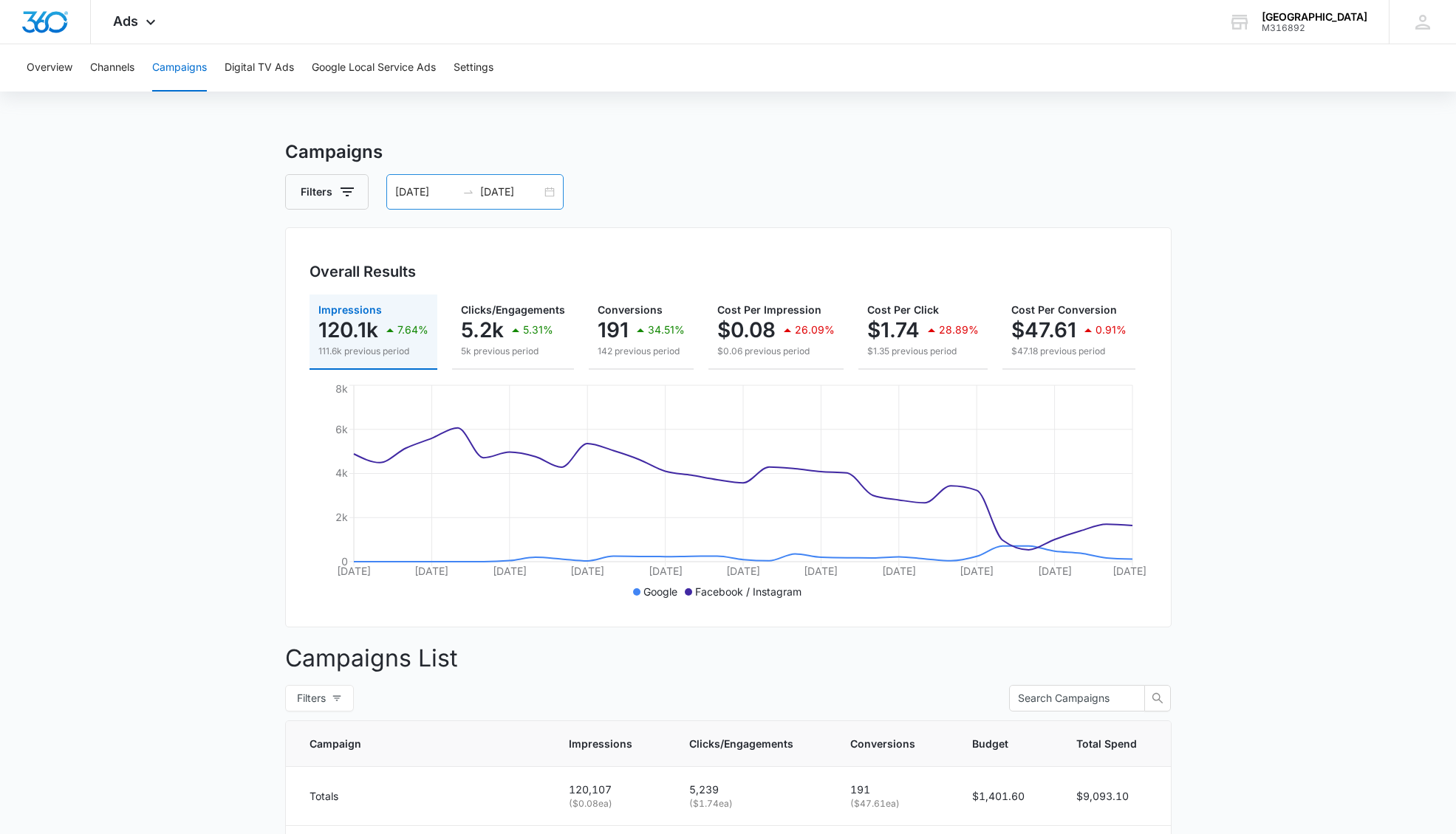
click at [396, 190] on input "[DATE]" at bounding box center [425, 192] width 61 height 17
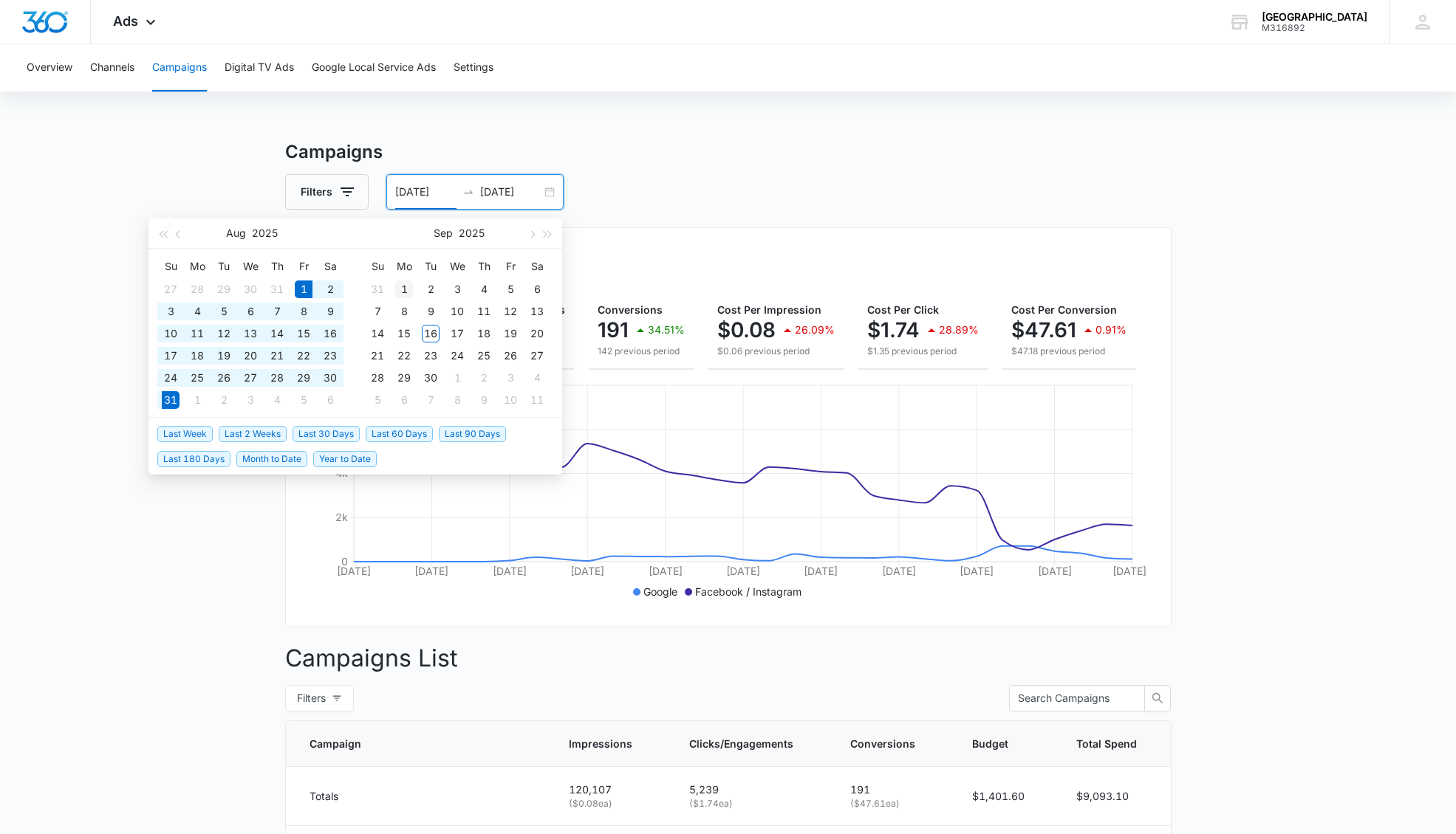
type input "[DATE]"
click at [407, 290] on div "1" at bounding box center [404, 289] width 17 height 17
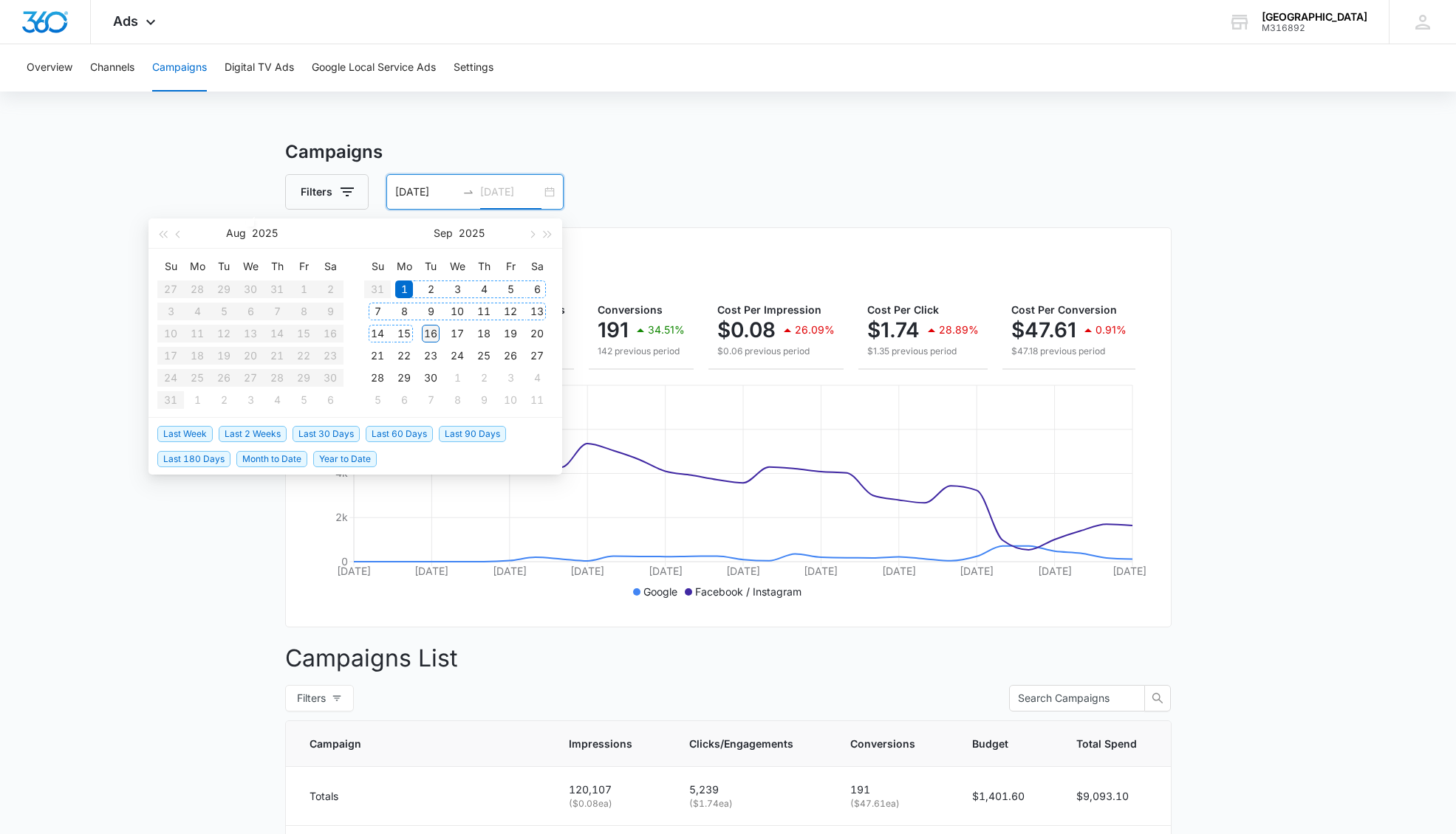
type input "[DATE]"
click at [425, 335] on div "16" at bounding box center [430, 333] width 17 height 17
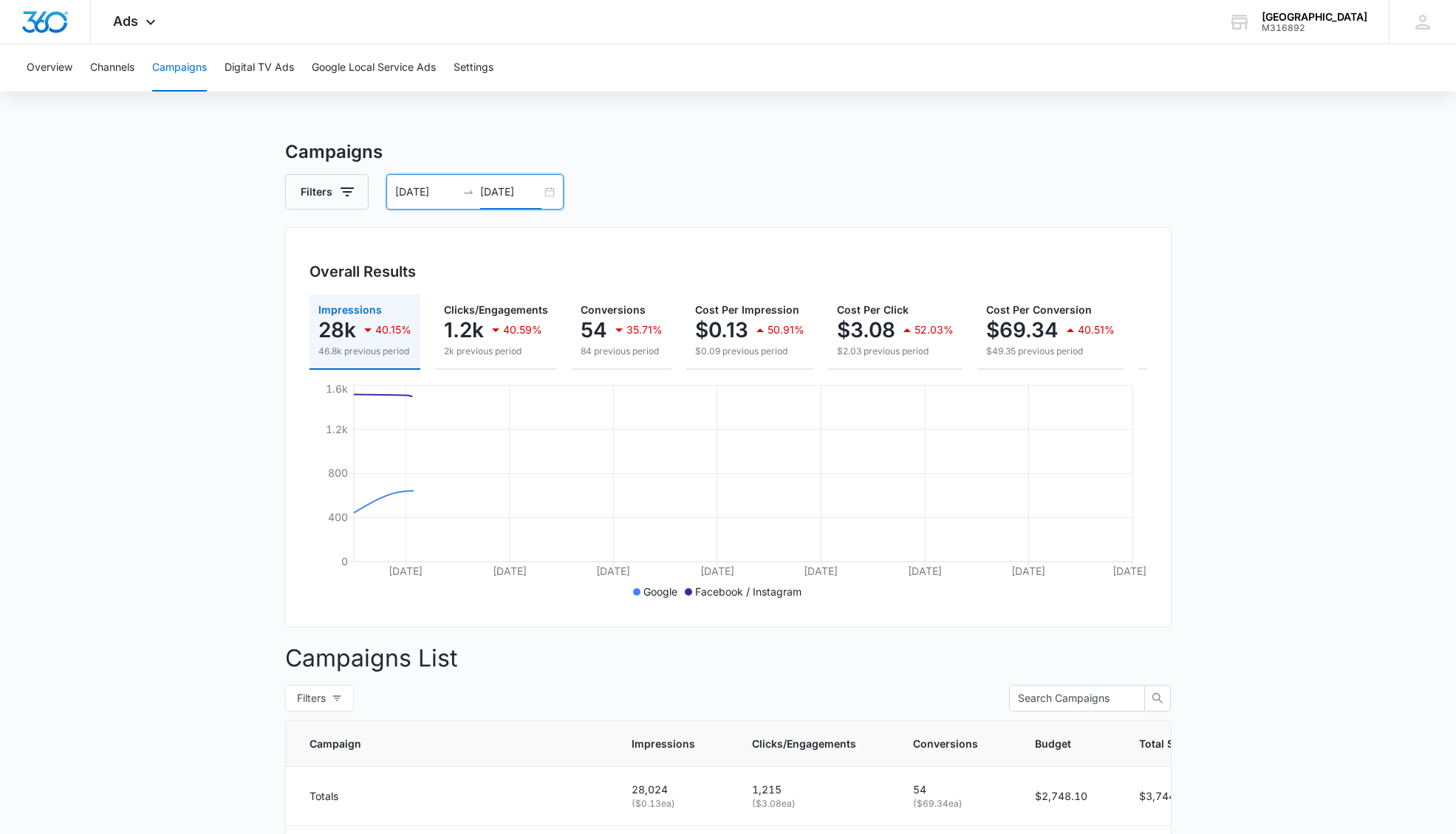
click at [431, 332] on div "Impressions 28k 40.15% 46.8k previous period Clicks/Engagements 1.2k 40.59% 2k …" at bounding box center [728, 333] width 837 height 75
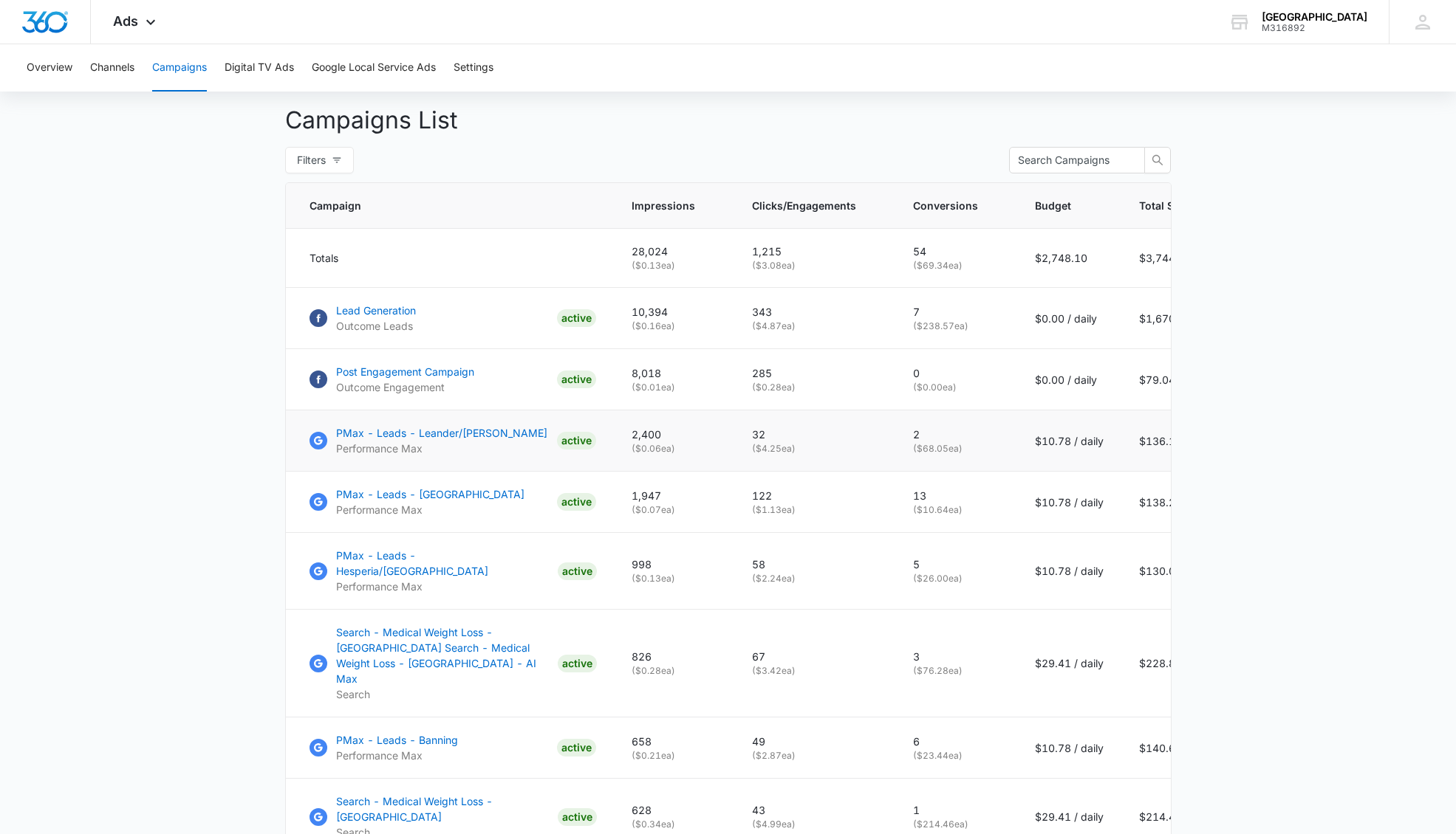
scroll to position [502, 0]
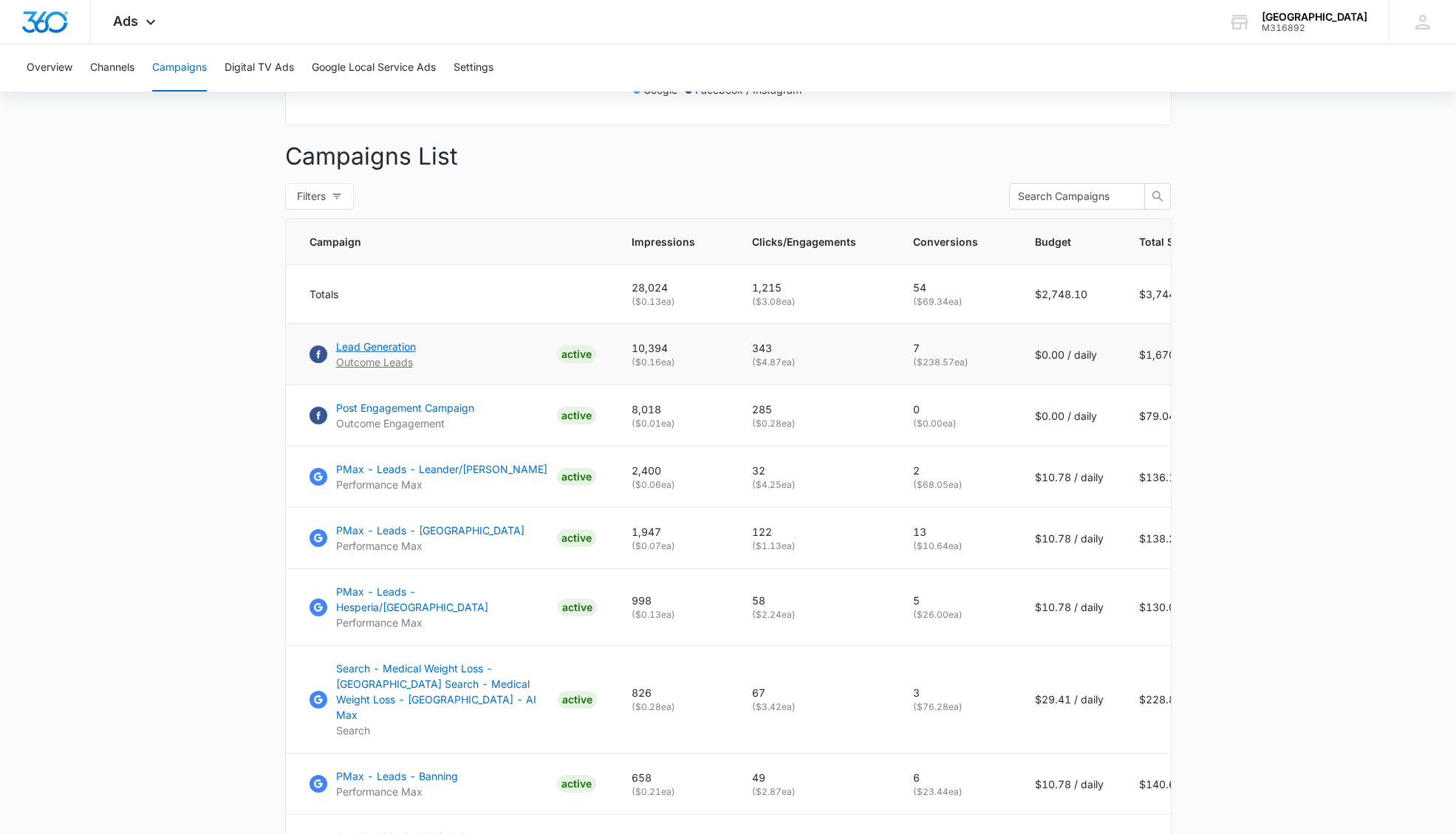
click at [371, 349] on p "Lead Generation" at bounding box center [376, 346] width 80 height 16
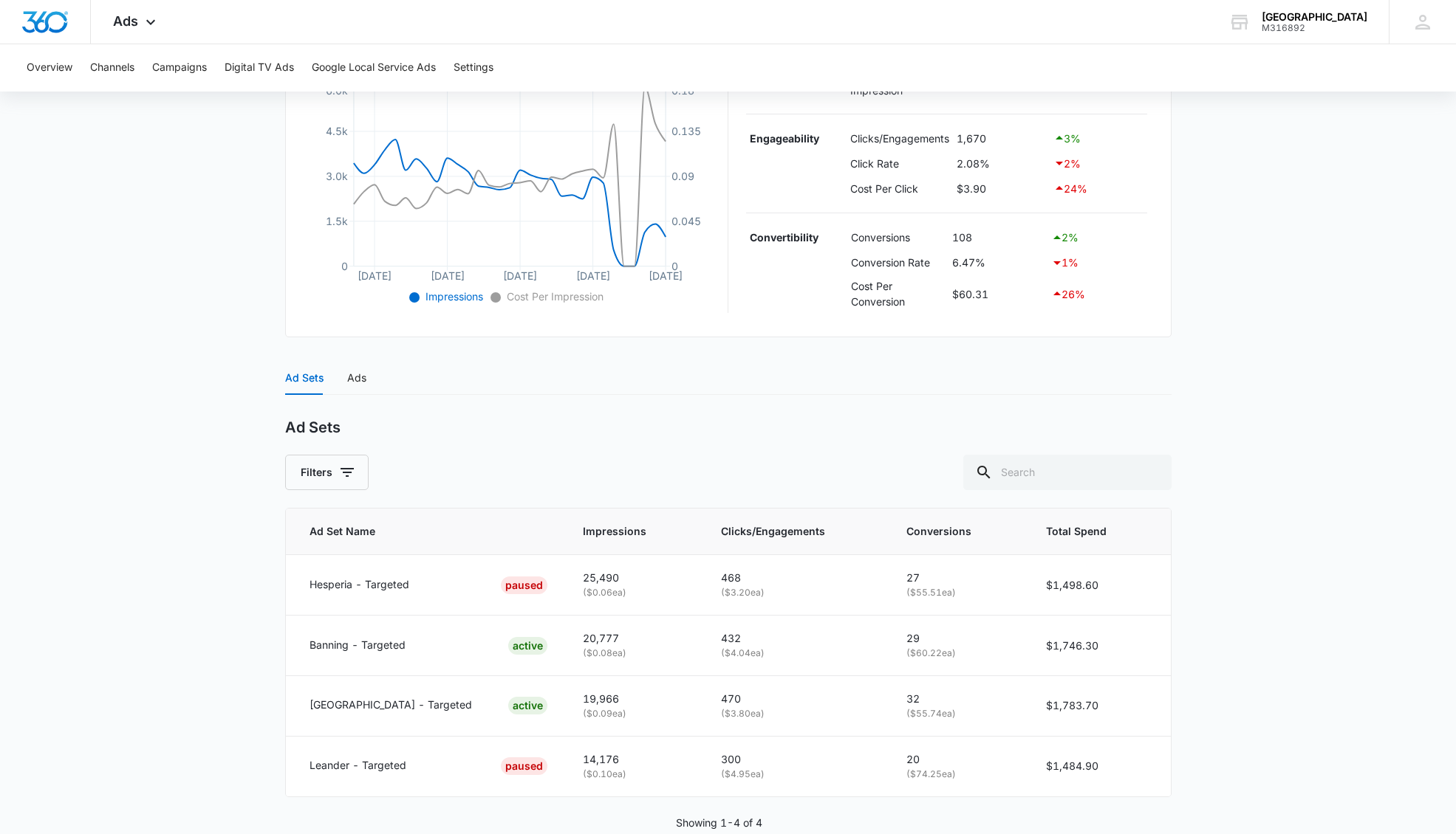
scroll to position [375, 0]
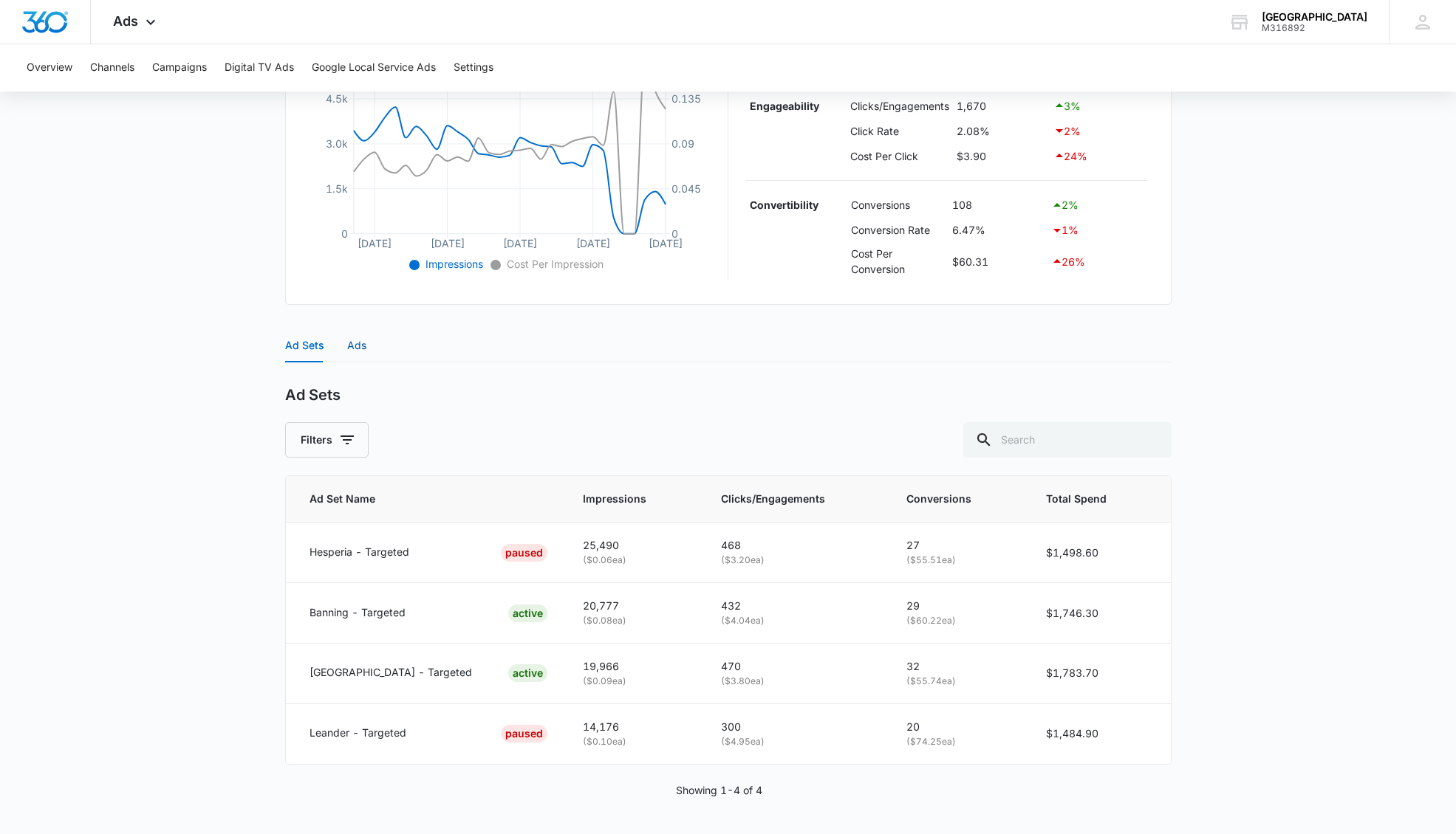
click at [351, 346] on div "Ads" at bounding box center [356, 345] width 19 height 17
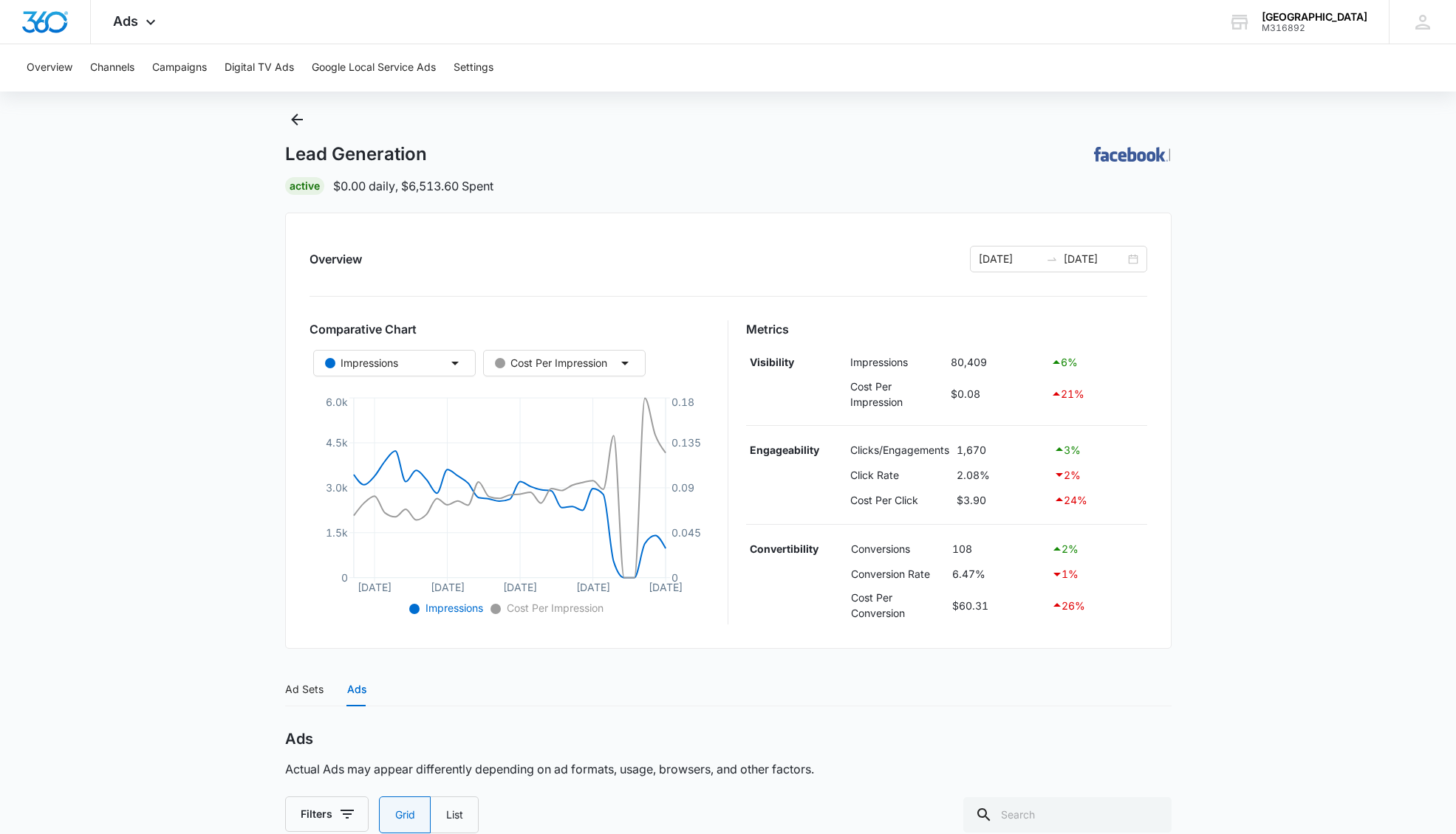
scroll to position [0, 0]
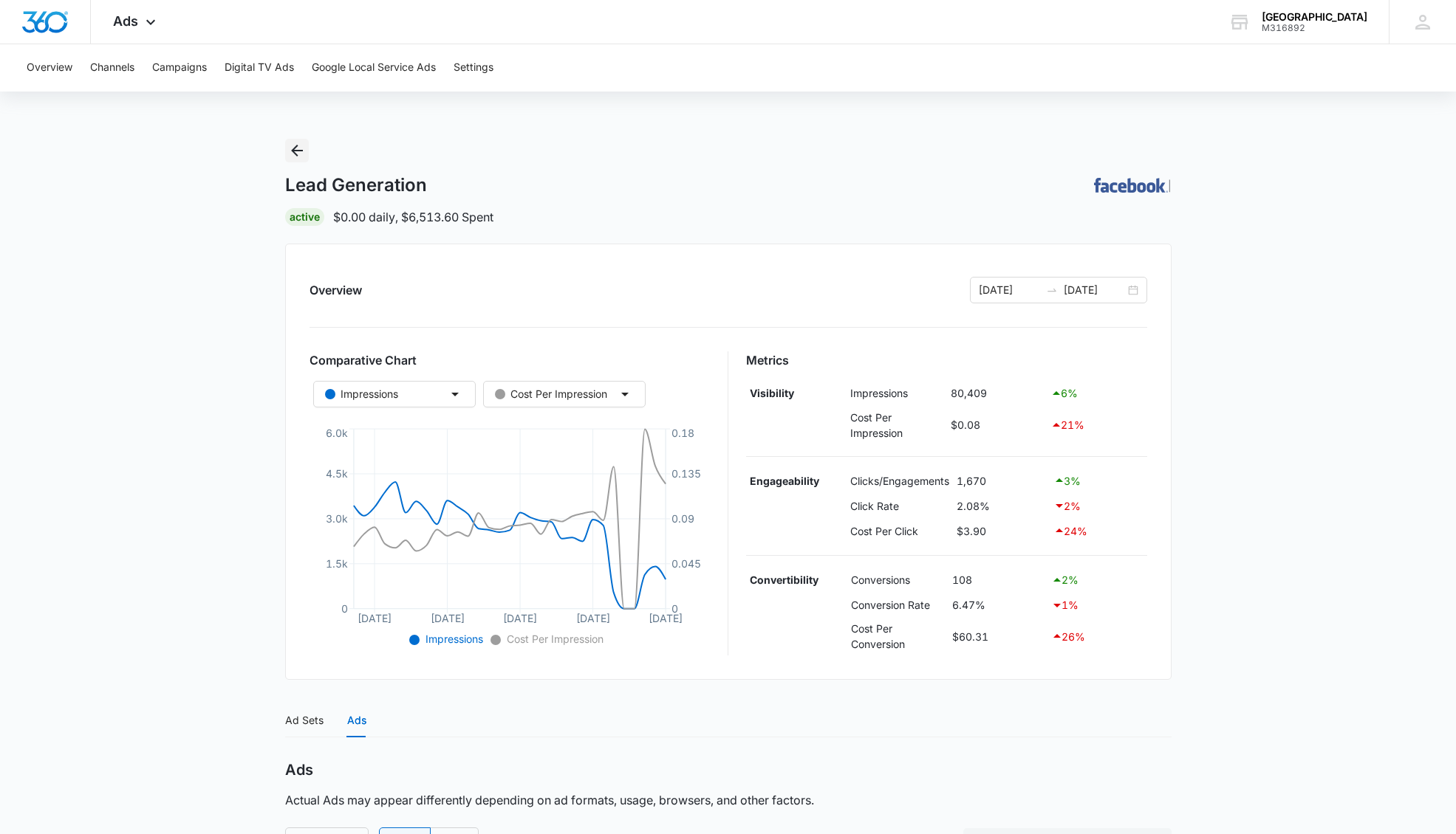
click at [293, 153] on icon "Back" at bounding box center [297, 151] width 12 height 12
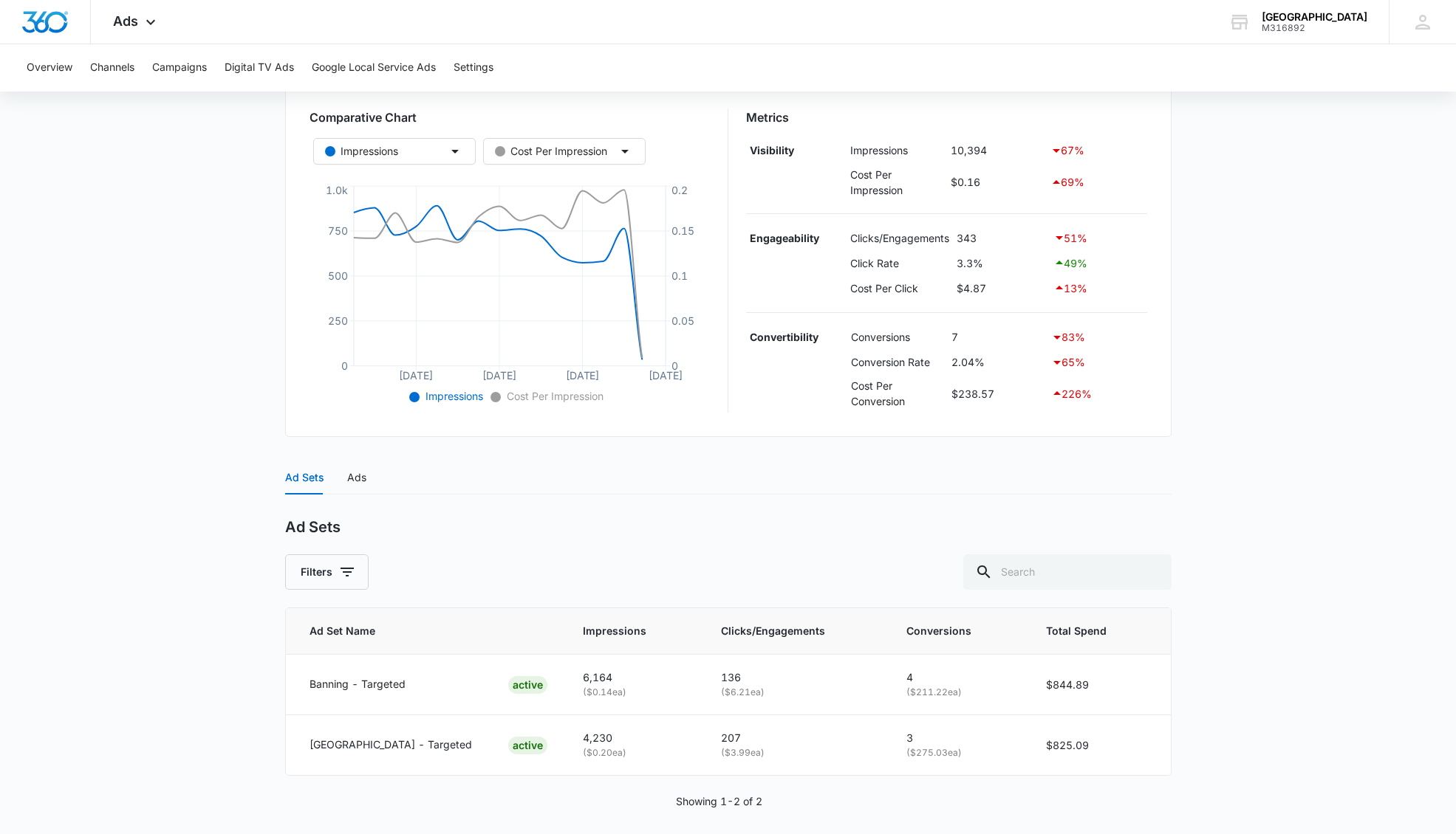
scroll to position [254, 0]
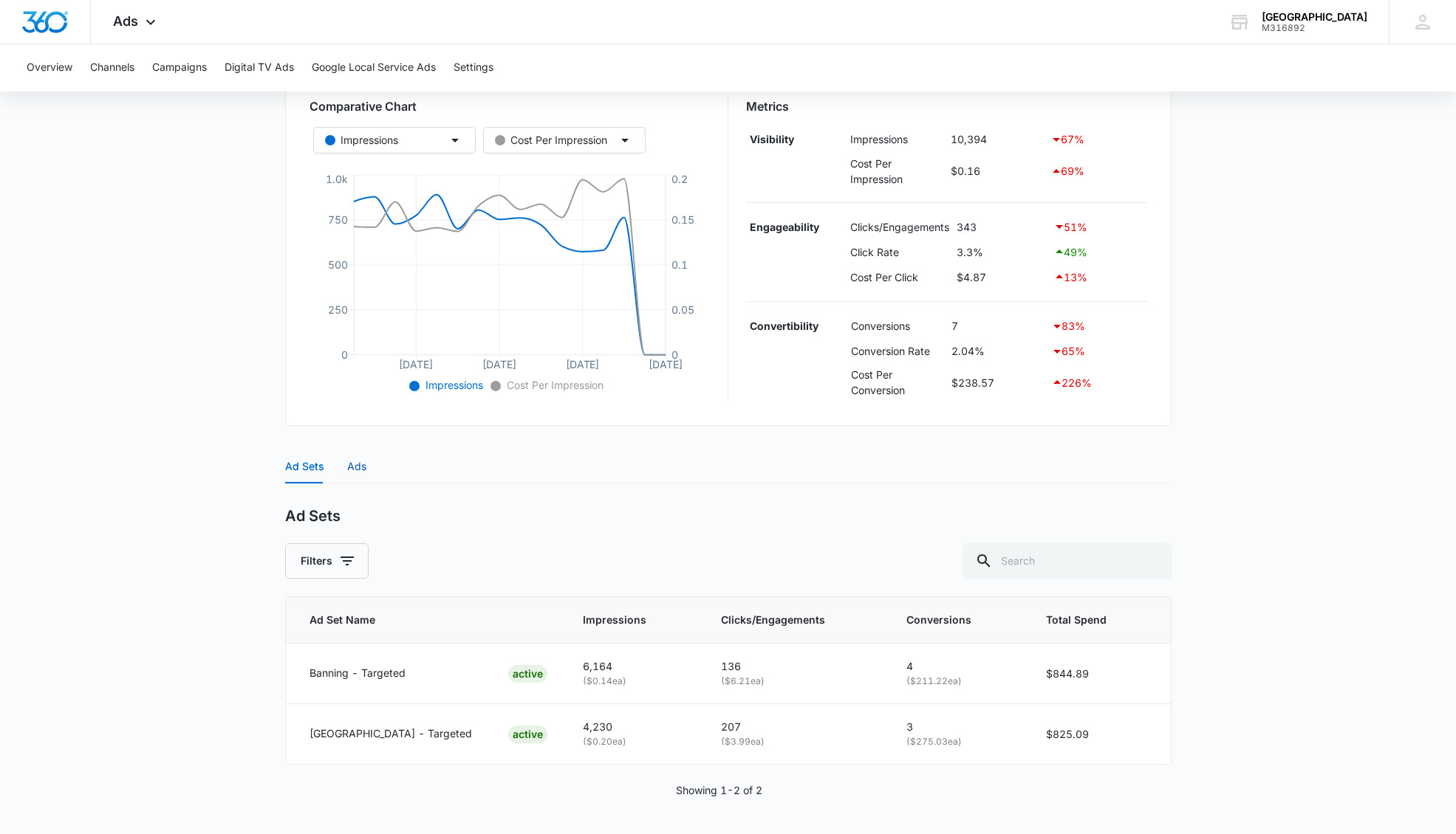
click at [361, 465] on div "Ads" at bounding box center [356, 467] width 19 height 17
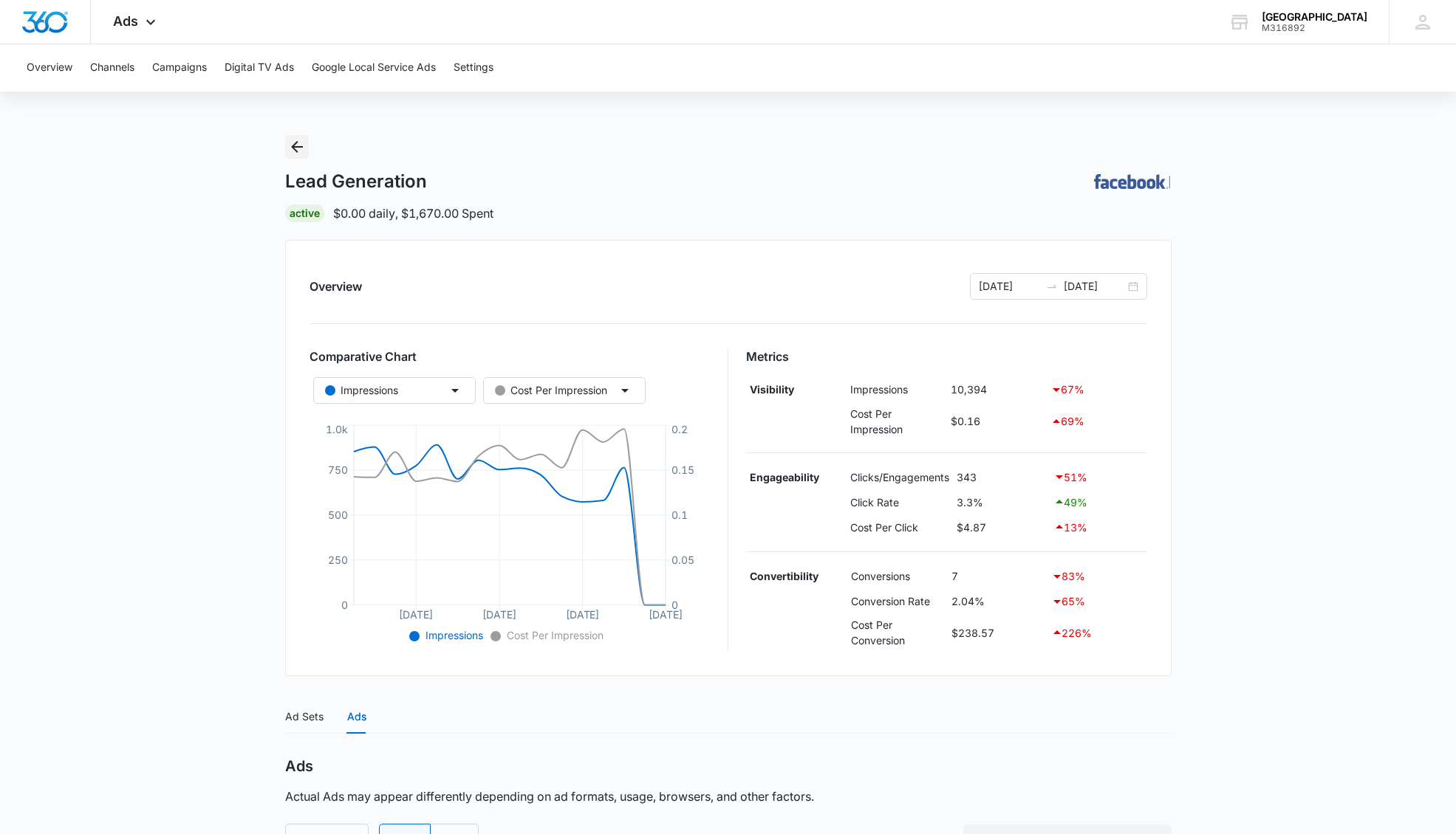
scroll to position [5, 0]
click at [299, 153] on icon "Back" at bounding box center [296, 145] width 17 height 17
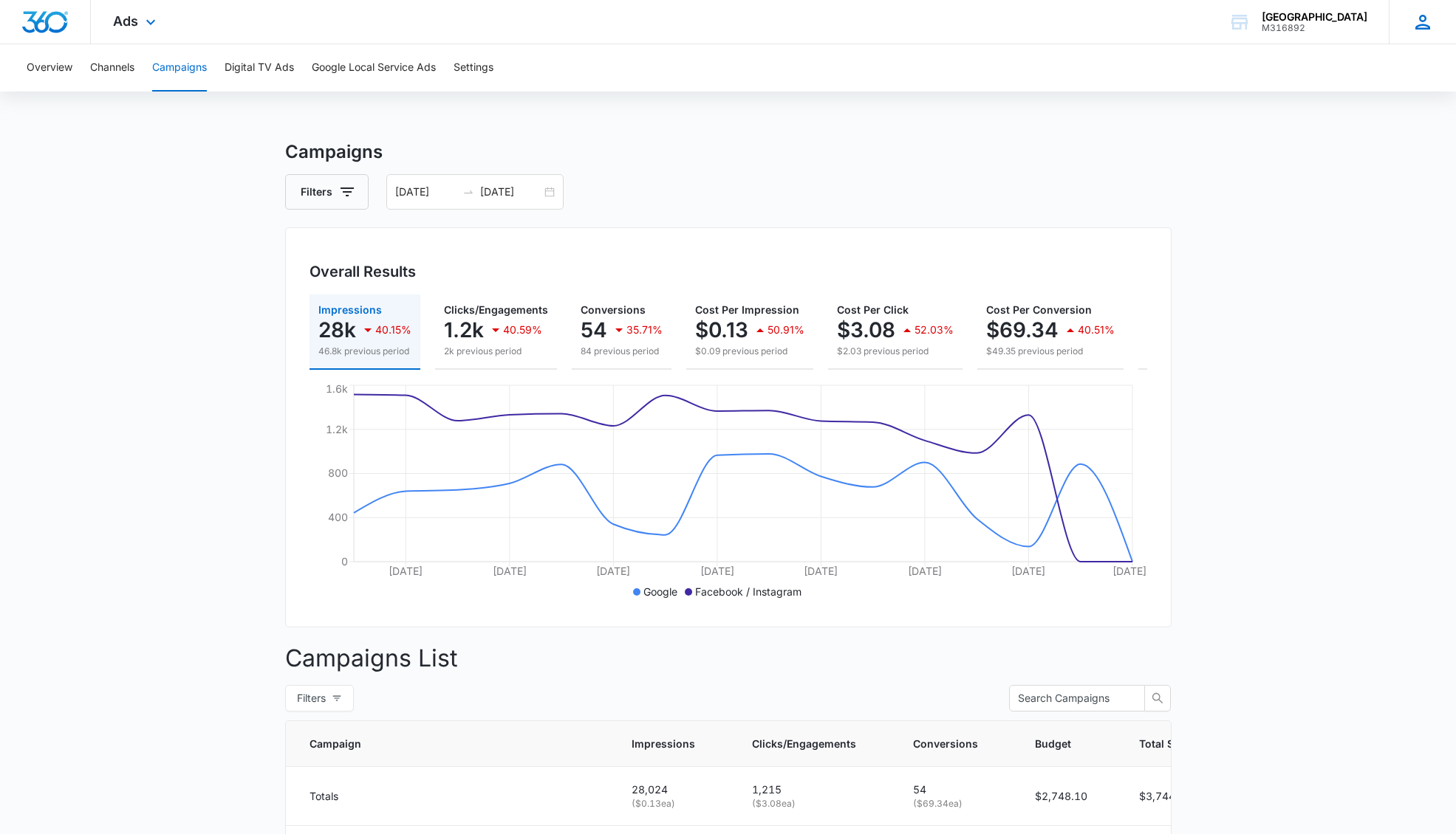
click at [1418, 19] on icon at bounding box center [1422, 22] width 22 height 22
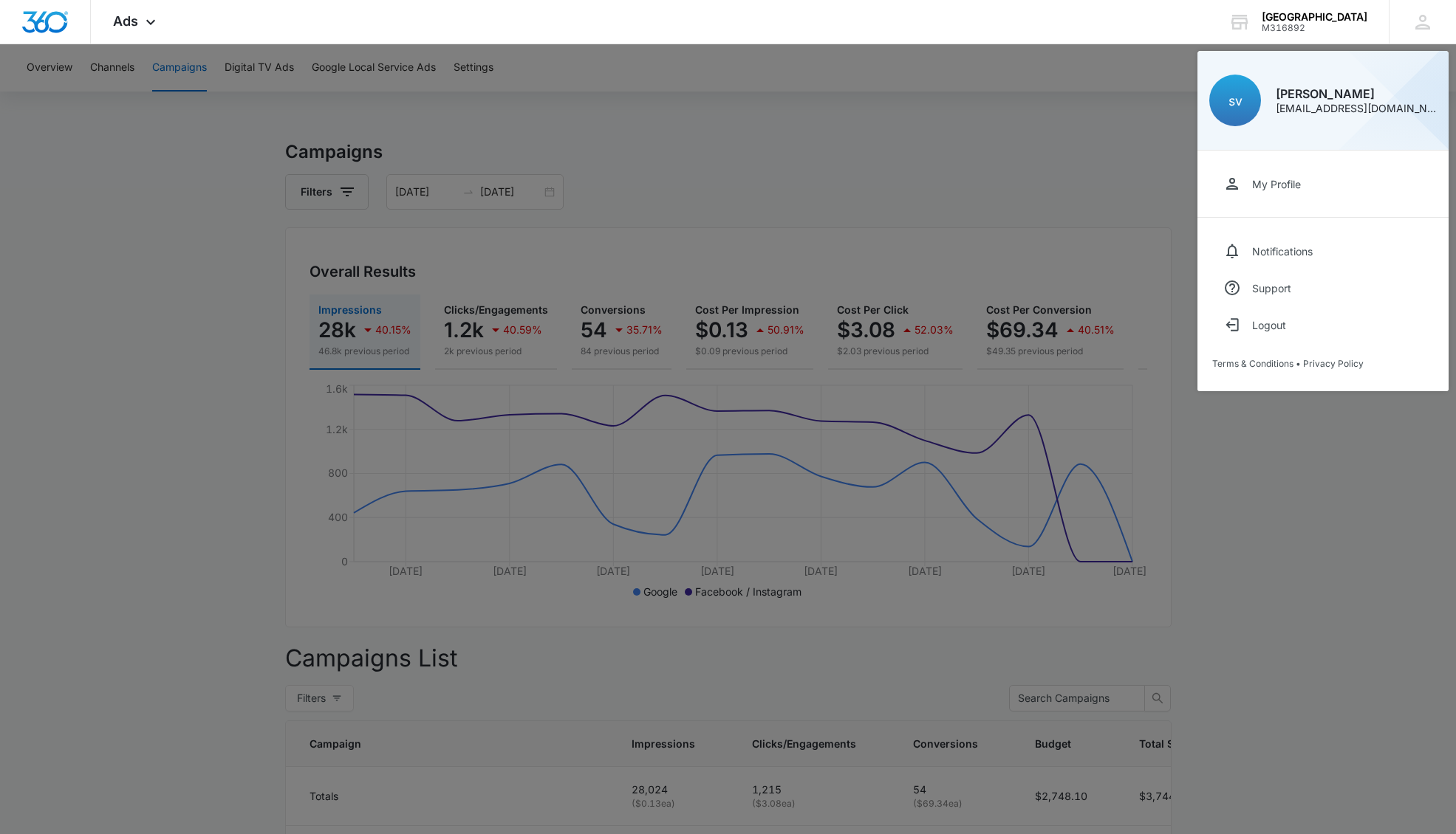
click at [644, 183] on div at bounding box center [728, 417] width 1456 height 834
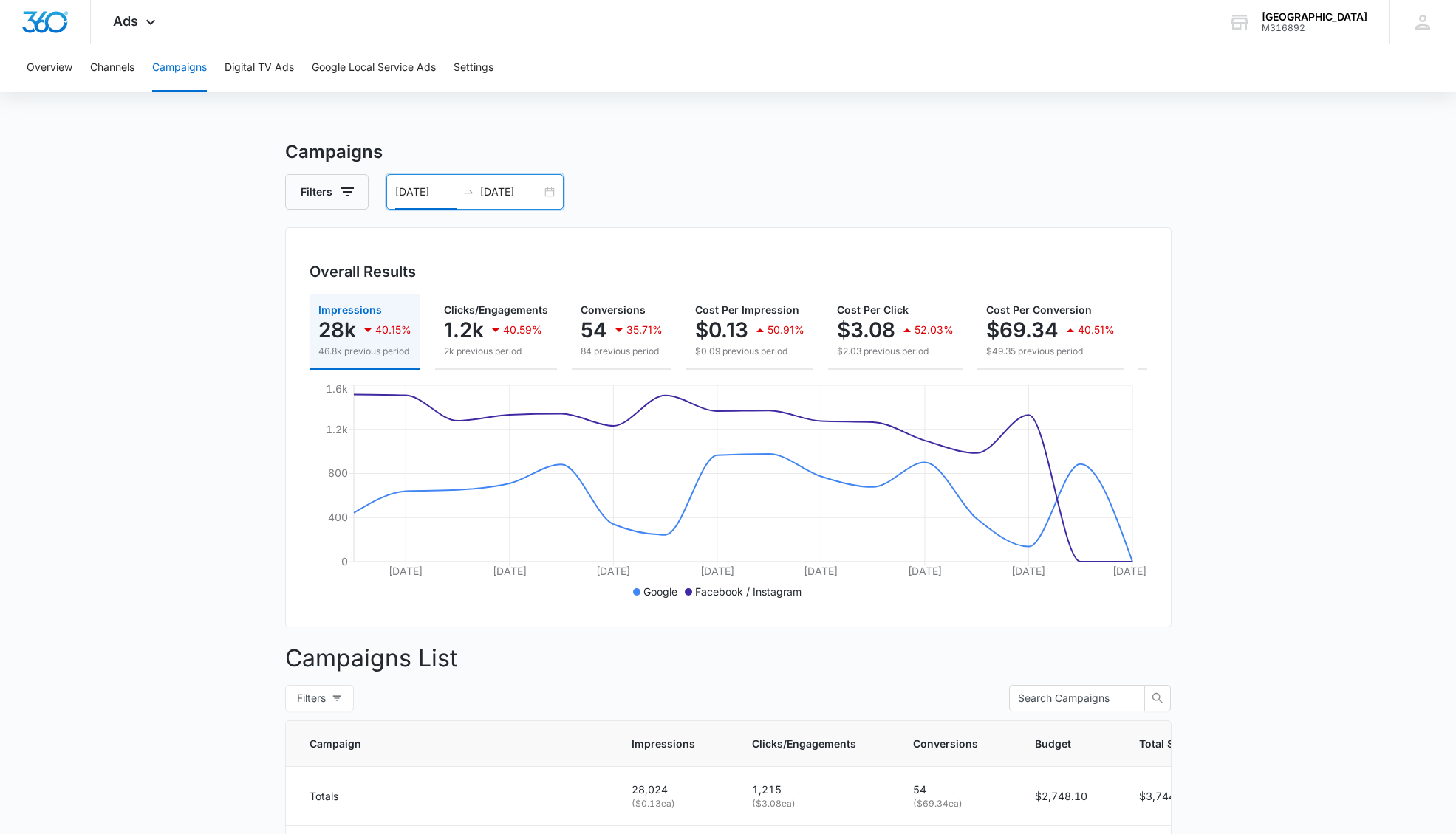
click at [435, 194] on input "[DATE]" at bounding box center [425, 192] width 61 height 17
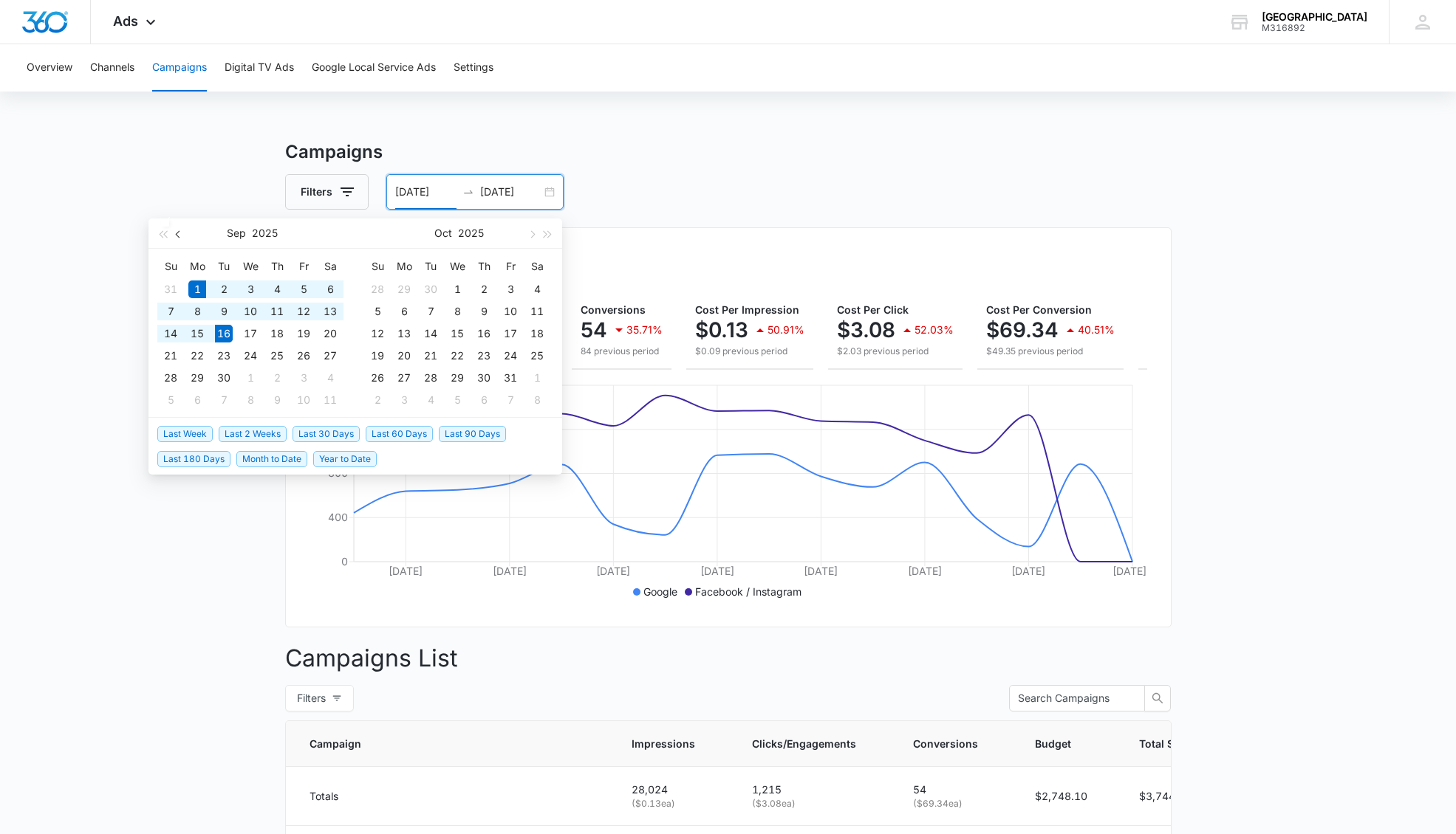
click at [180, 231] on span "button" at bounding box center [180, 234] width 8 height 8
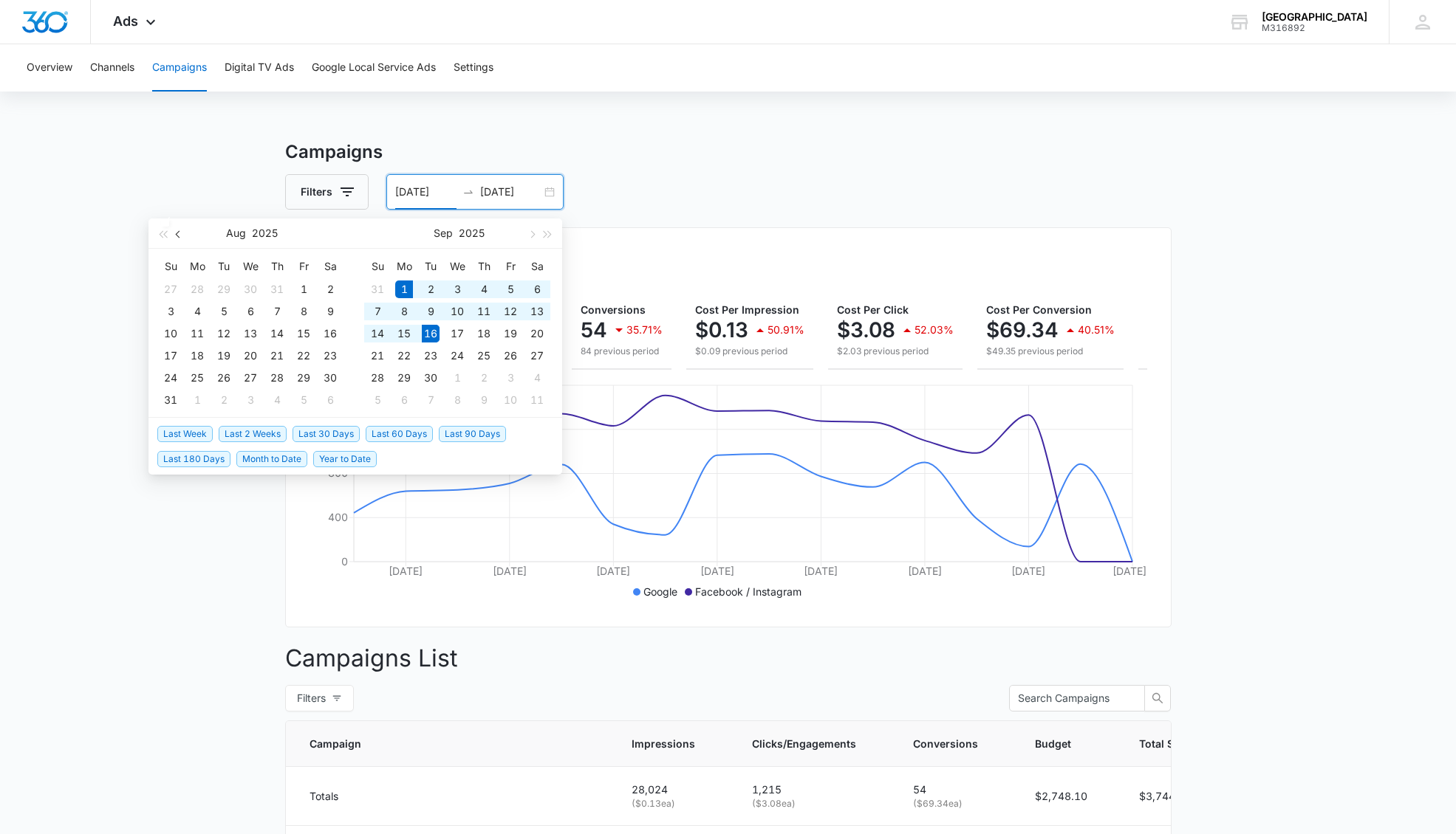
click at [180, 231] on span "button" at bounding box center [180, 234] width 8 height 8
type input "[DATE]"
click at [272, 290] on div "1" at bounding box center [276, 289] width 17 height 17
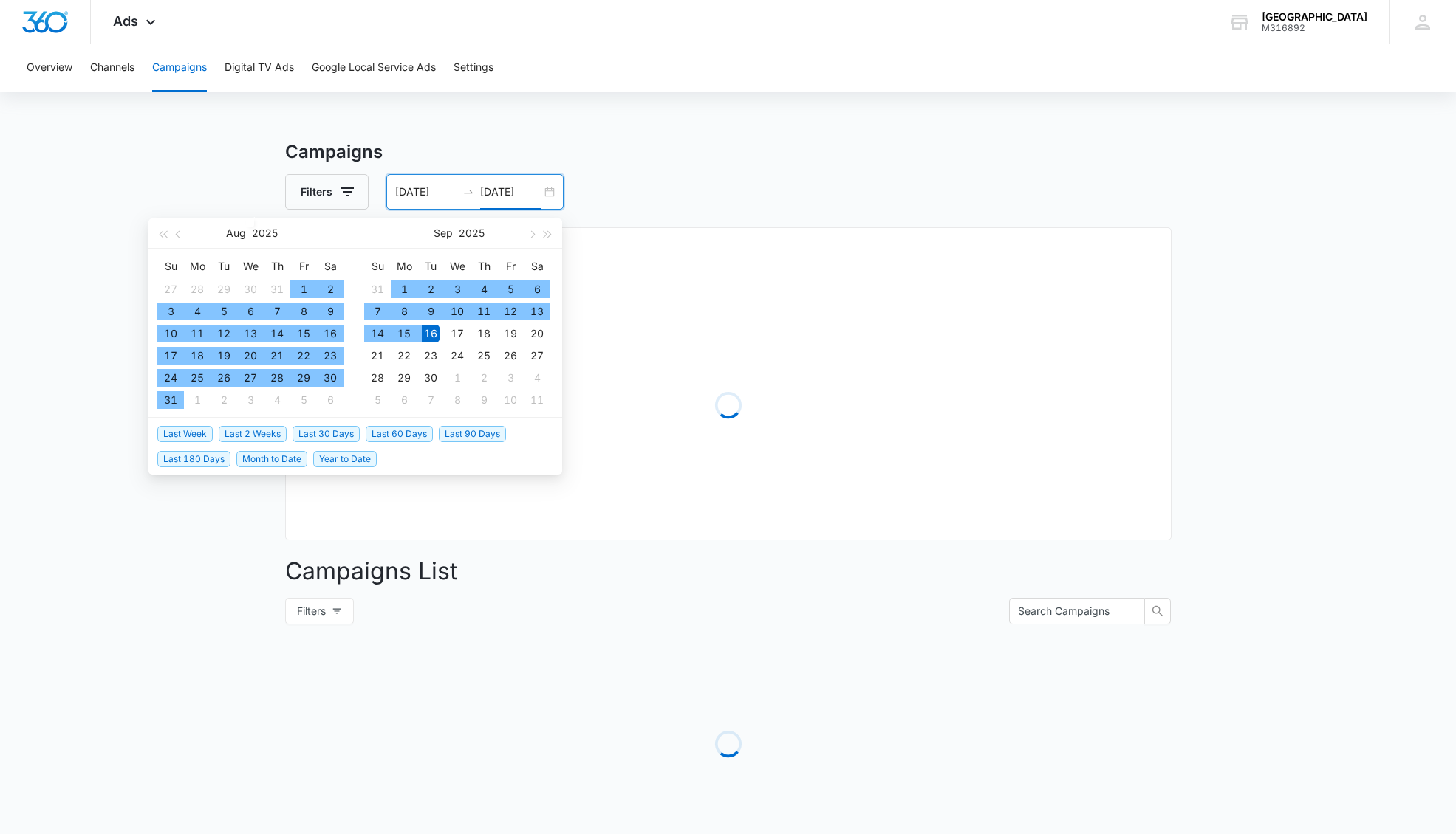
type input "09/16/2025"
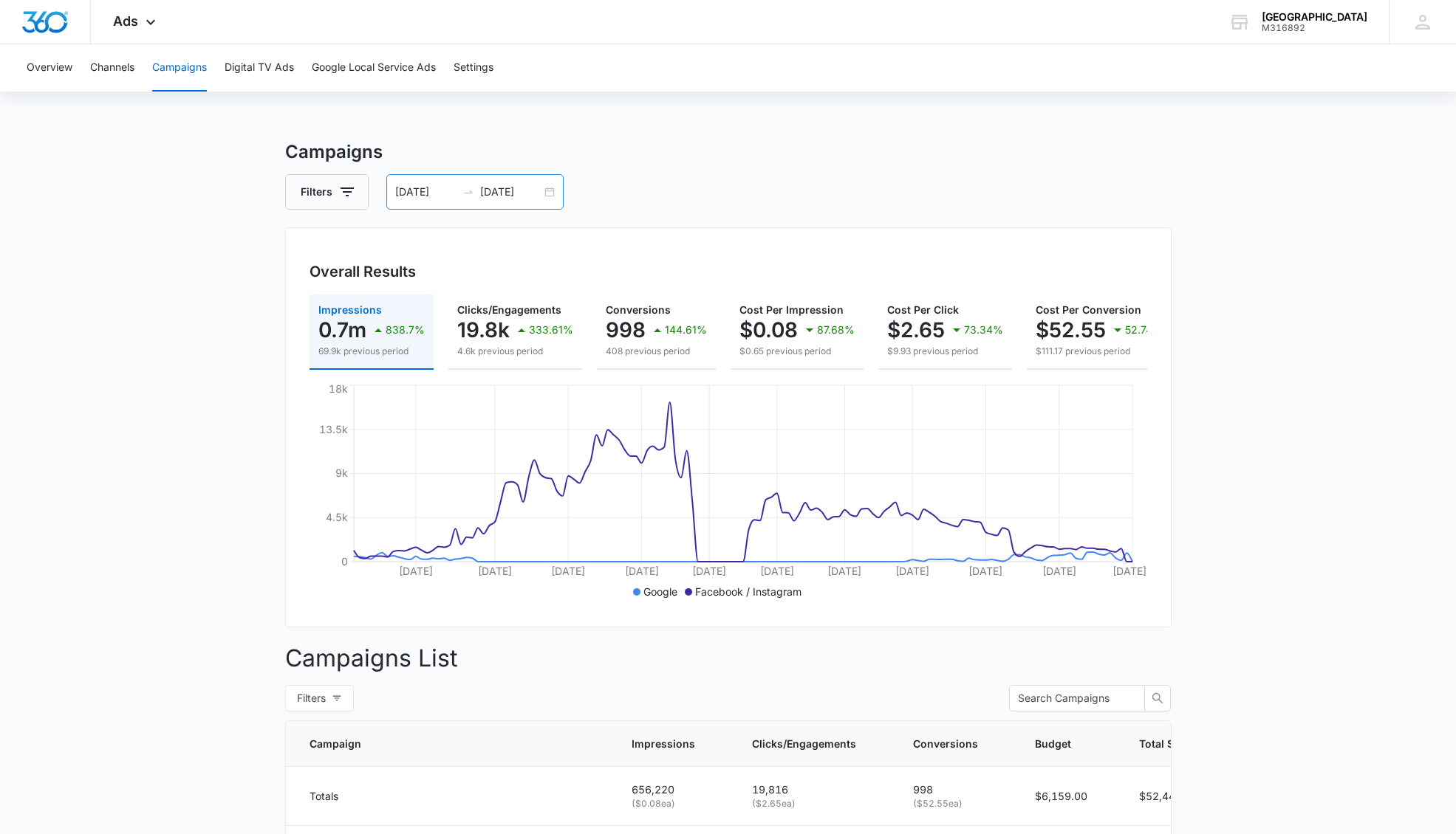
click at [411, 195] on input "05/01/2025" at bounding box center [425, 192] width 61 height 17
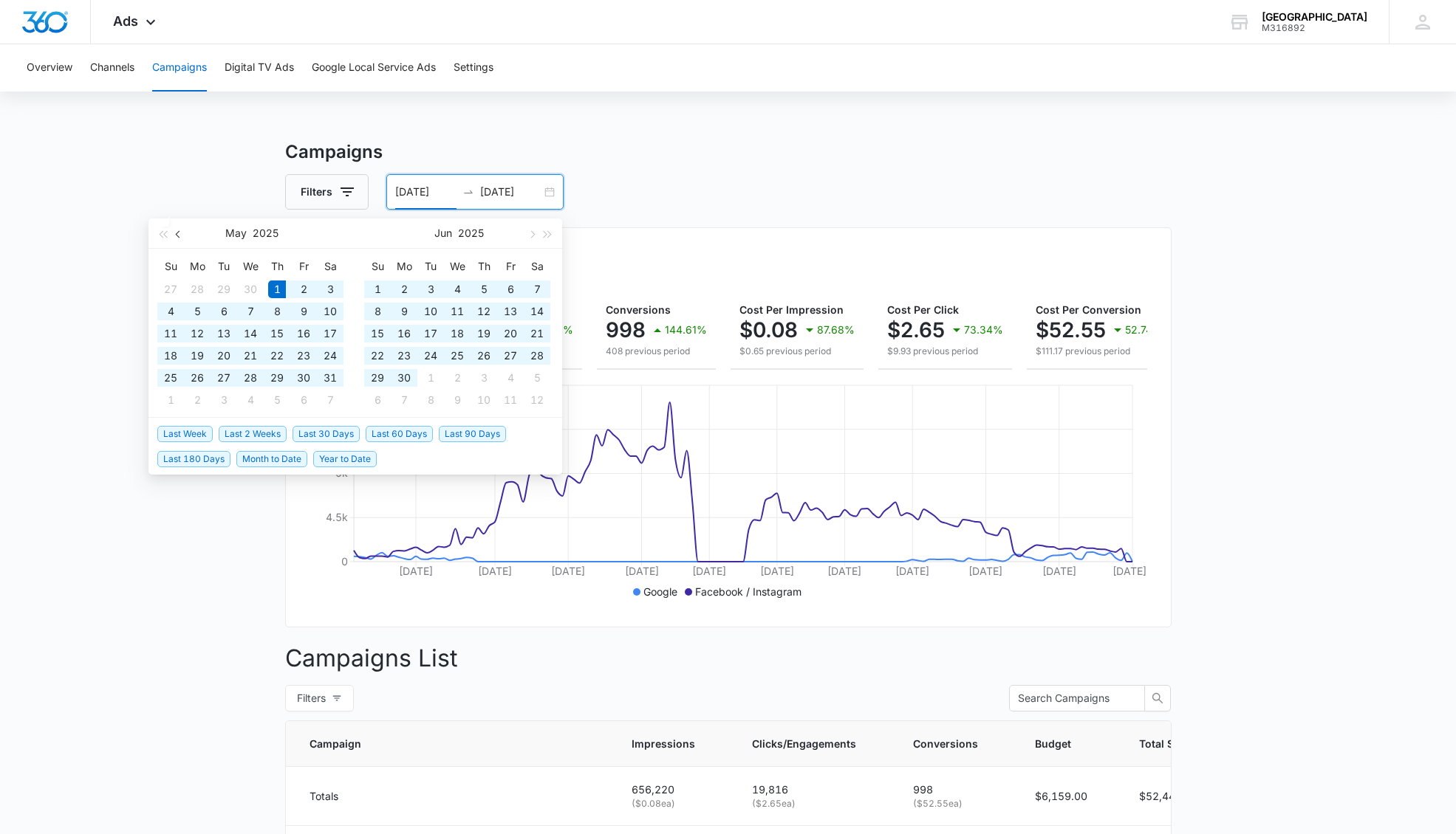
click at [183, 241] on button "button" at bounding box center [179, 233] width 17 height 29
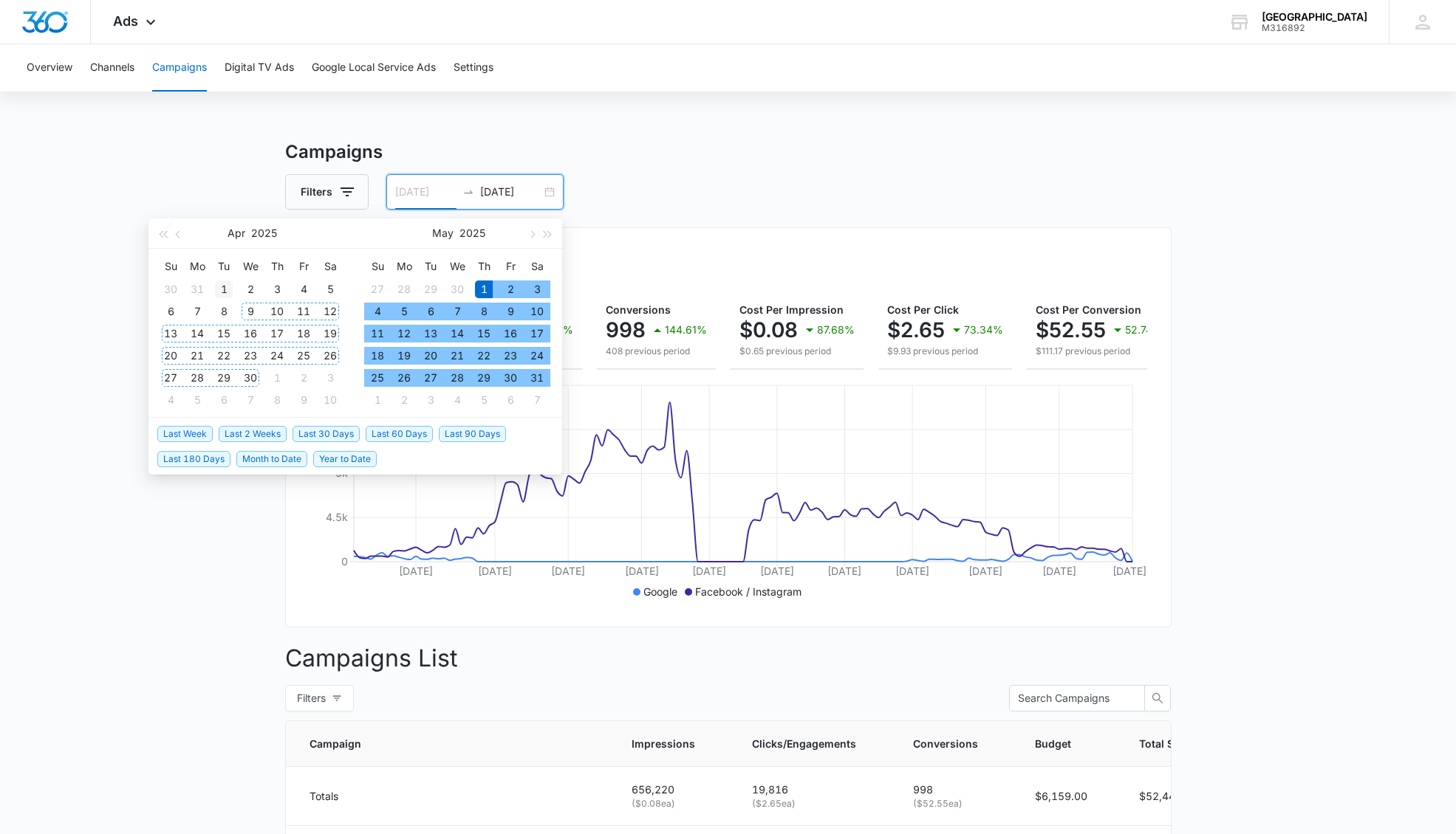
type input "04/01/2025"
click at [225, 290] on div "1" at bounding box center [223, 289] width 17 height 17
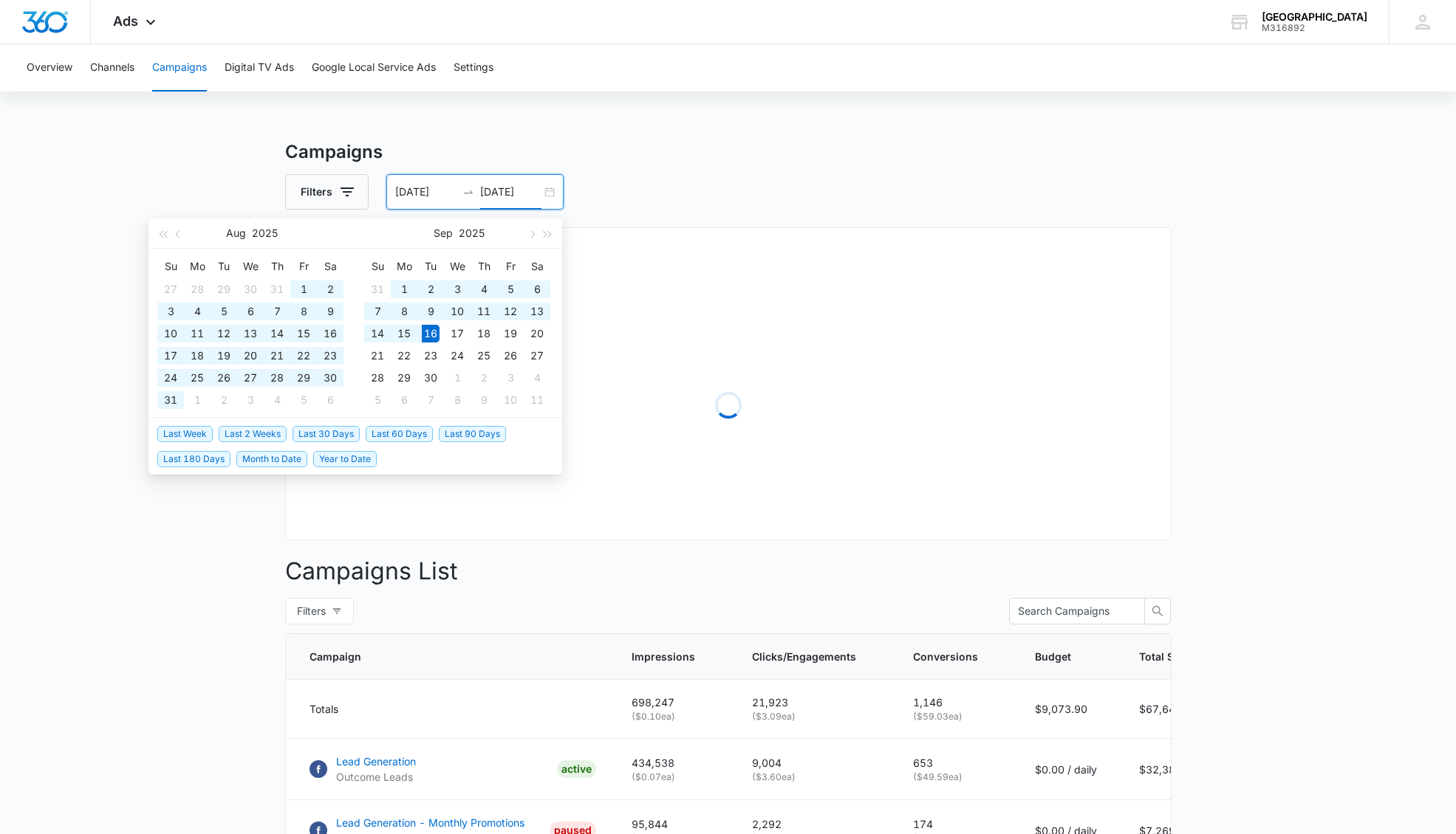
type input "09/16/2025"
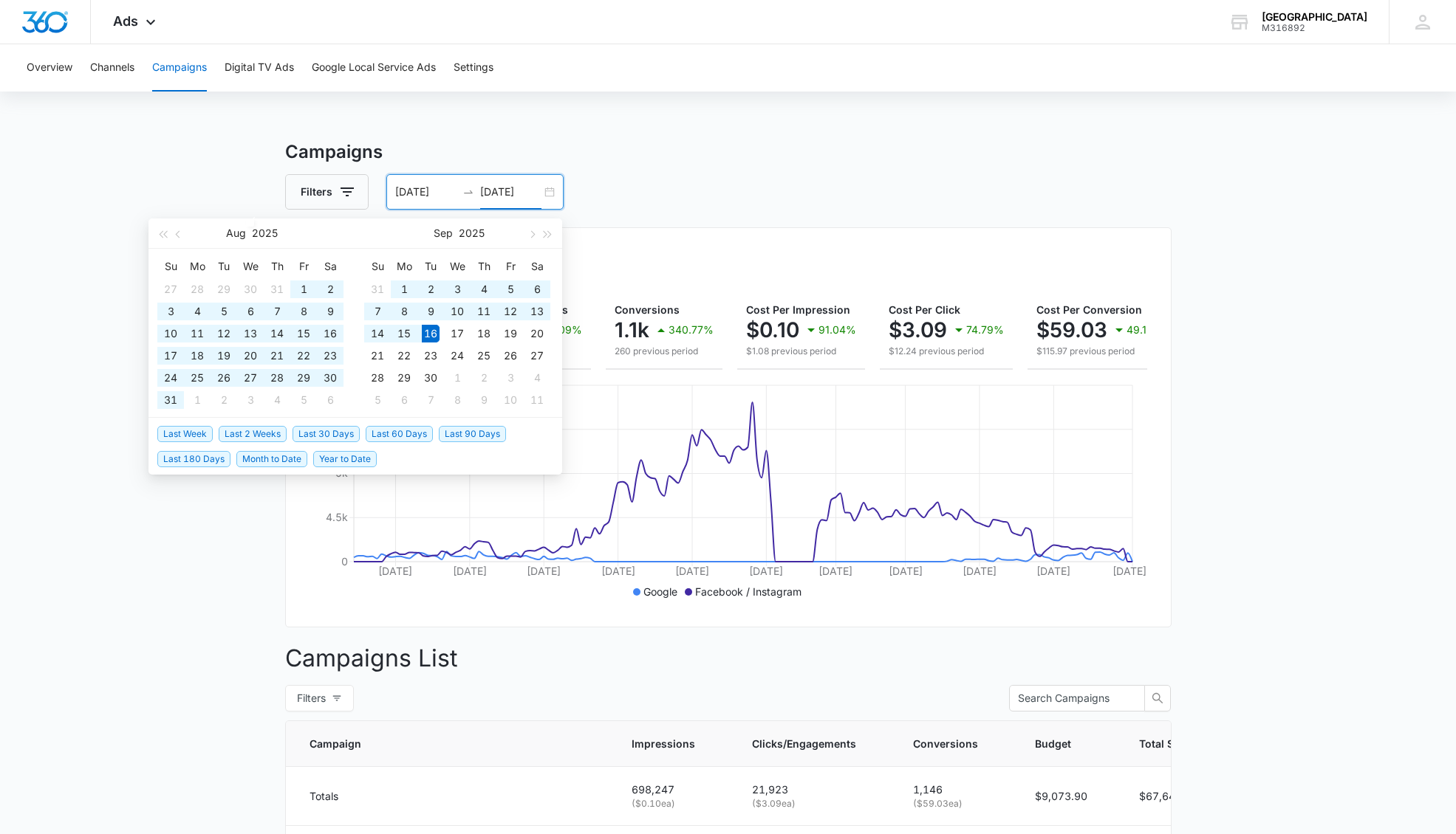
click at [413, 190] on input "04/01/2025" at bounding box center [425, 192] width 61 height 17
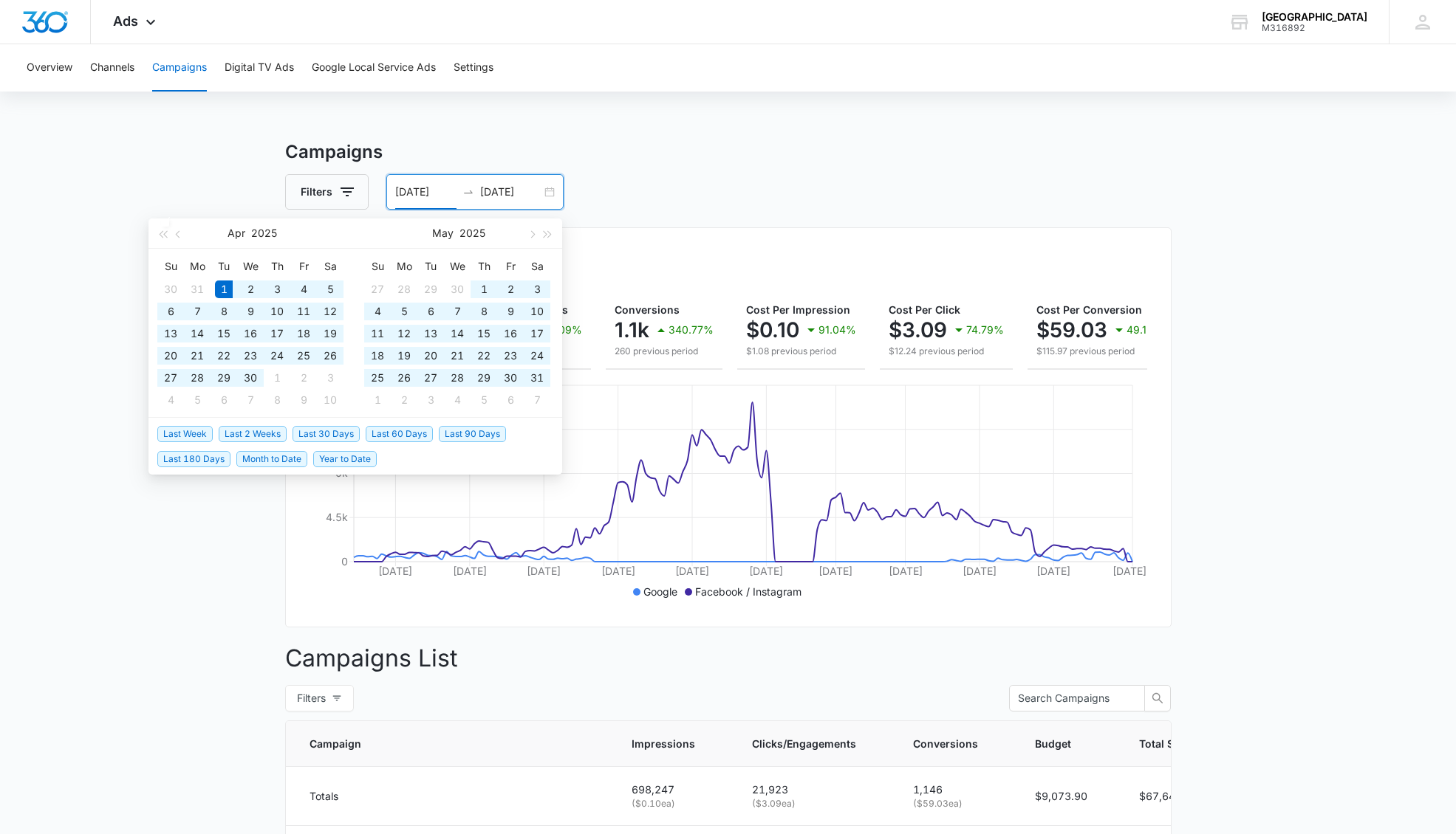
scroll to position [20, 0]
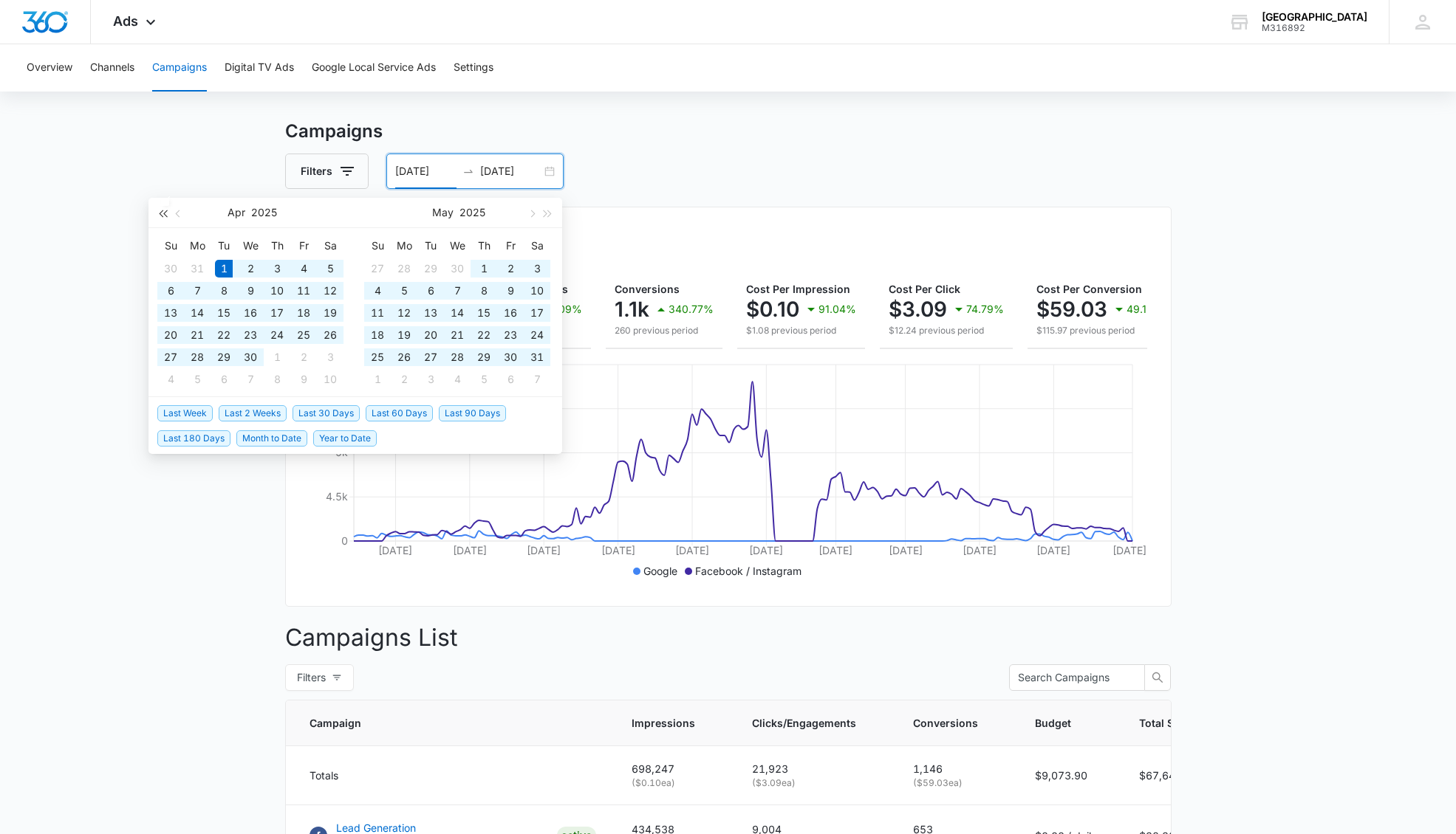
click at [169, 216] on button "button" at bounding box center [163, 212] width 17 height 29
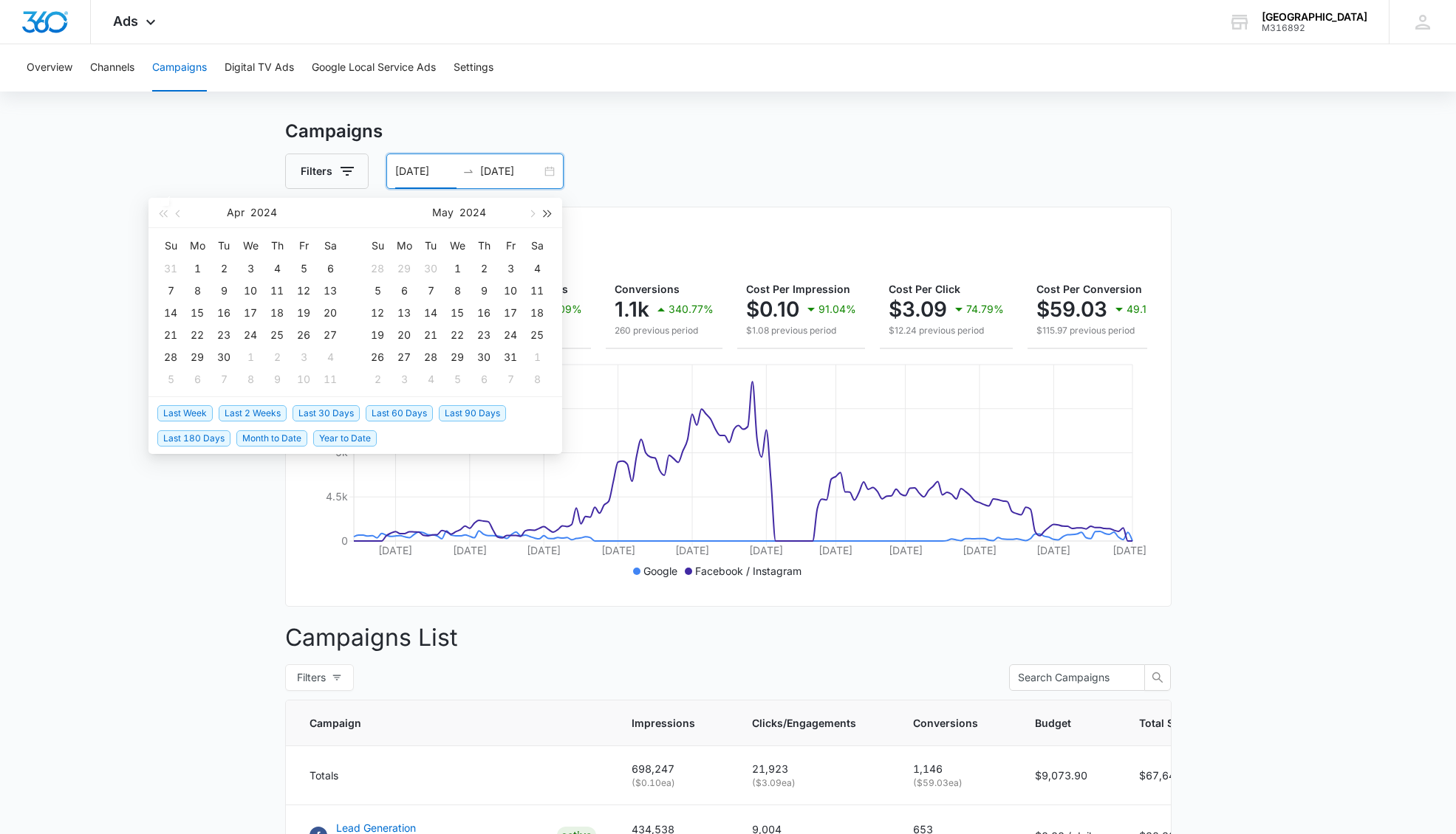
click at [545, 213] on span "button" at bounding box center [548, 213] width 8 height 8
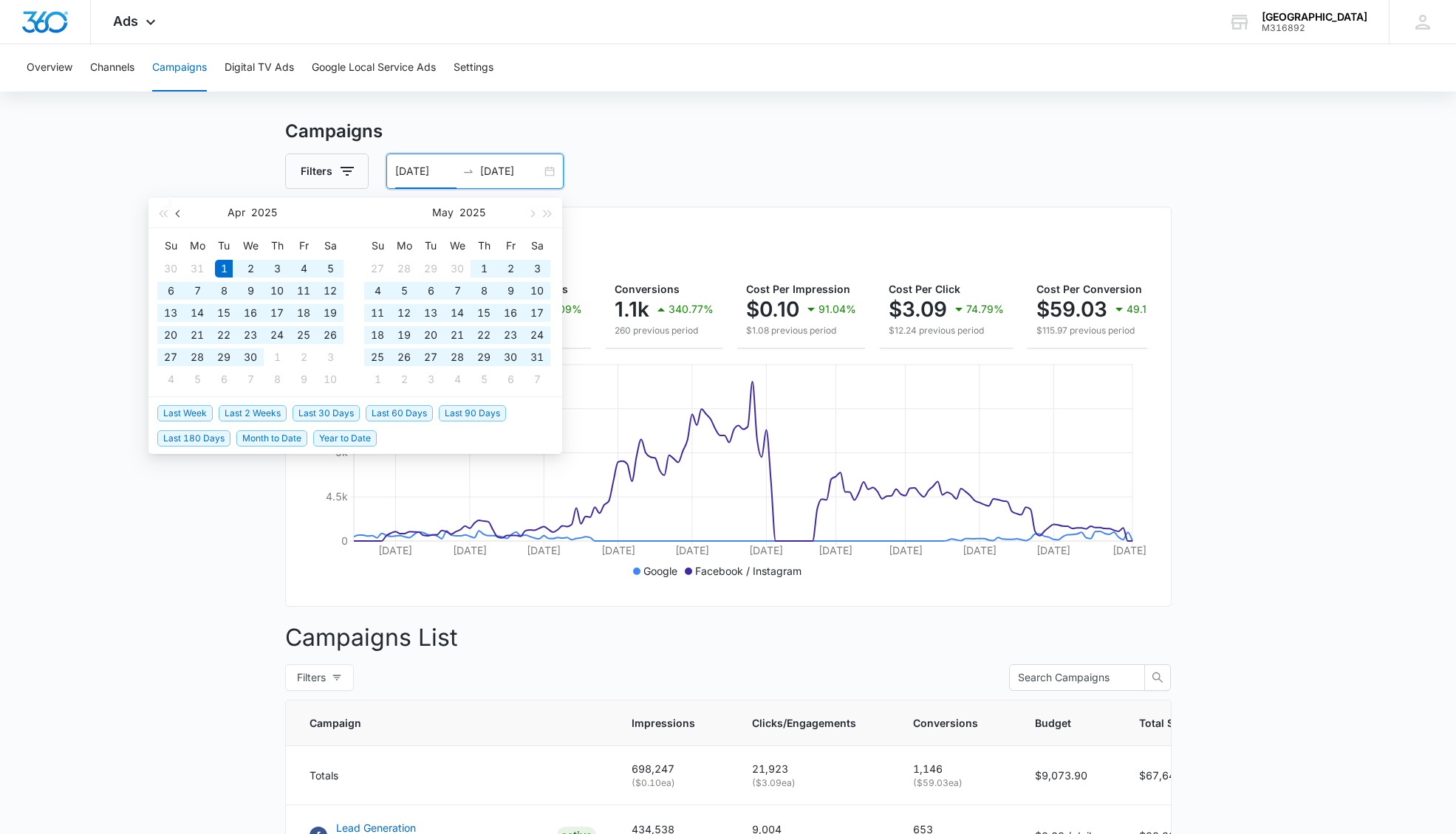
click at [179, 216] on span "button" at bounding box center [180, 213] width 8 height 8
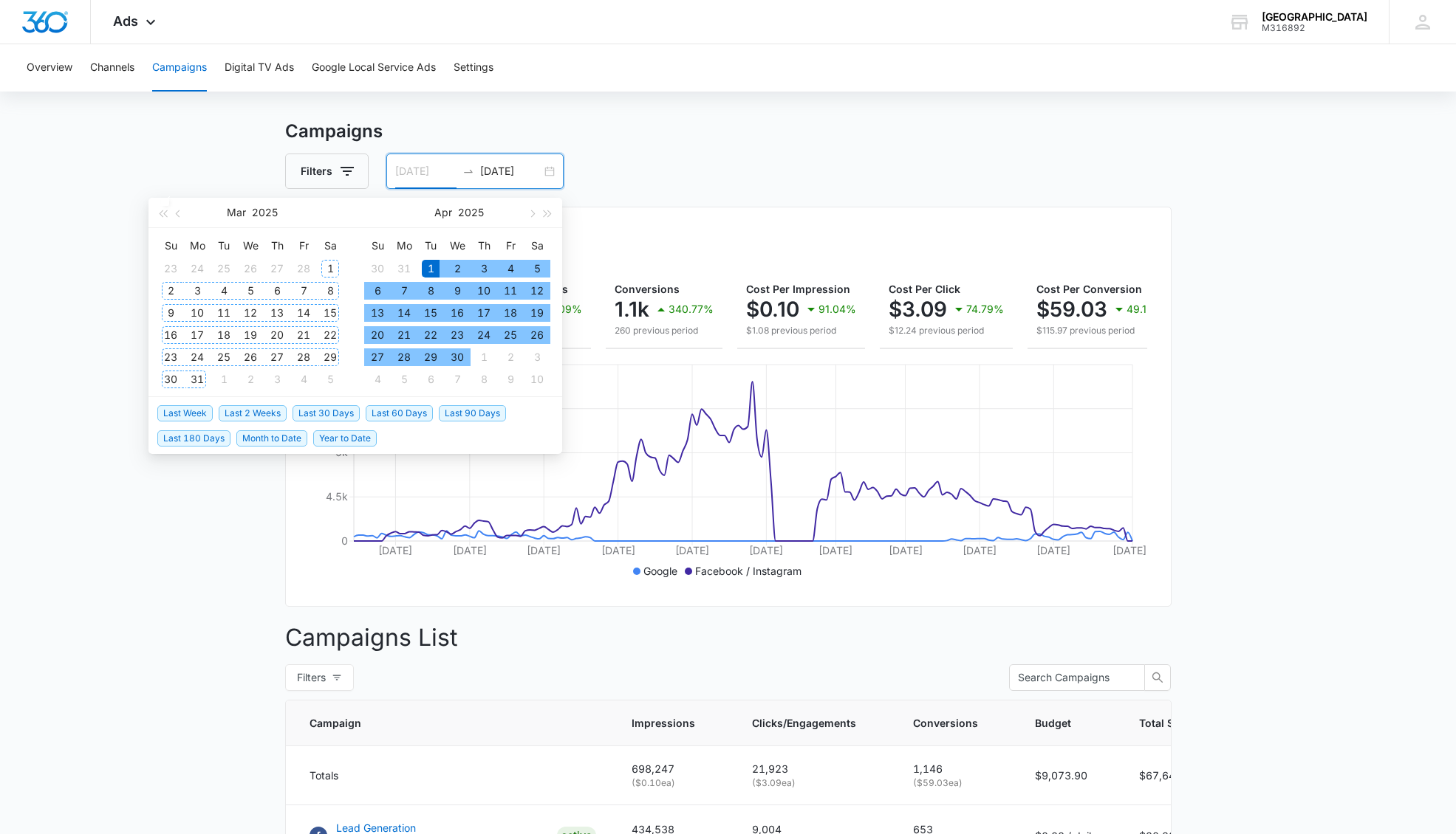
click at [323, 268] on div "1" at bounding box center [330, 268] width 17 height 17
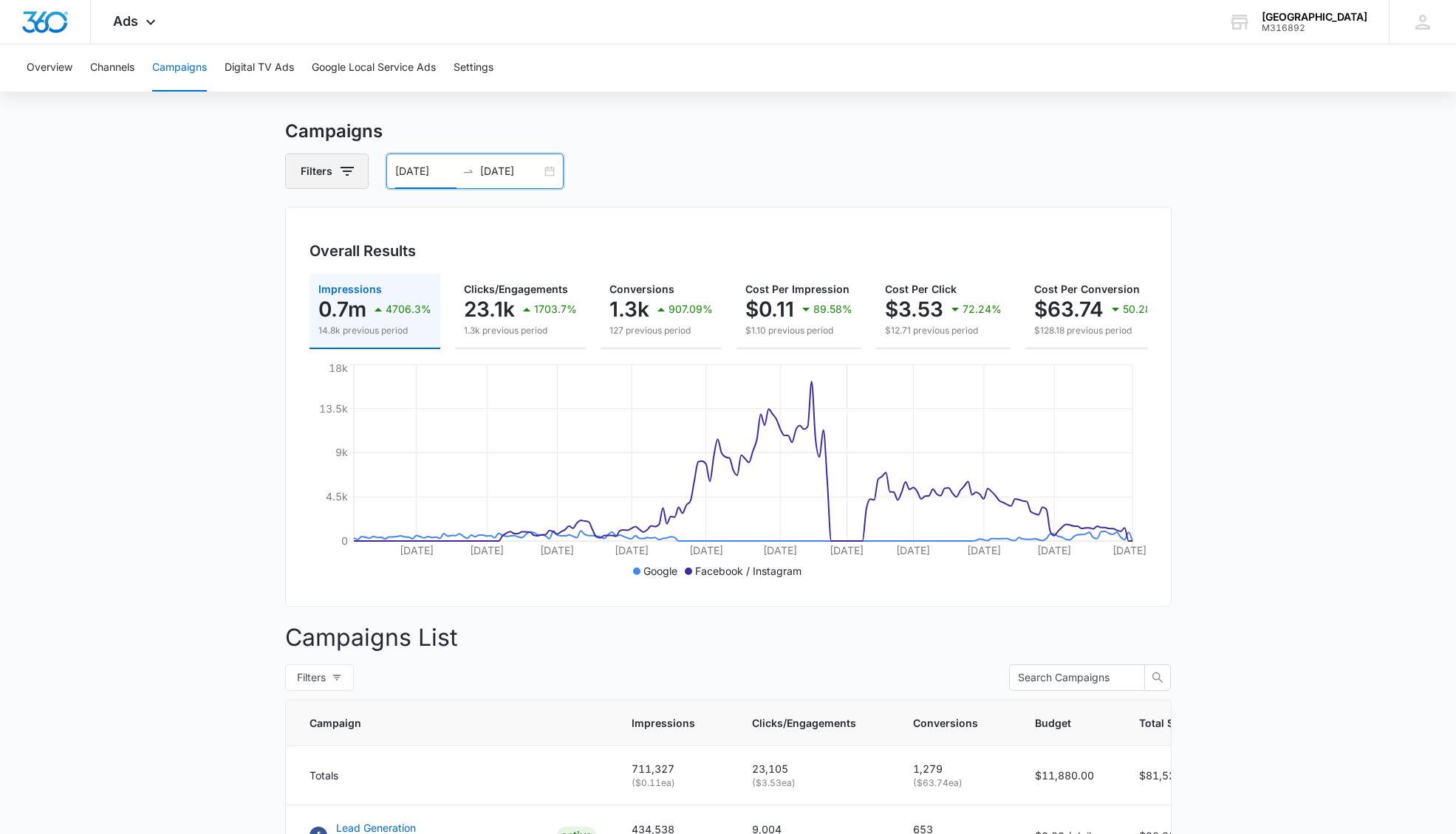
click at [347, 167] on icon "button" at bounding box center [347, 171] width 14 height 9
click at [441, 182] on div "03/01/2025 09/16/2025" at bounding box center [475, 171] width 177 height 35
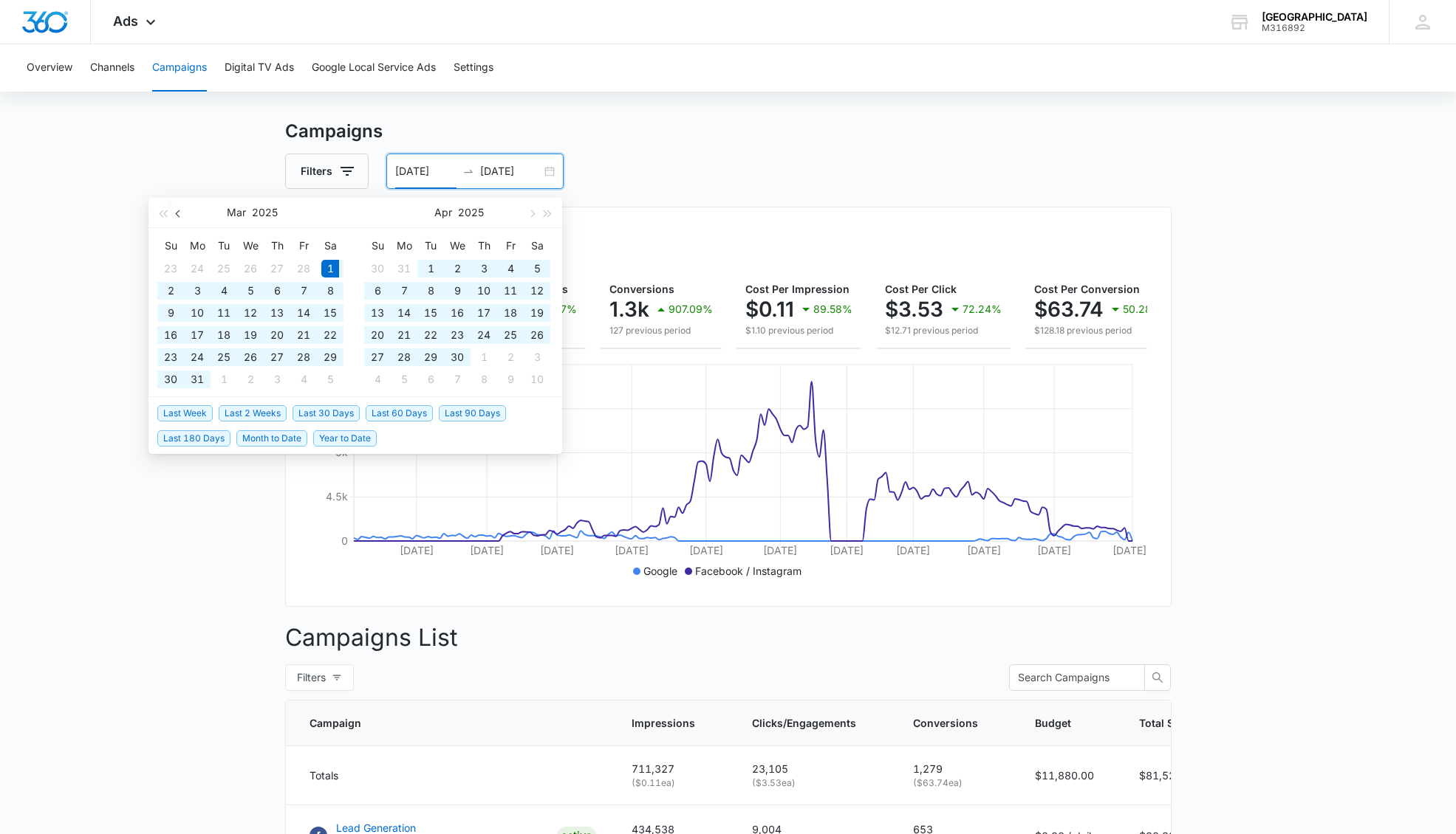
click at [177, 216] on button "button" at bounding box center [179, 212] width 17 height 29
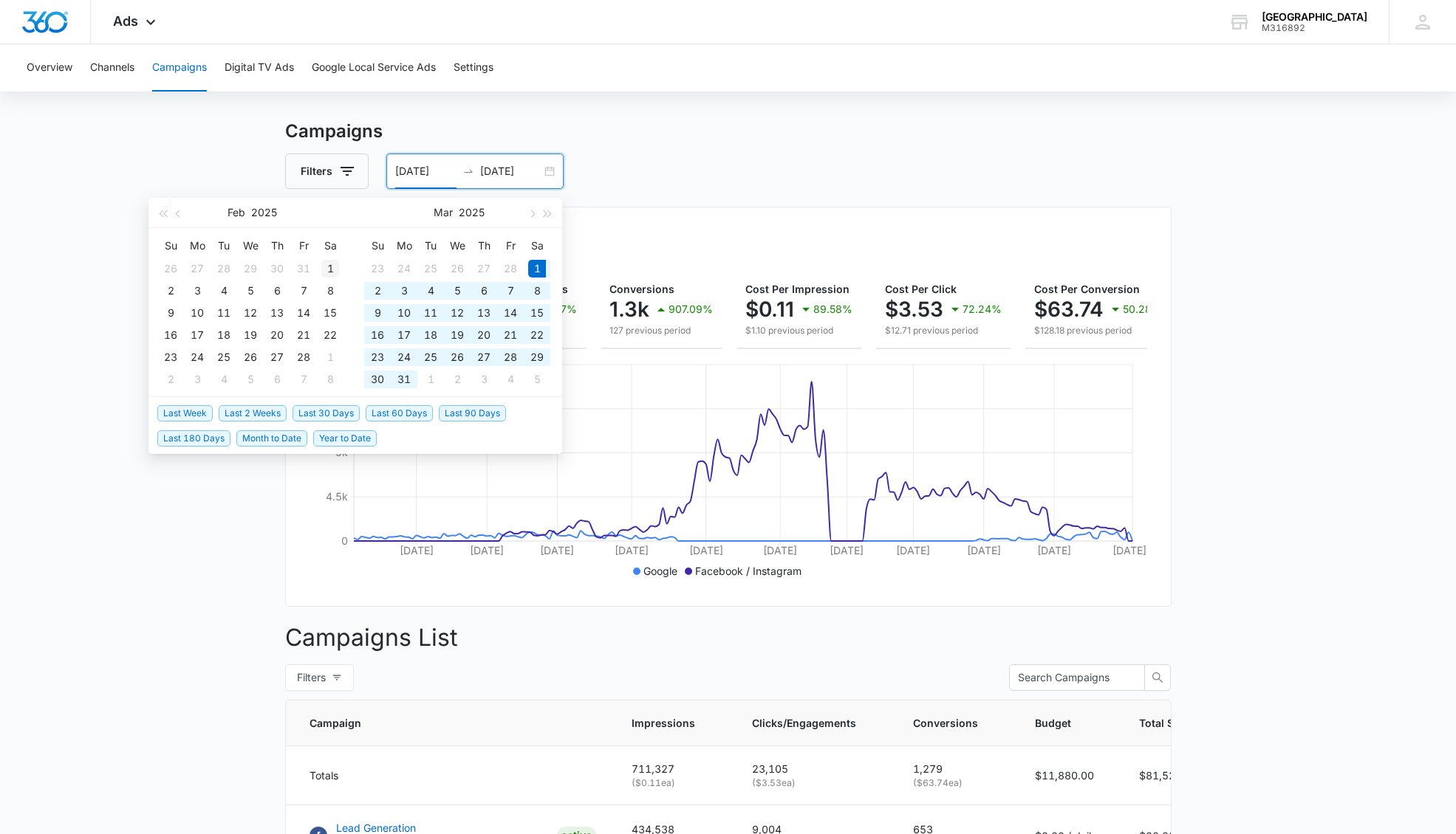
type input "02/01/2025"
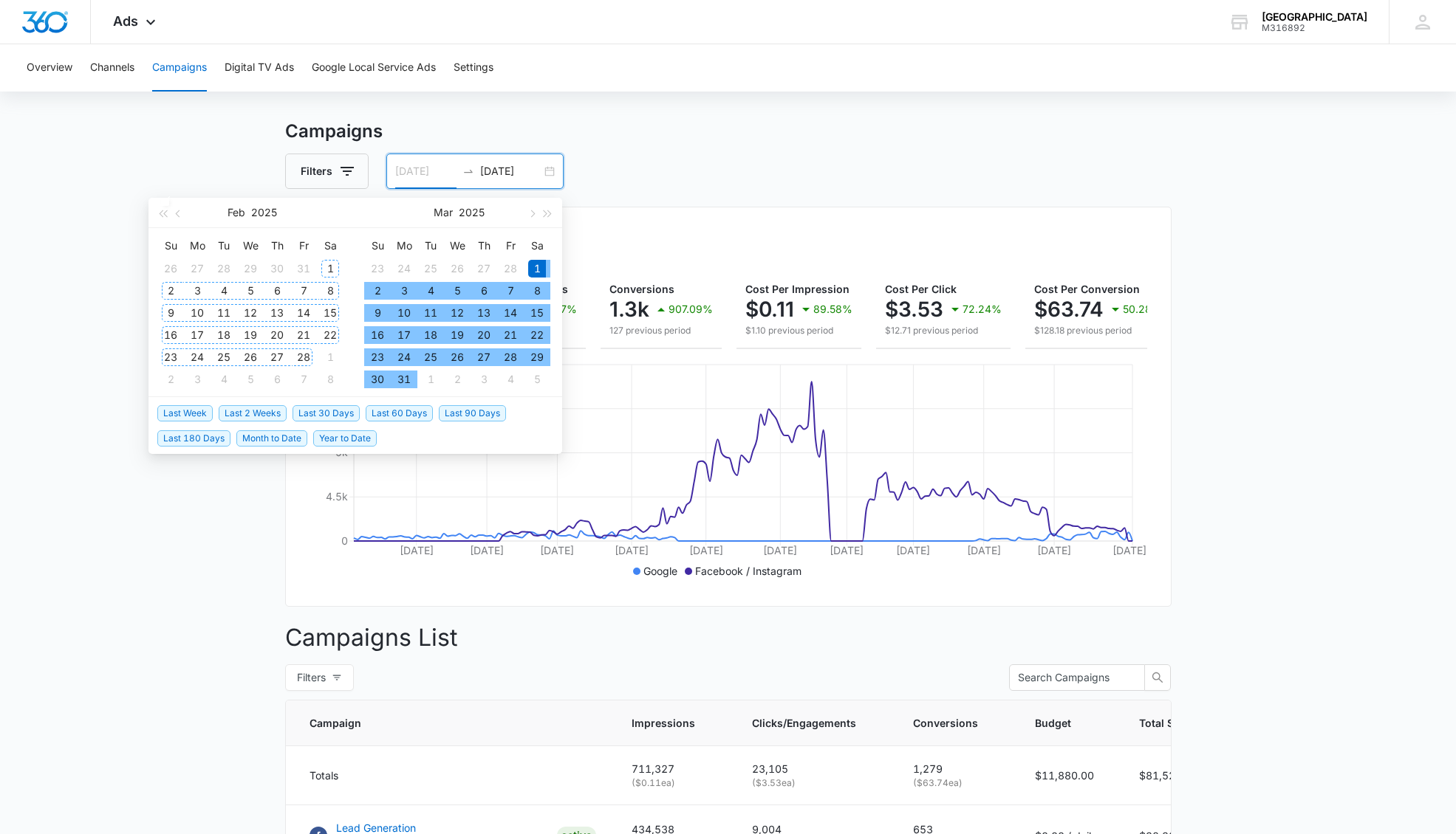
click at [330, 265] on div "1" at bounding box center [330, 268] width 17 height 17
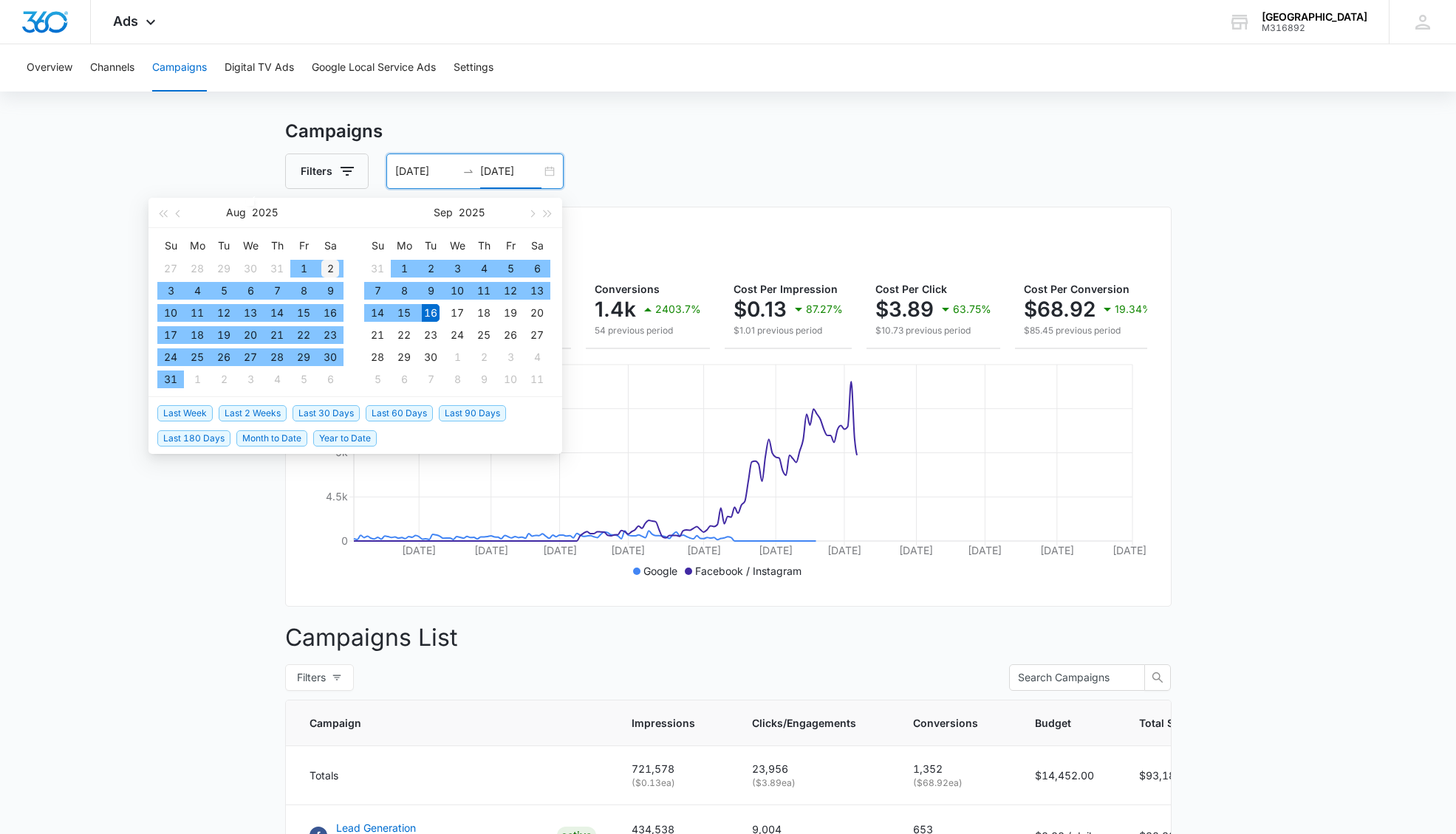
scroll to position [20, 0]
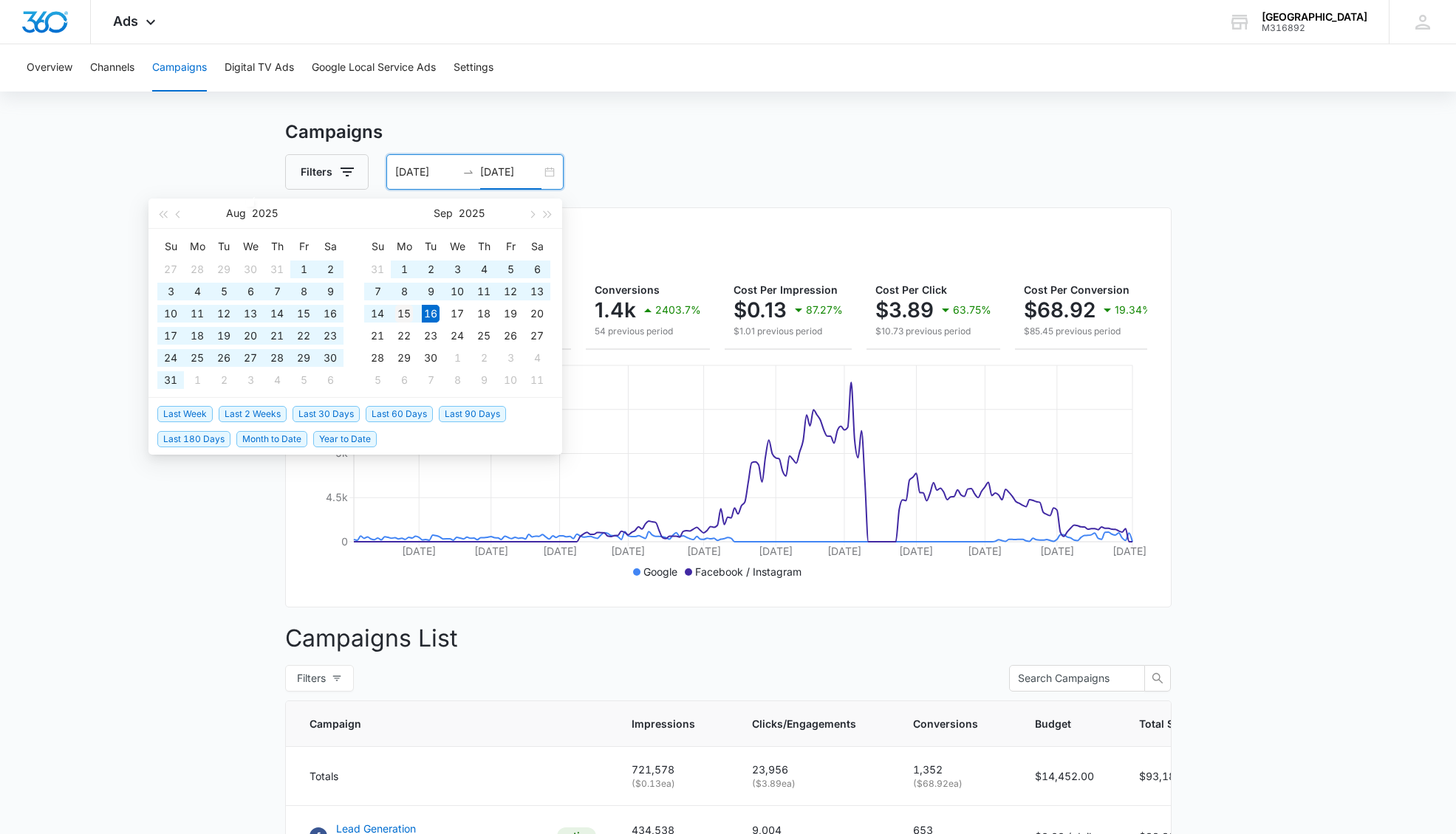
type input "09/16/2025"
click at [1416, 17] on icon at bounding box center [1422, 22] width 22 height 22
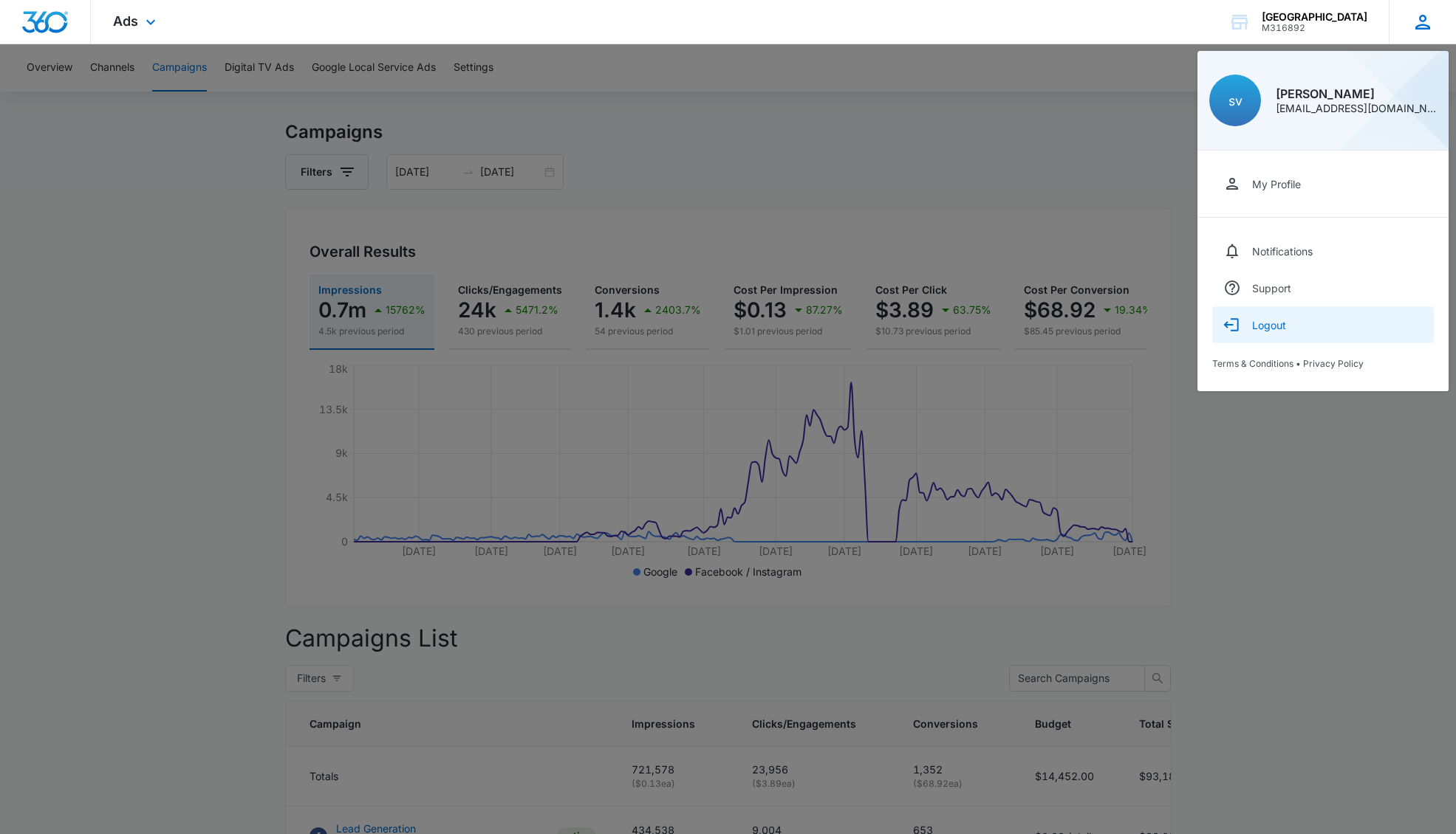
click at [1236, 319] on icon "button" at bounding box center [1234, 324] width 8 height 13
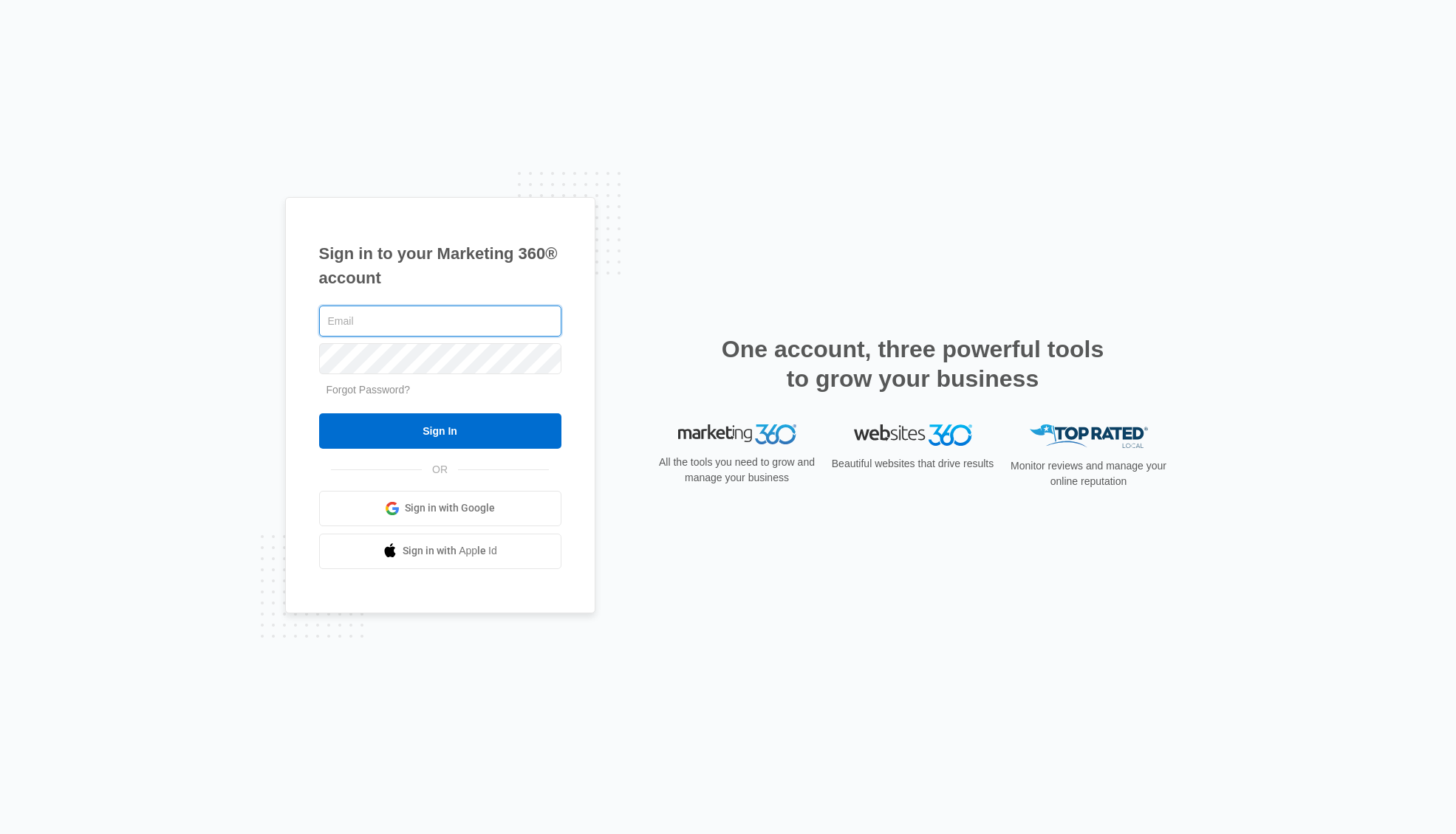
type input "[EMAIL_ADDRESS][DOMAIN_NAME]"
click at [21, 239] on div "Sign in to your Marketing 360® account [EMAIL_ADDRESS][DOMAIN_NAME] Forgot Pass…" at bounding box center [728, 417] width 1456 height 834
